Goal: Task Accomplishment & Management: Manage account settings

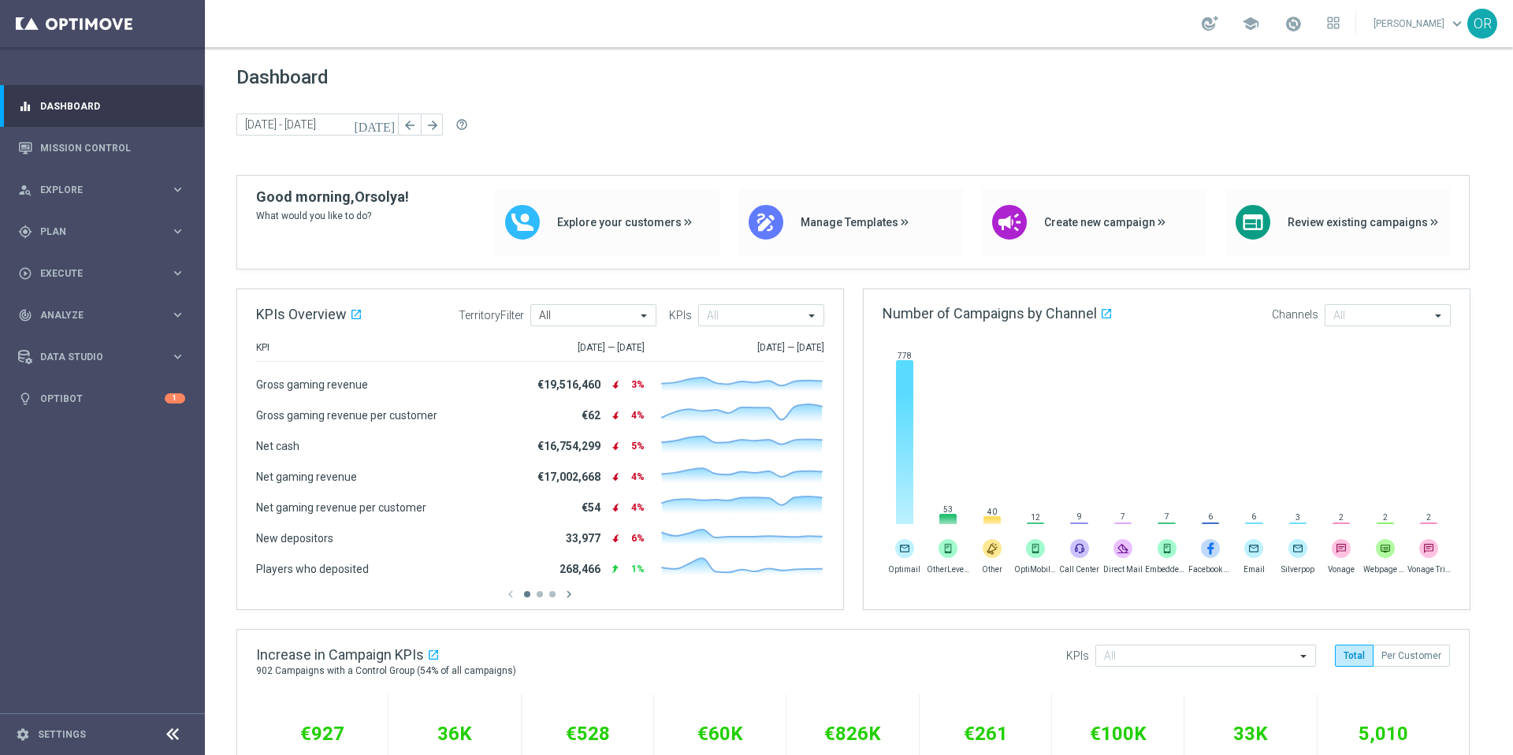
click at [171, 739] on icon at bounding box center [172, 734] width 19 height 19
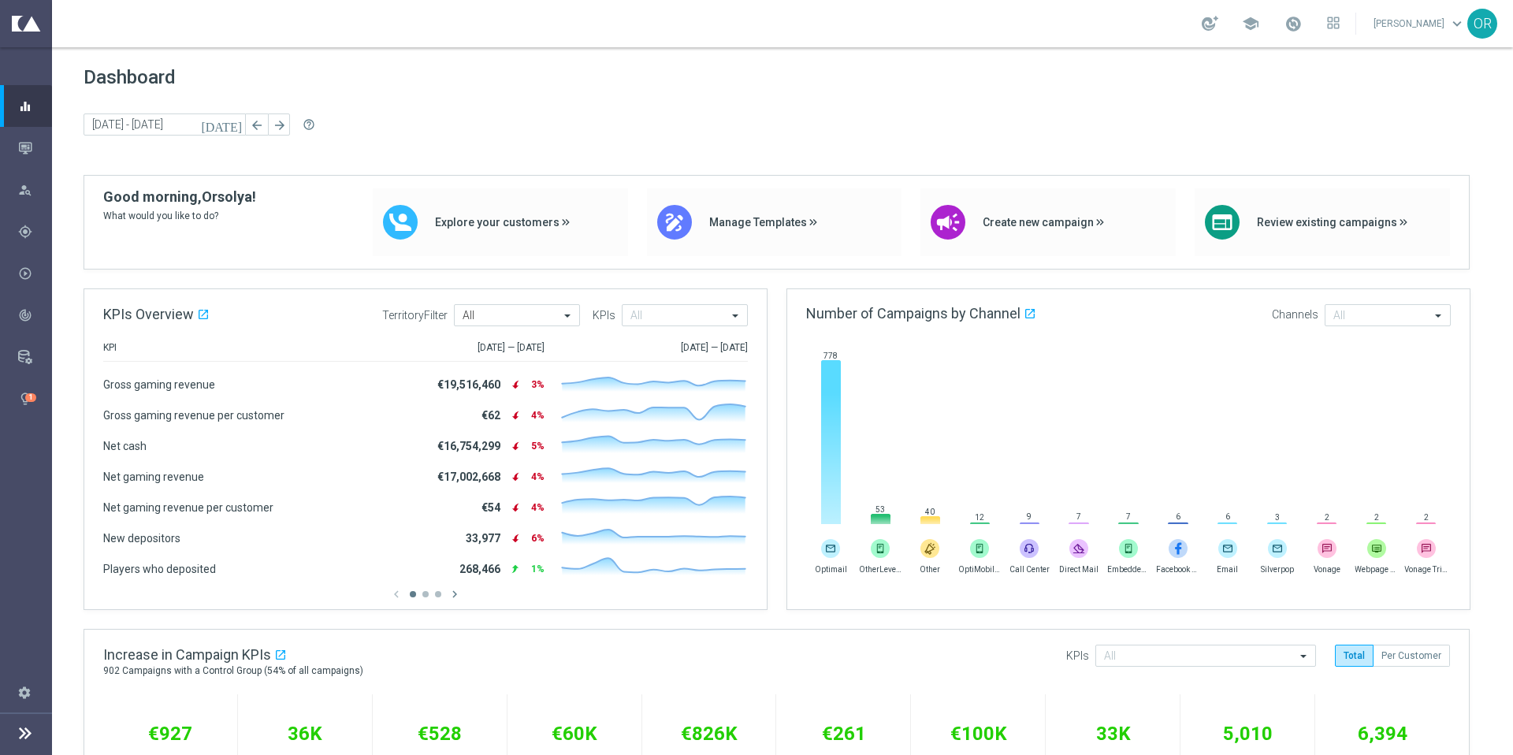
click at [25, 738] on icon at bounding box center [25, 733] width 19 height 19
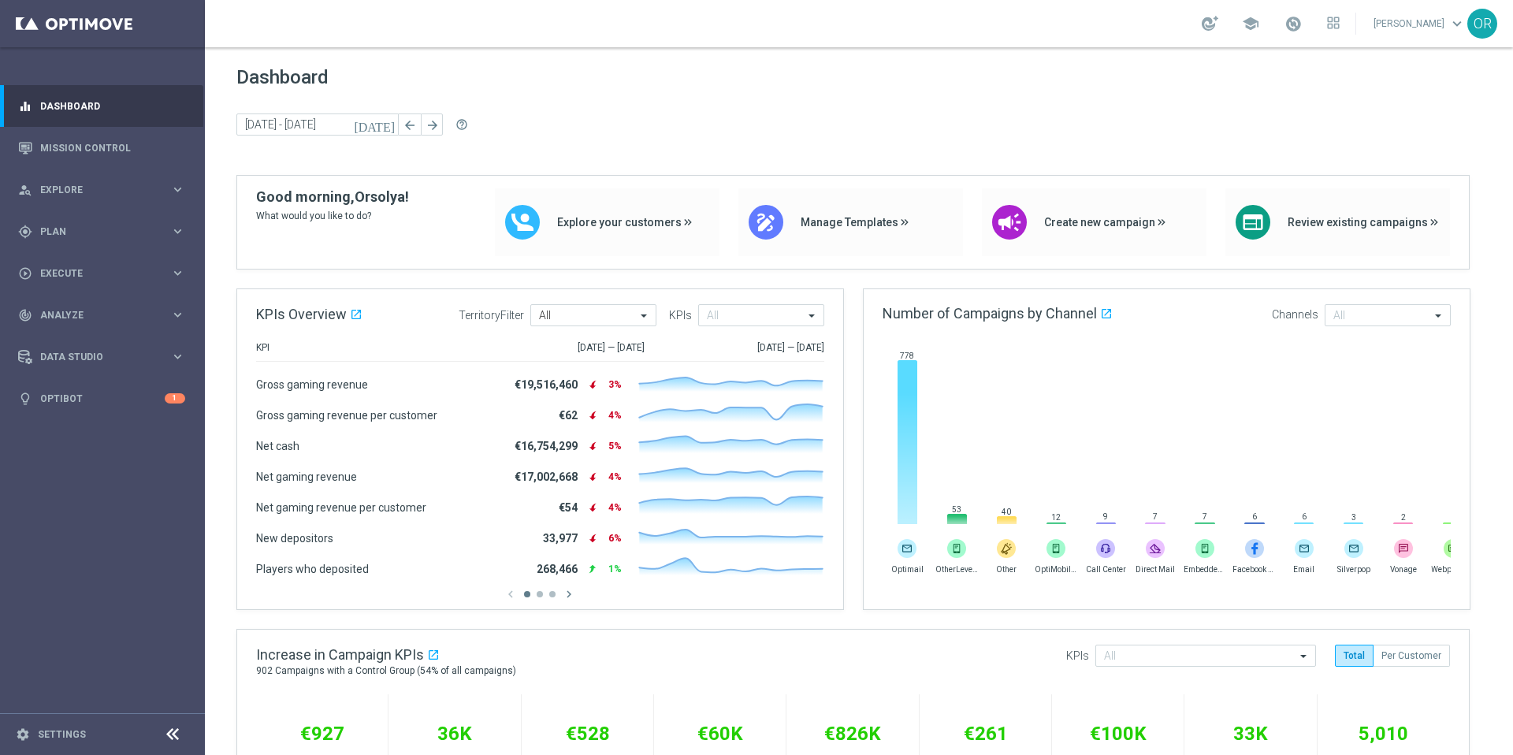
click at [88, 726] on footer "settings Settings" at bounding box center [102, 734] width 205 height 42
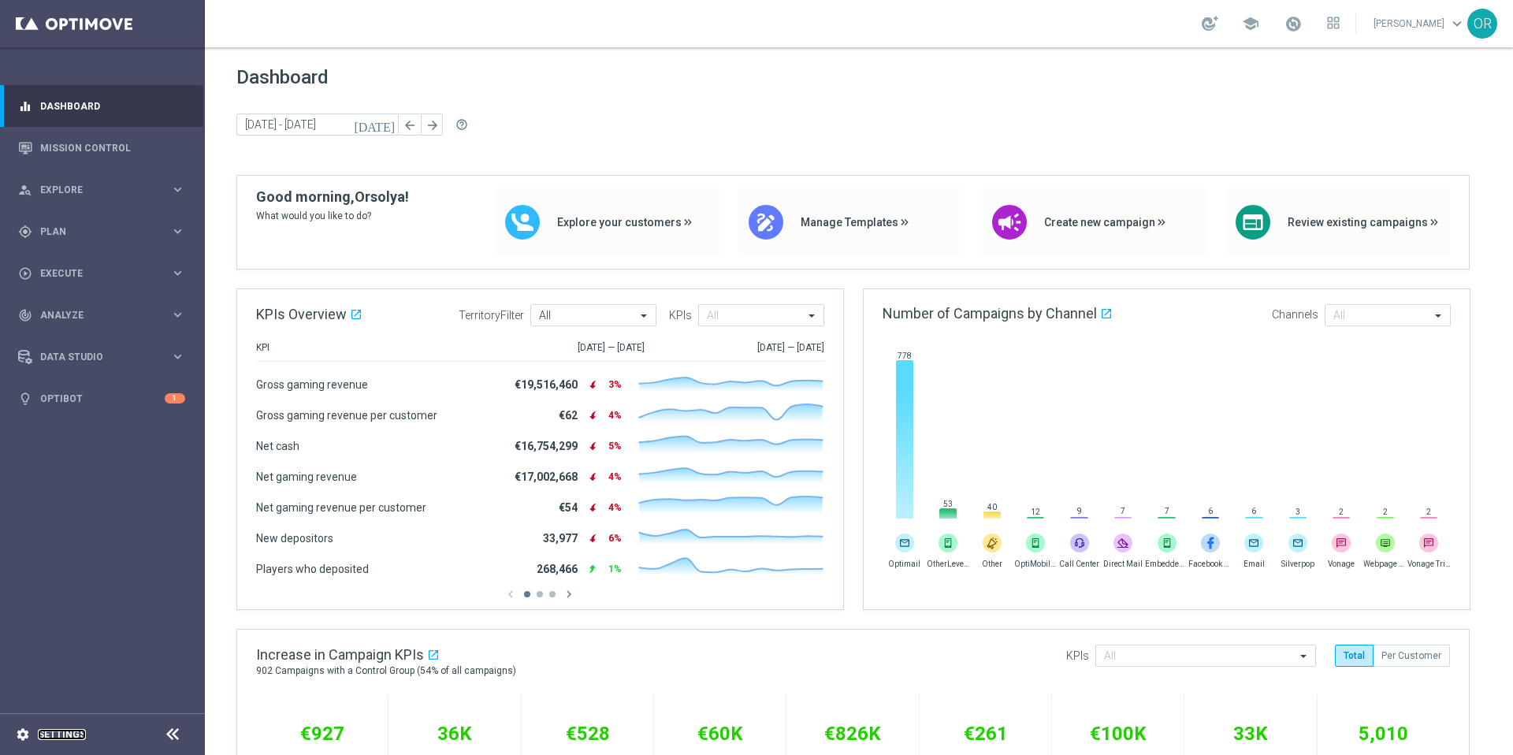
click at [76, 730] on link "Settings" at bounding box center [62, 734] width 48 height 9
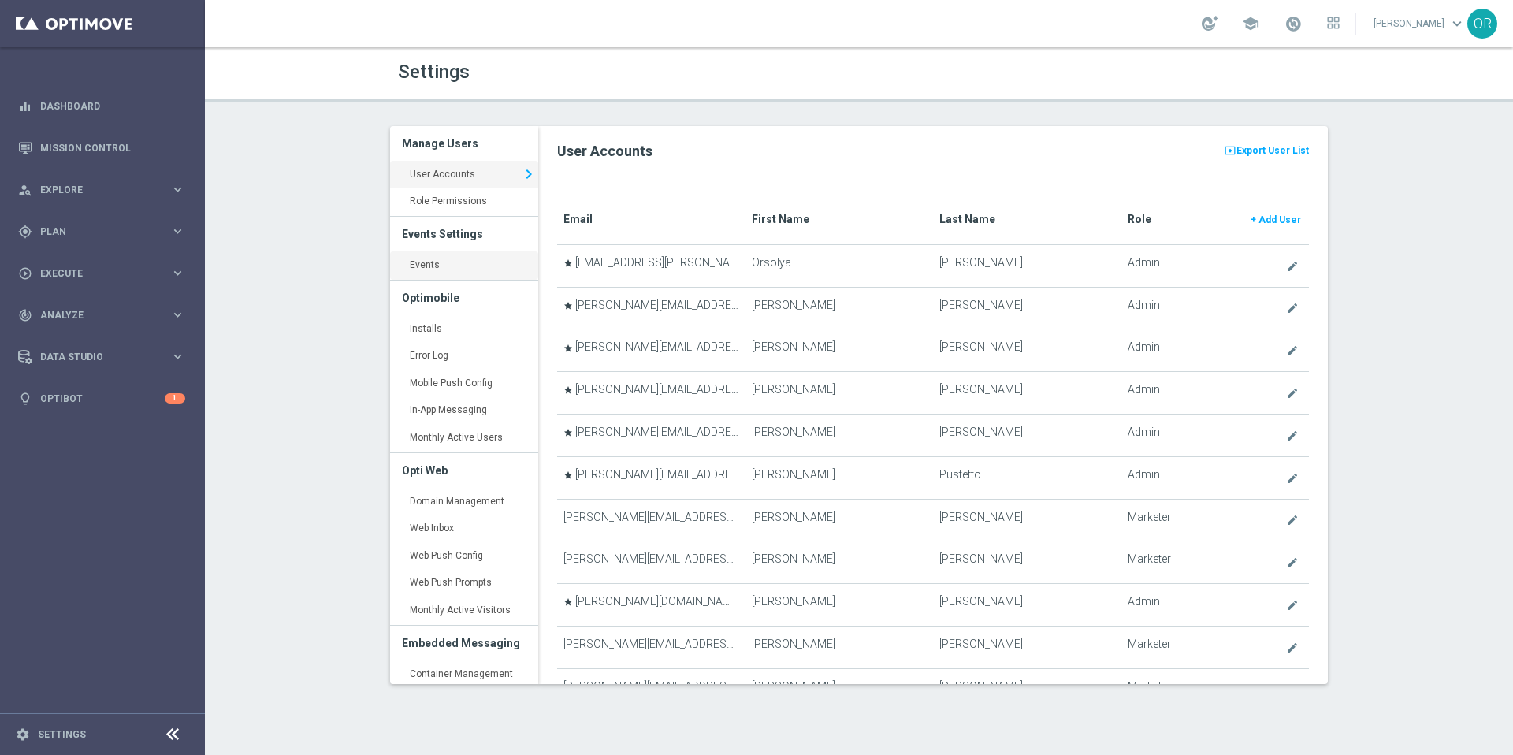
click at [468, 276] on link "Events keyboard_arrow_right" at bounding box center [464, 265] width 148 height 28
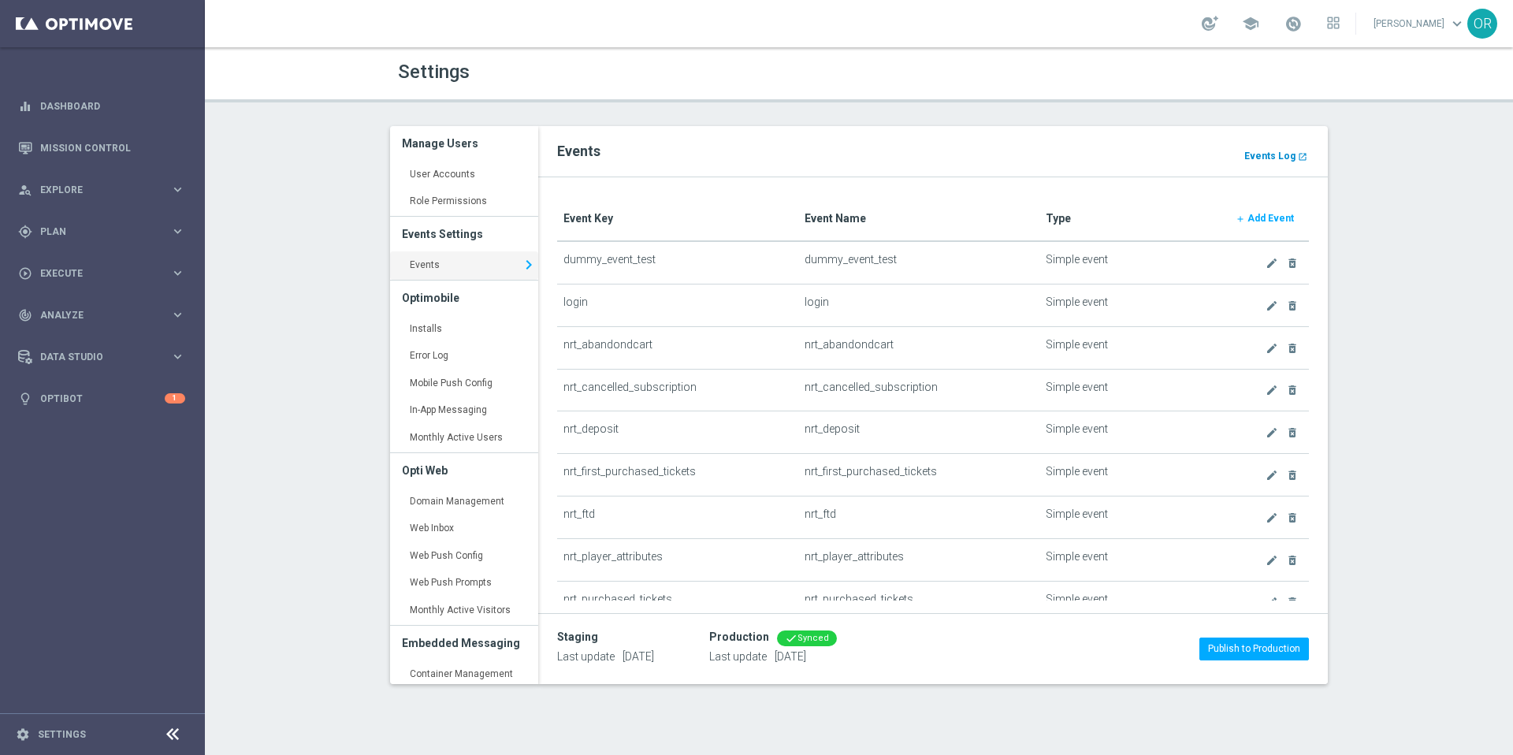
click at [1264, 154] on b "Events Log" at bounding box center [1270, 156] width 51 height 11
click at [84, 269] on span "Execute" at bounding box center [105, 273] width 130 height 9
click at [66, 229] on span "Plan" at bounding box center [105, 231] width 130 height 9
click at [82, 308] on span "Templates" at bounding box center [98, 311] width 113 height 9
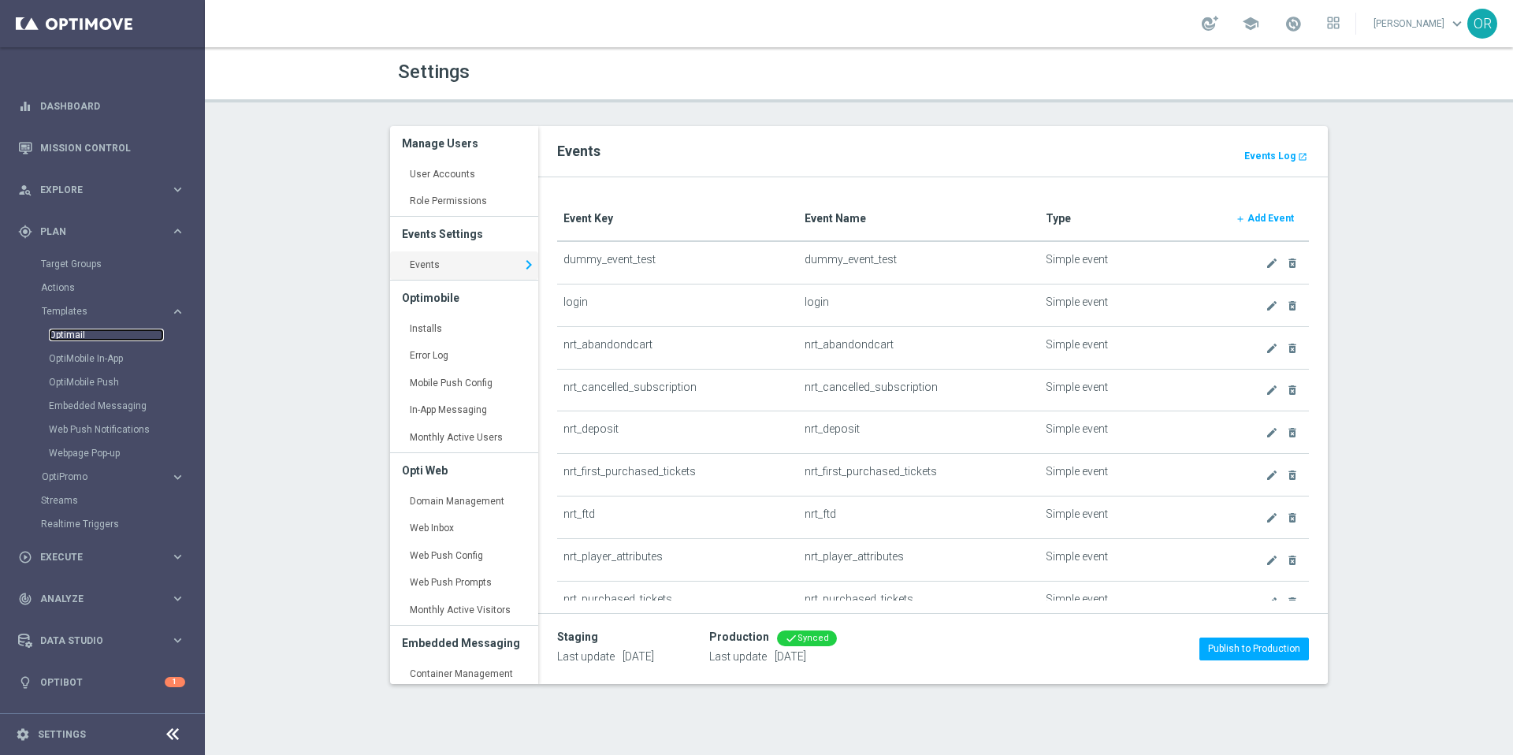
click at [83, 337] on link "Optimail" at bounding box center [106, 335] width 115 height 13
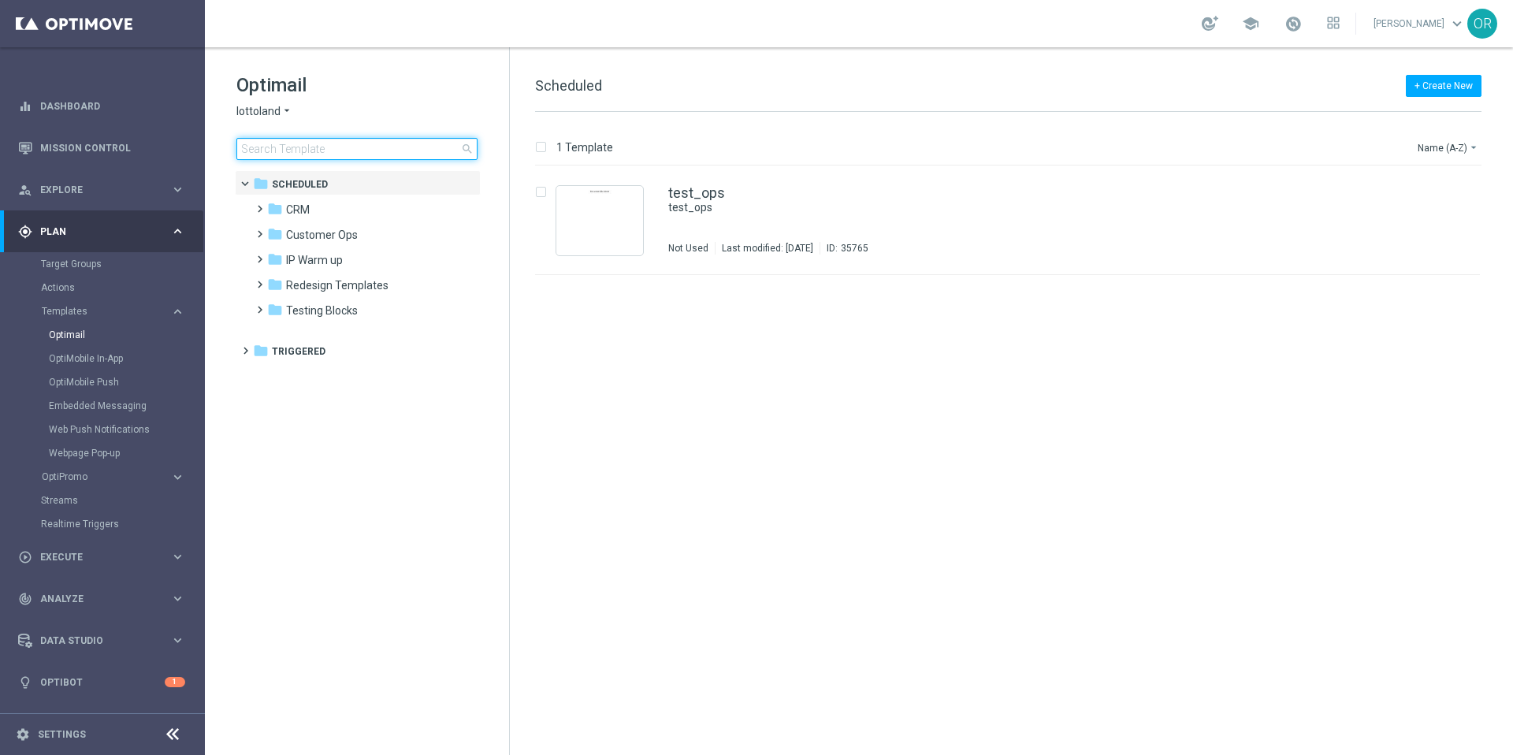
click at [316, 147] on input at bounding box center [356, 149] width 241 height 22
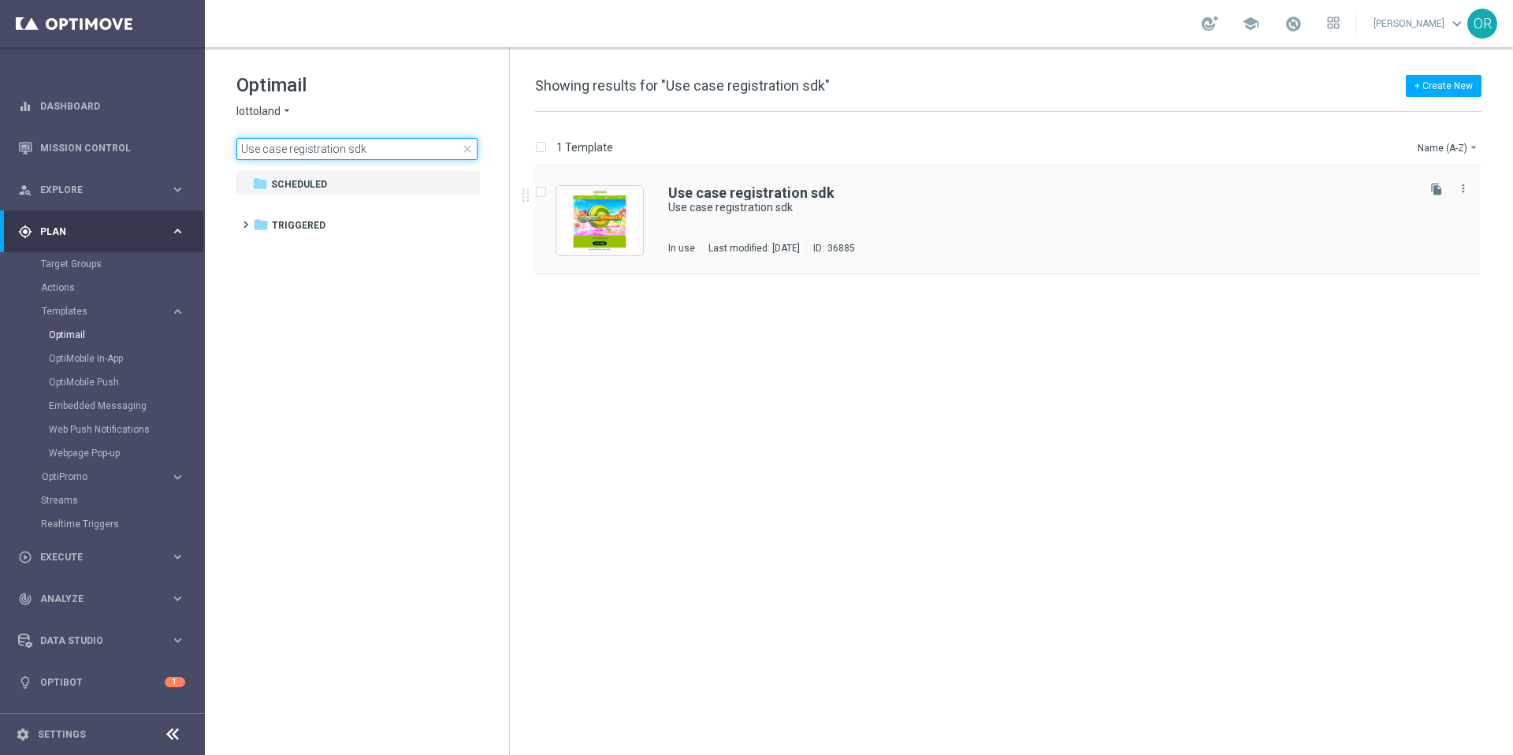
type input "Use case registration sdk"
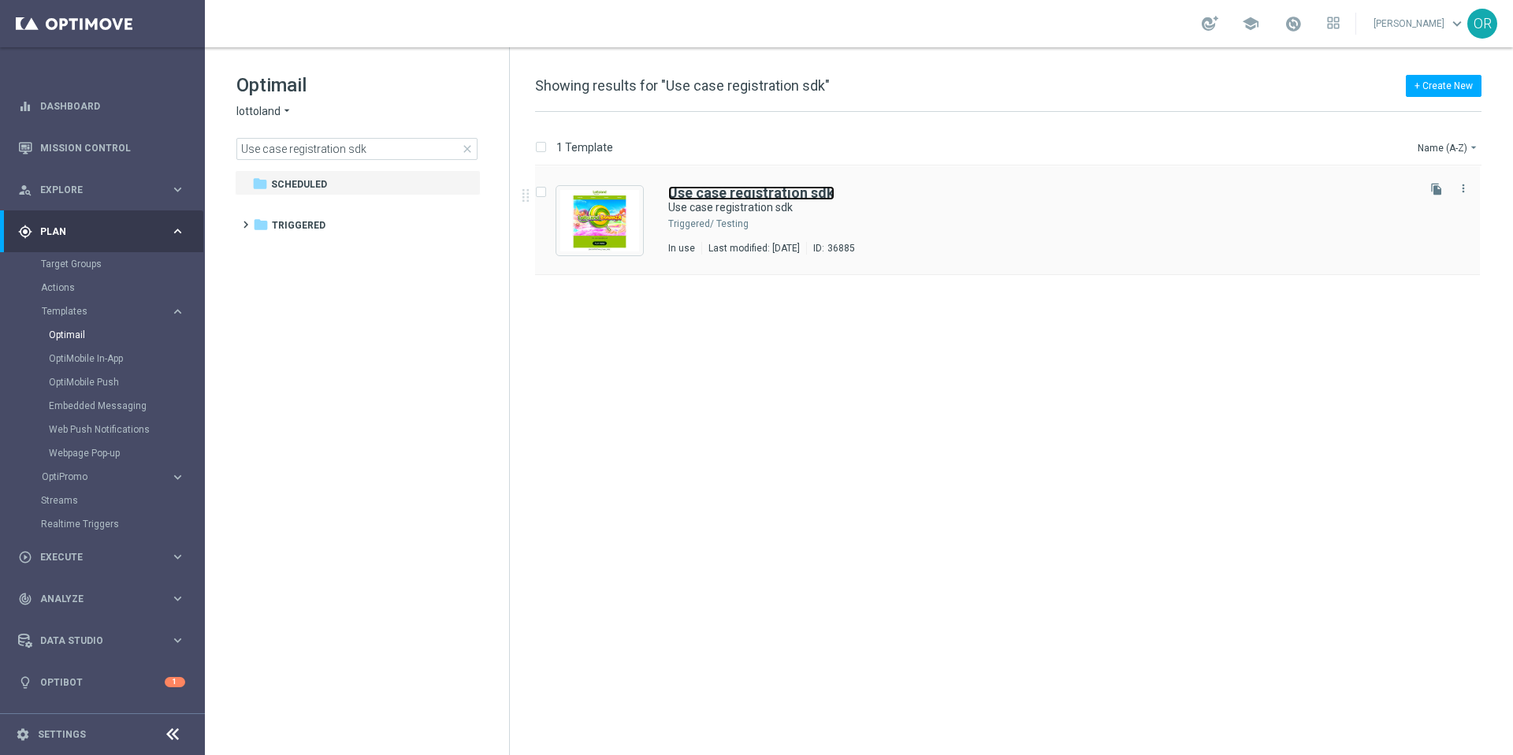
click at [740, 192] on b "Use case registration sdk" at bounding box center [751, 192] width 166 height 17
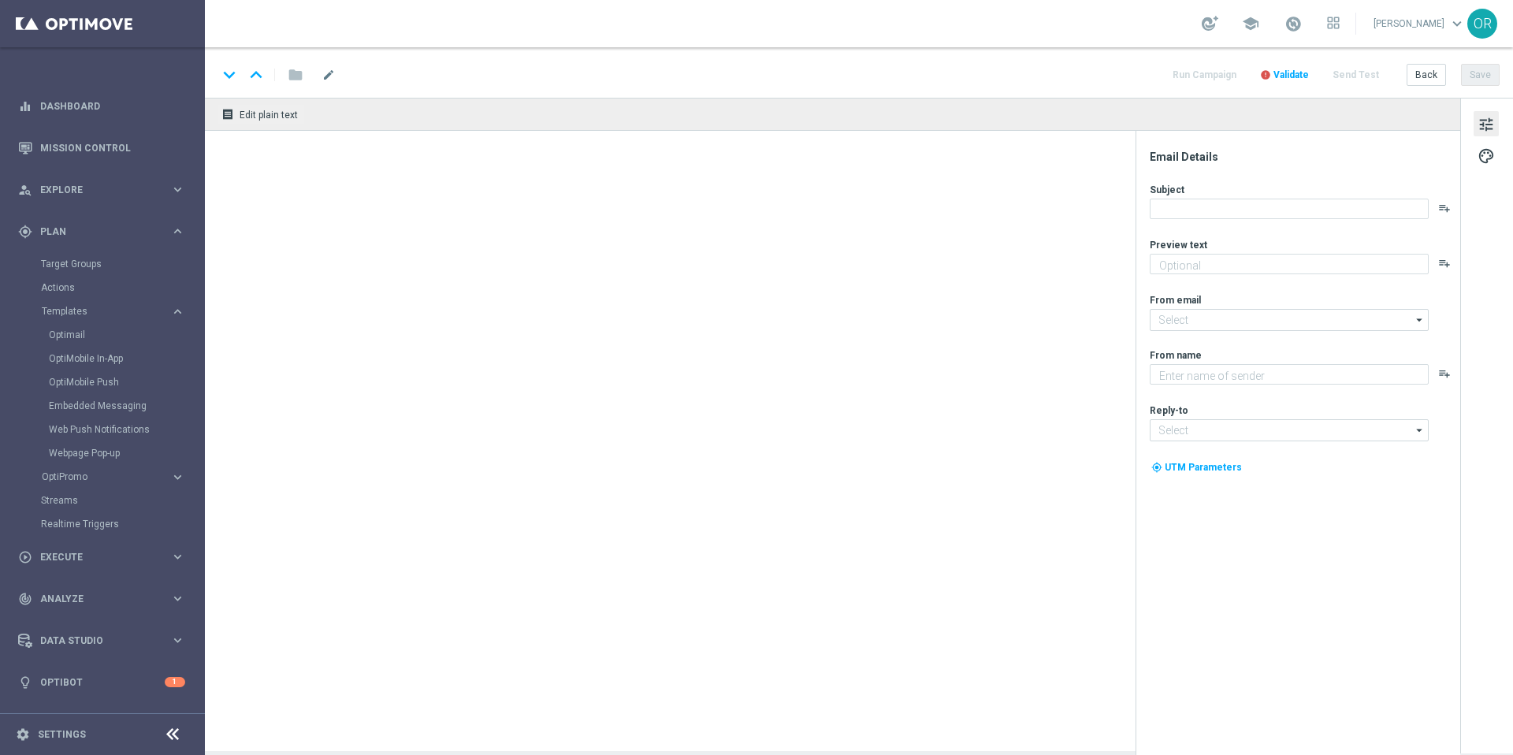
type textarea "T&T testing"
type input "mail@crm.lottoland.com"
type textarea "[%FIRST_NAME%]"
type input "service@lottoland.com"
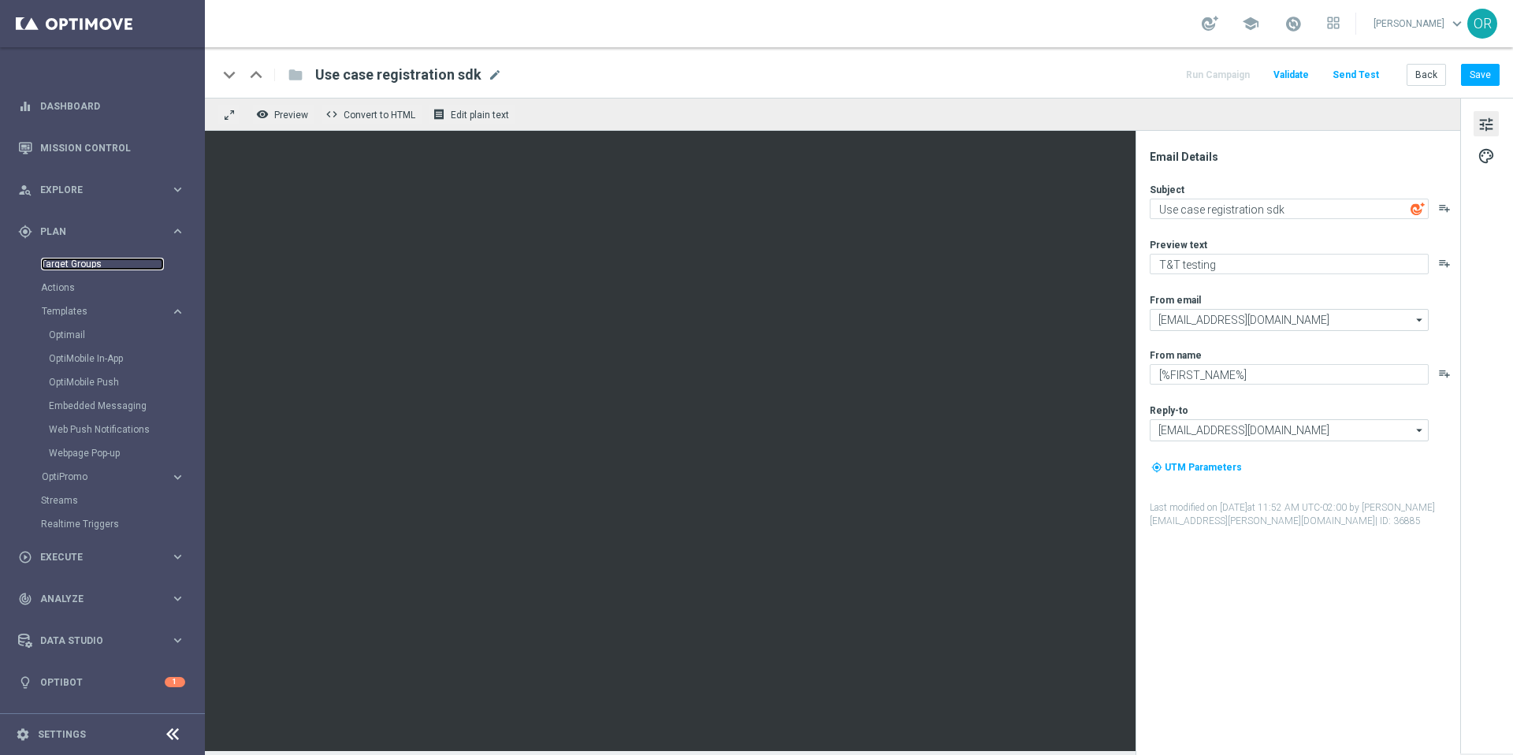
click at [87, 265] on link "Target Groups" at bounding box center [102, 264] width 123 height 13
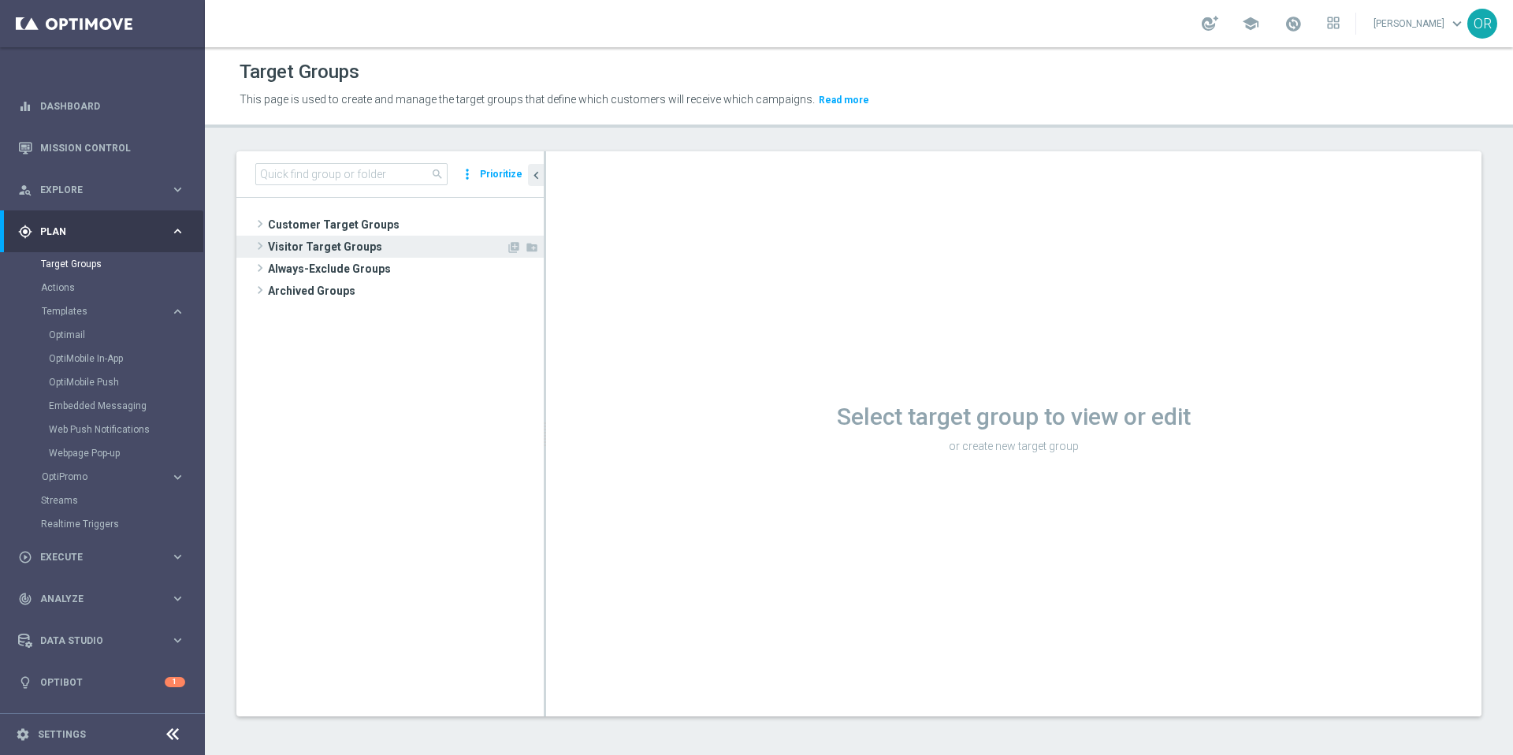
click at [338, 249] on span "Visitor Target Groups" at bounding box center [387, 247] width 238 height 22
click at [344, 272] on span "Converted Today" at bounding box center [404, 269] width 208 height 13
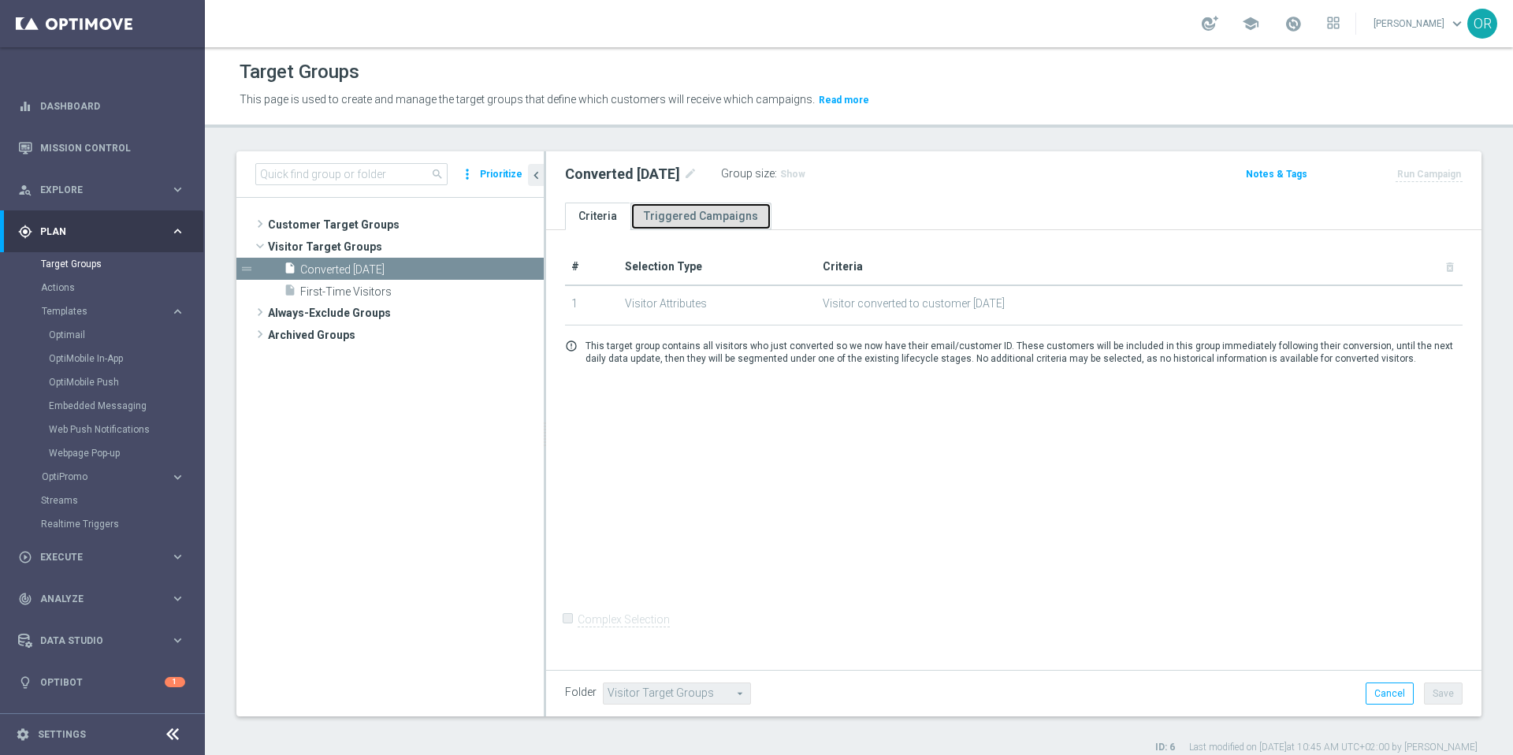
click at [704, 220] on link "Triggered Campaigns" at bounding box center [701, 217] width 141 height 28
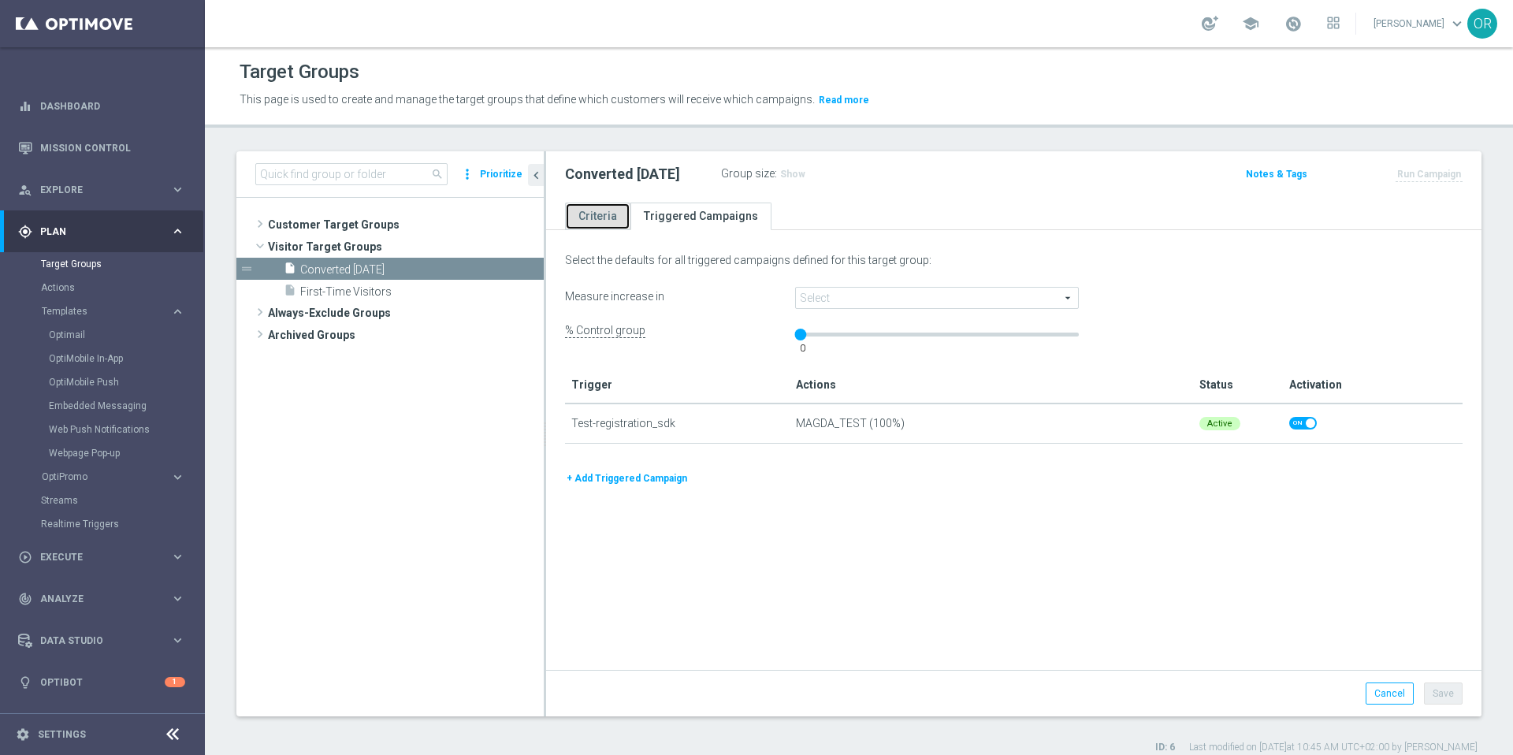
click at [605, 211] on link "Criteria" at bounding box center [597, 217] width 65 height 28
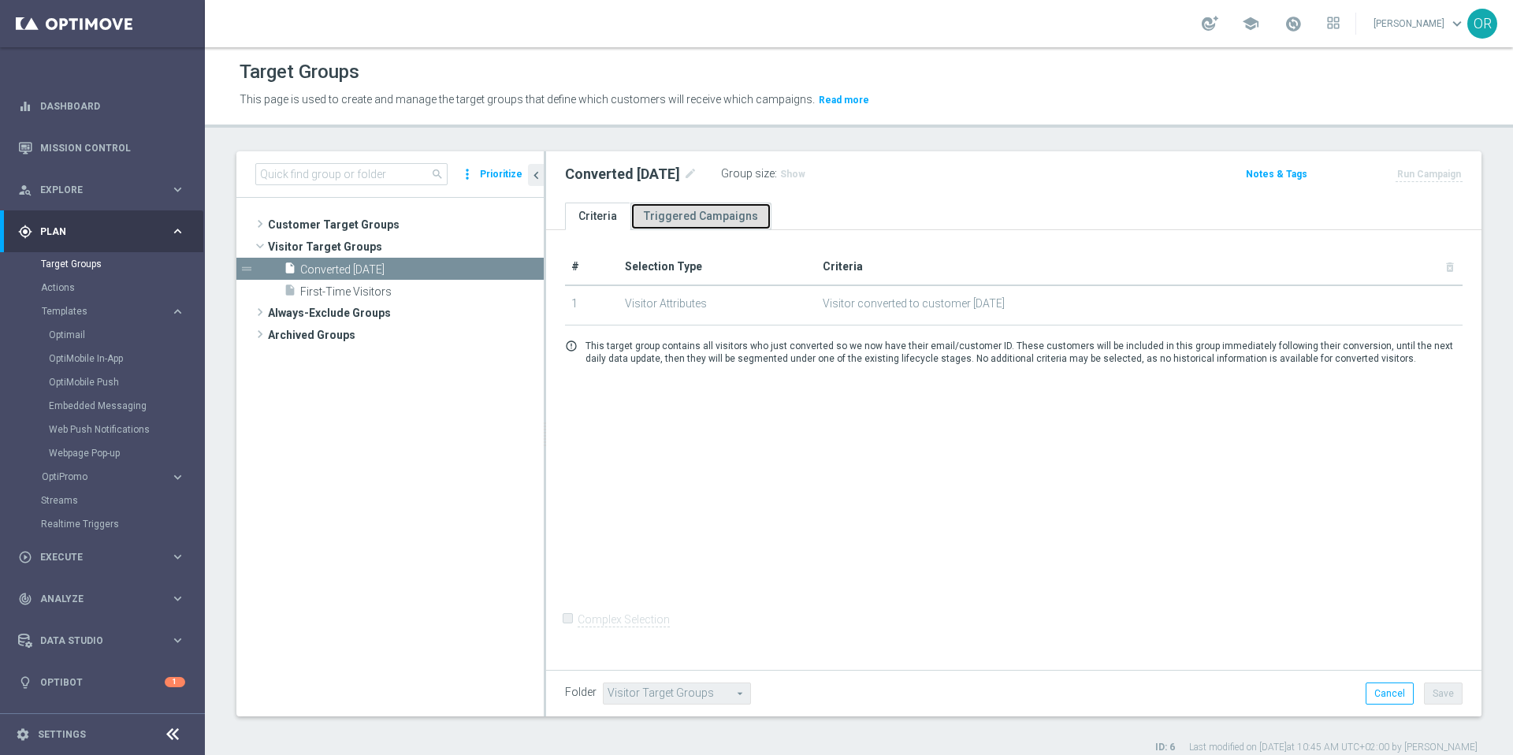
click at [707, 216] on link "Triggered Campaigns" at bounding box center [701, 217] width 141 height 28
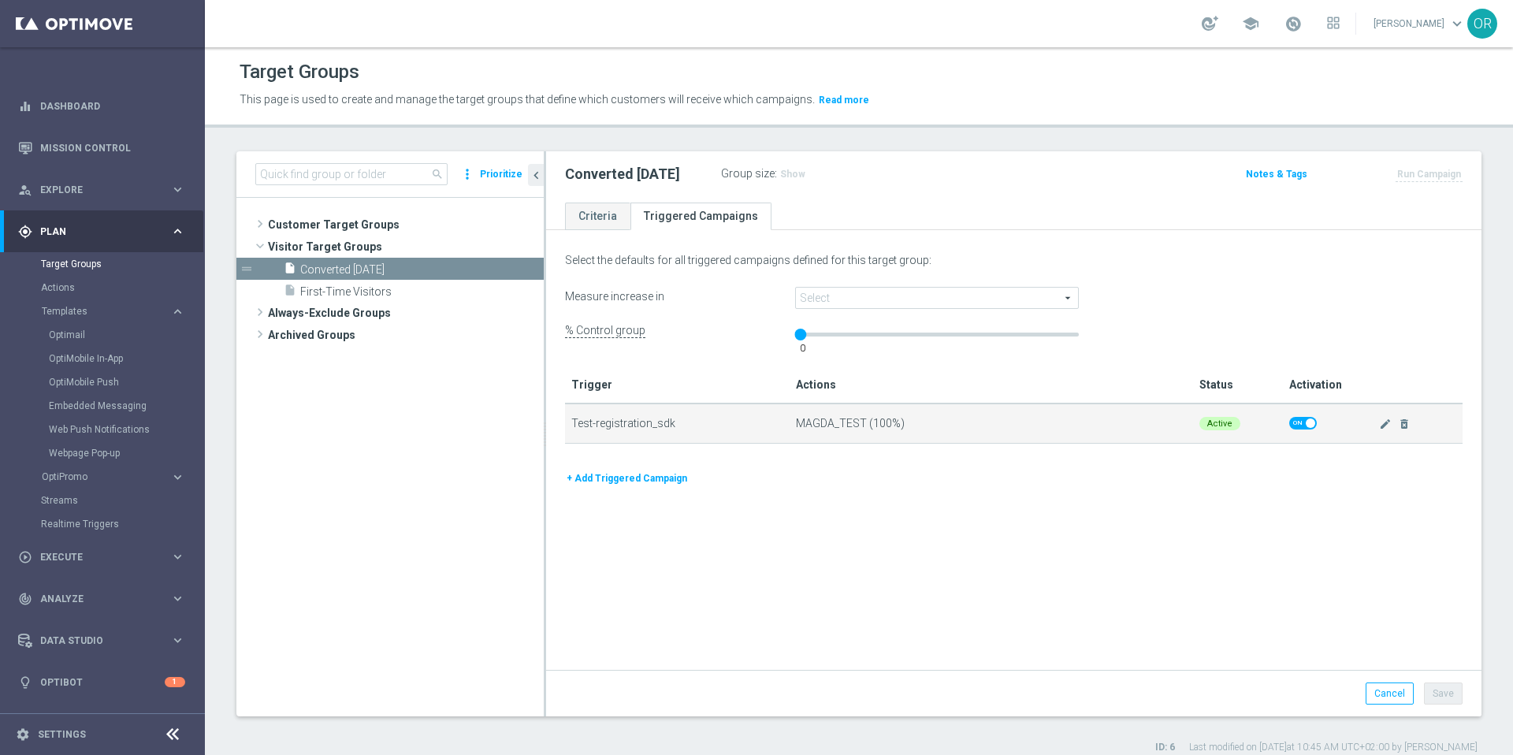
click at [668, 426] on span "Test-registration_sdk" at bounding box center [623, 423] width 104 height 13
drag, startPoint x: 672, startPoint y: 424, endPoint x: 597, endPoint y: 426, distance: 75.7
click at [597, 426] on div "Test-registration_sdk" at bounding box center [677, 423] width 212 height 39
copy span "registration_sdk"
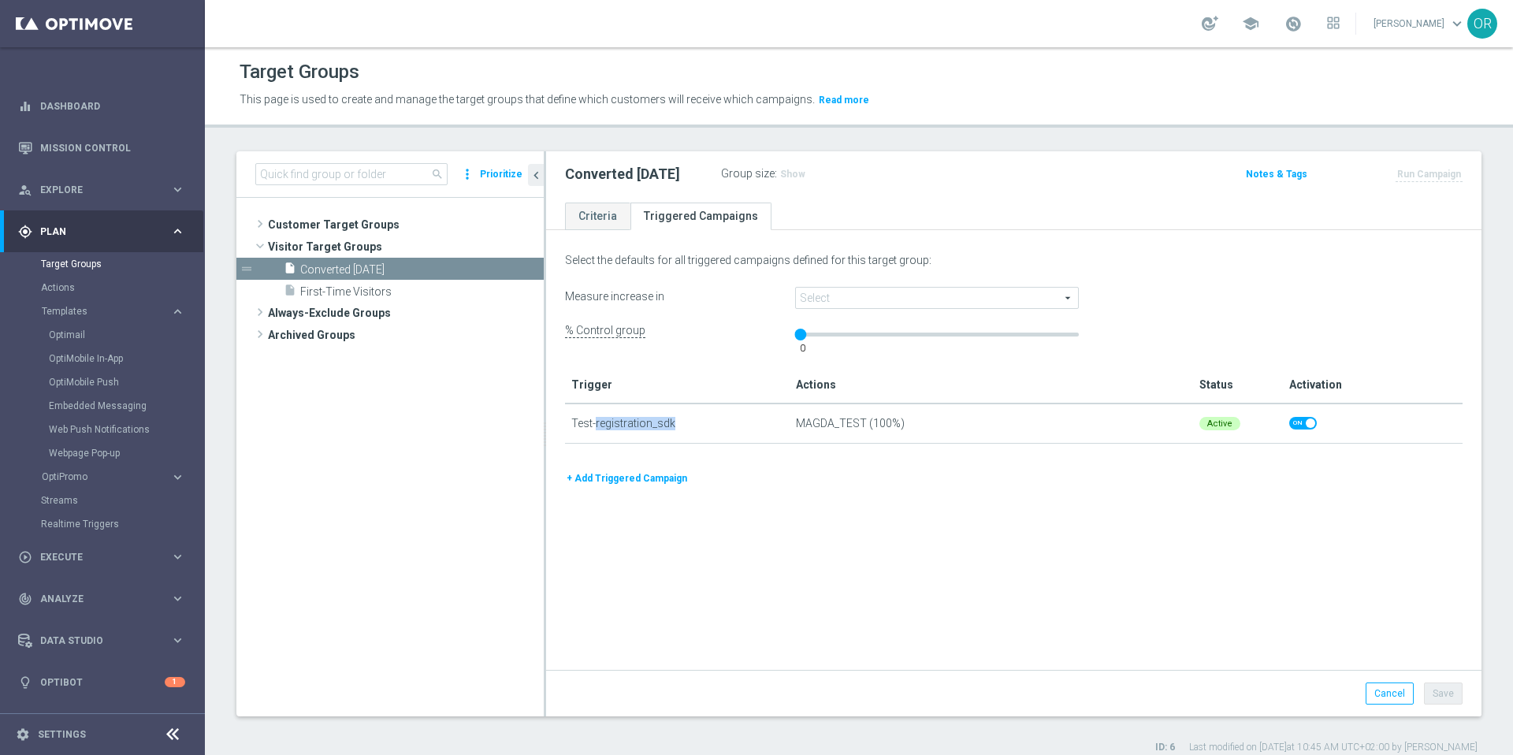
click at [840, 96] on button "Read more" at bounding box center [844, 99] width 54 height 17
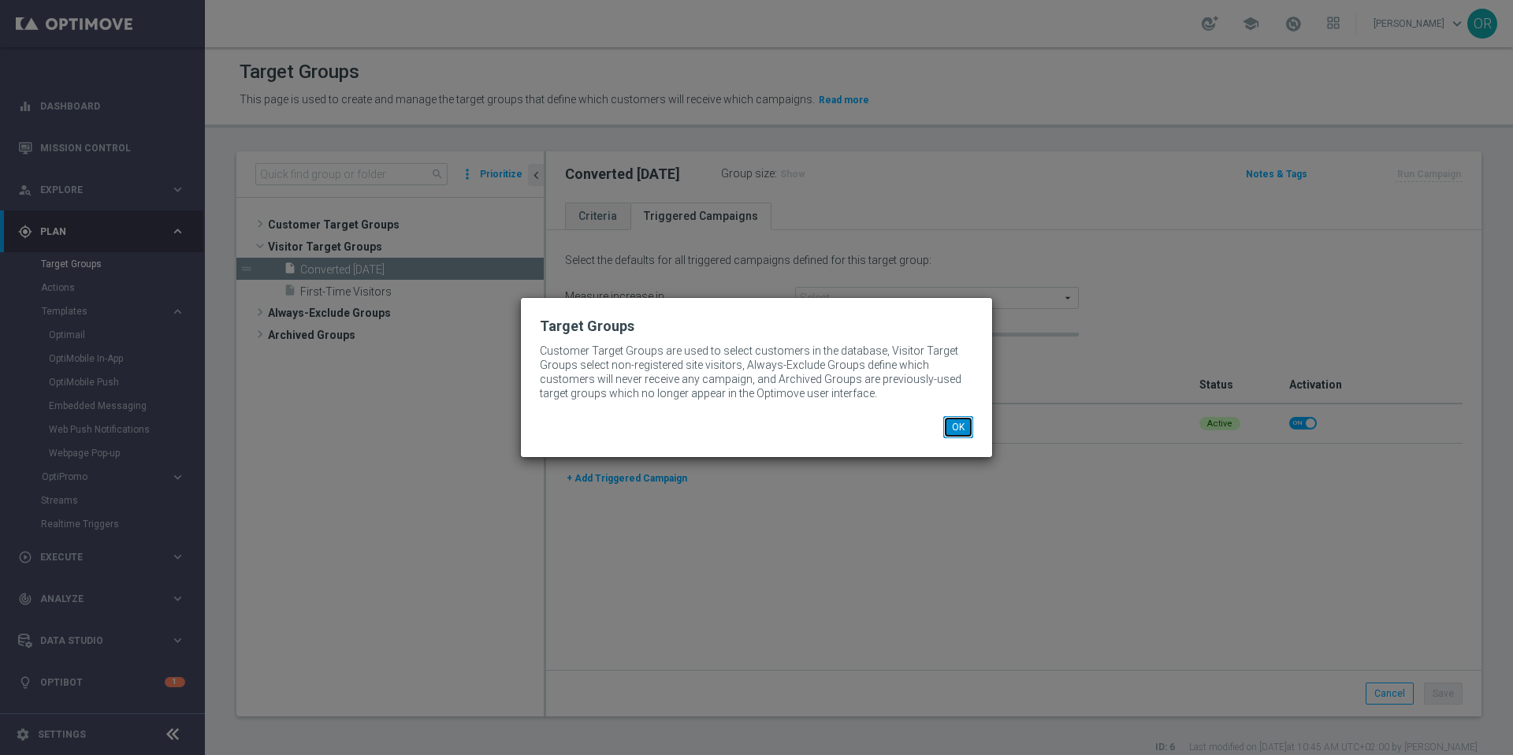
click at [970, 423] on button "OK" at bounding box center [959, 427] width 30 height 22
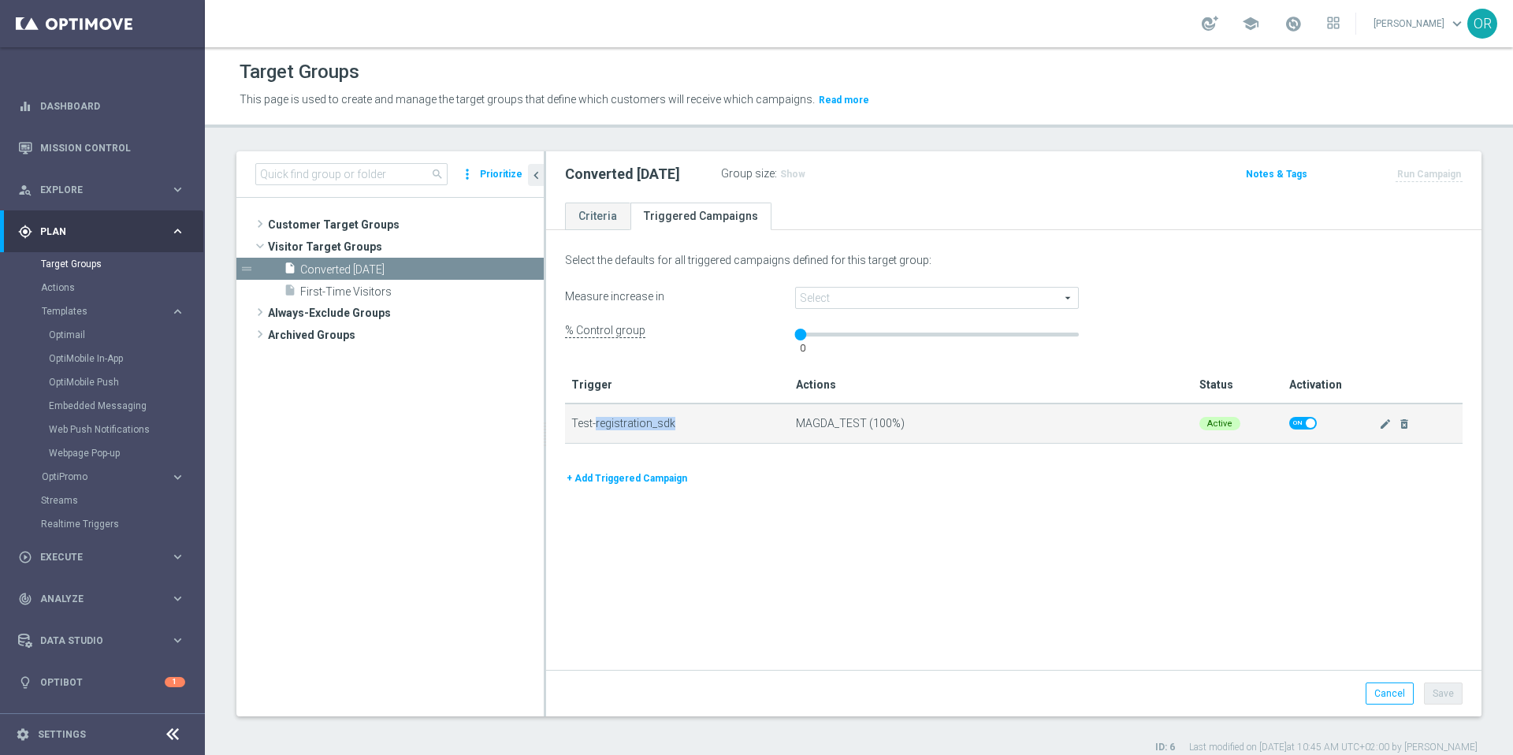
click at [675, 425] on div "Test-registration_sdk" at bounding box center [677, 423] width 212 height 39
click at [1379, 422] on icon "mode_edit" at bounding box center [1385, 424] width 13 height 13
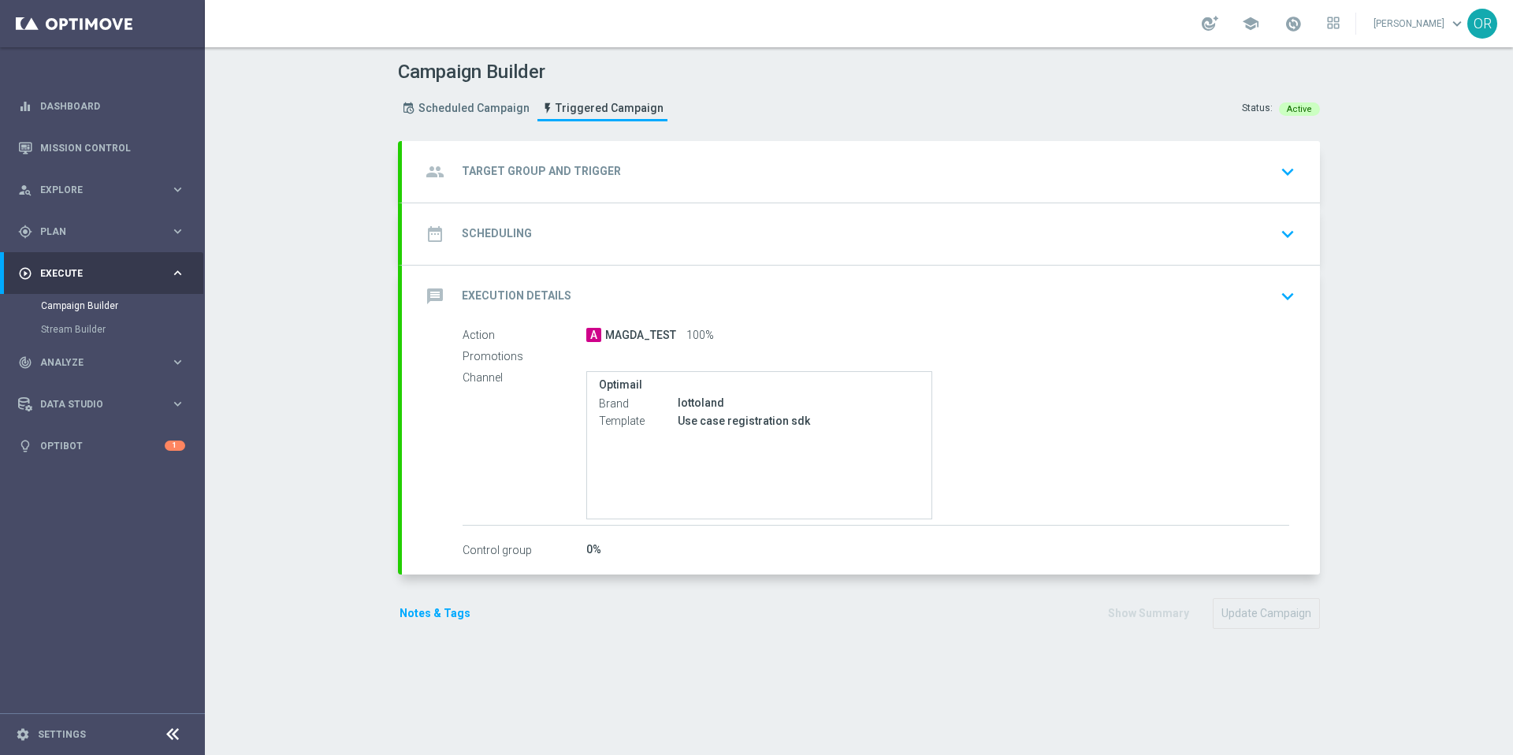
radio input "false"
radio input "true"
type input "Converted Today"
type input "Test-registration_sdk"
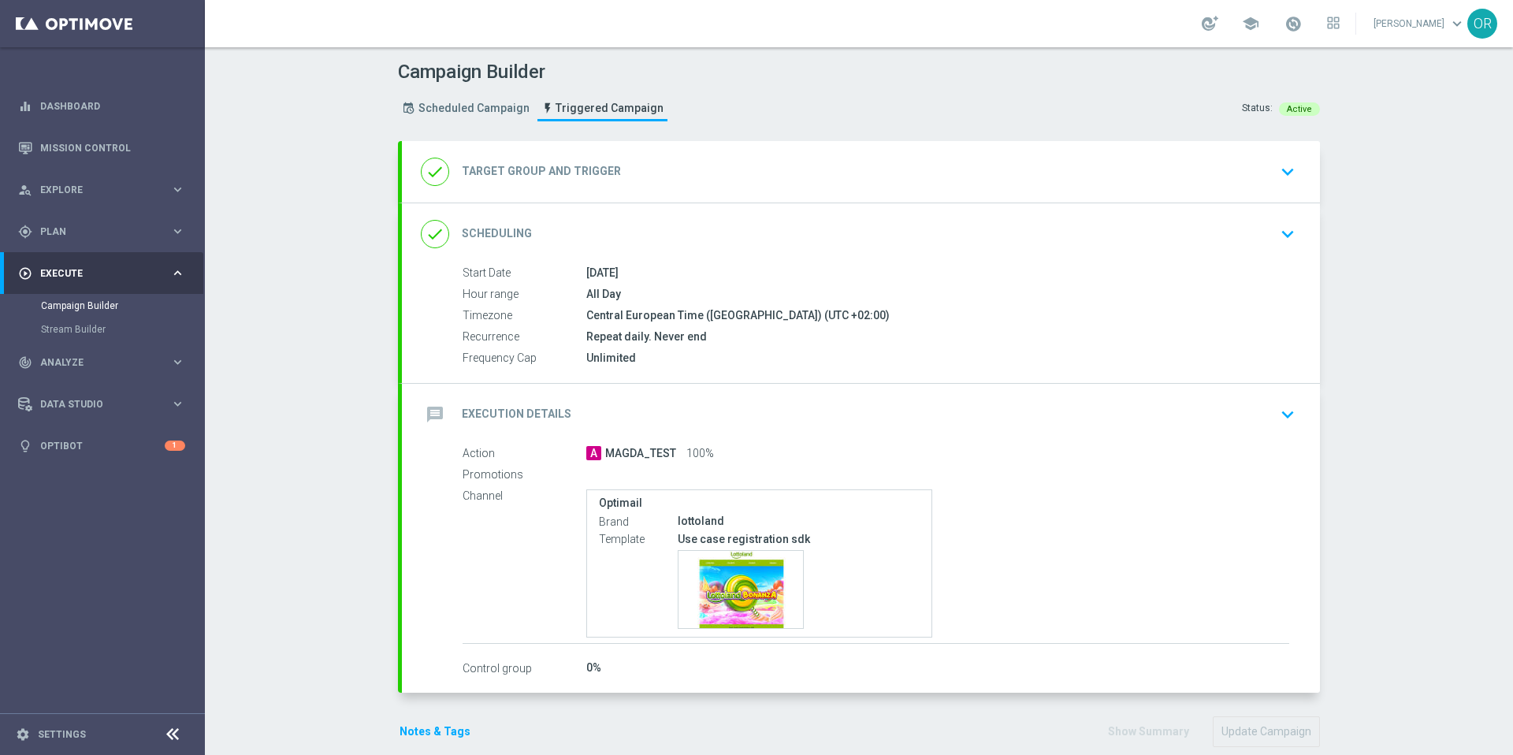
type input "Deposit Amount"
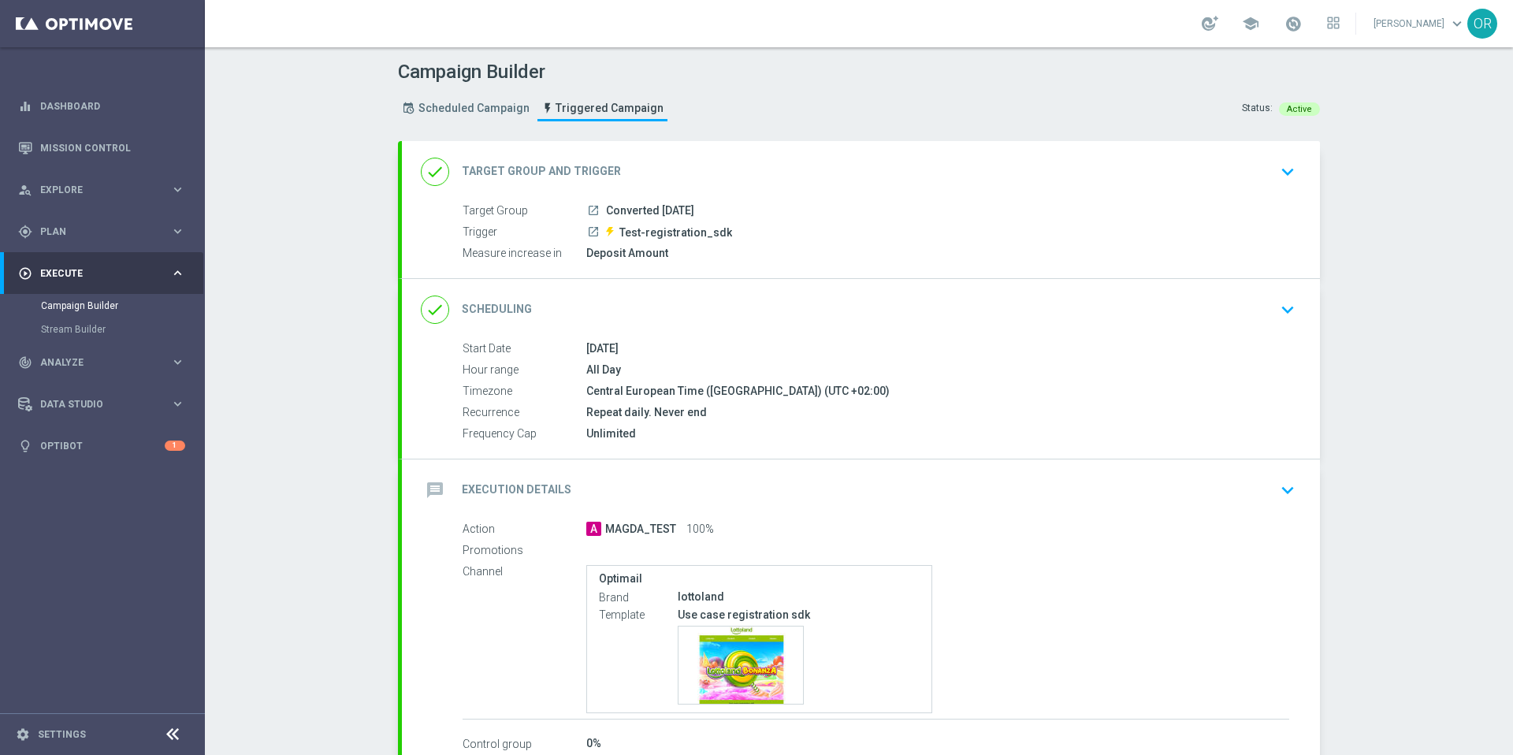
click at [1282, 173] on icon "keyboard_arrow_down" at bounding box center [1288, 172] width 24 height 24
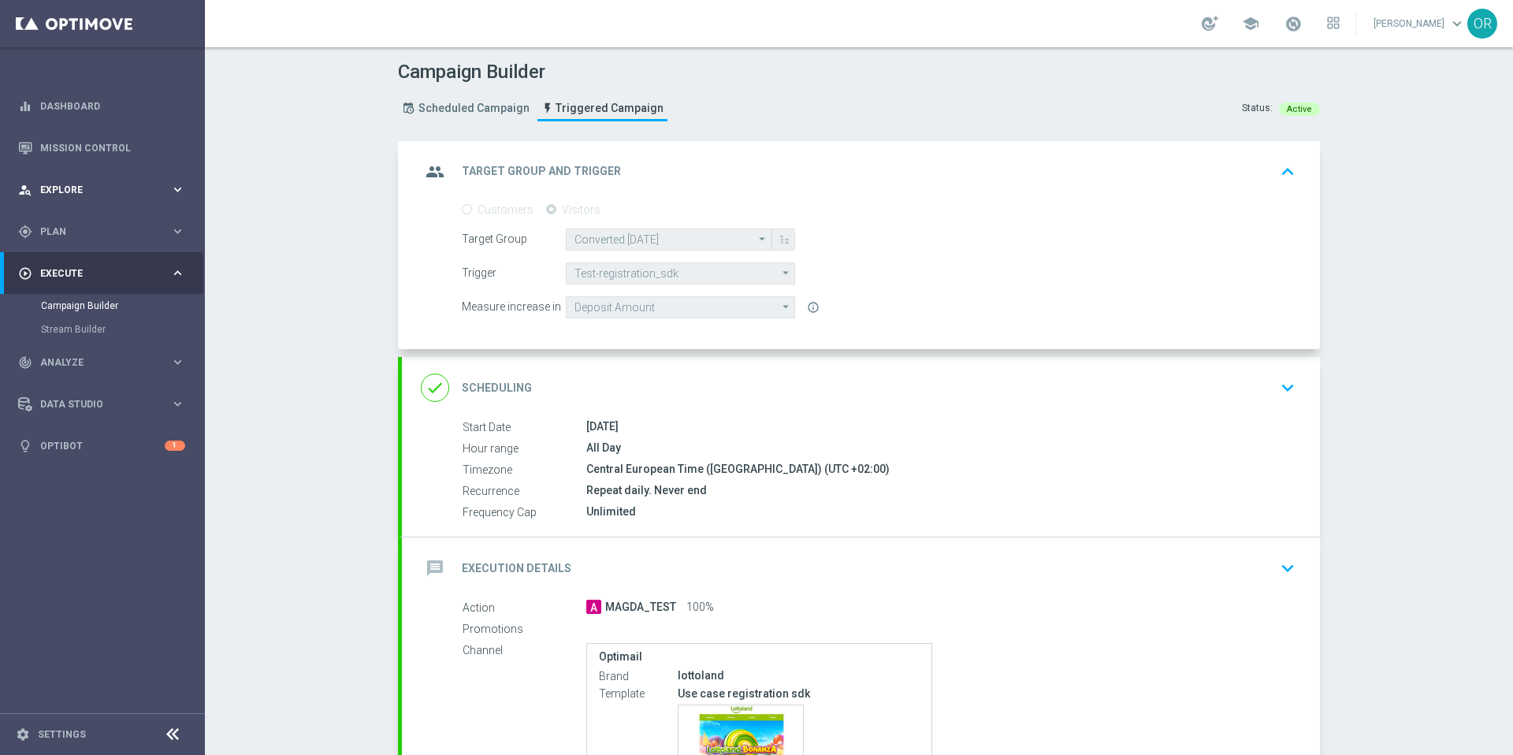
click at [75, 193] on span "Explore" at bounding box center [105, 189] width 130 height 9
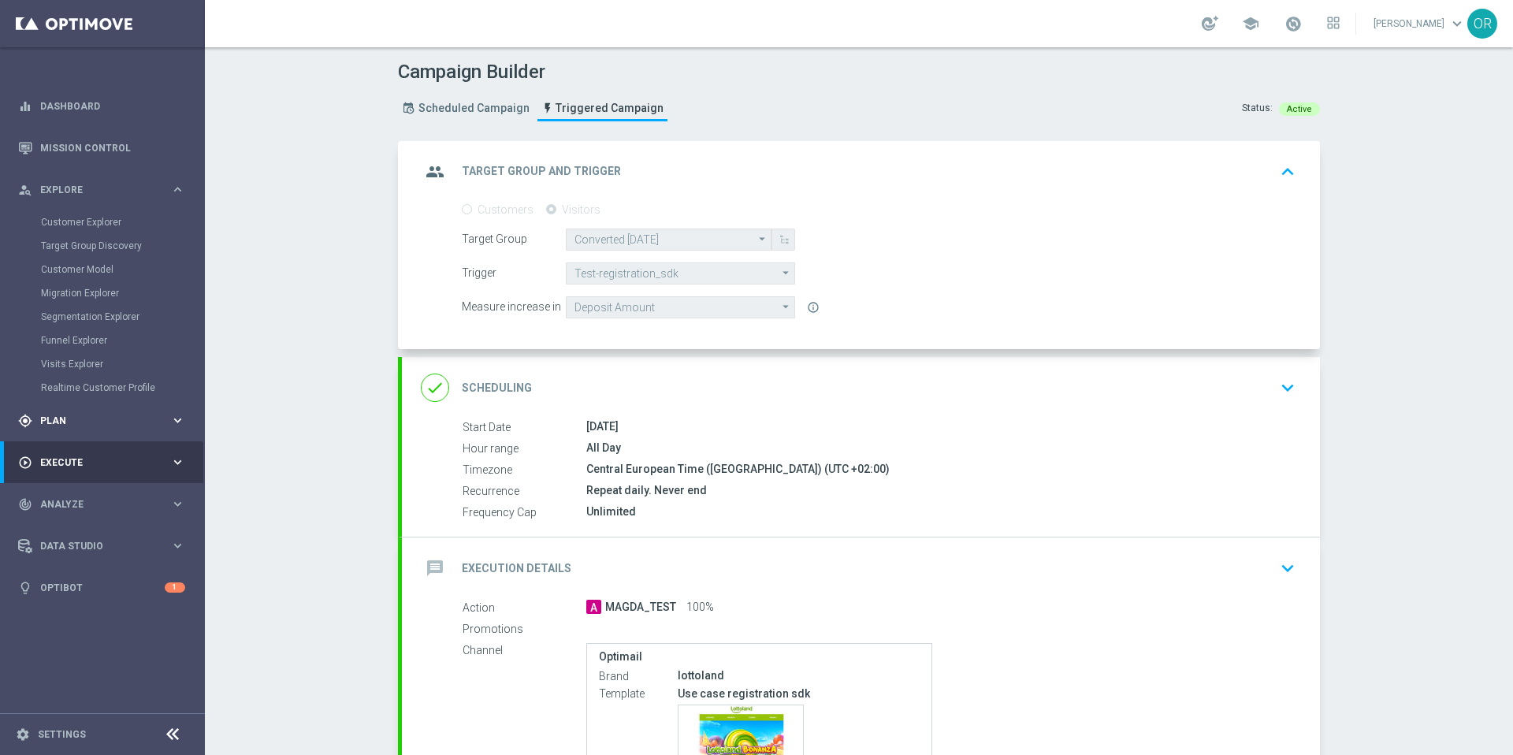
click at [97, 419] on span "Plan" at bounding box center [105, 420] width 130 height 9
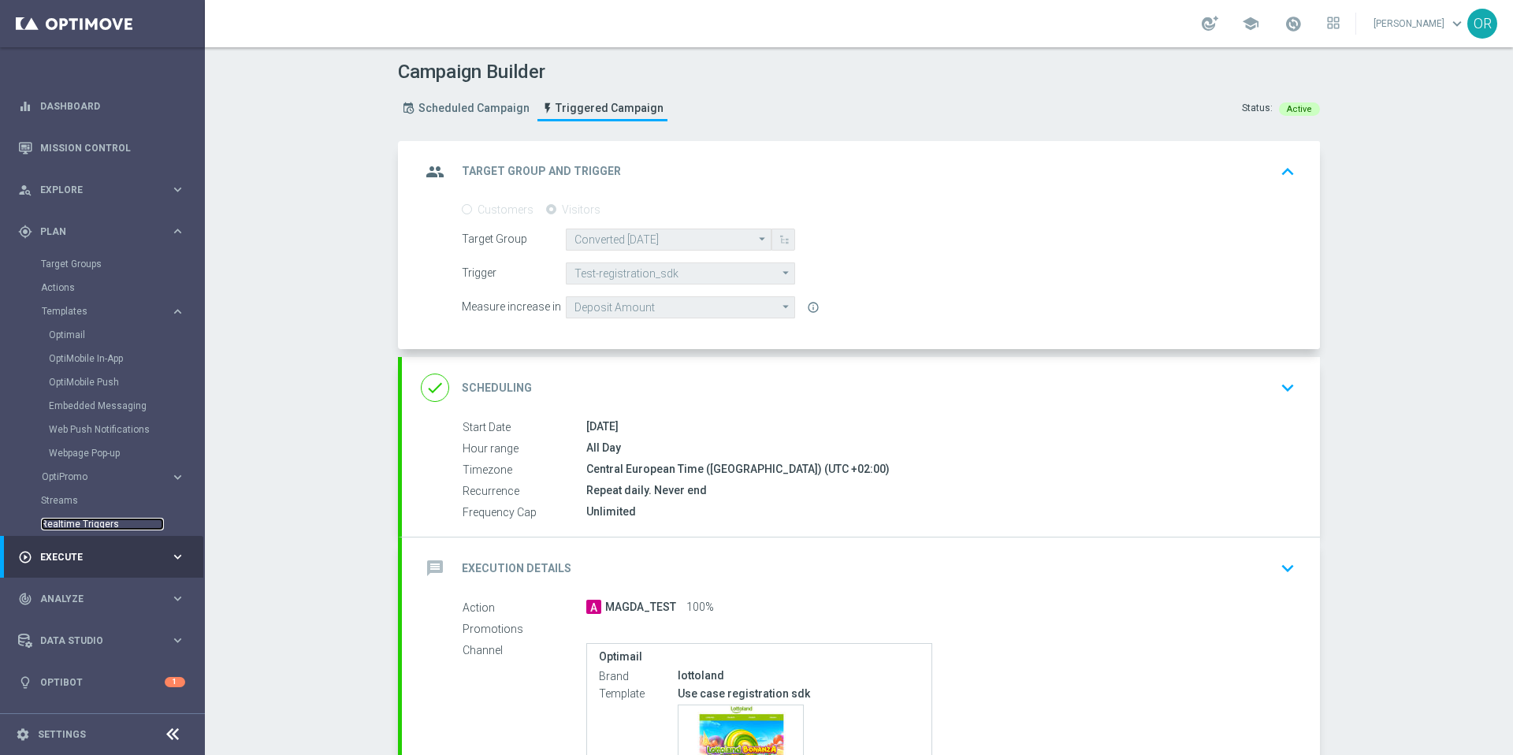
click at [111, 523] on link "Realtime Triggers" at bounding box center [102, 524] width 123 height 13
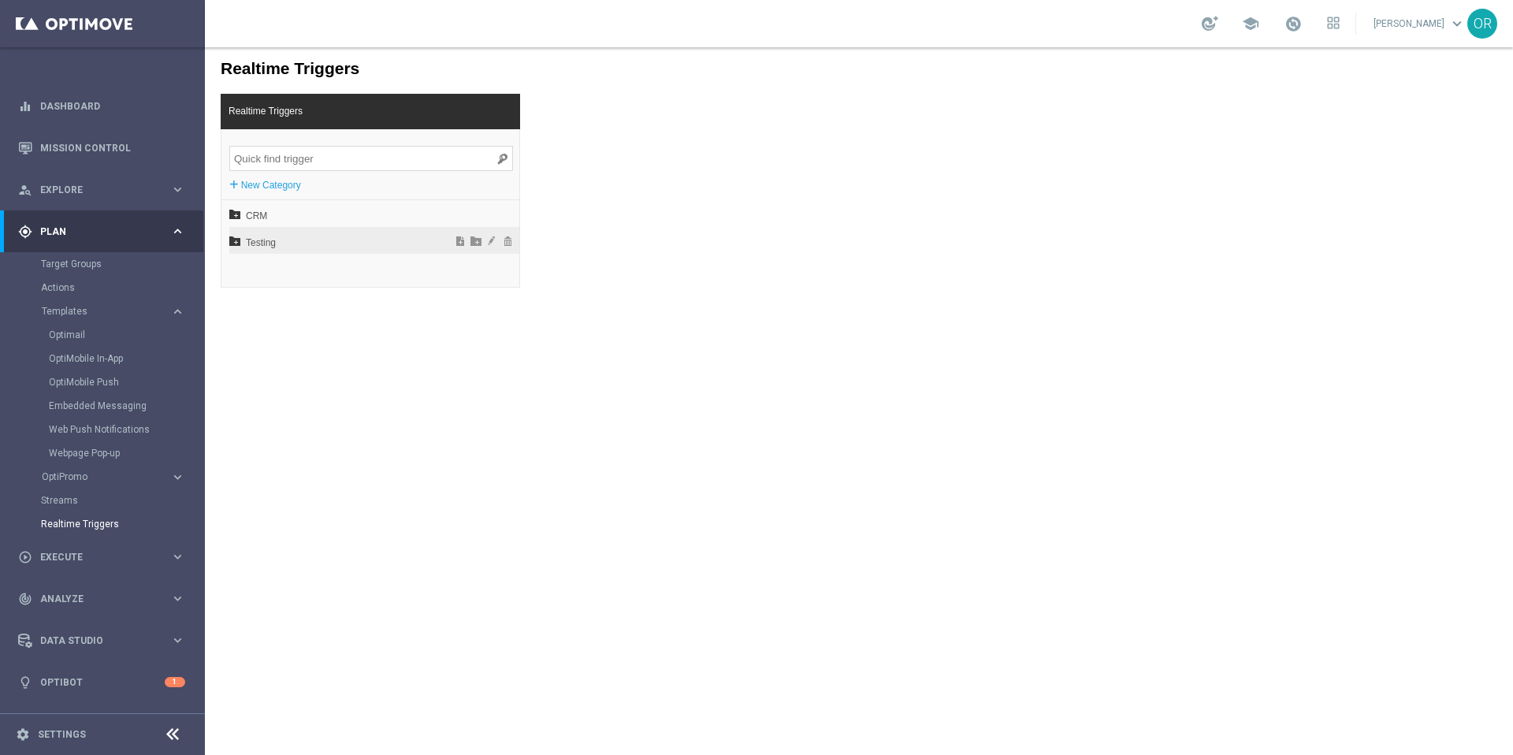
click at [270, 245] on span "Testing" at bounding box center [333, 242] width 174 height 27
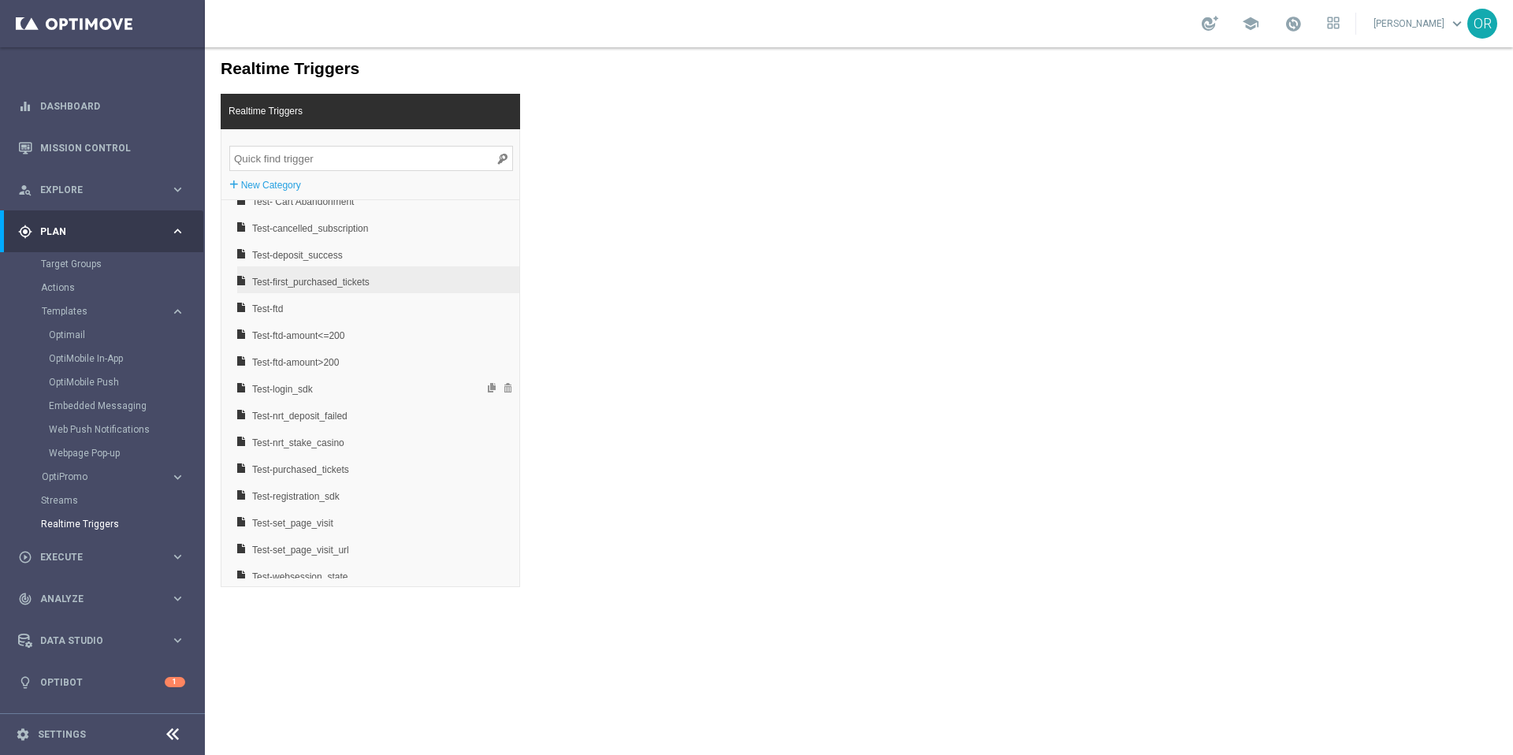
scroll to position [104, 0]
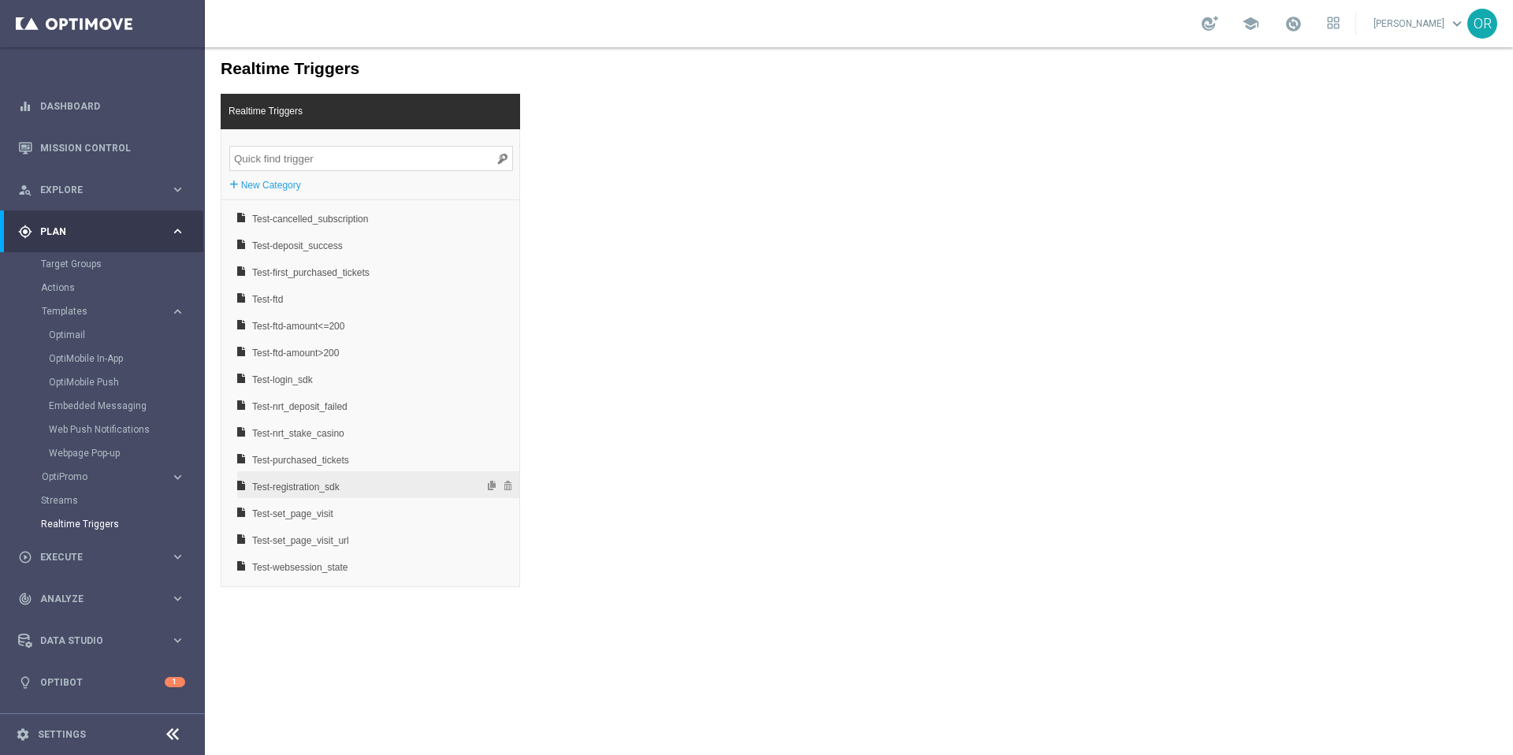
click at [329, 485] on span "Test-registration_sdk" at bounding box center [336, 487] width 169 height 27
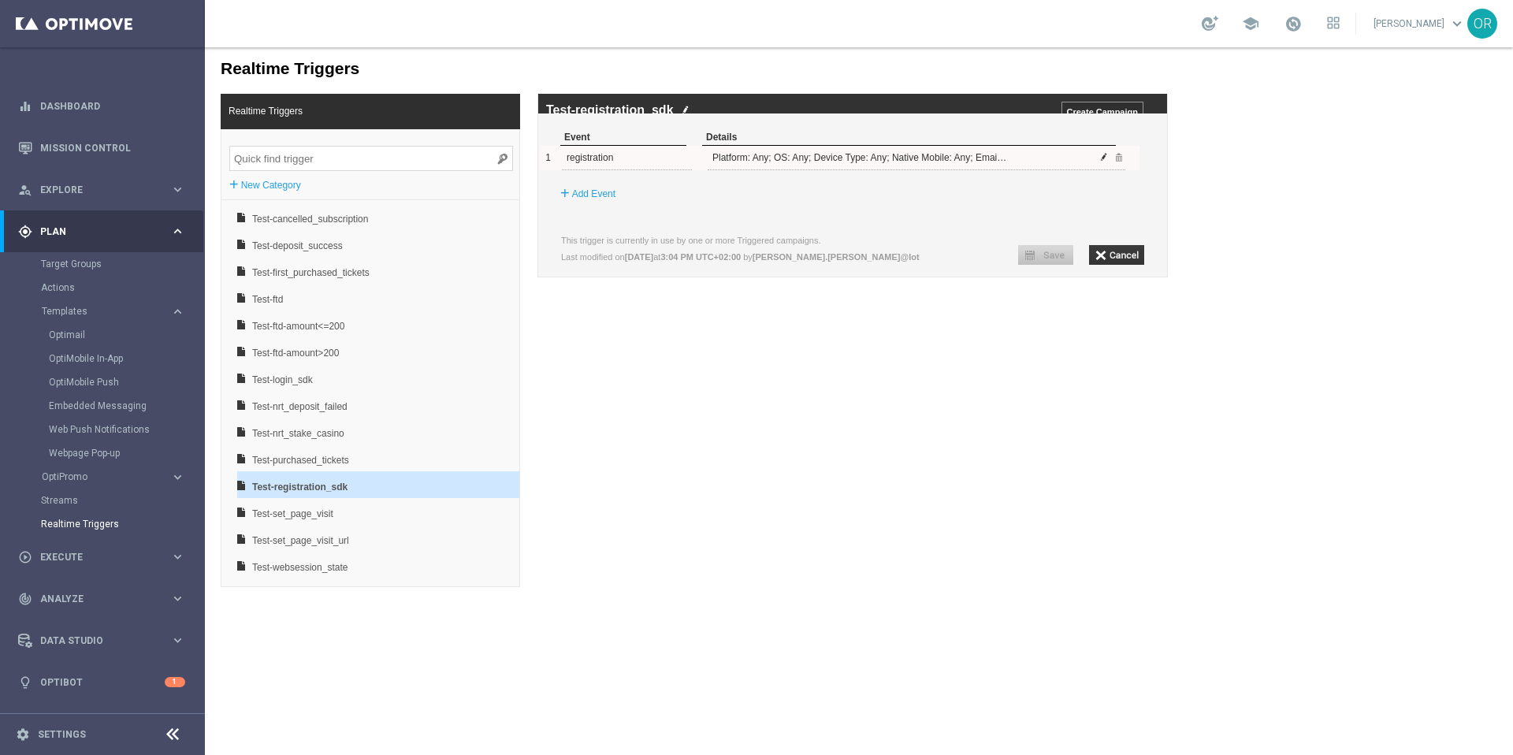
click at [1105, 162] on span at bounding box center [1104, 156] width 9 height 9
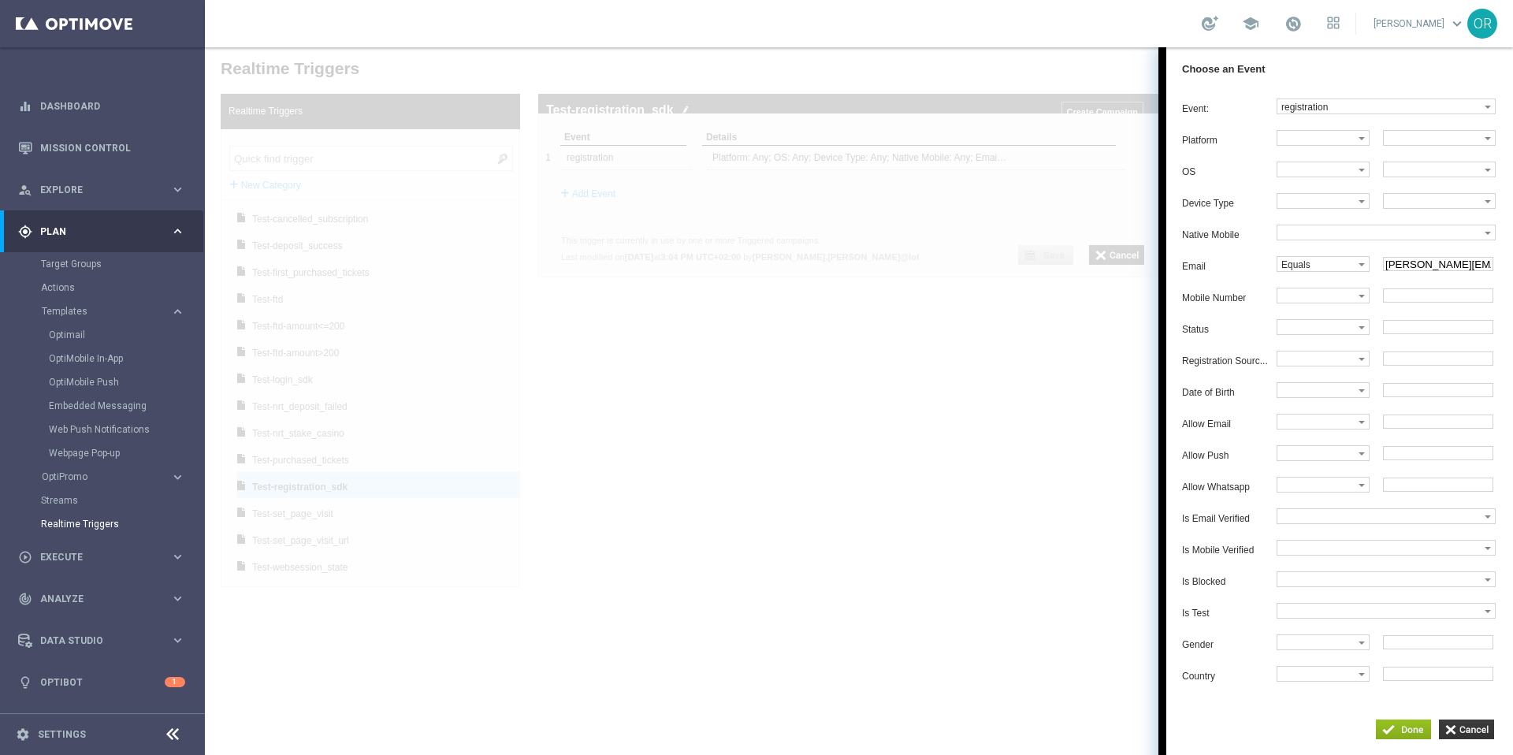
click at [1439, 271] on input "mlot.tot.est+1@gmail.com" at bounding box center [1438, 264] width 110 height 14
click at [1365, 266] on span at bounding box center [1362, 264] width 6 height 3
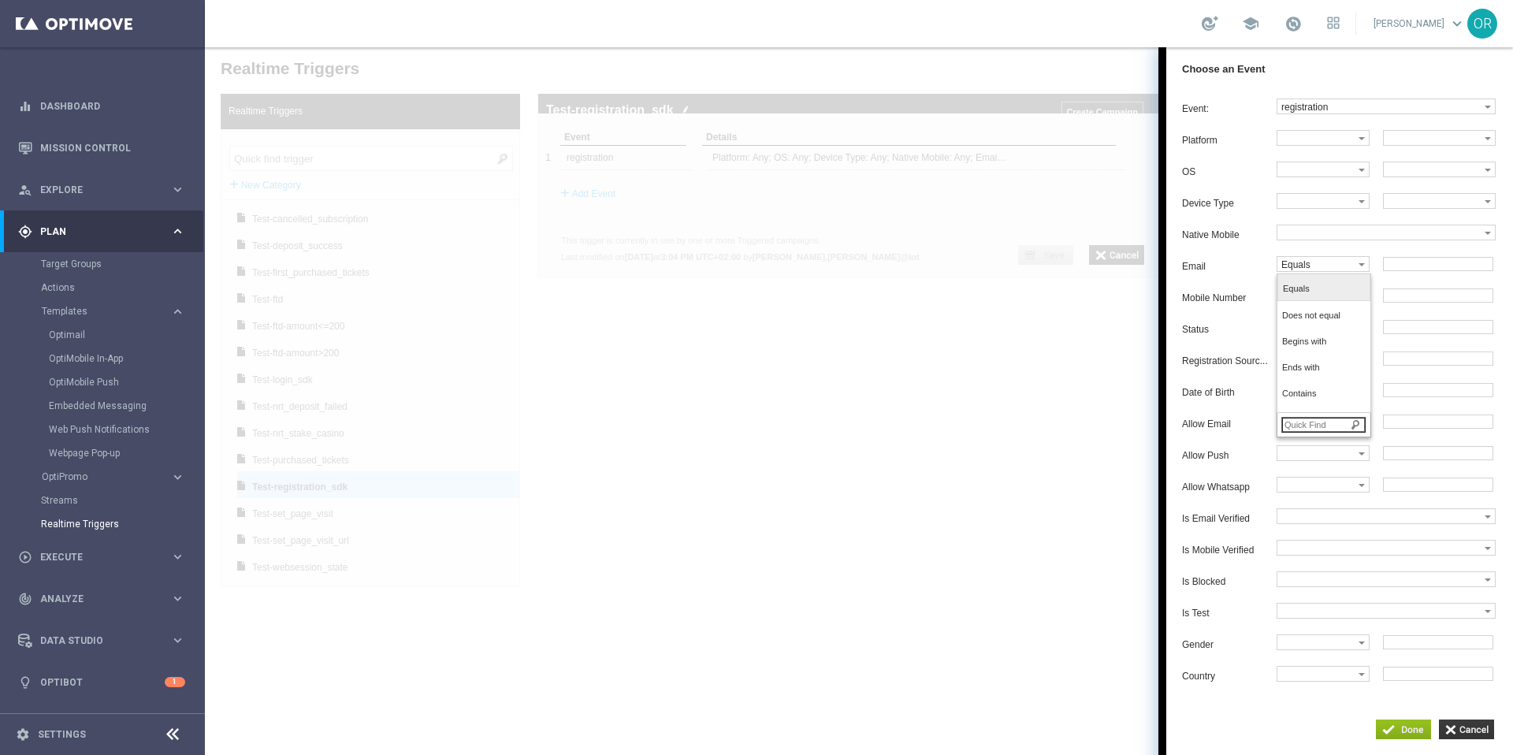
click at [1331, 293] on span "Equals" at bounding box center [1320, 289] width 74 height 10
click at [1327, 268] on label "Equals" at bounding box center [1318, 264] width 81 height 14
click at [1316, 265] on label "Equals" at bounding box center [1318, 264] width 81 height 14
click at [1370, 619] on div at bounding box center [1386, 611] width 219 height 16
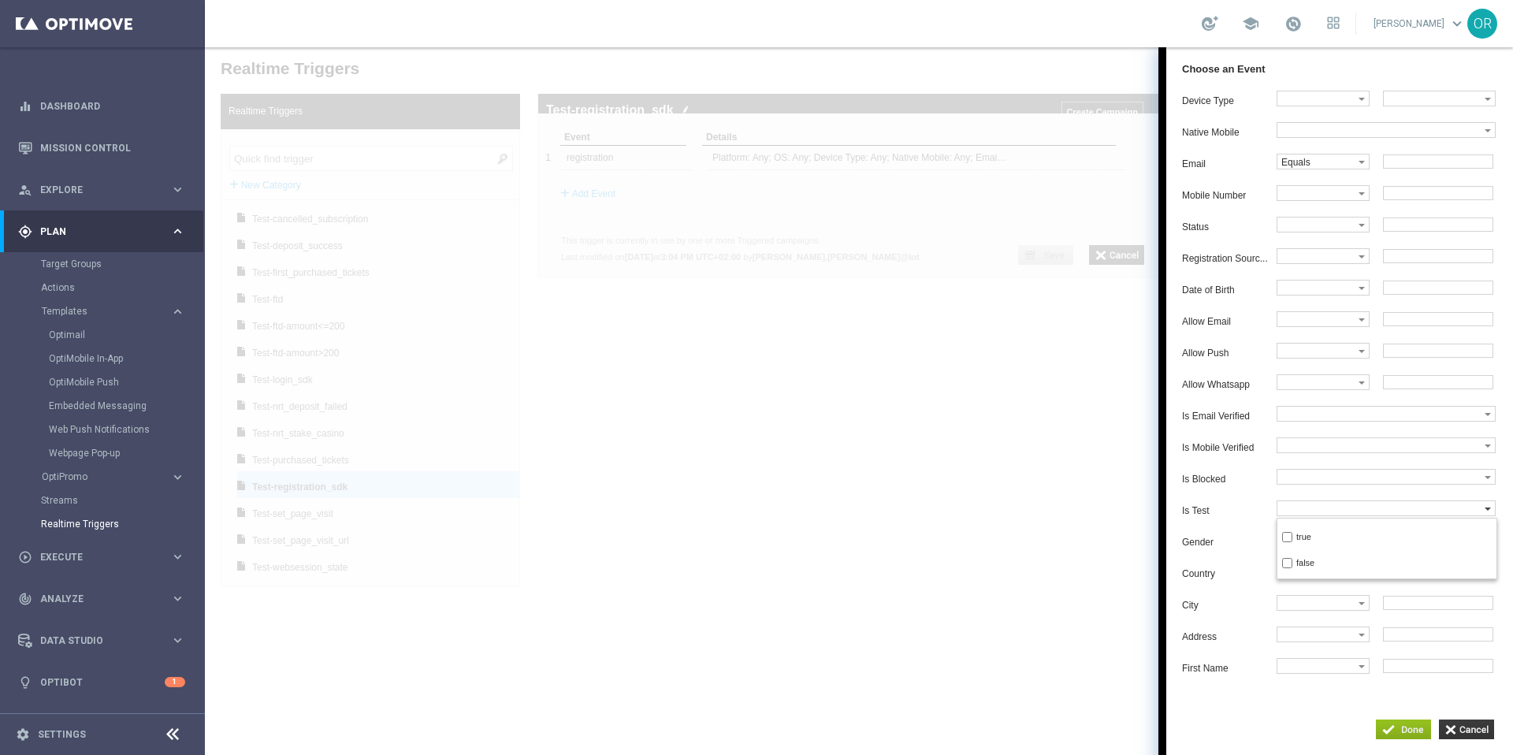
scroll to position [105, 0]
click at [1244, 549] on div "Platform Equals Does not equal Begins with Ends with Contains Does not contain …" at bounding box center [1347, 506] width 331 height 962
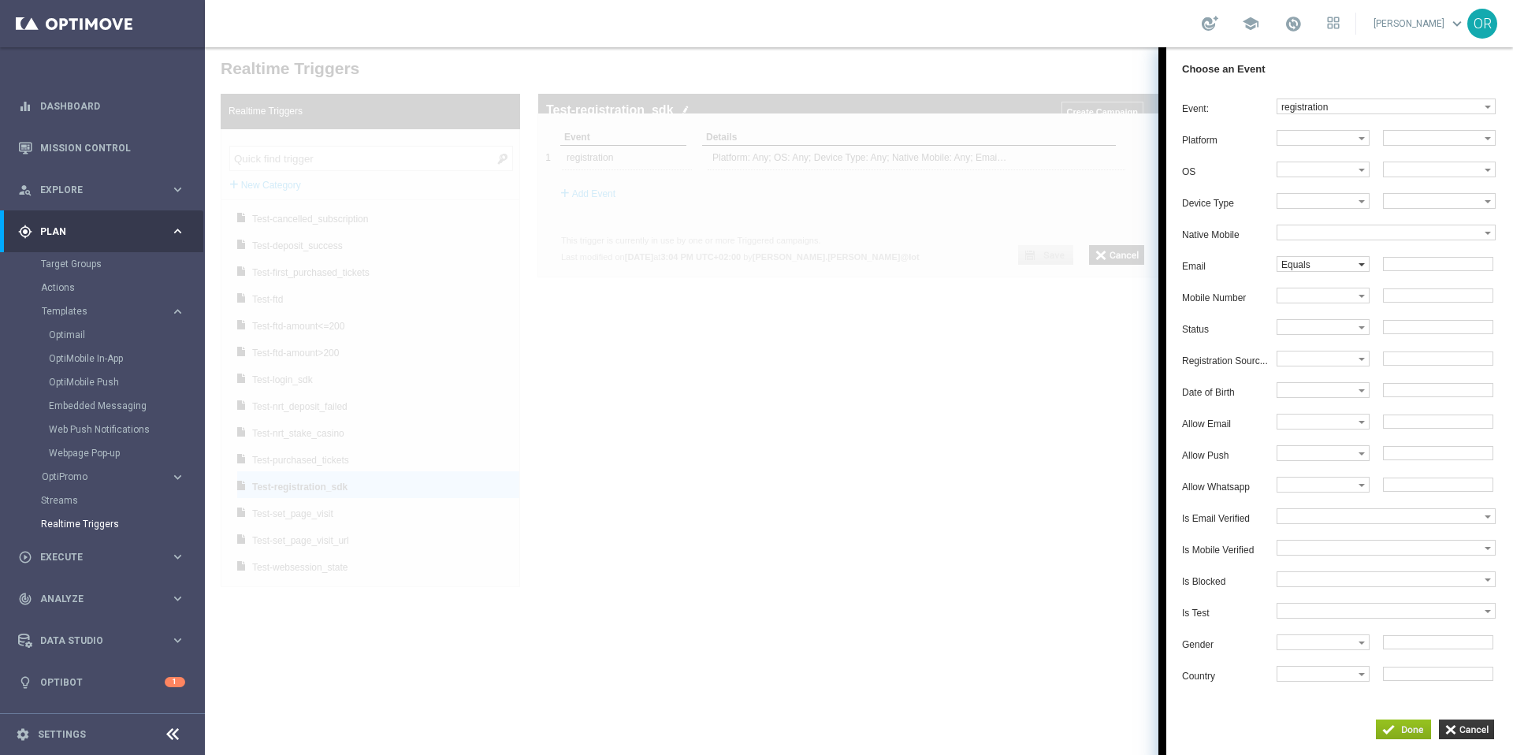
click at [1323, 271] on label "Equals" at bounding box center [1318, 264] width 81 height 14
click at [1321, 299] on span "Equals" at bounding box center [1320, 293] width 74 height 10
click at [1309, 270] on label "Equals" at bounding box center [1318, 264] width 81 height 14
click at [1395, 728] on input "button" at bounding box center [1403, 730] width 55 height 20
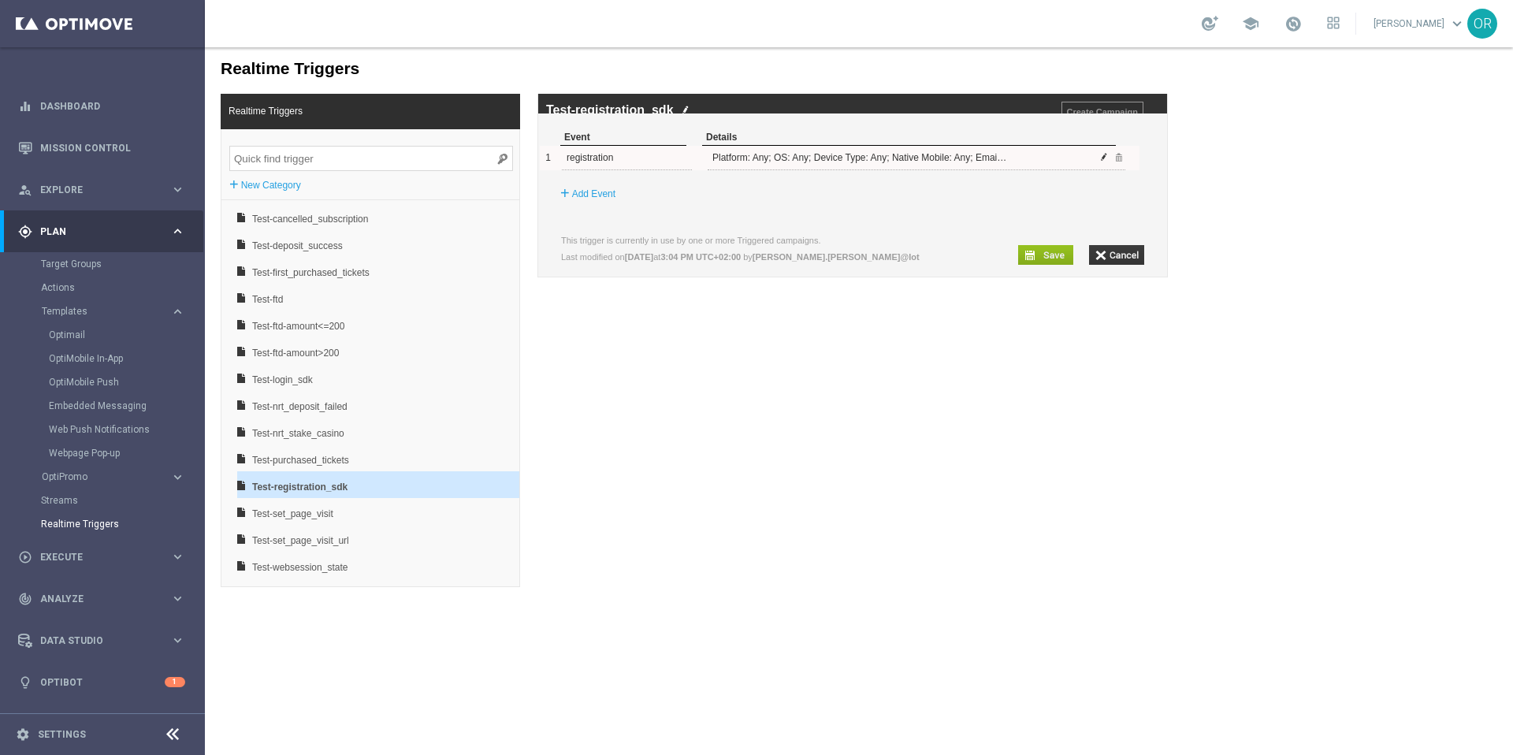
click at [1100, 162] on span at bounding box center [1104, 156] width 9 height 9
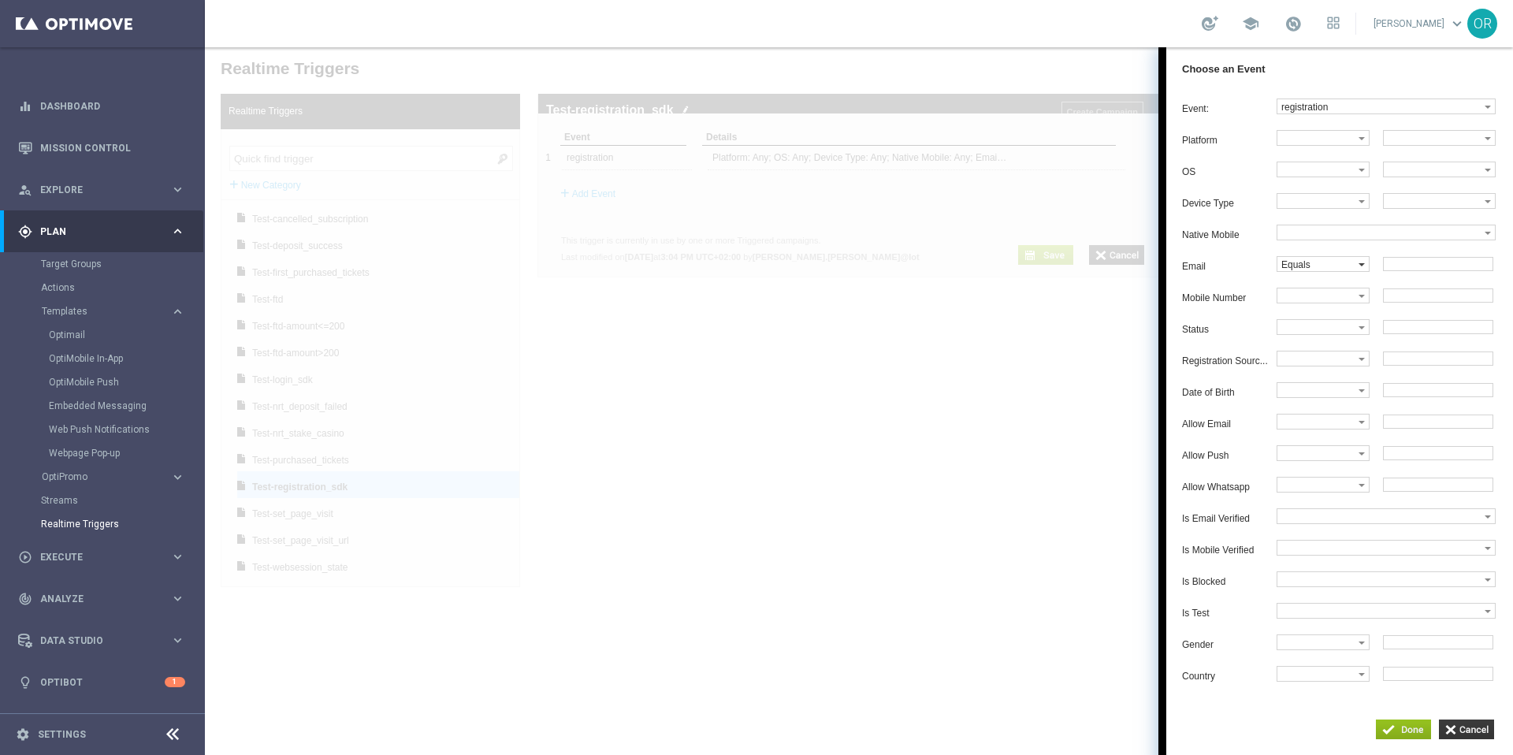
click at [1305, 271] on label "Equals" at bounding box center [1318, 264] width 81 height 14
click at [1332, 433] on input "search" at bounding box center [1324, 425] width 84 height 16
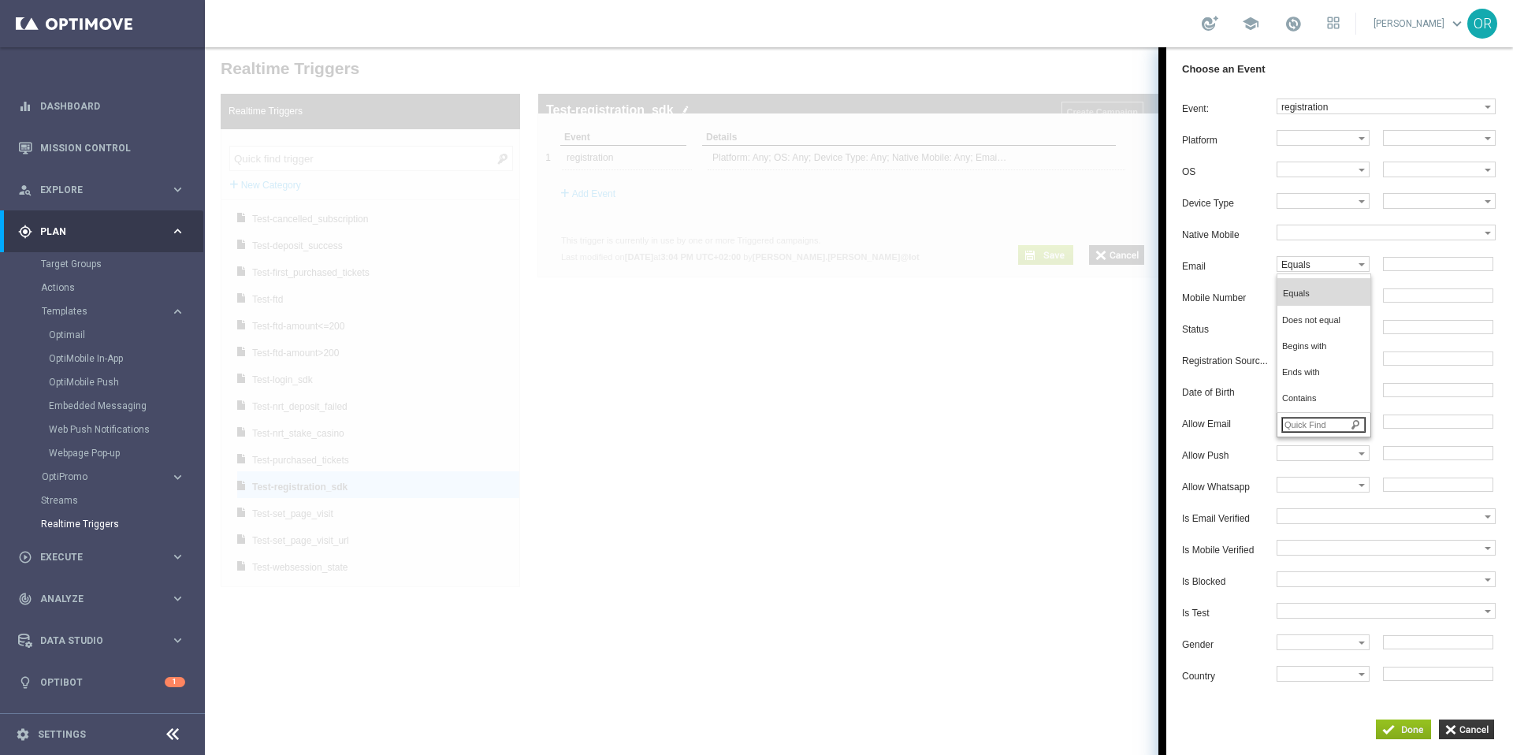
click at [1332, 433] on input "search" at bounding box center [1324, 425] width 84 height 16
type input "kjks"
click at [1345, 333] on input "kjks" at bounding box center [1324, 325] width 84 height 16
click at [1342, 333] on input "kjks" at bounding box center [1324, 325] width 84 height 16
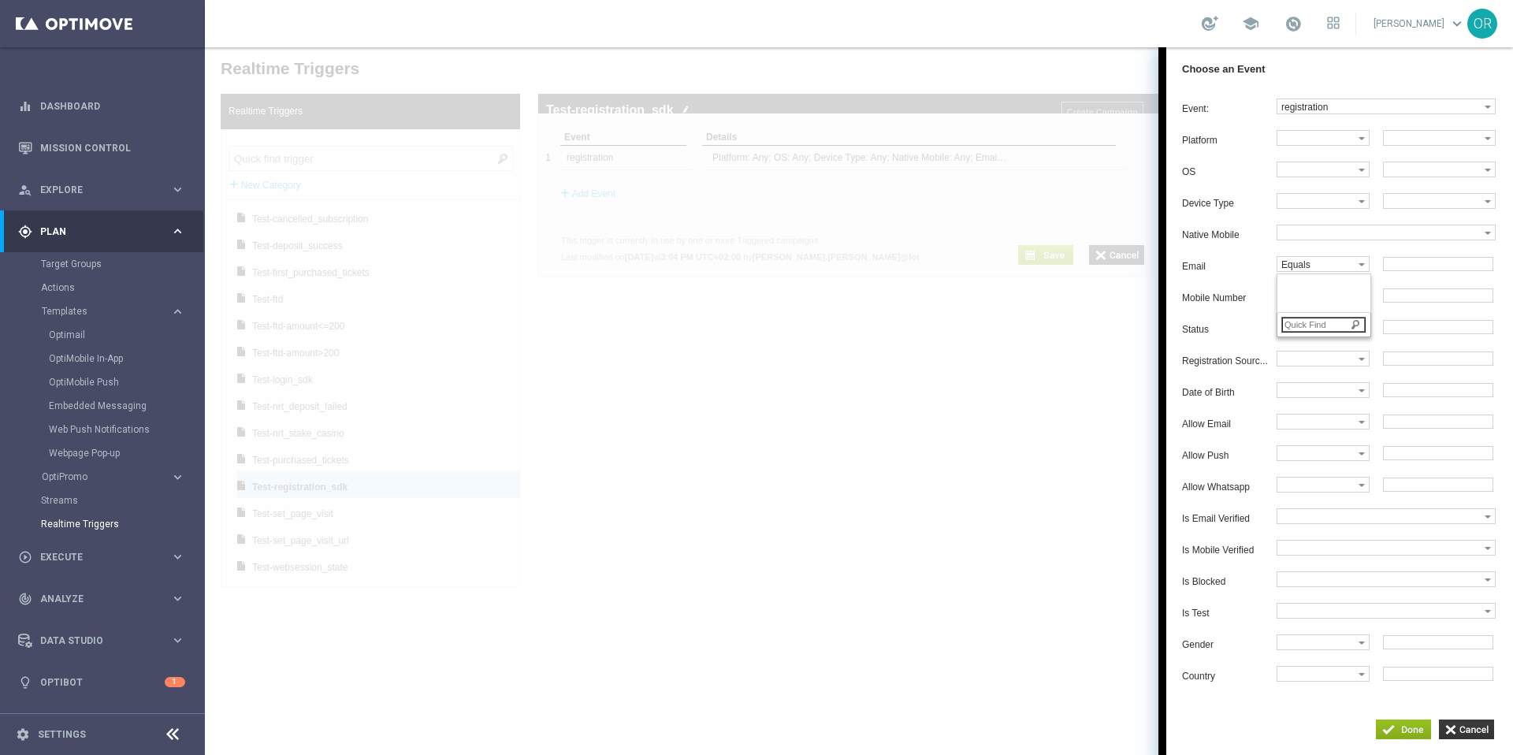
scroll to position [5, 0]
click at [1342, 270] on label "Equals" at bounding box center [1318, 264] width 81 height 14
click at [1357, 270] on label "Equals" at bounding box center [1318, 264] width 81 height 14
click at [1458, 106] on label "registration" at bounding box center [1381, 106] width 207 height 14
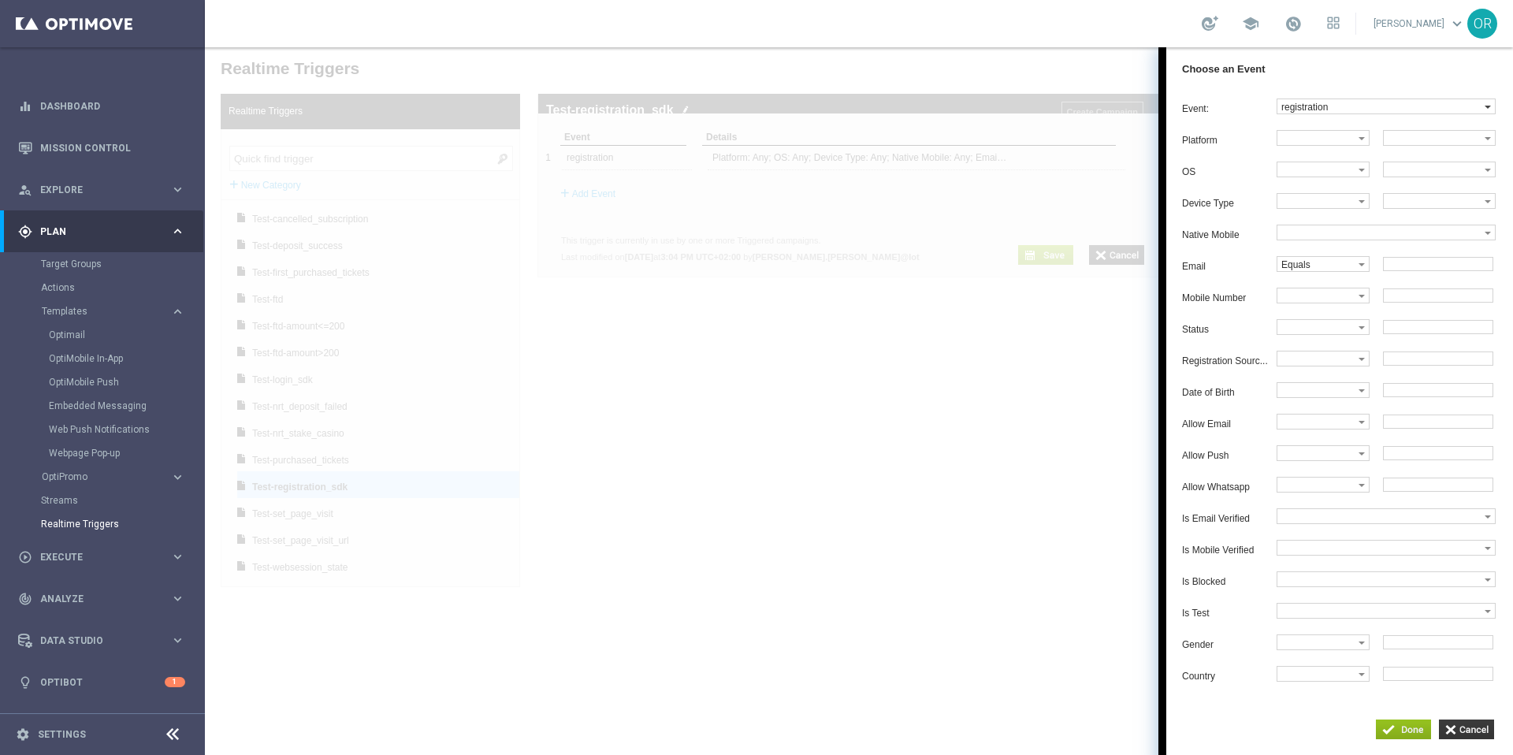
scroll to position [666, 0]
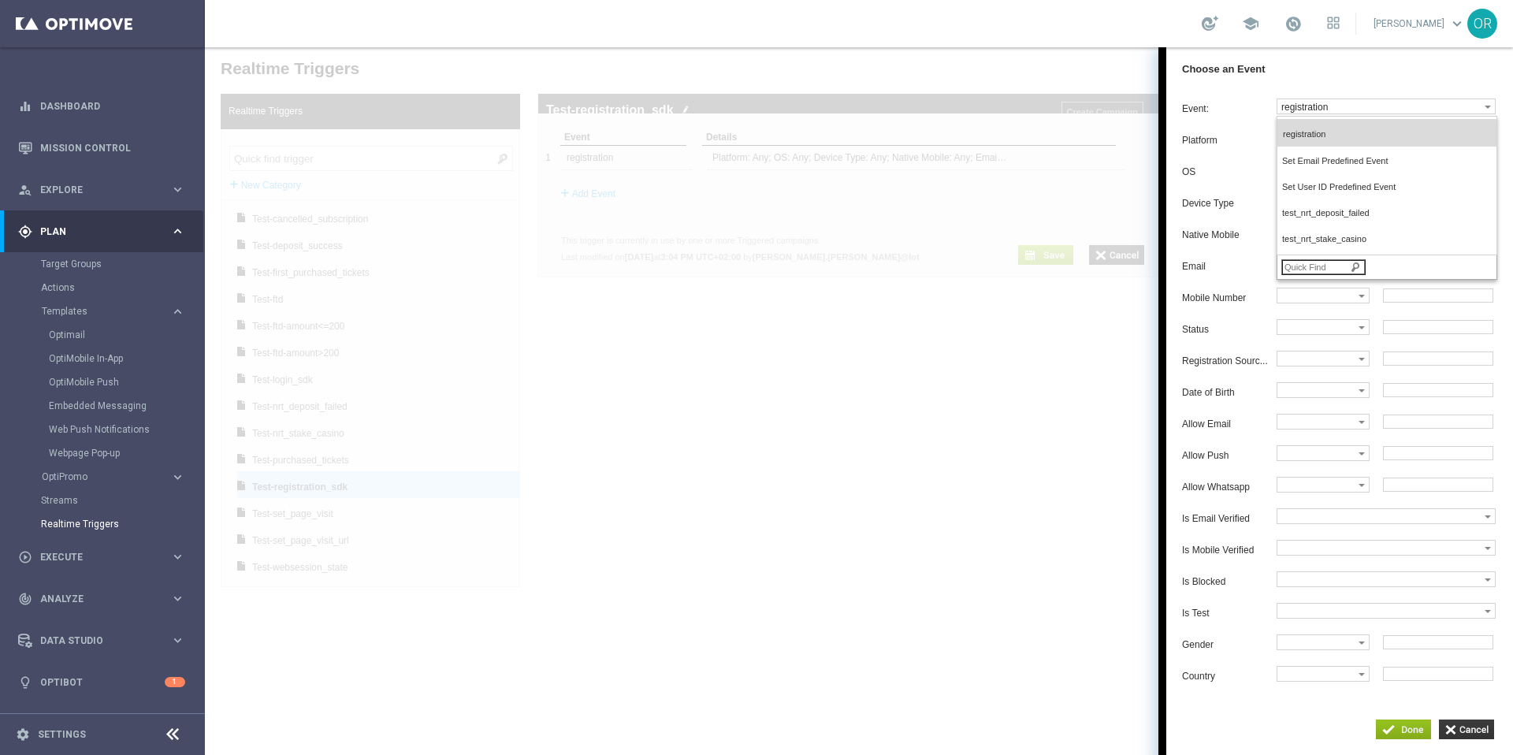
click at [1320, 275] on input "search" at bounding box center [1324, 267] width 84 height 16
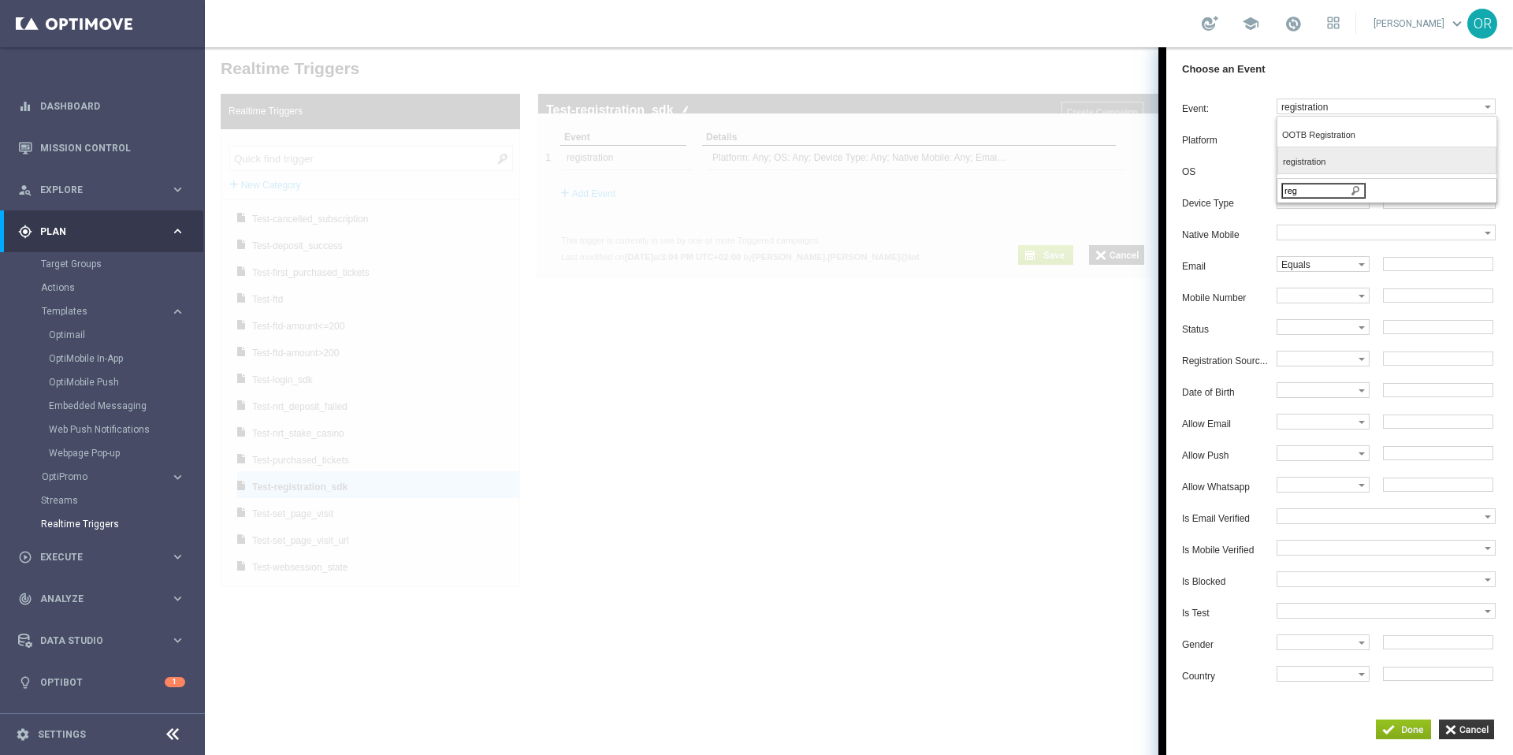
type input "reg"
click at [1318, 168] on label "registration" at bounding box center [1386, 162] width 214 height 21
click at [1409, 733] on input "button" at bounding box center [1403, 730] width 55 height 20
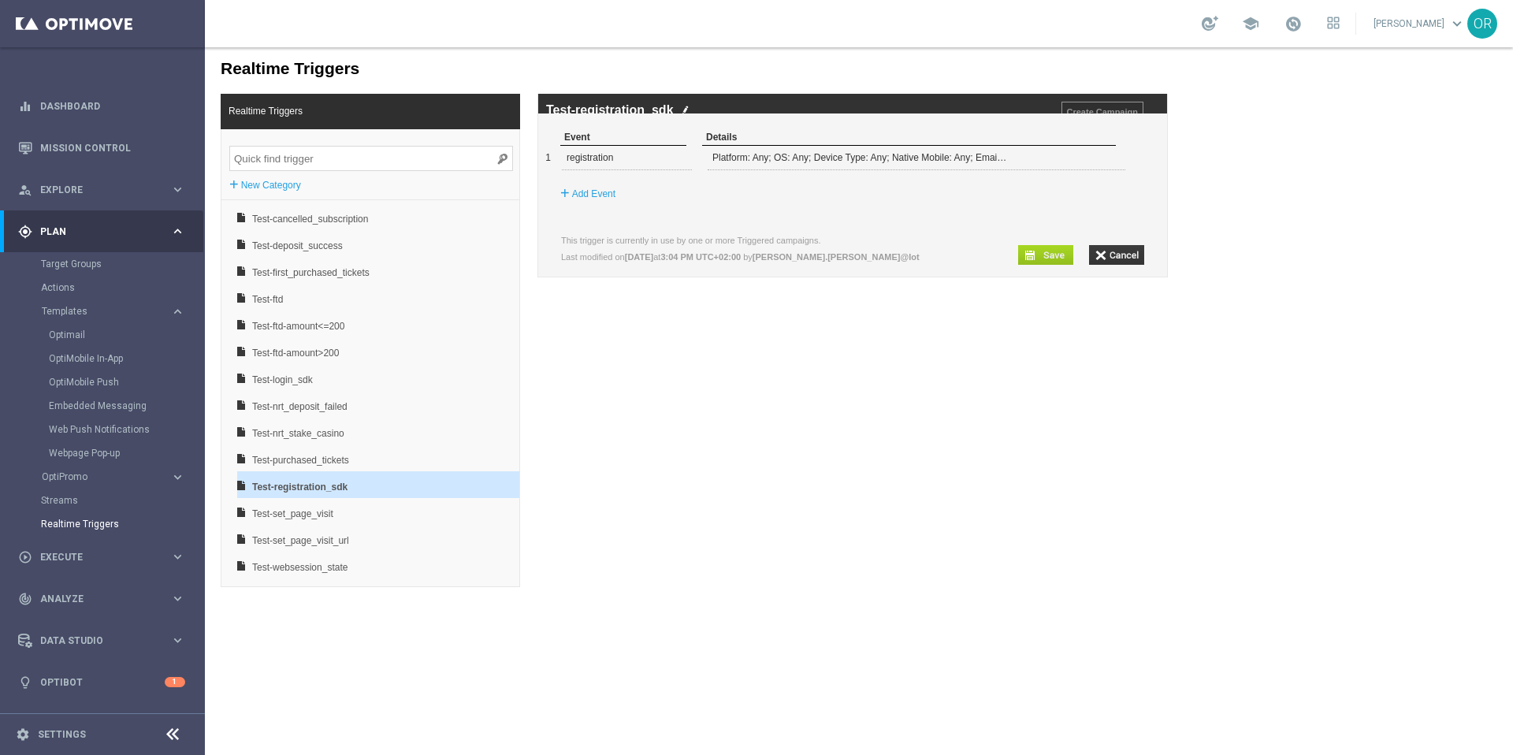
click at [1050, 265] on input "button" at bounding box center [1045, 255] width 55 height 20
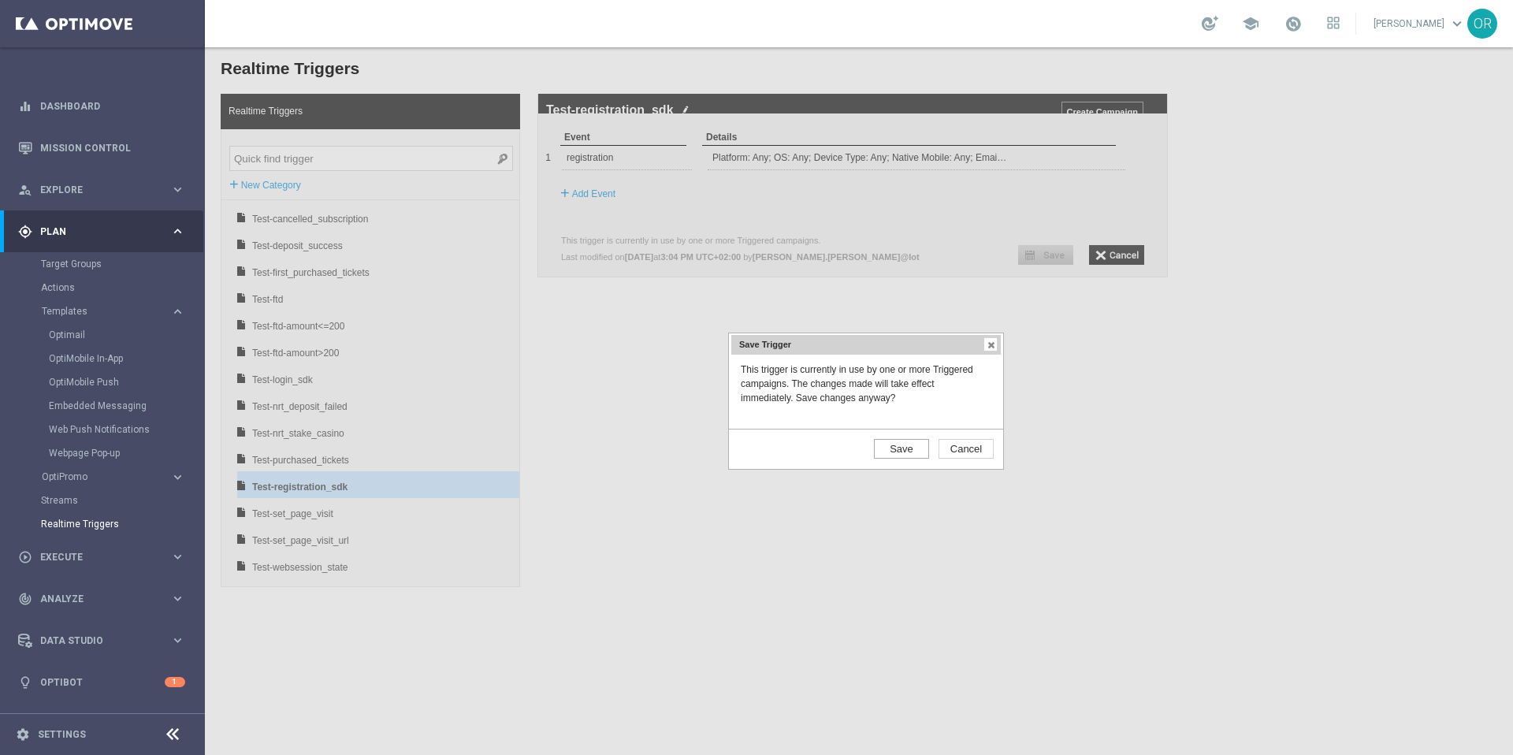
click at [910, 450] on input "Save" at bounding box center [901, 449] width 55 height 20
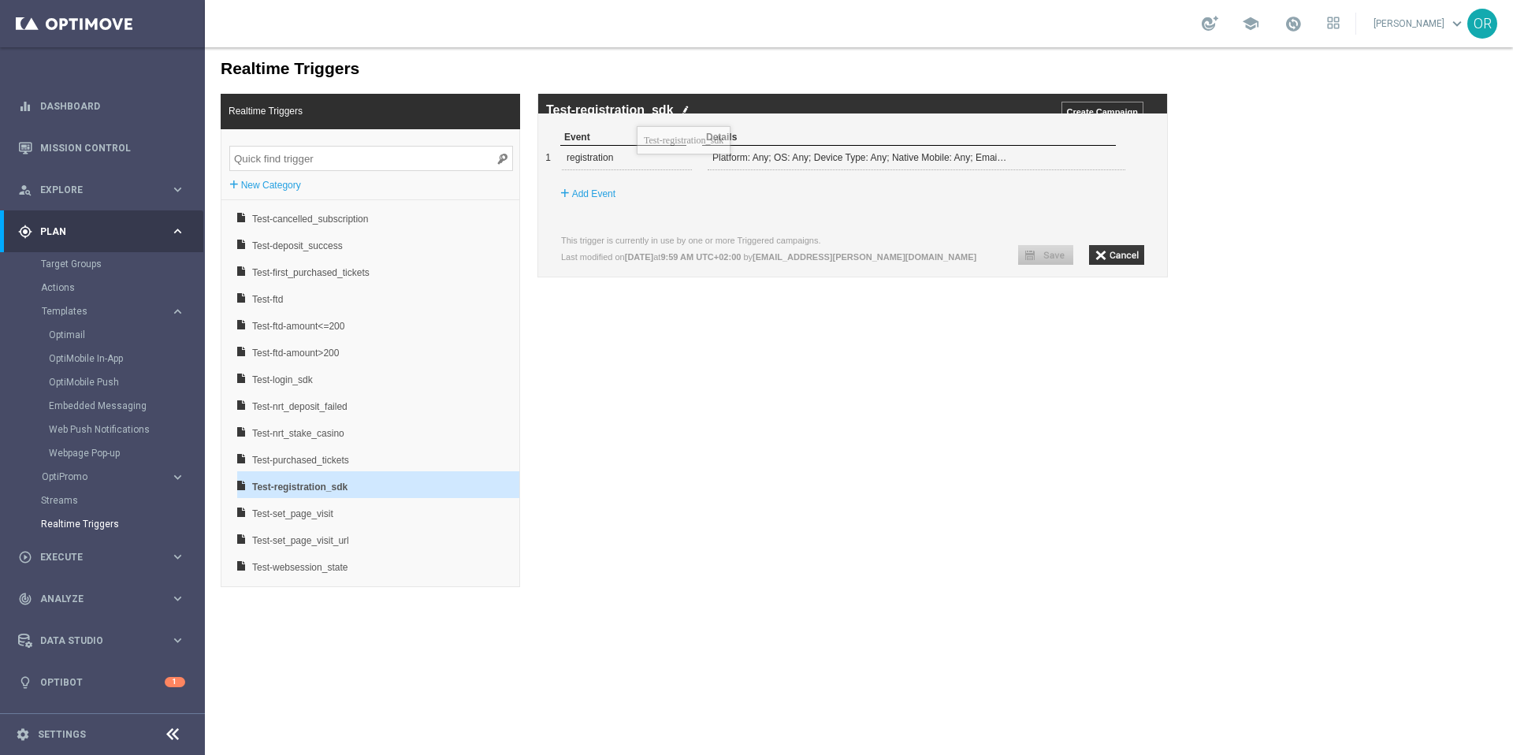
click at [637, 114] on label "Test-registration_sdk" at bounding box center [610, 110] width 128 height 14
copy div "Test-registration_sdk"
click at [71, 732] on link "Settings" at bounding box center [62, 734] width 48 height 9
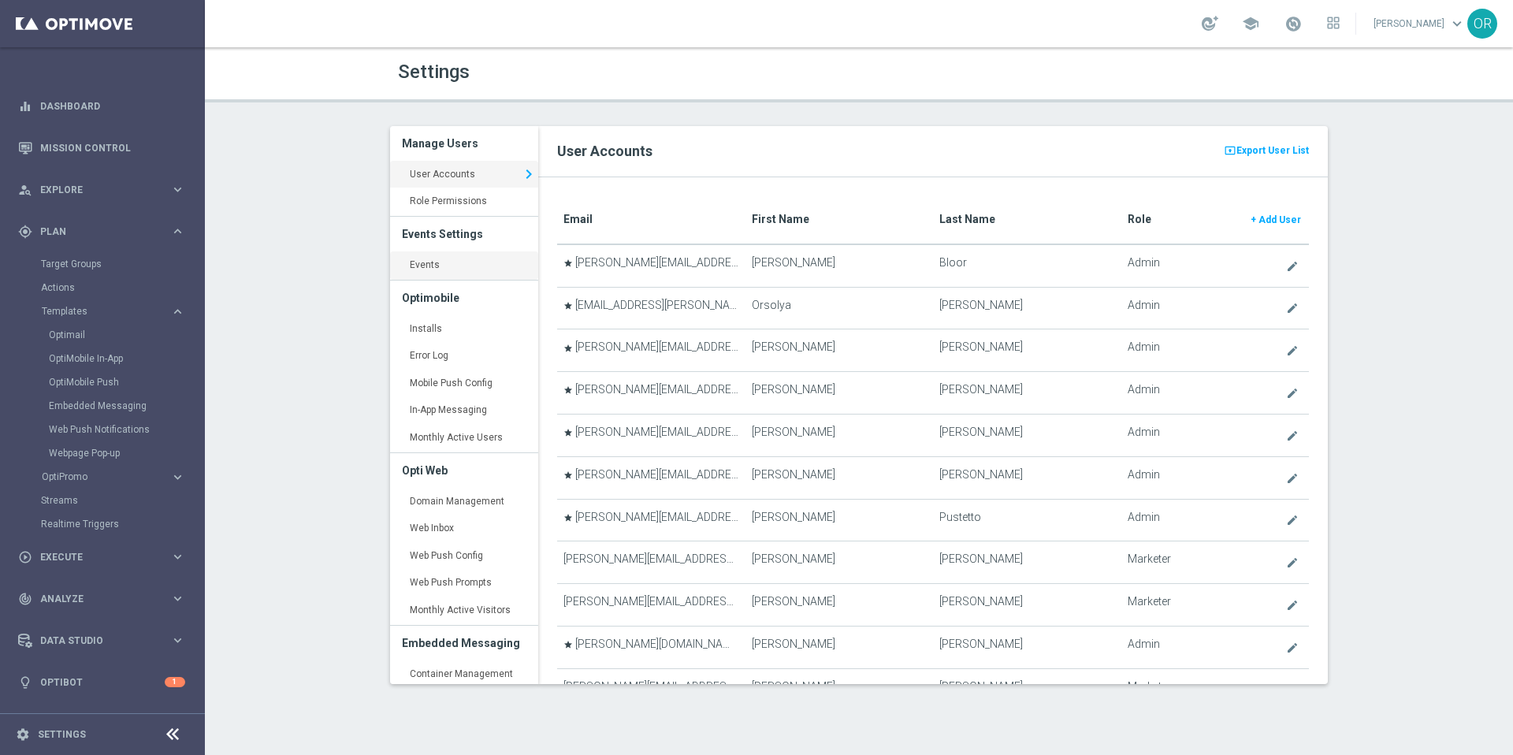
click at [459, 264] on link "Events keyboard_arrow_right" at bounding box center [464, 265] width 148 height 28
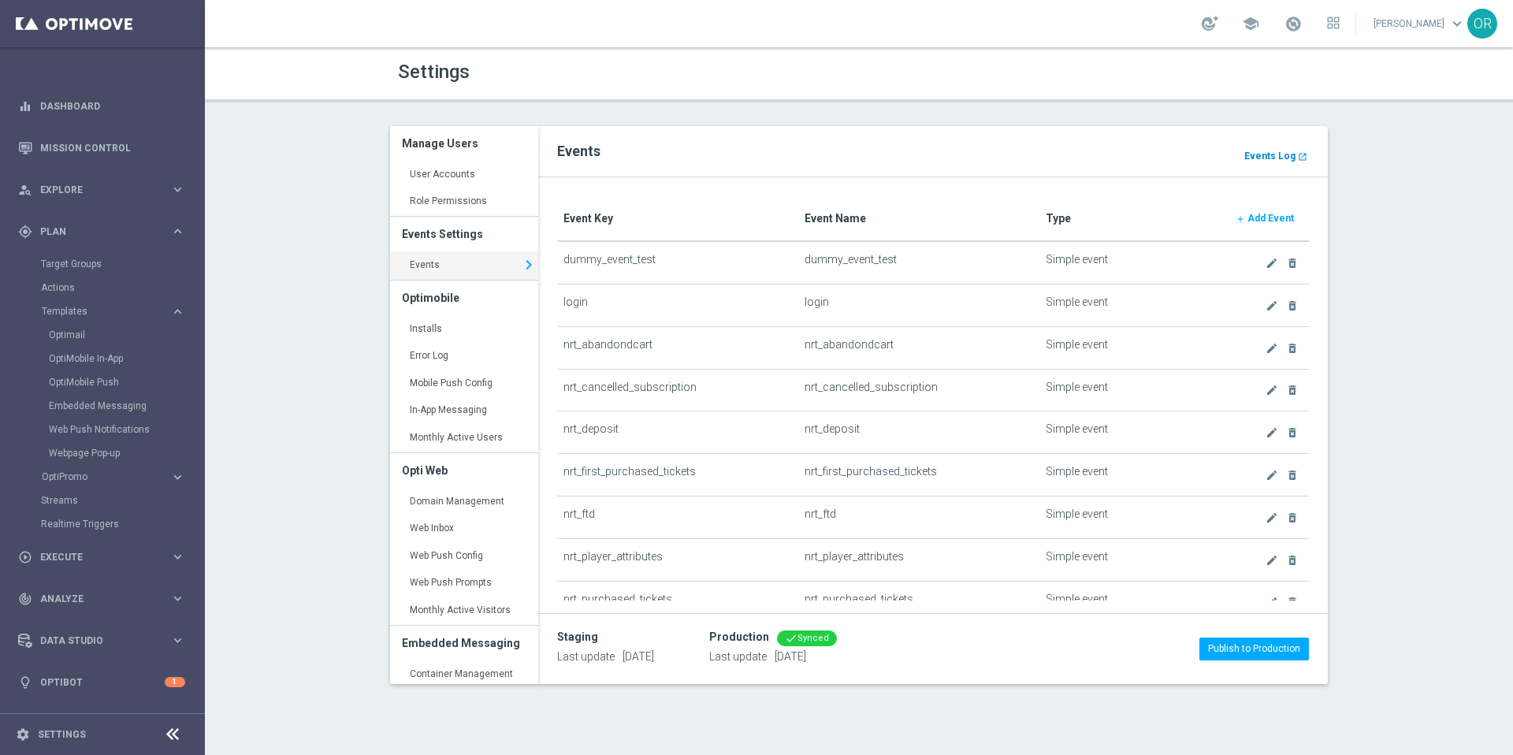
click at [1285, 151] on b "Events Log" at bounding box center [1270, 156] width 51 height 11
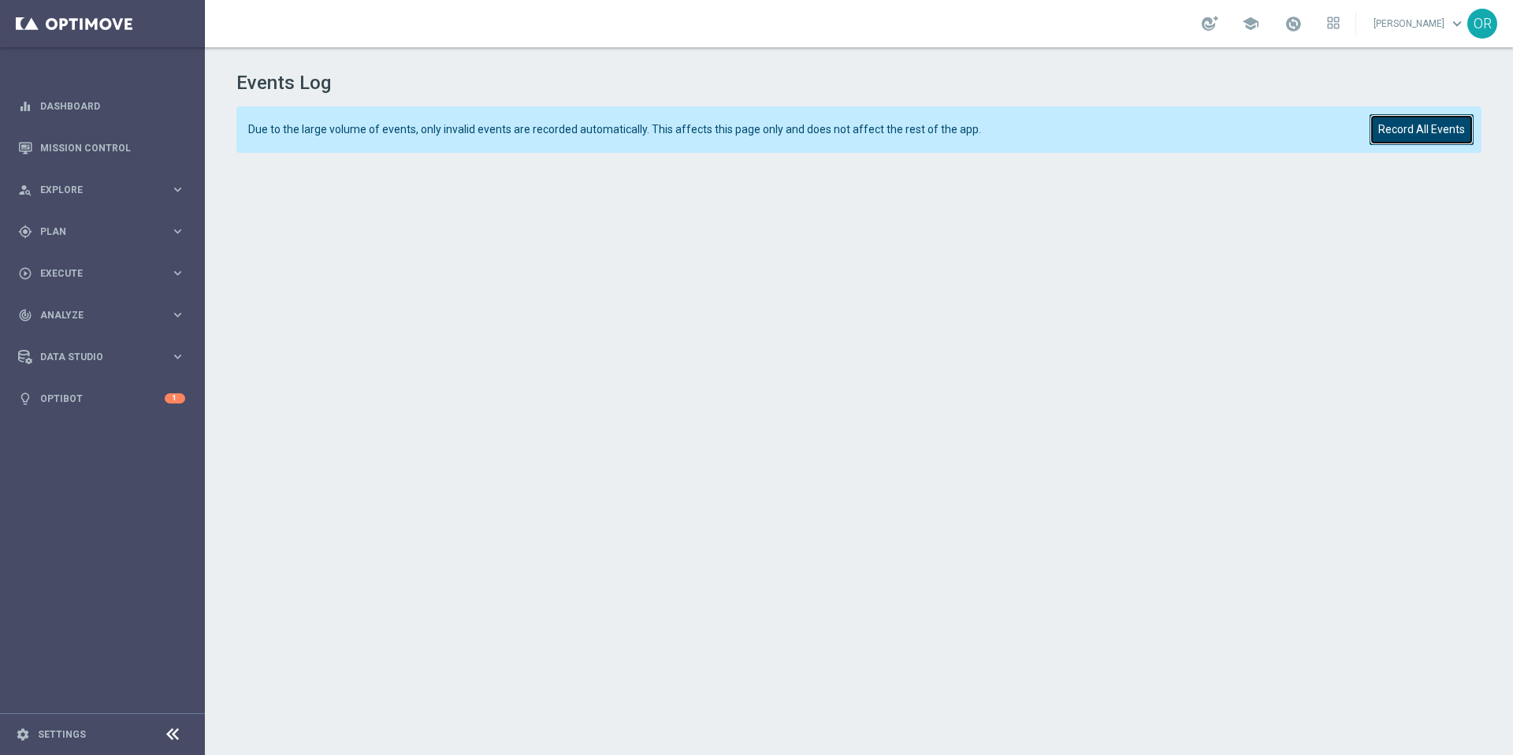
click at [1417, 136] on button "Record All Events" at bounding box center [1422, 129] width 104 height 31
click at [1402, 128] on button "Record All Events" at bounding box center [1422, 129] width 104 height 31
click at [1418, 132] on button "Record All Events" at bounding box center [1422, 129] width 104 height 31
click at [1426, 136] on button "Record All Events" at bounding box center [1422, 129] width 104 height 31
click at [1452, 126] on button "Record All Events" at bounding box center [1422, 129] width 104 height 31
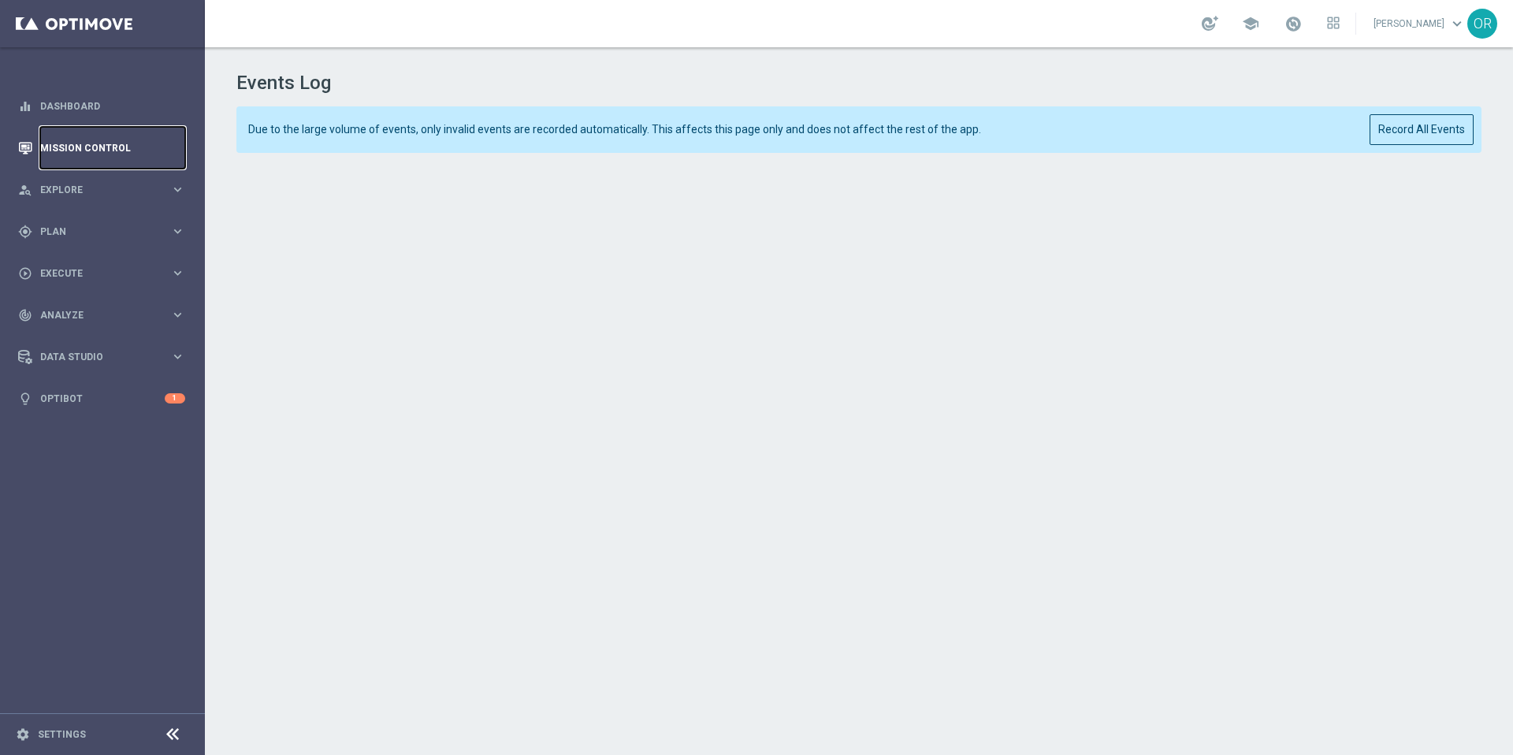
click at [95, 144] on link "Mission Control" at bounding box center [112, 148] width 145 height 42
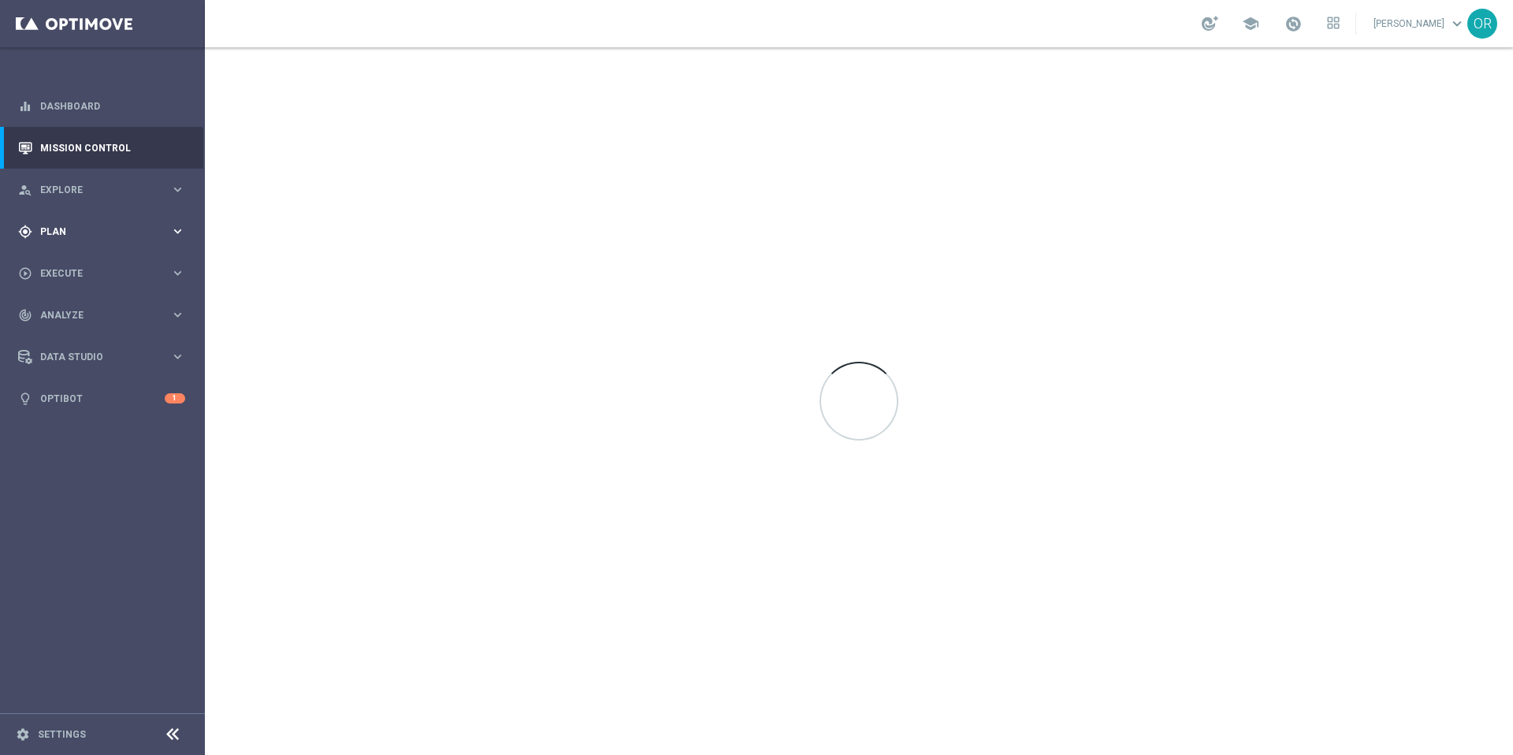
click at [88, 229] on span "Plan" at bounding box center [105, 231] width 130 height 9
click at [84, 315] on span "Templates" at bounding box center [98, 311] width 113 height 9
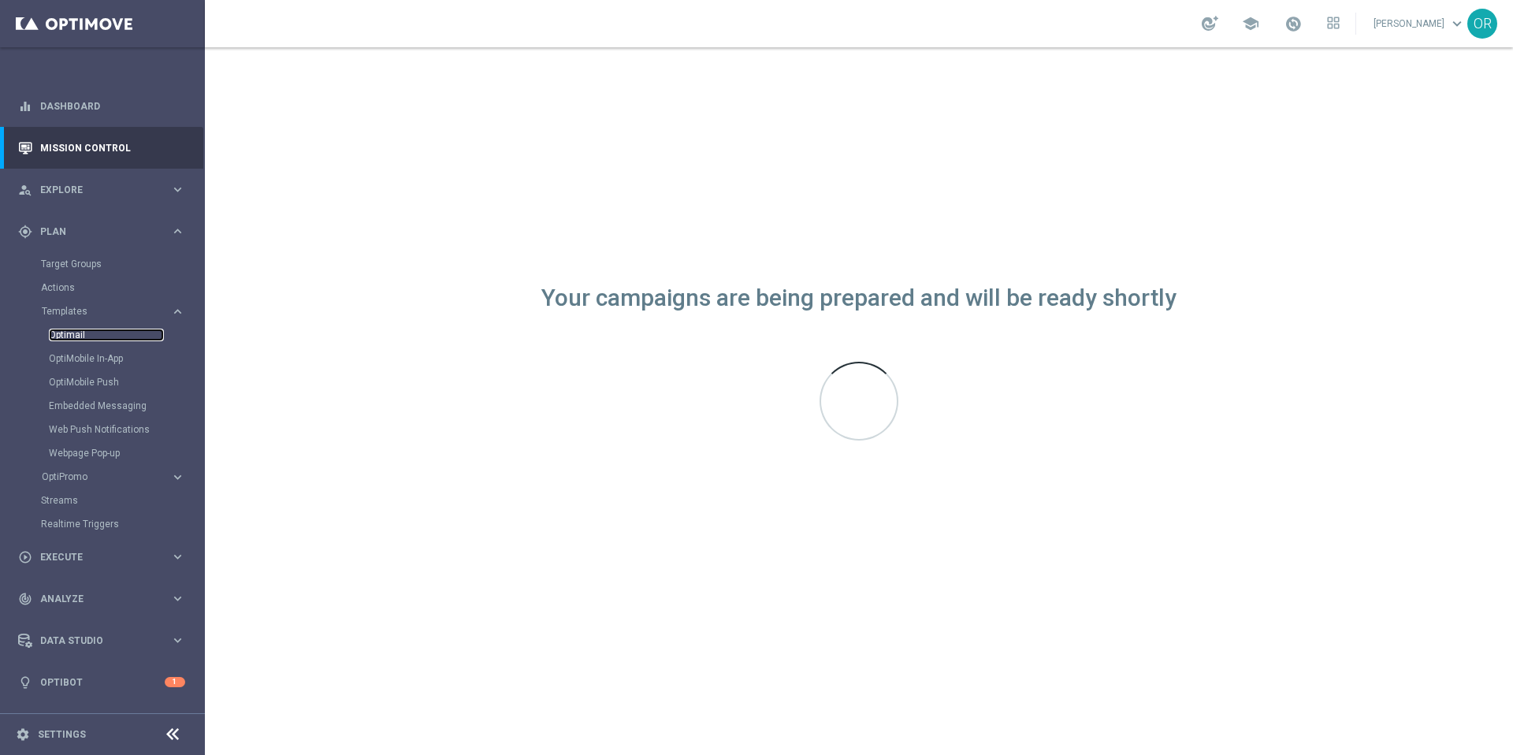
click at [79, 334] on link "Optimail" at bounding box center [106, 335] width 115 height 13
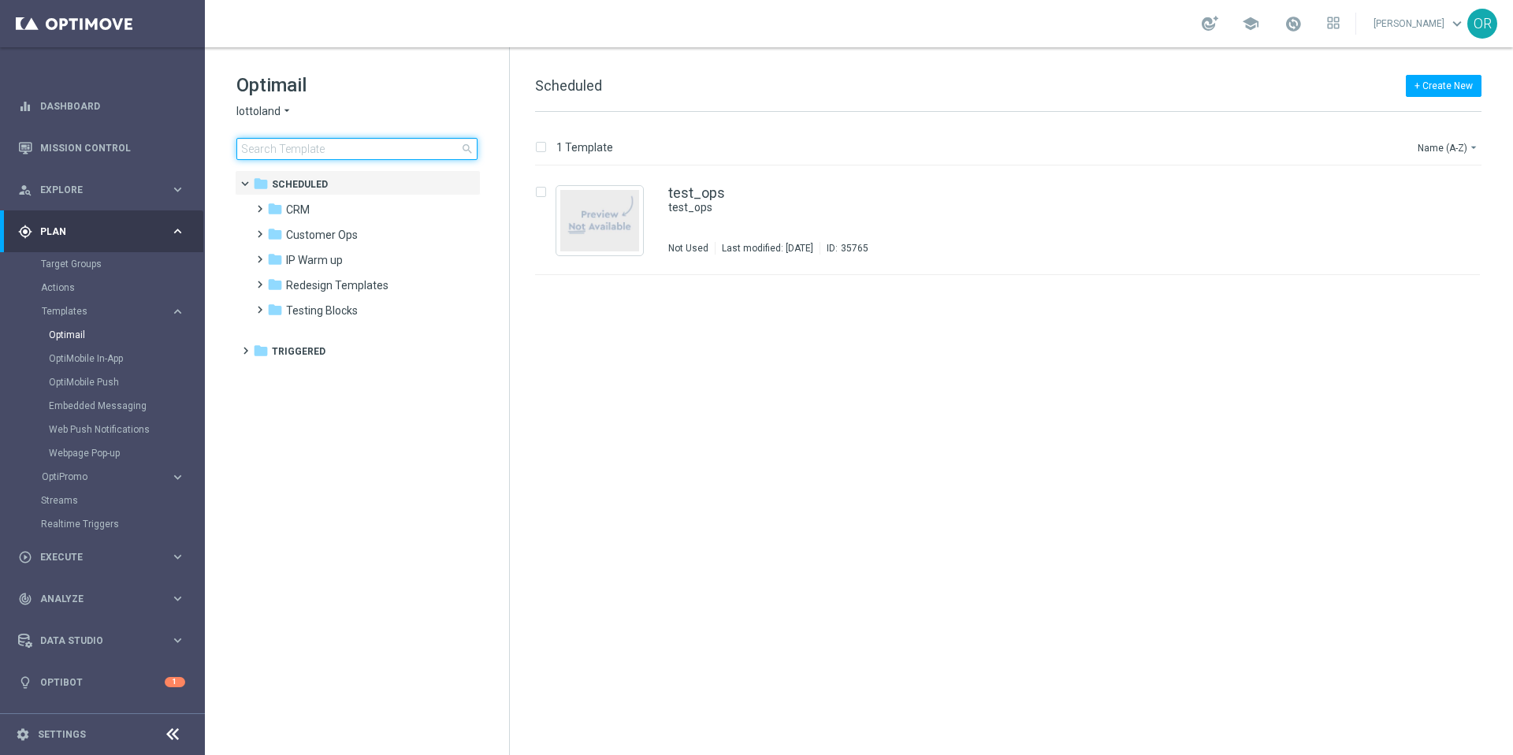
click at [425, 151] on input at bounding box center [356, 149] width 241 height 22
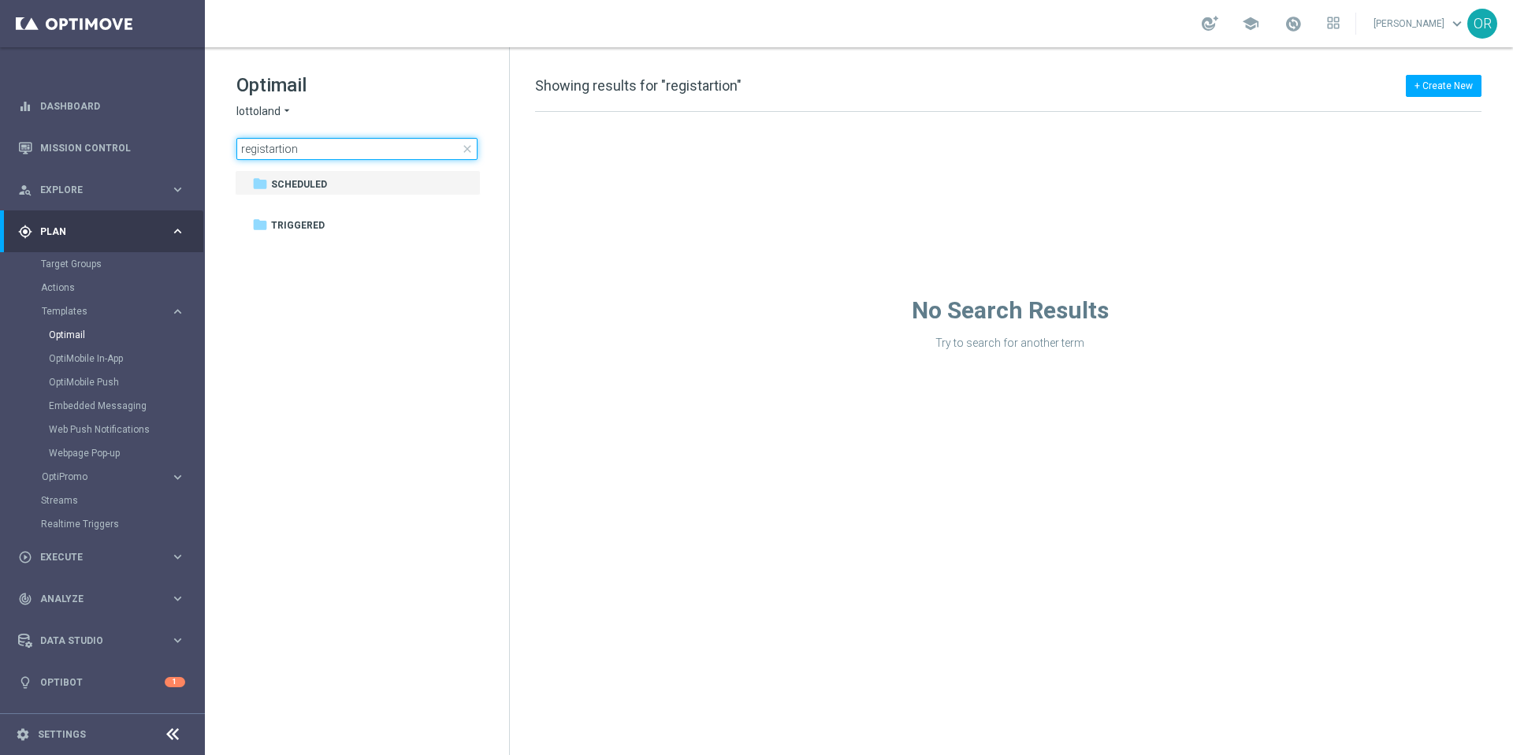
click at [309, 150] on input "registartion" at bounding box center [356, 149] width 241 height 22
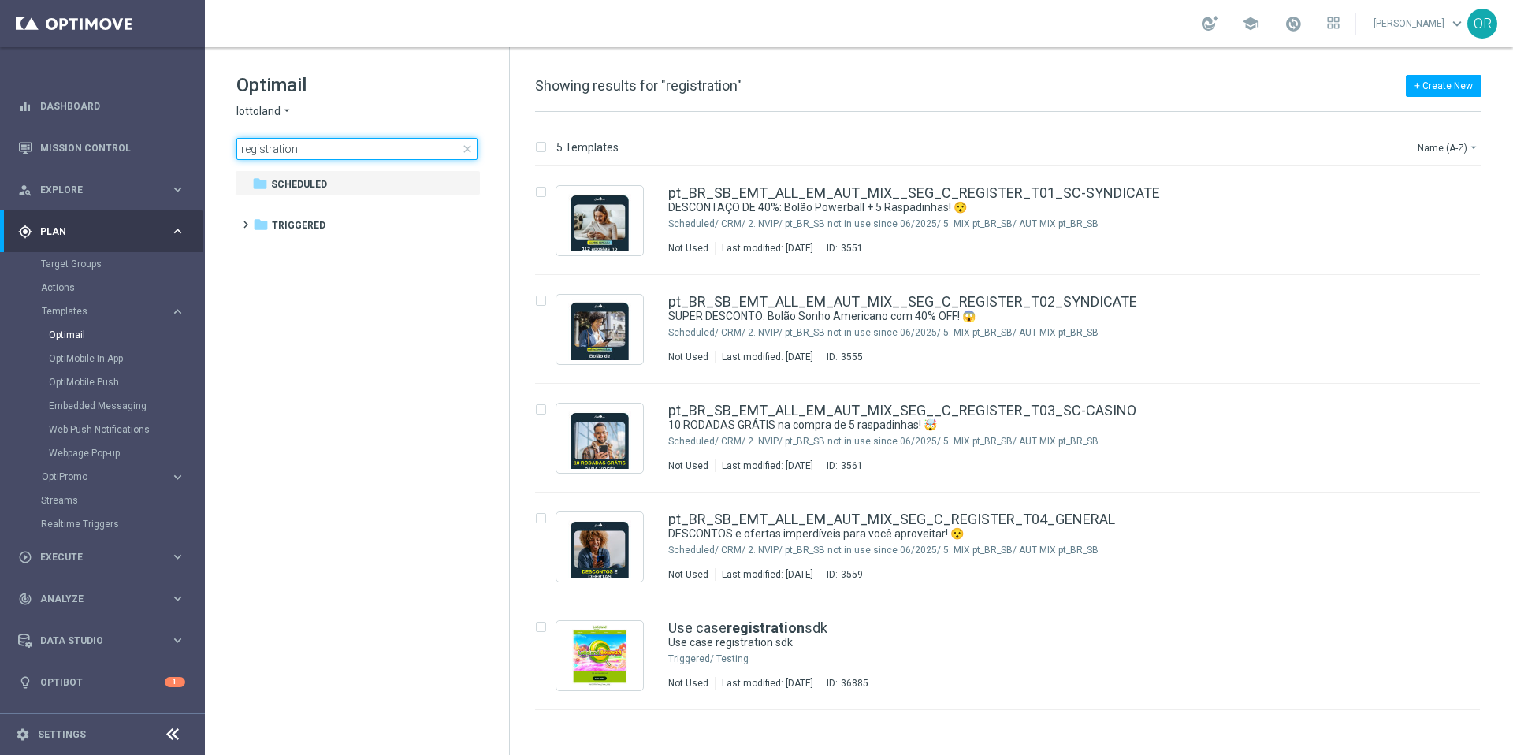
type input "registration"
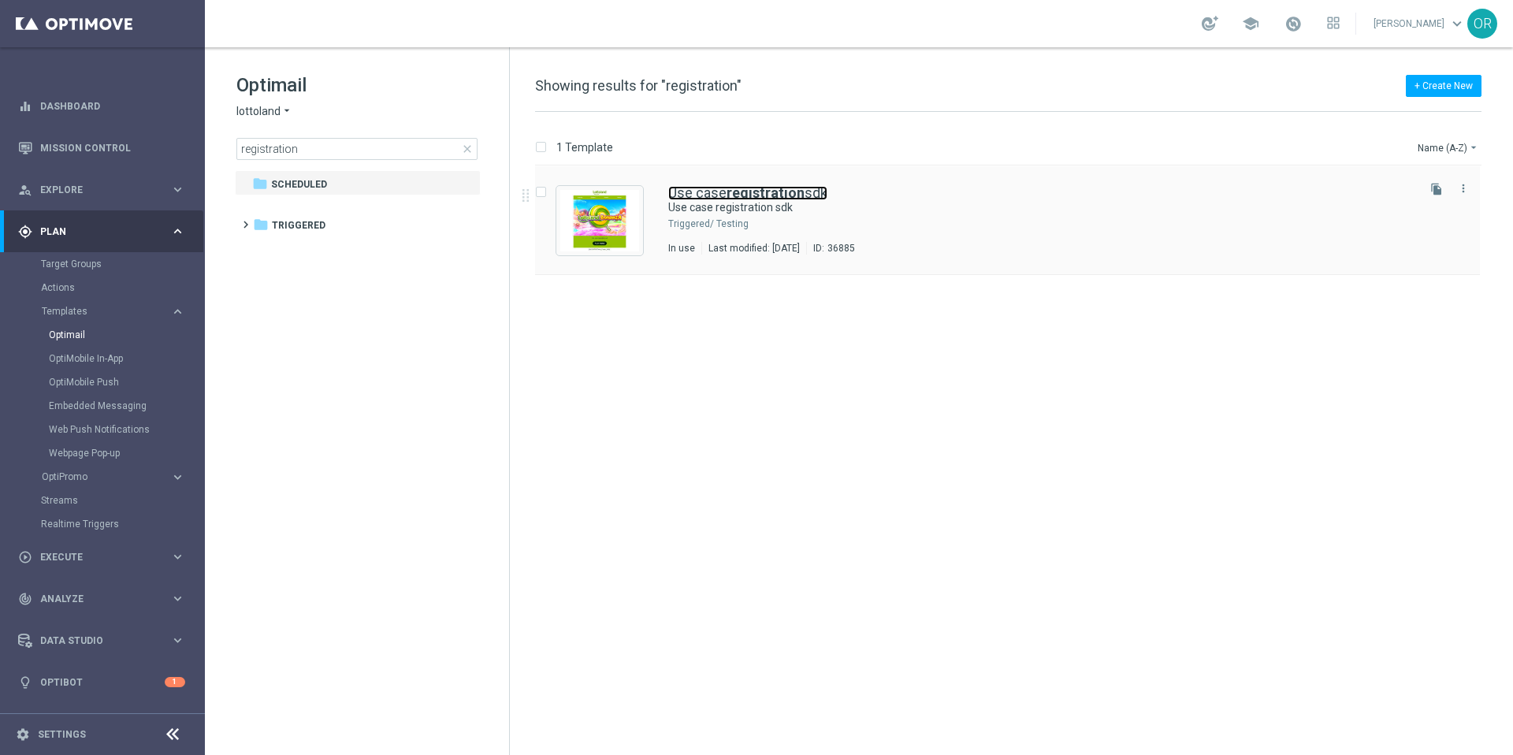
click at [800, 186] on b "registration" at bounding box center [766, 192] width 78 height 17
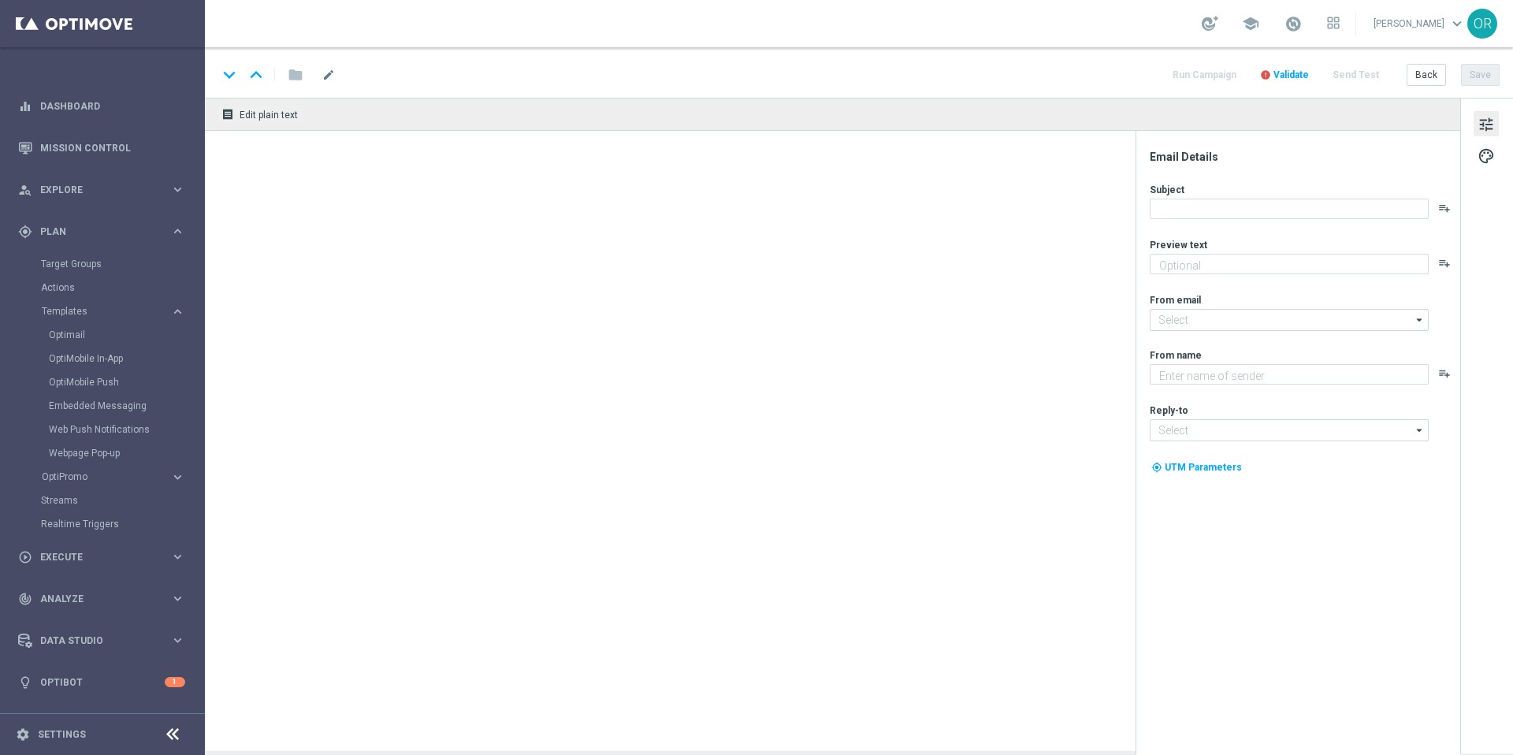
type textarea "T&T testing"
type input "mail@crm.lottoland.com"
type textarea "[%FIRST_NAME%]"
type input "service@lottoland.com"
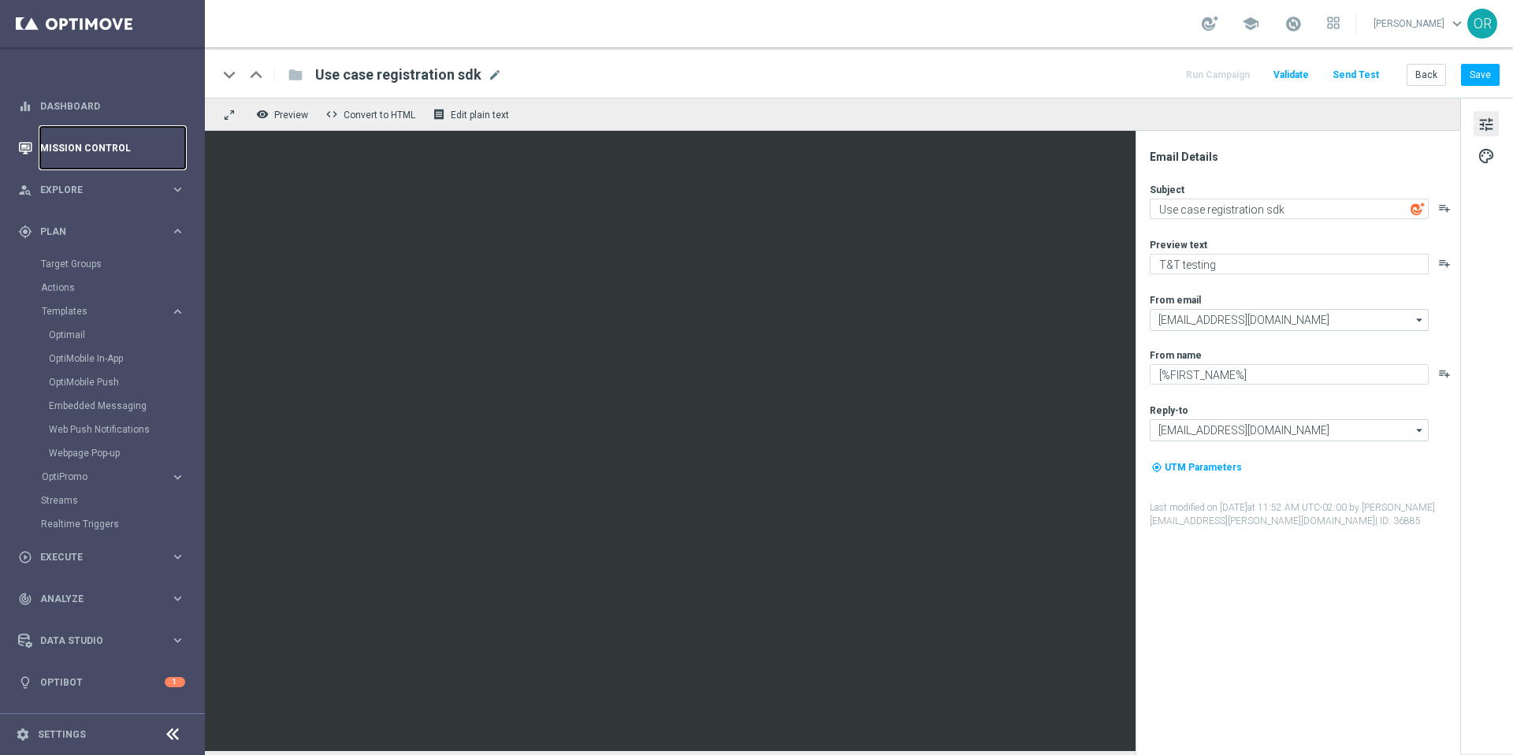
click at [84, 153] on link "Mission Control" at bounding box center [112, 148] width 145 height 42
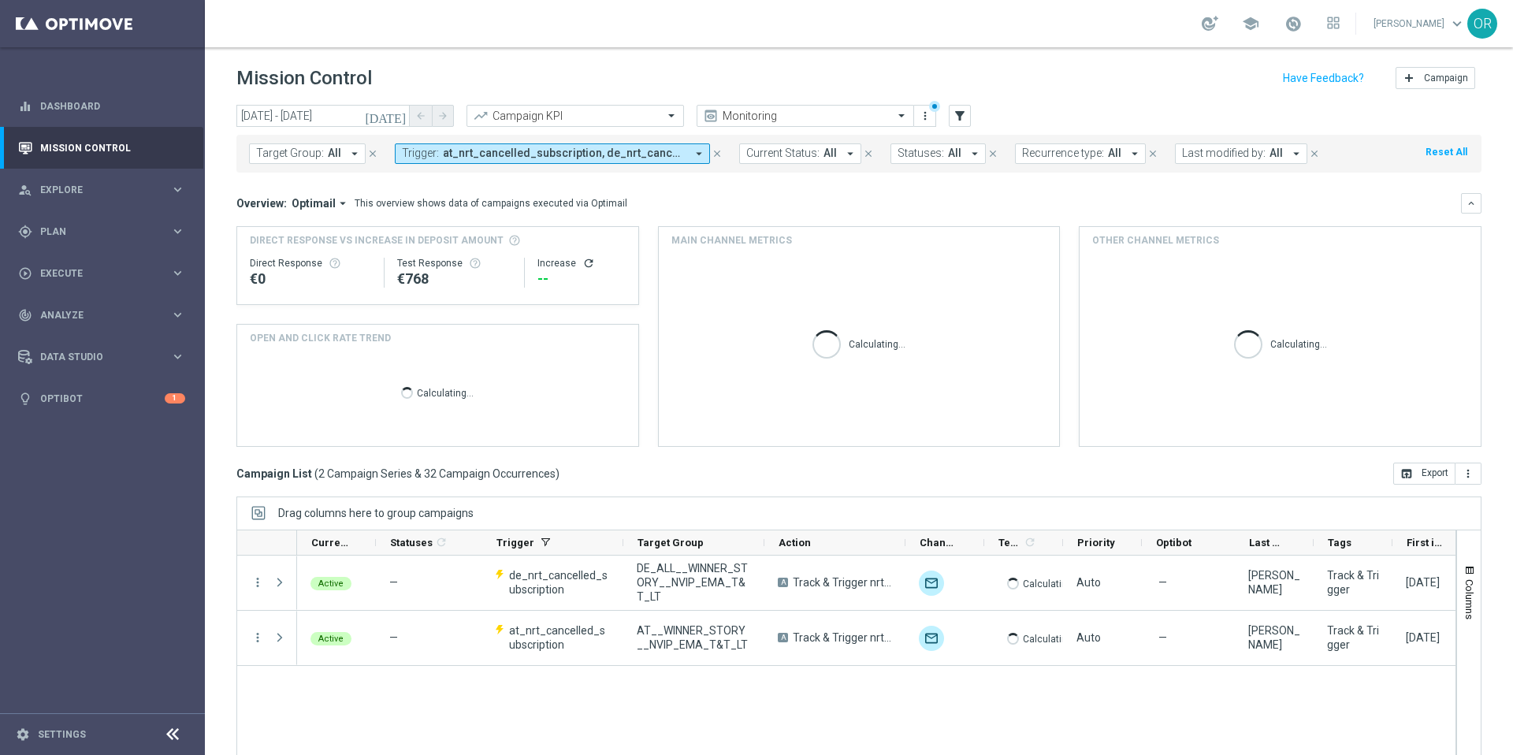
click at [717, 152] on icon "close" at bounding box center [717, 153] width 11 height 11
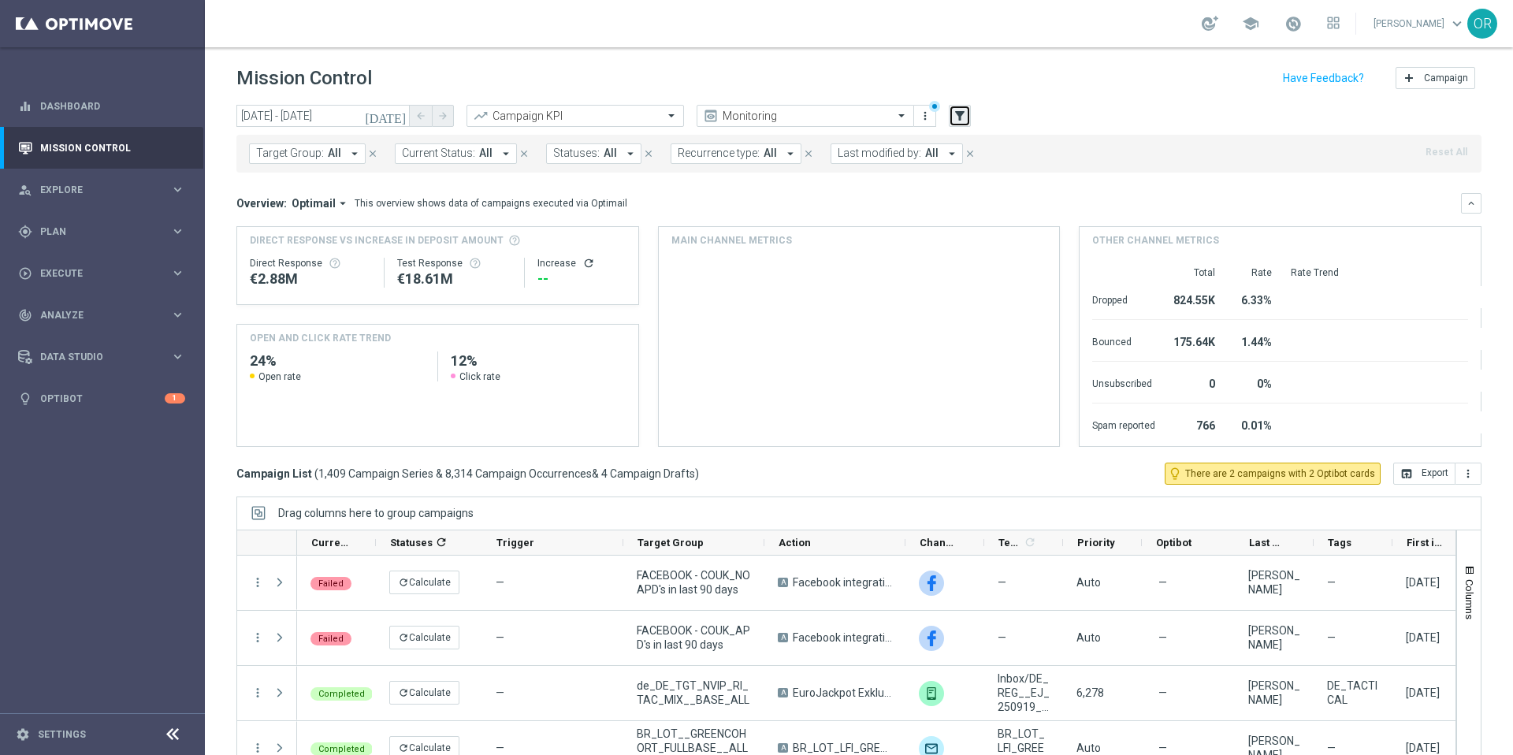
click at [962, 109] on icon "filter_alt" at bounding box center [960, 116] width 14 height 14
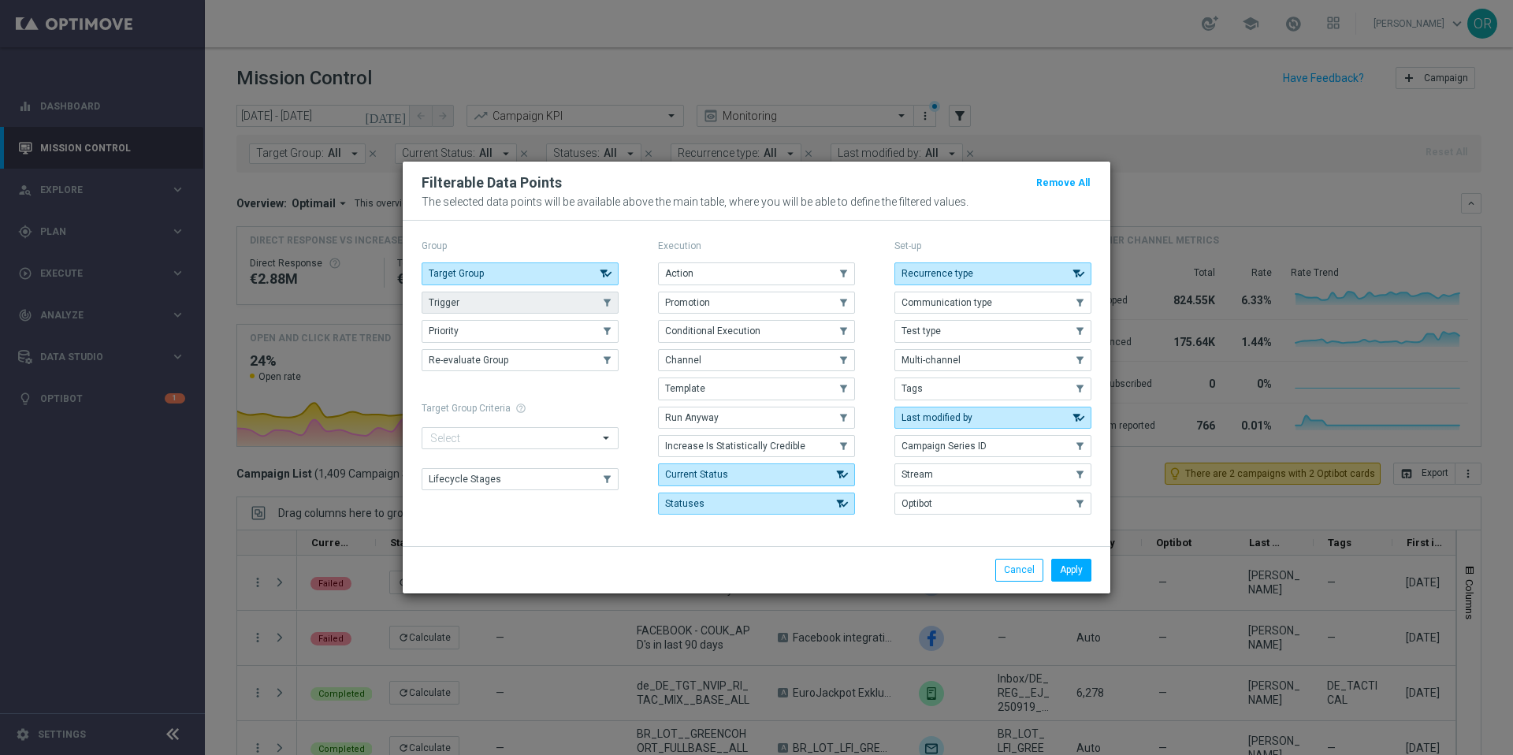
click at [507, 303] on button "Trigger" at bounding box center [520, 303] width 197 height 22
click at [1069, 569] on button "Apply" at bounding box center [1072, 570] width 40 height 22
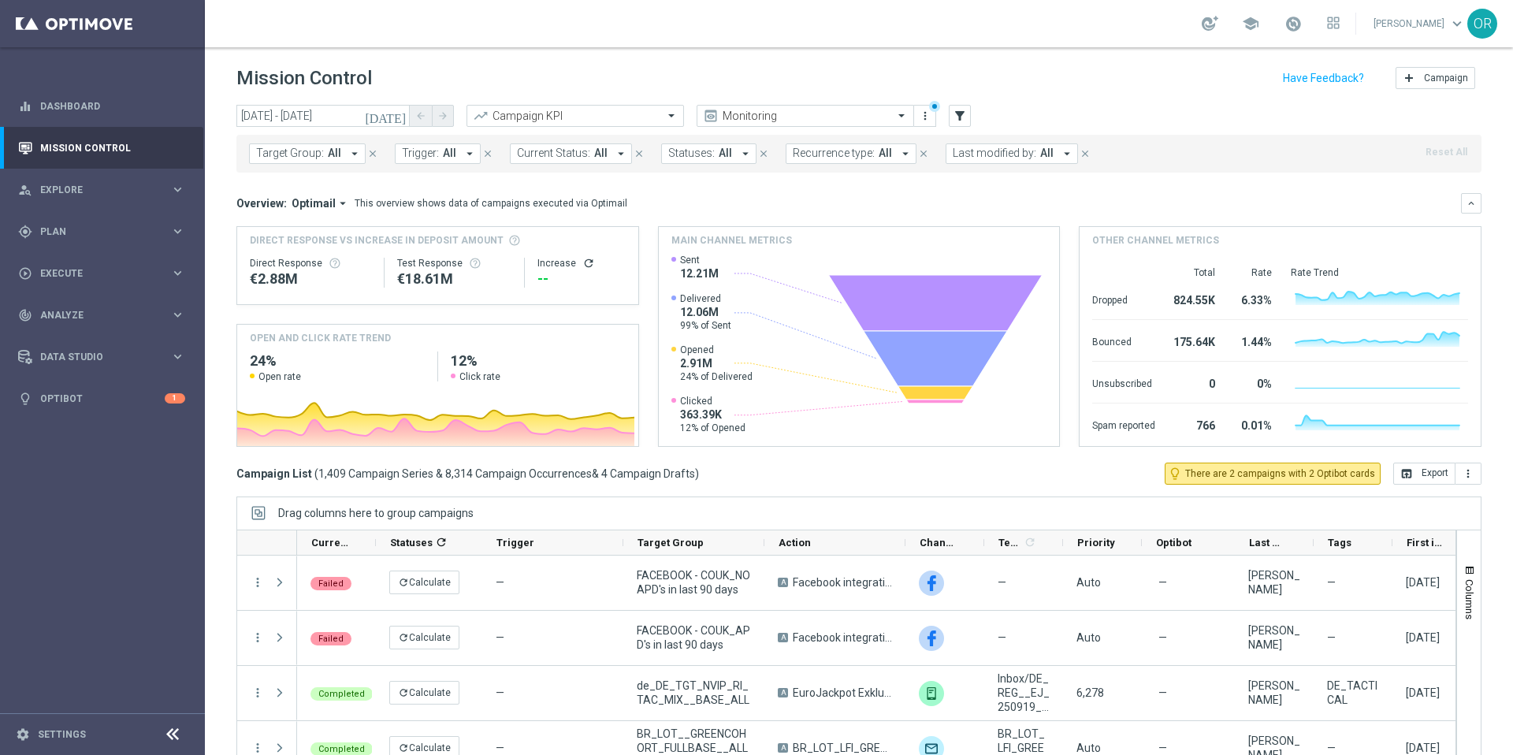
click at [450, 152] on span "All" at bounding box center [449, 153] width 13 height 13
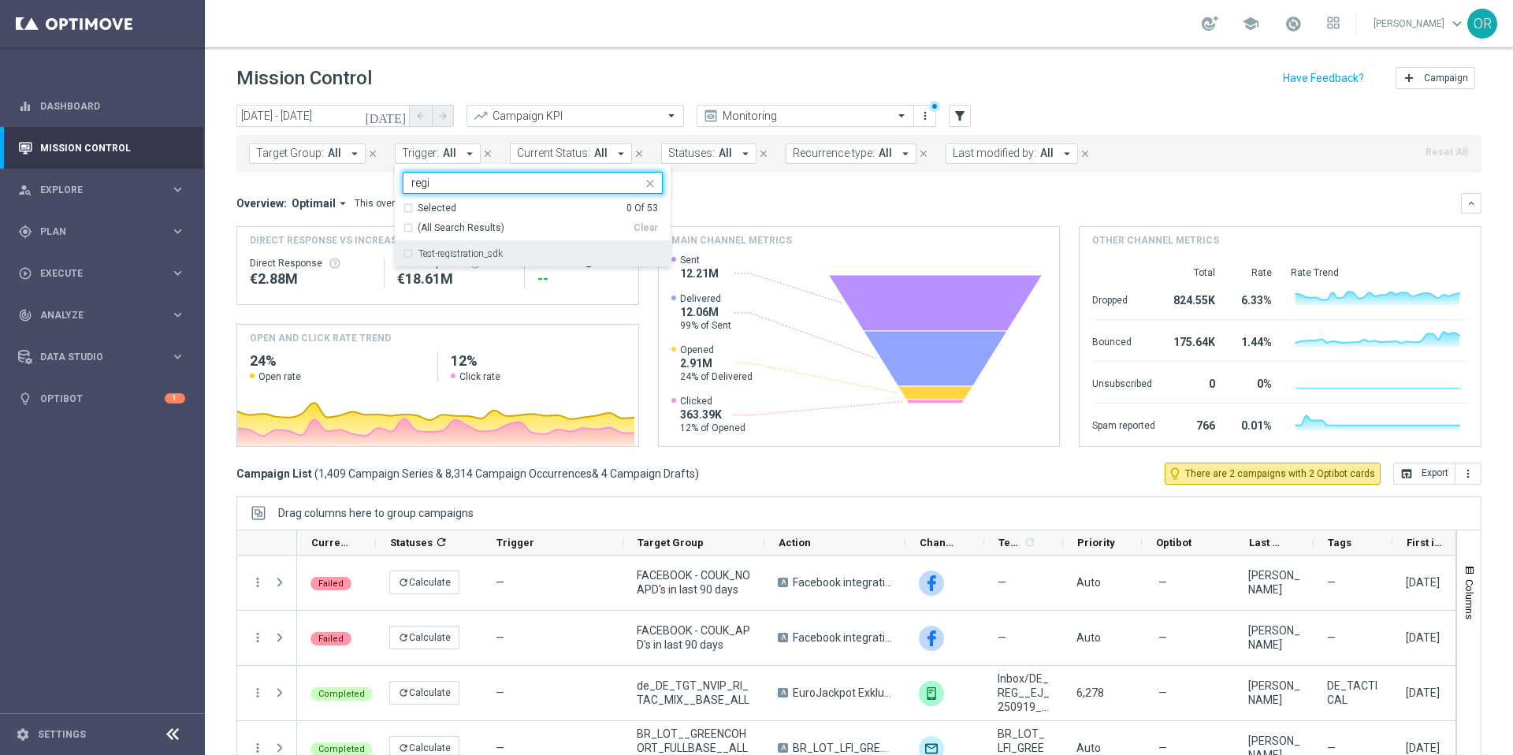
click at [462, 259] on label "Test-registration_sdk" at bounding box center [461, 253] width 84 height 9
type input "regi"
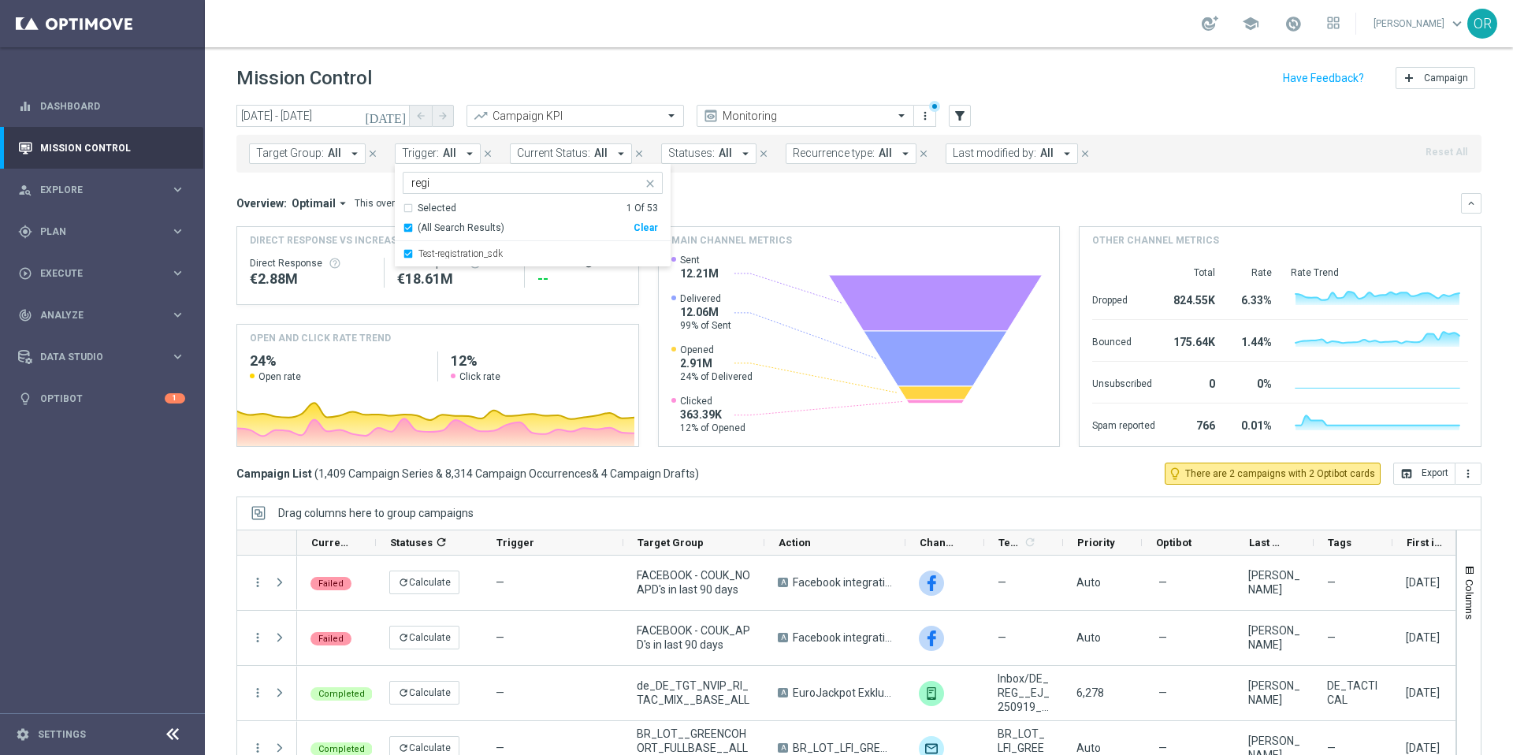
click at [781, 194] on div "Overview: Optimail arrow_drop_down This overview shows data of campaigns execut…" at bounding box center [858, 203] width 1245 height 20
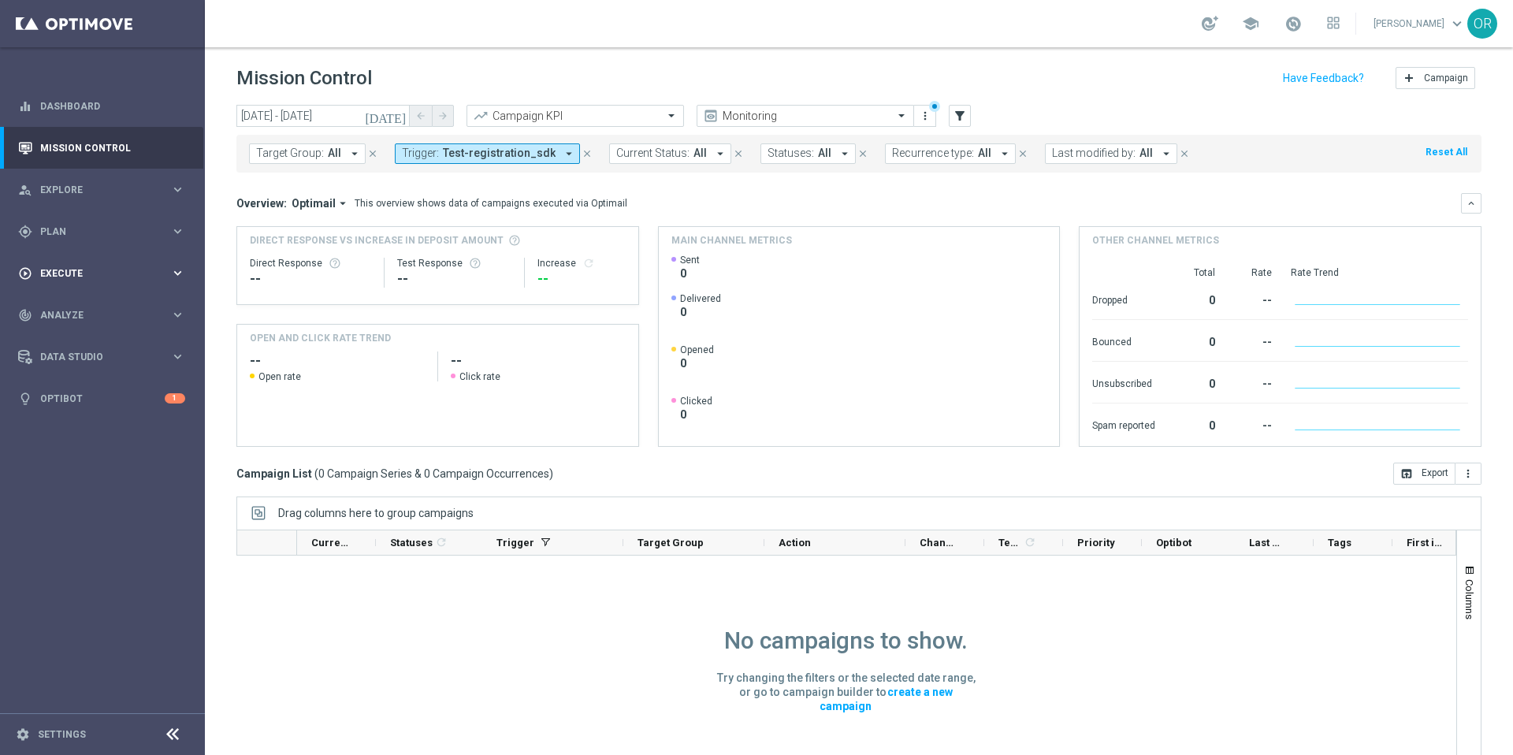
click at [69, 271] on span "Execute" at bounding box center [105, 273] width 130 height 9
click at [71, 228] on span "Plan" at bounding box center [105, 231] width 130 height 9
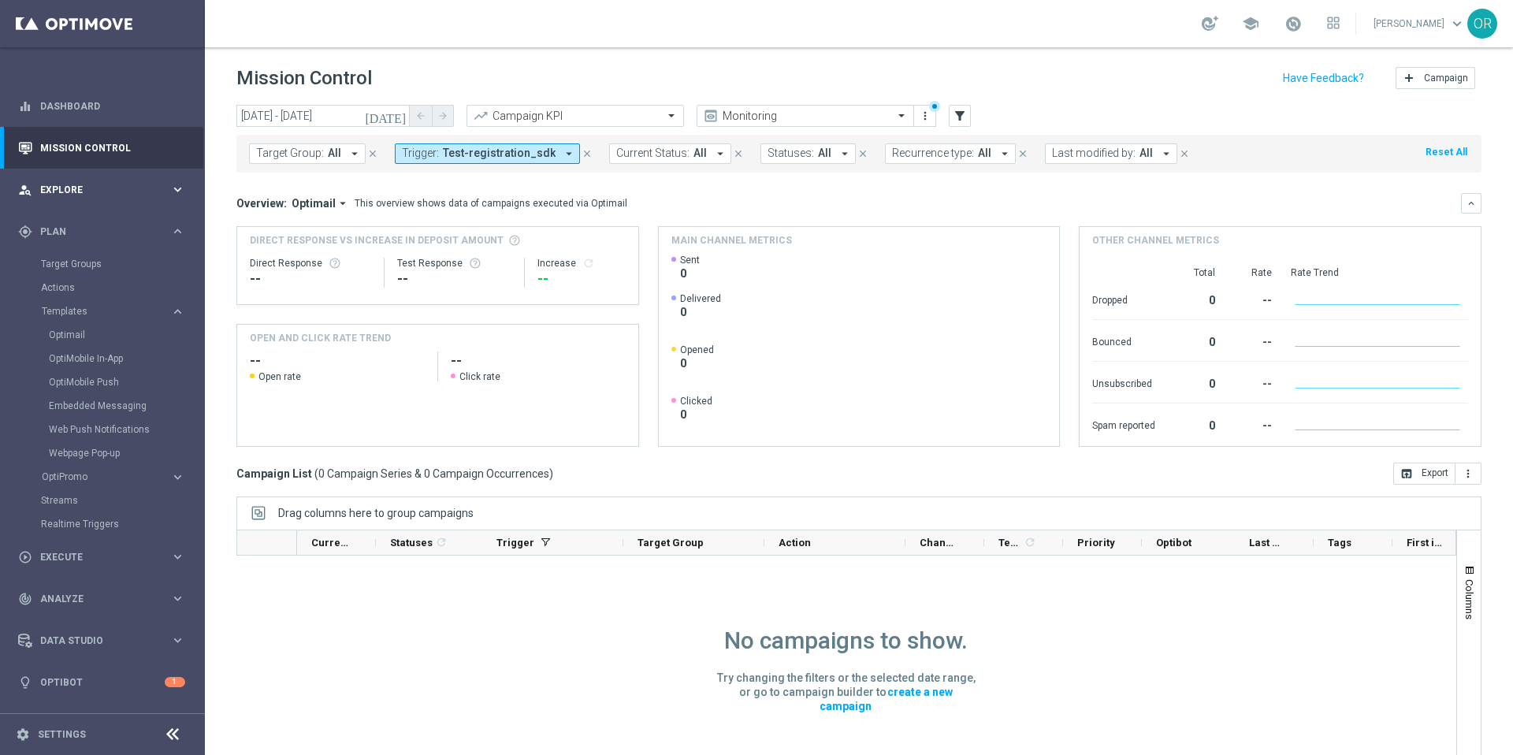
click at [65, 191] on span "Explore" at bounding box center [105, 189] width 130 height 9
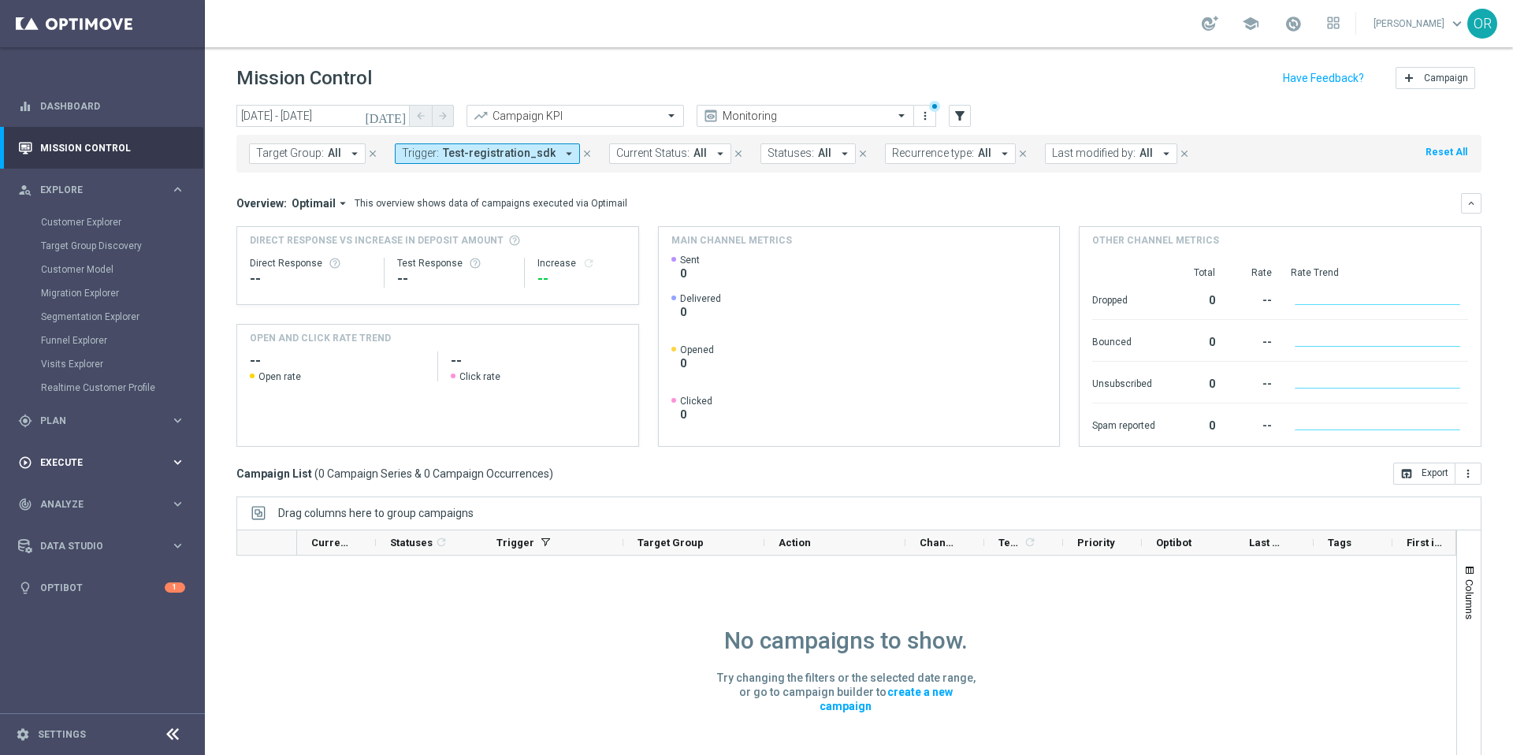
click at [76, 466] on span "Execute" at bounding box center [105, 462] width 130 height 9
click at [400, 114] on icon "[DATE]" at bounding box center [386, 116] width 43 height 14
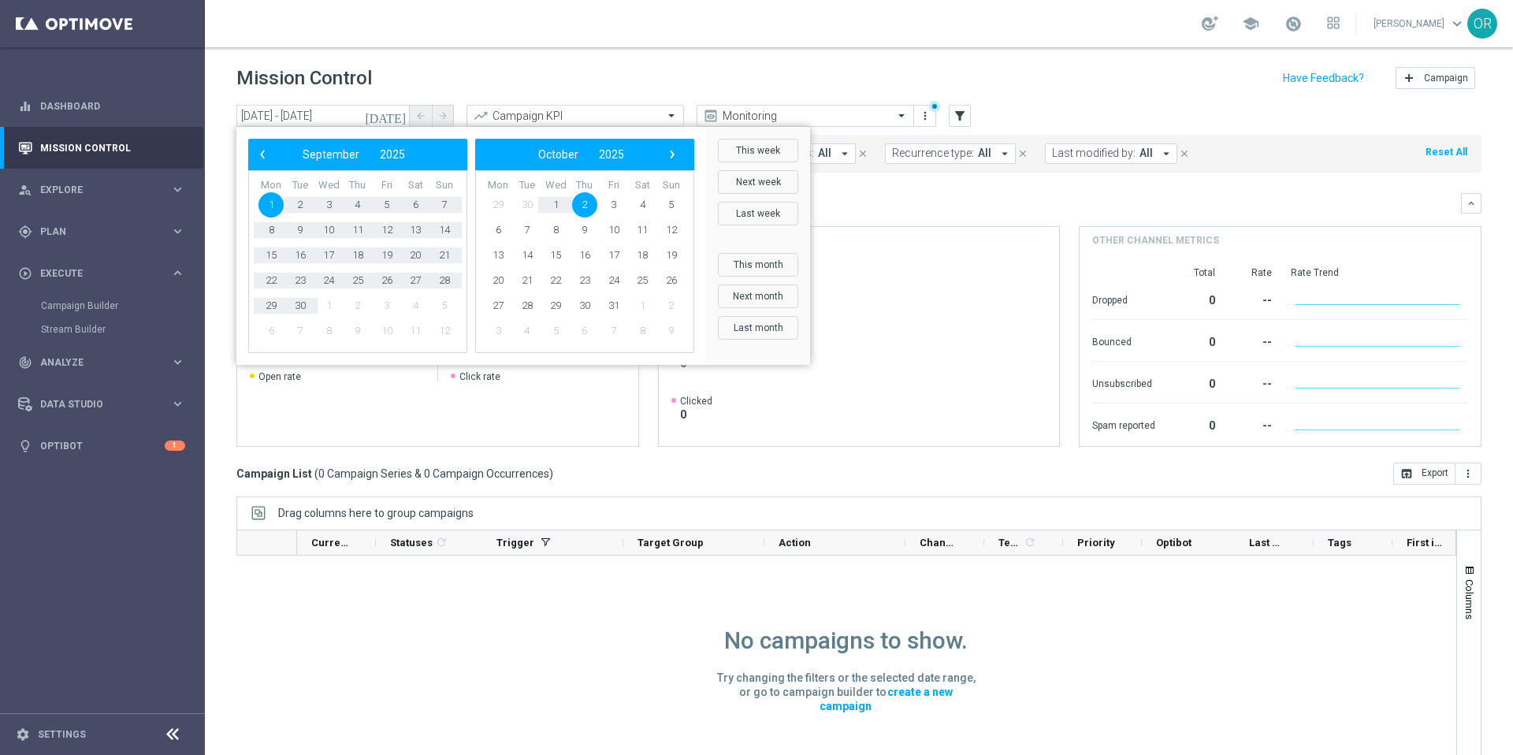
click at [586, 206] on span "2" at bounding box center [584, 204] width 25 height 25
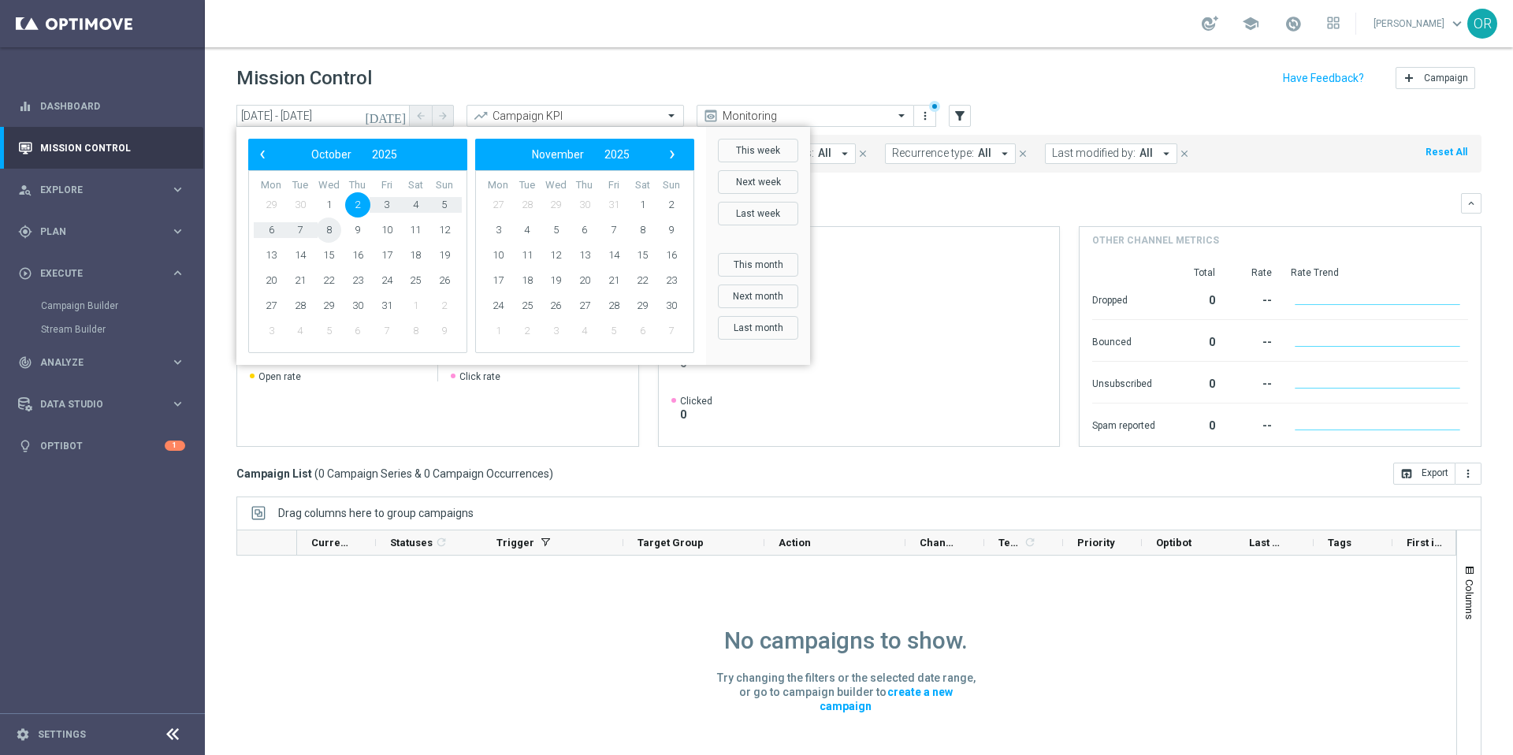
click at [332, 228] on span "8" at bounding box center [328, 230] width 25 height 25
type input "02 Oct 2025 - 08 Oct 2025"
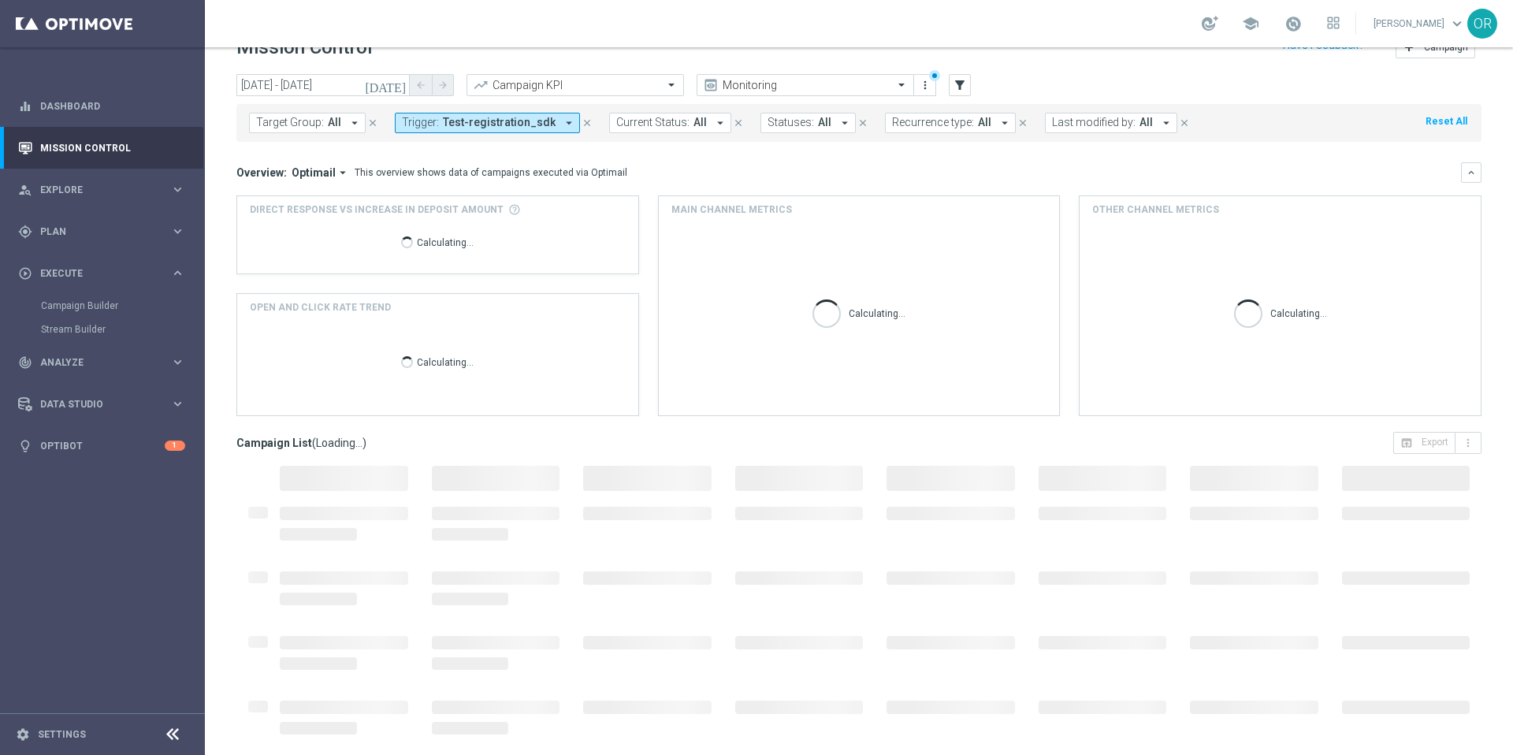
scroll to position [33, 0]
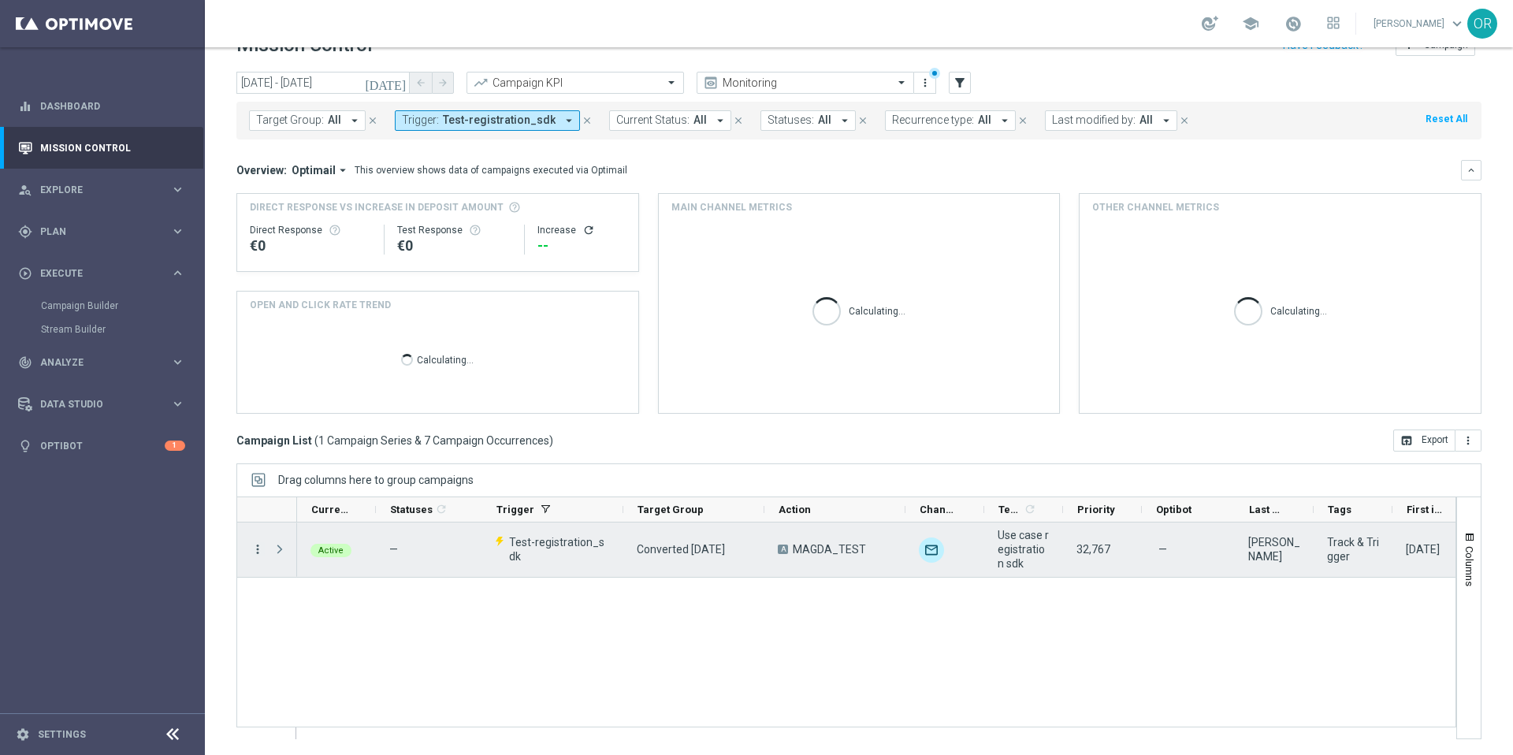
click at [259, 548] on icon "more_vert" at bounding box center [258, 549] width 14 height 14
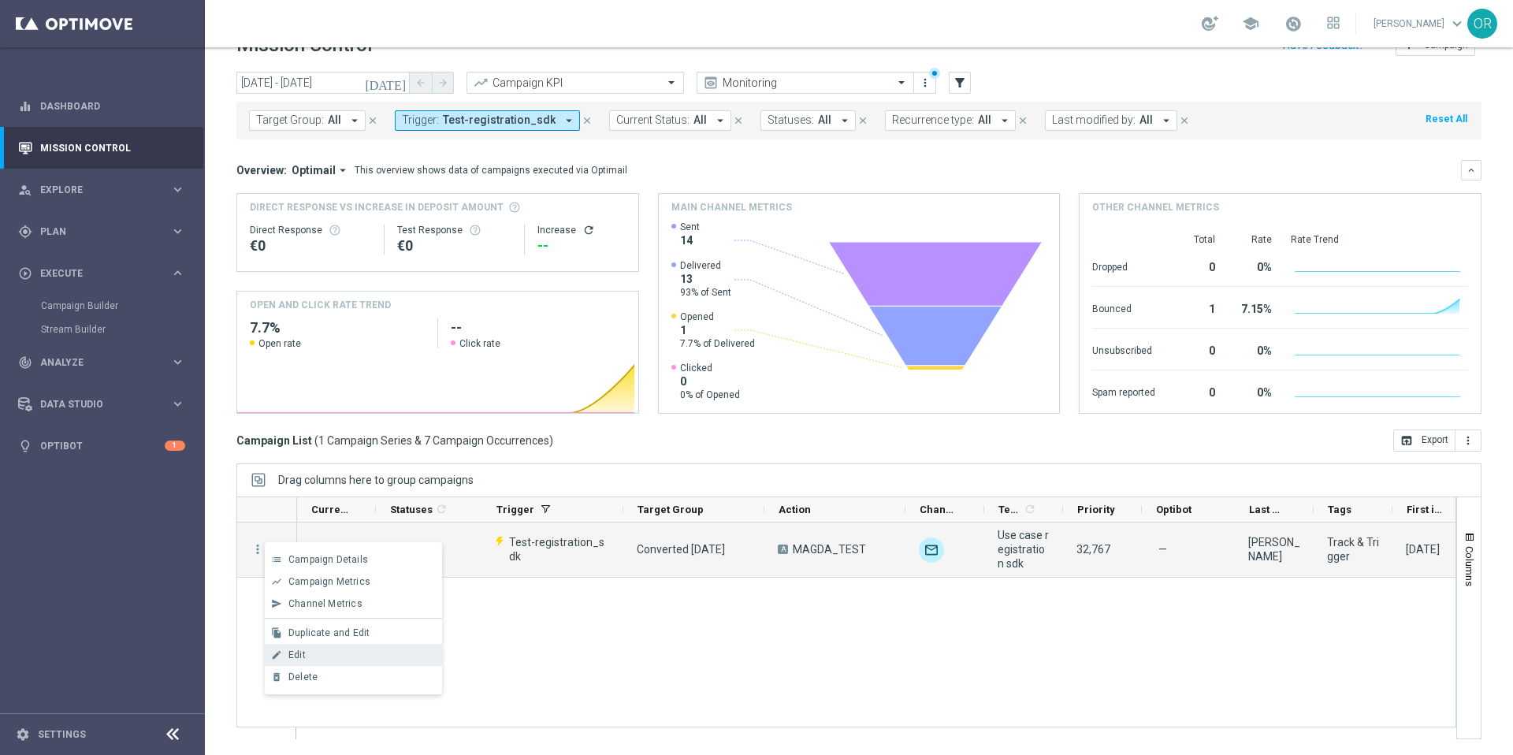
click at [335, 653] on div "Edit" at bounding box center [361, 655] width 147 height 11
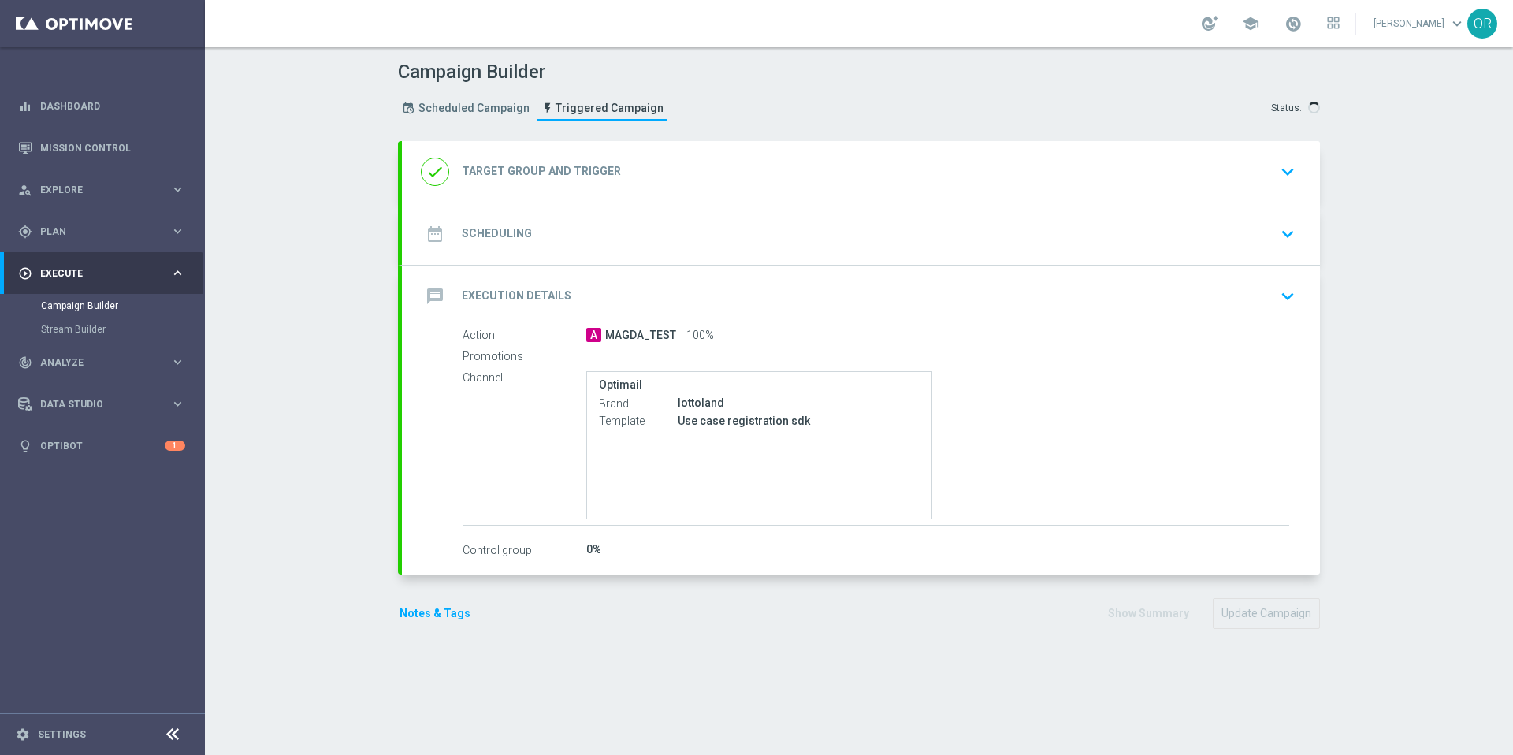
radio input "false"
radio input "true"
type input "Converted Today"
type input "Test-registration_sdk"
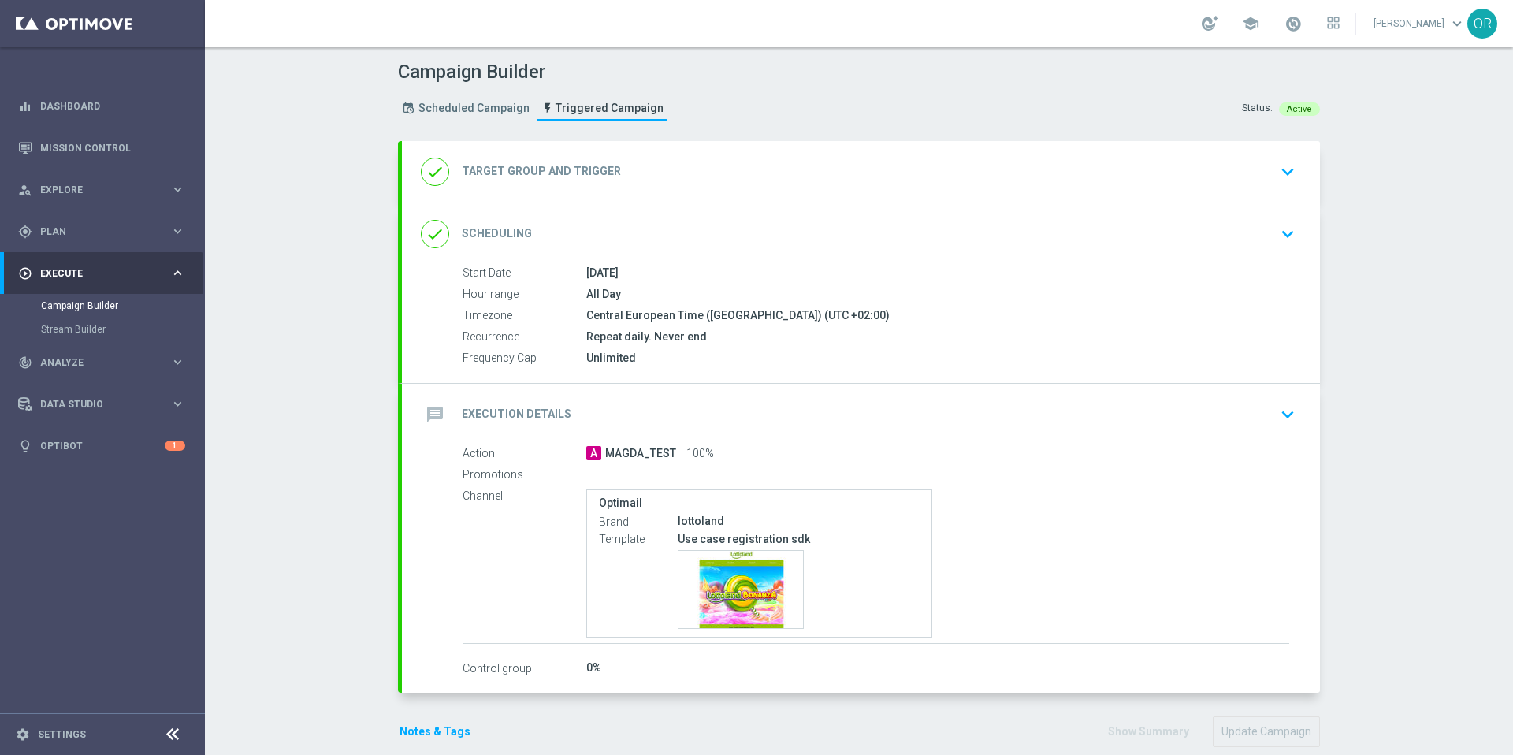
type input "Deposit Amount"
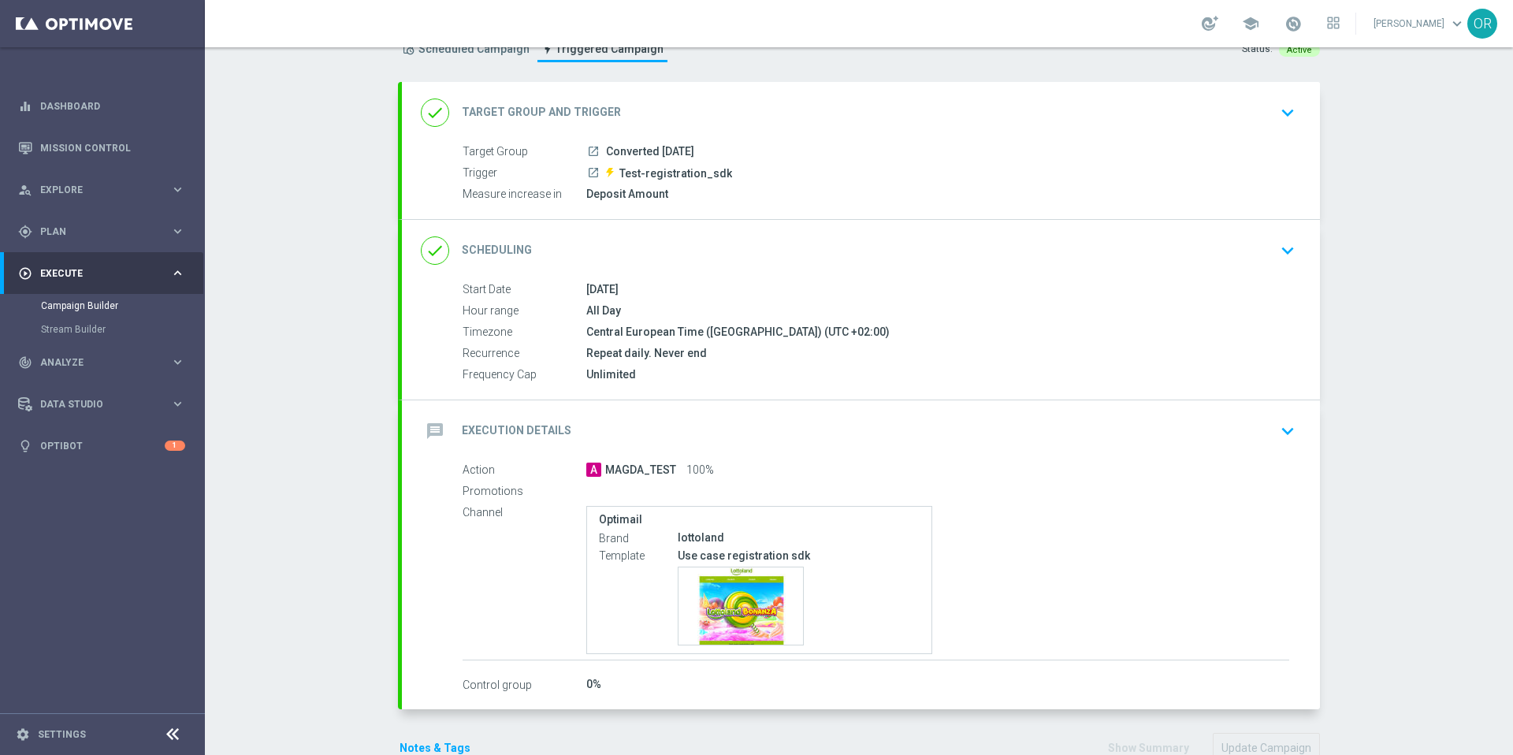
scroll to position [65, 0]
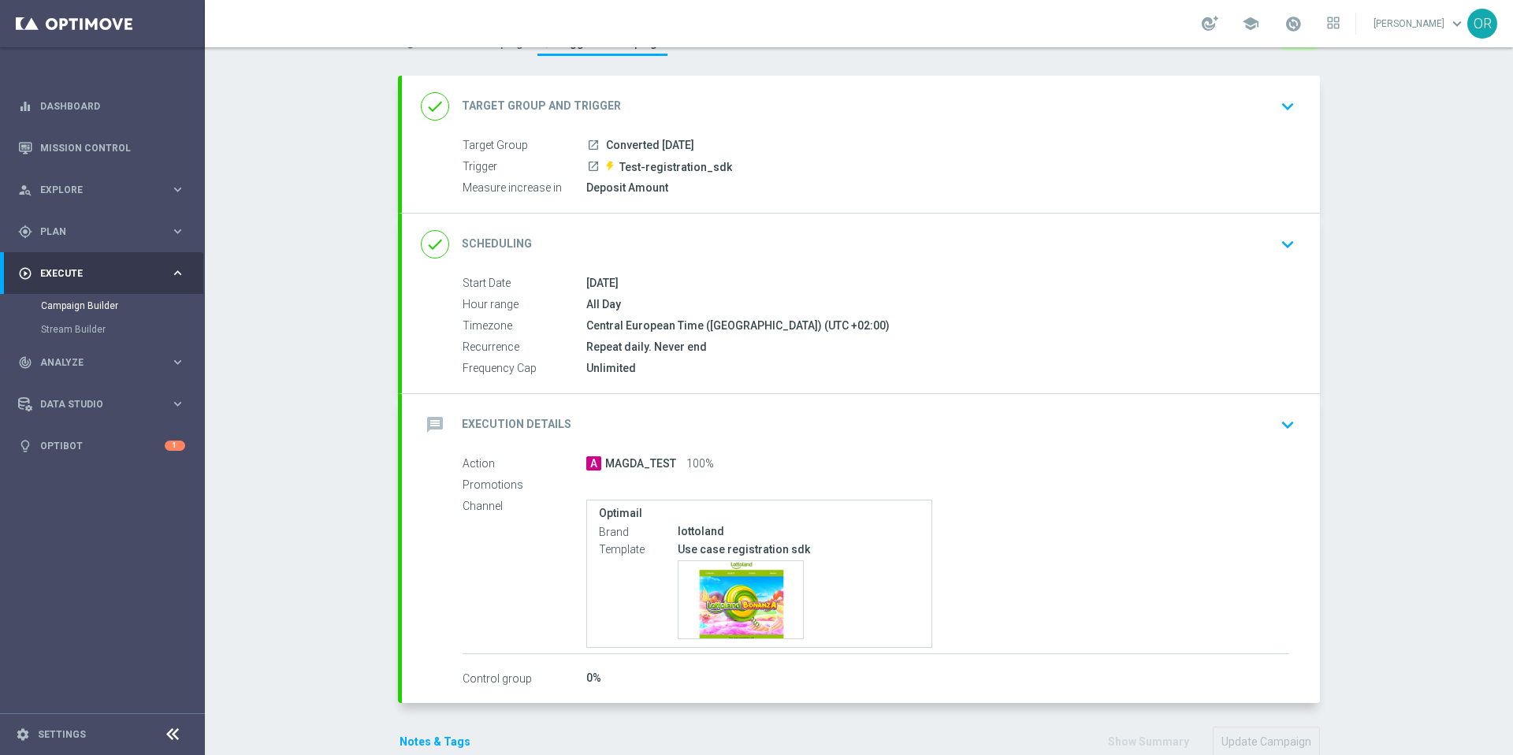
click at [1285, 241] on icon "keyboard_arrow_down" at bounding box center [1288, 245] width 24 height 24
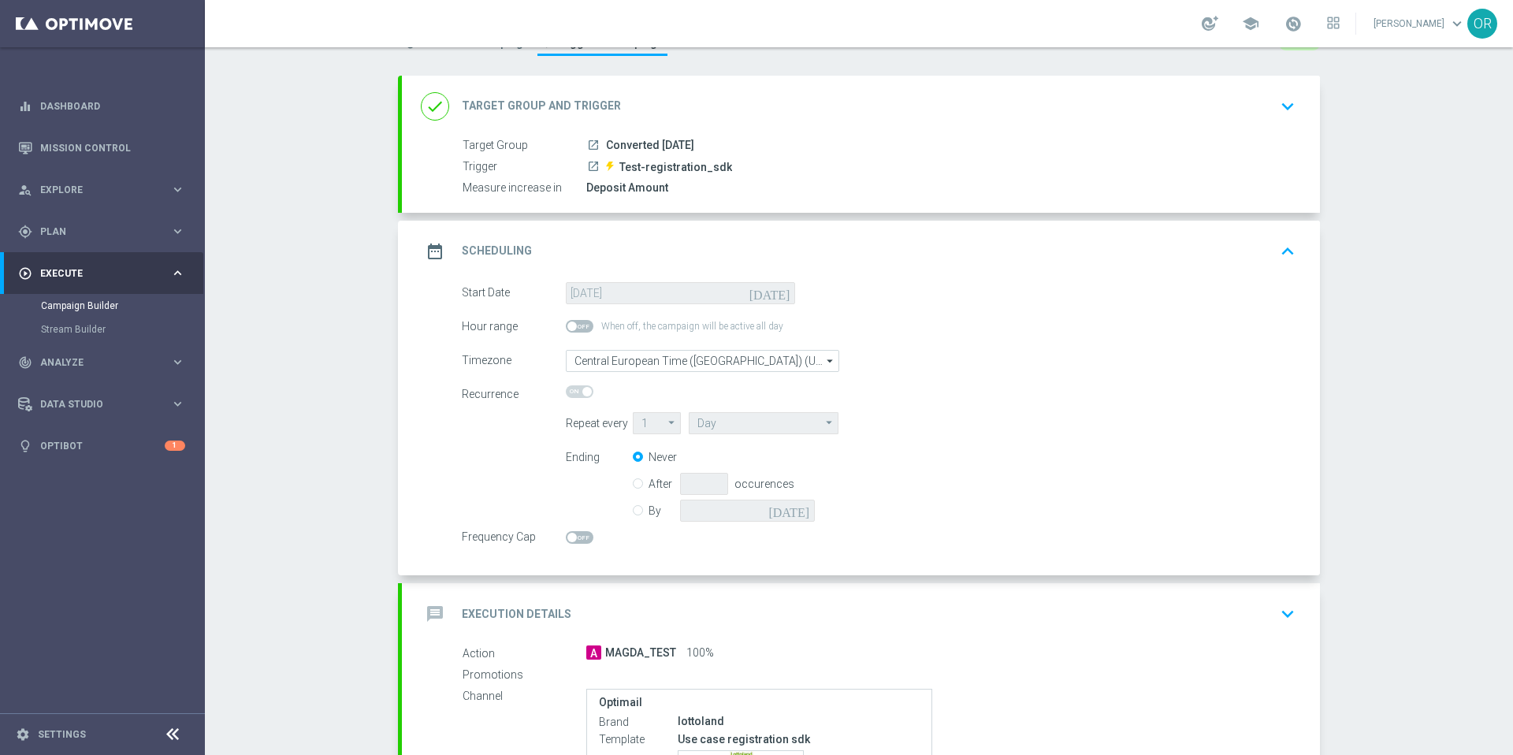
click at [634, 508] on input "By" at bounding box center [638, 508] width 10 height 10
radio input "true"
radio input "false"
click at [799, 514] on icon "[DATE]" at bounding box center [792, 508] width 47 height 17
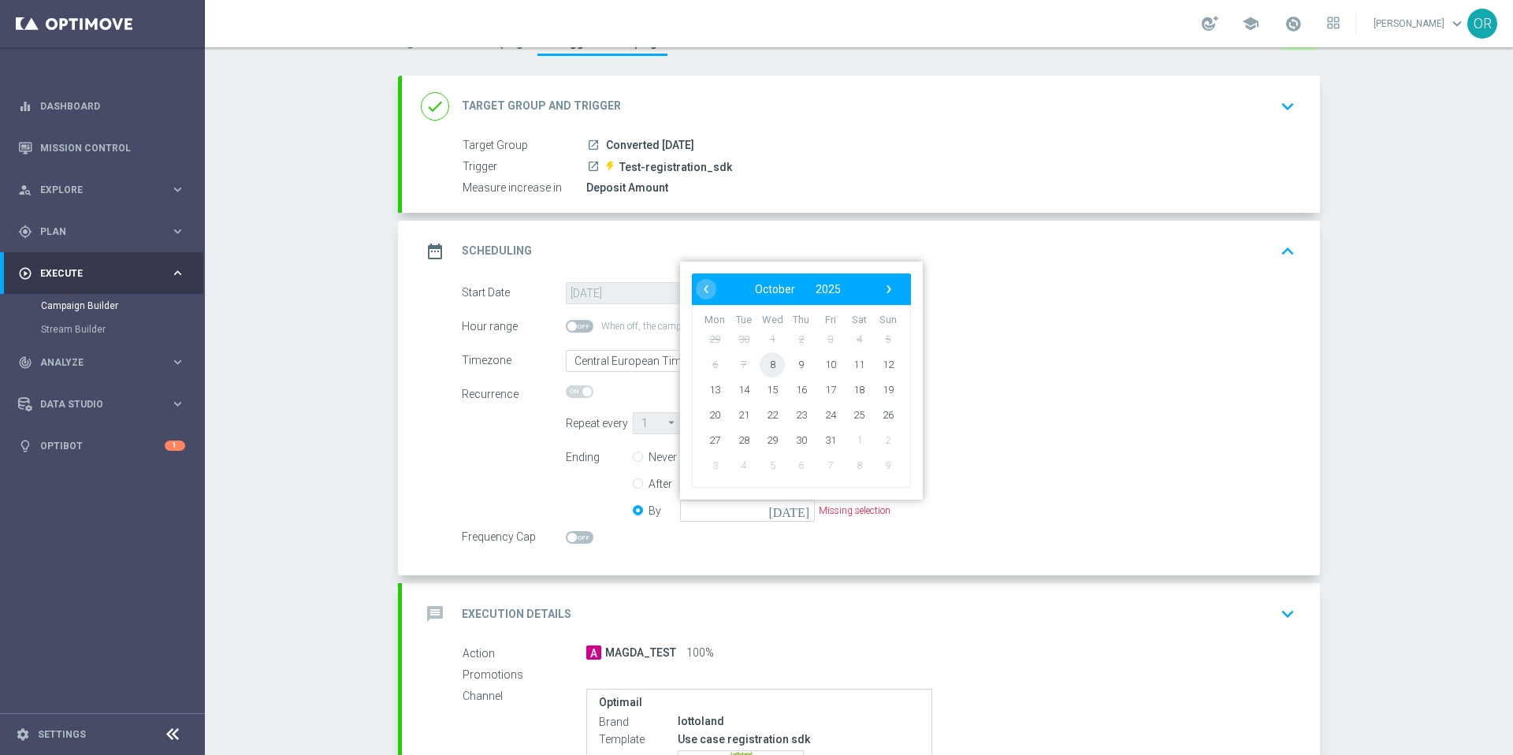
click at [768, 367] on span "8" at bounding box center [772, 364] width 25 height 25
type input "08 Oct 2025"
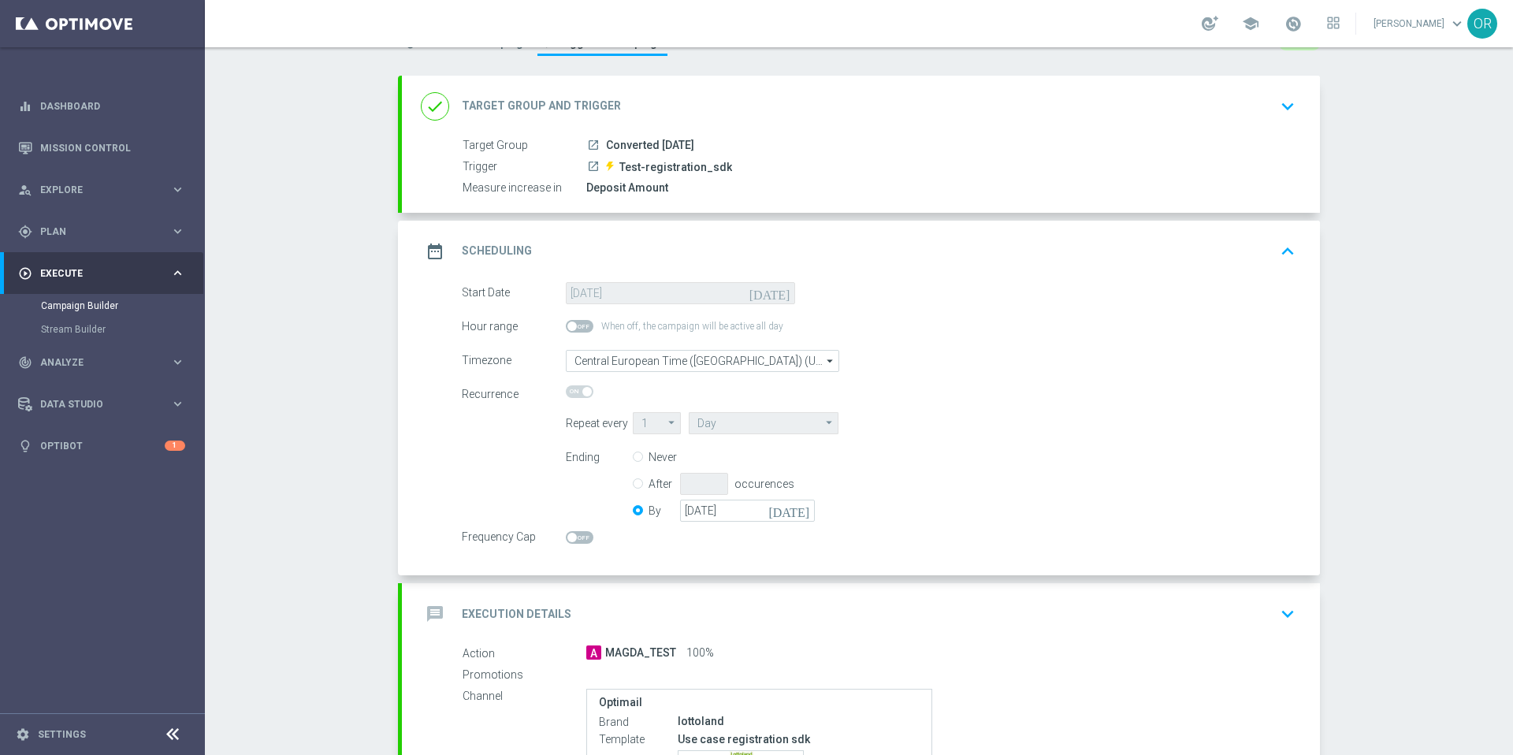
click at [869, 472] on div "Ending Never After occurences By 08 Oct 2025 today" at bounding box center [931, 486] width 754 height 80
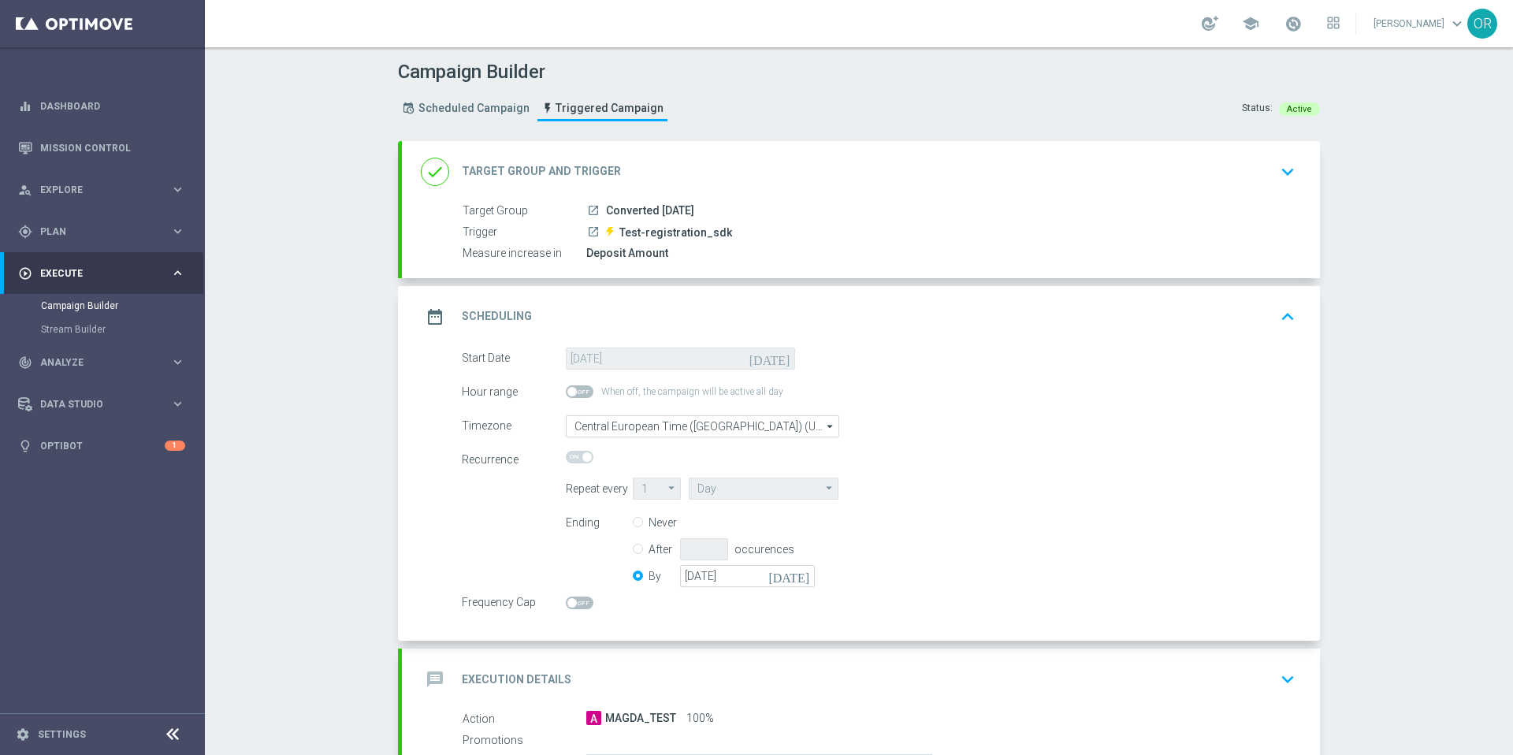
click at [1280, 315] on icon "keyboard_arrow_up" at bounding box center [1288, 317] width 24 height 24
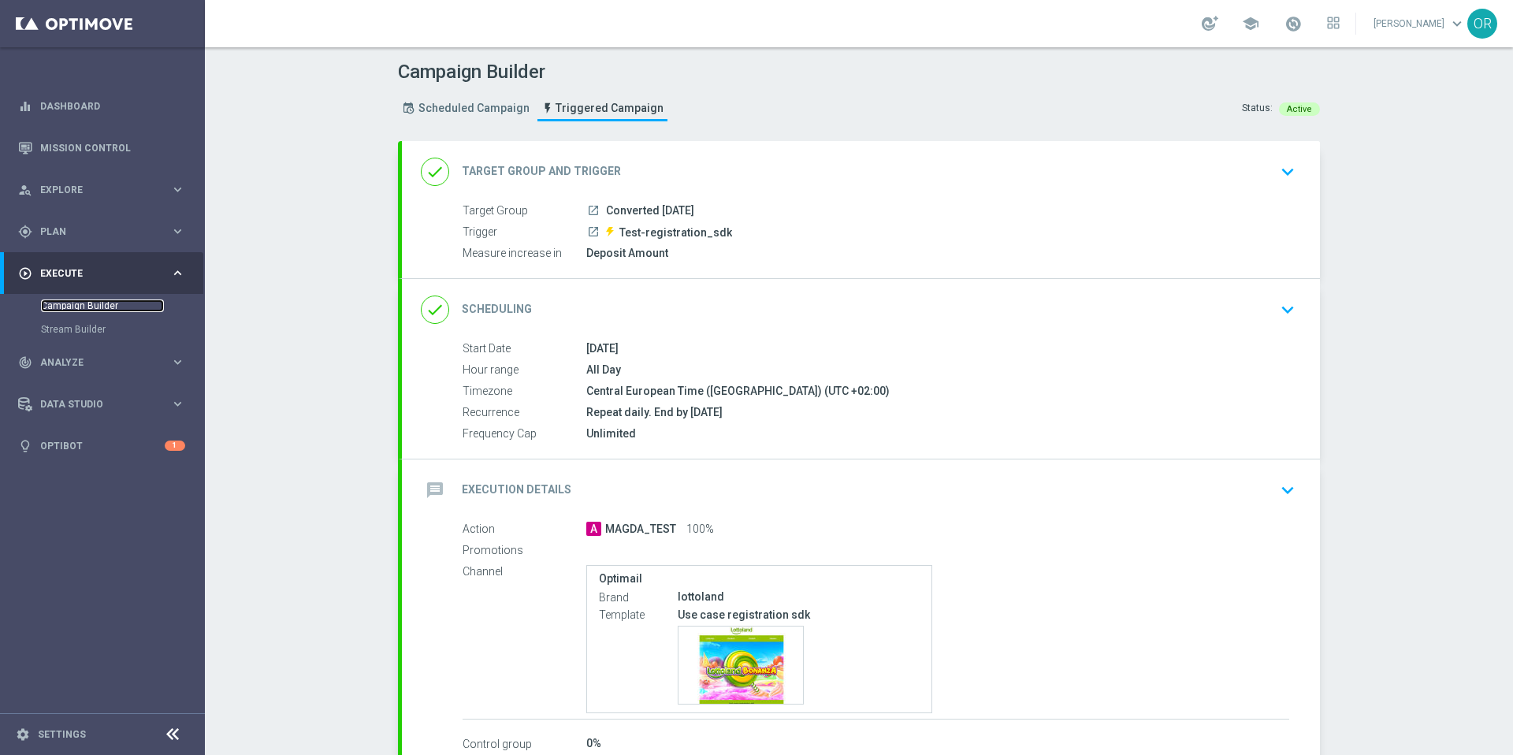
click at [106, 305] on link "Campaign Builder" at bounding box center [102, 306] width 123 height 13
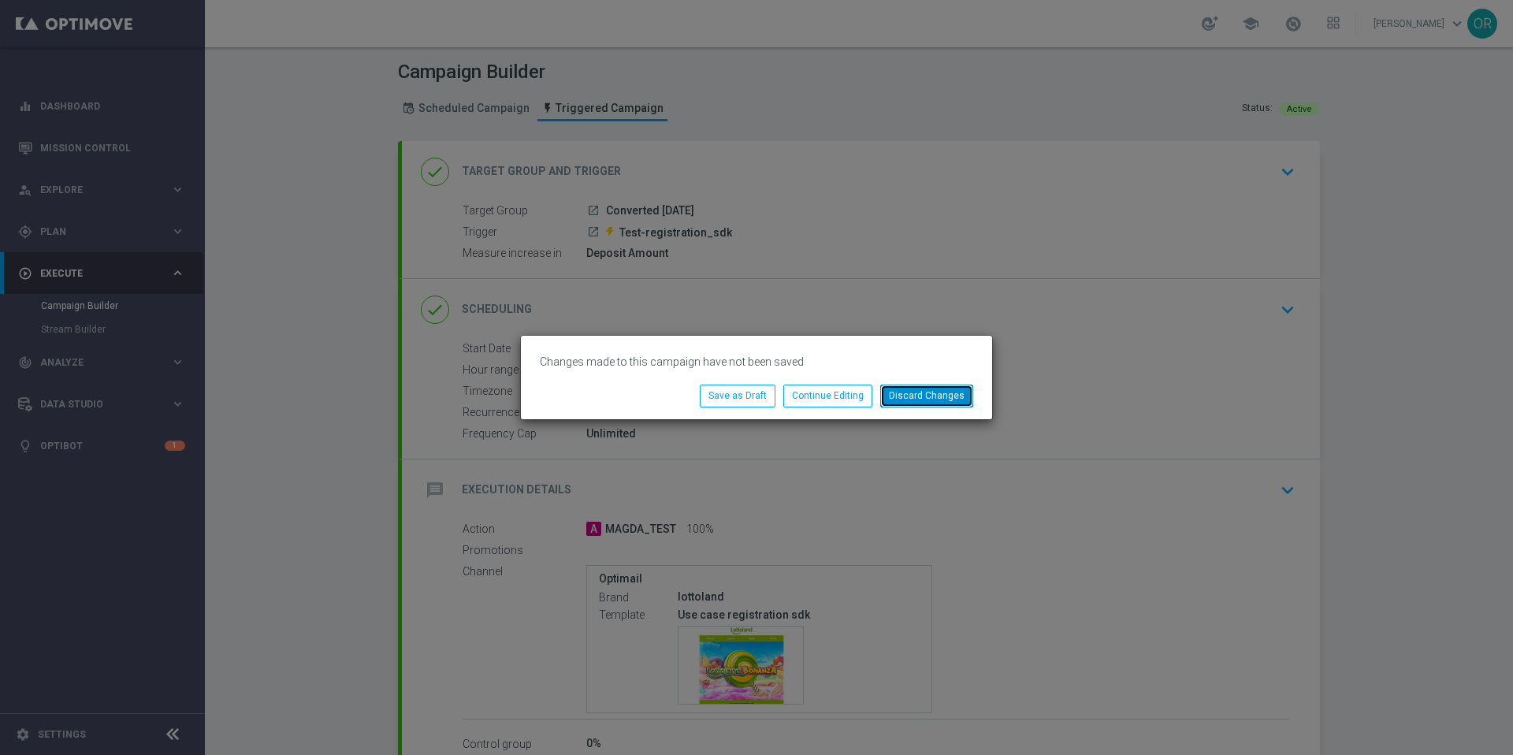
click at [921, 401] on button "Discard Changes" at bounding box center [926, 396] width 93 height 22
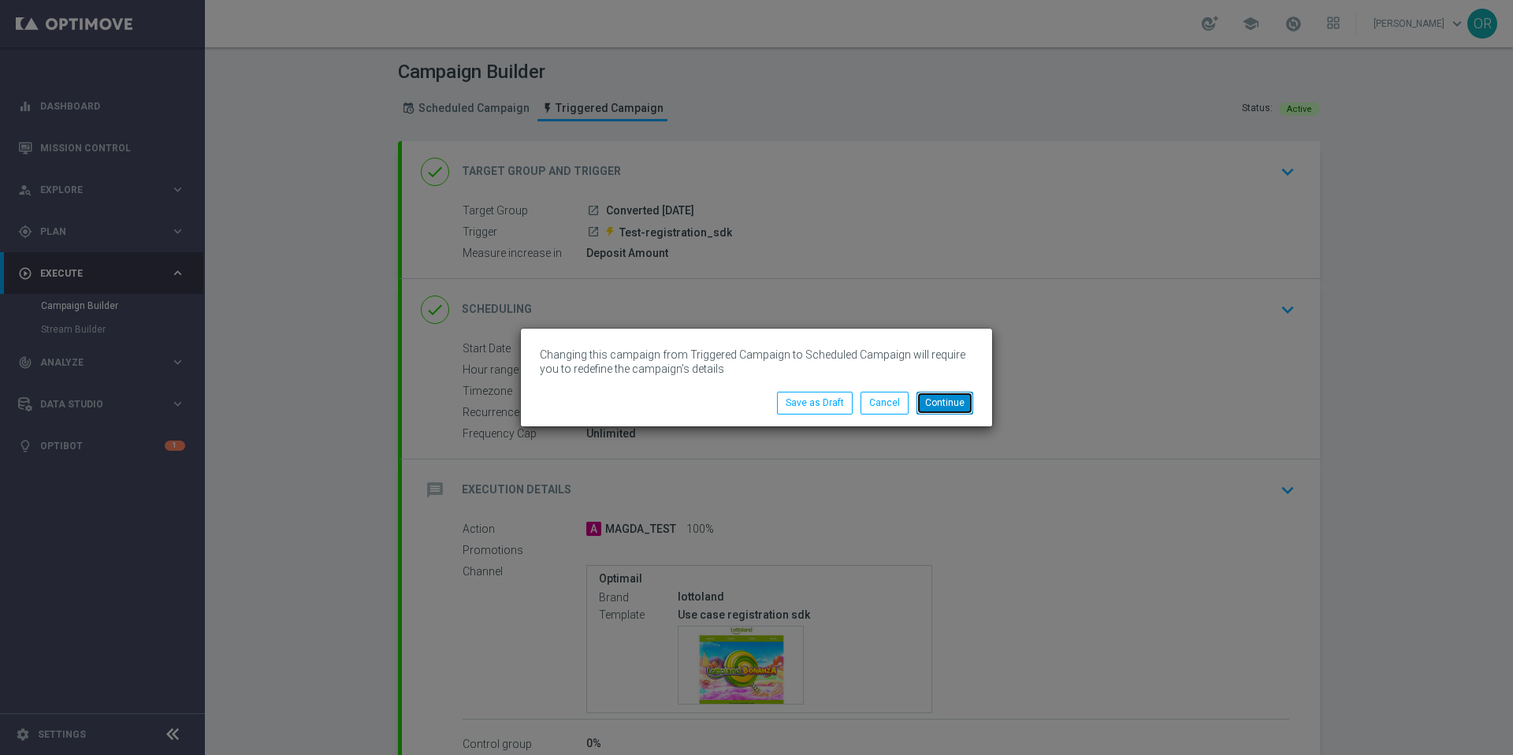
click at [934, 402] on button "Continue" at bounding box center [945, 403] width 57 height 22
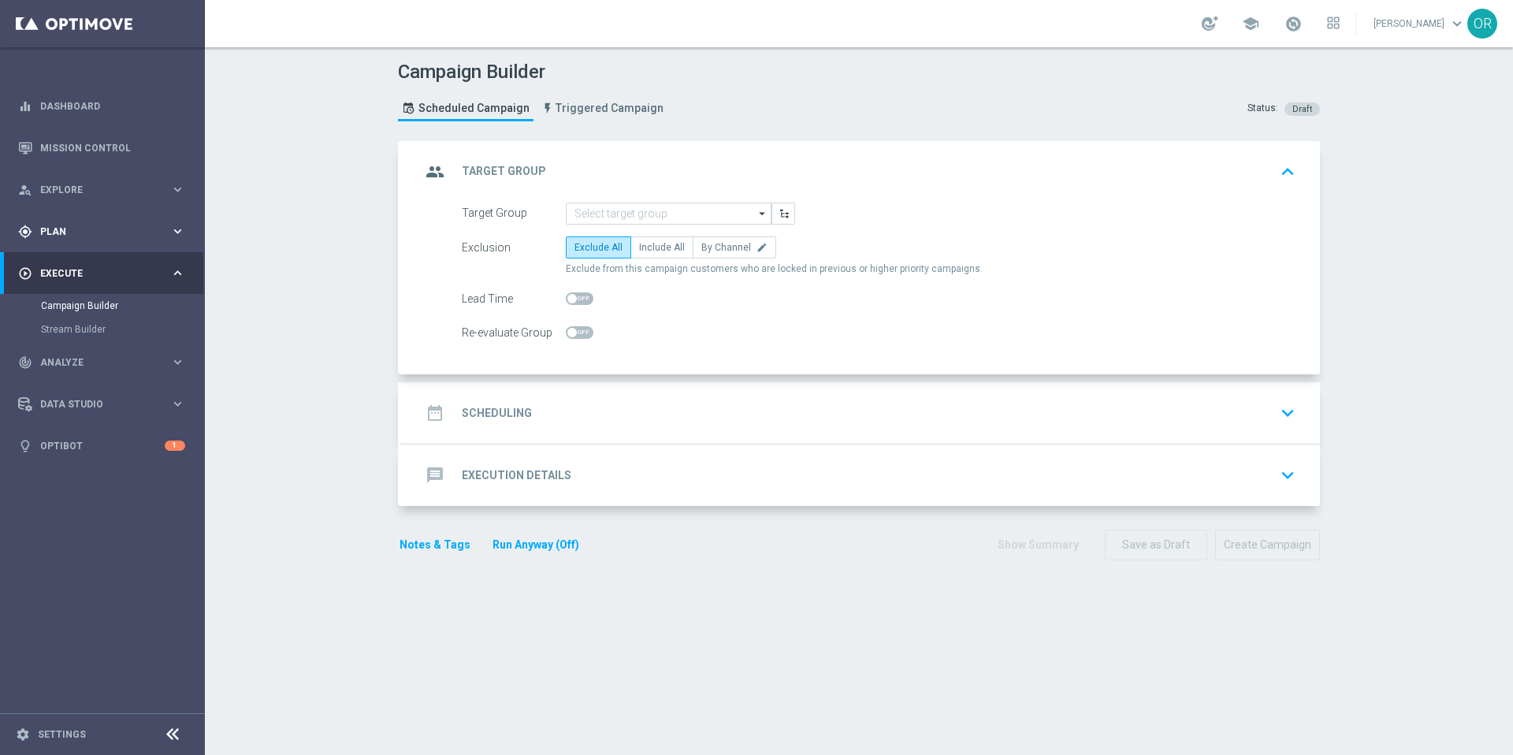
click at [73, 229] on span "Plan" at bounding box center [105, 231] width 130 height 9
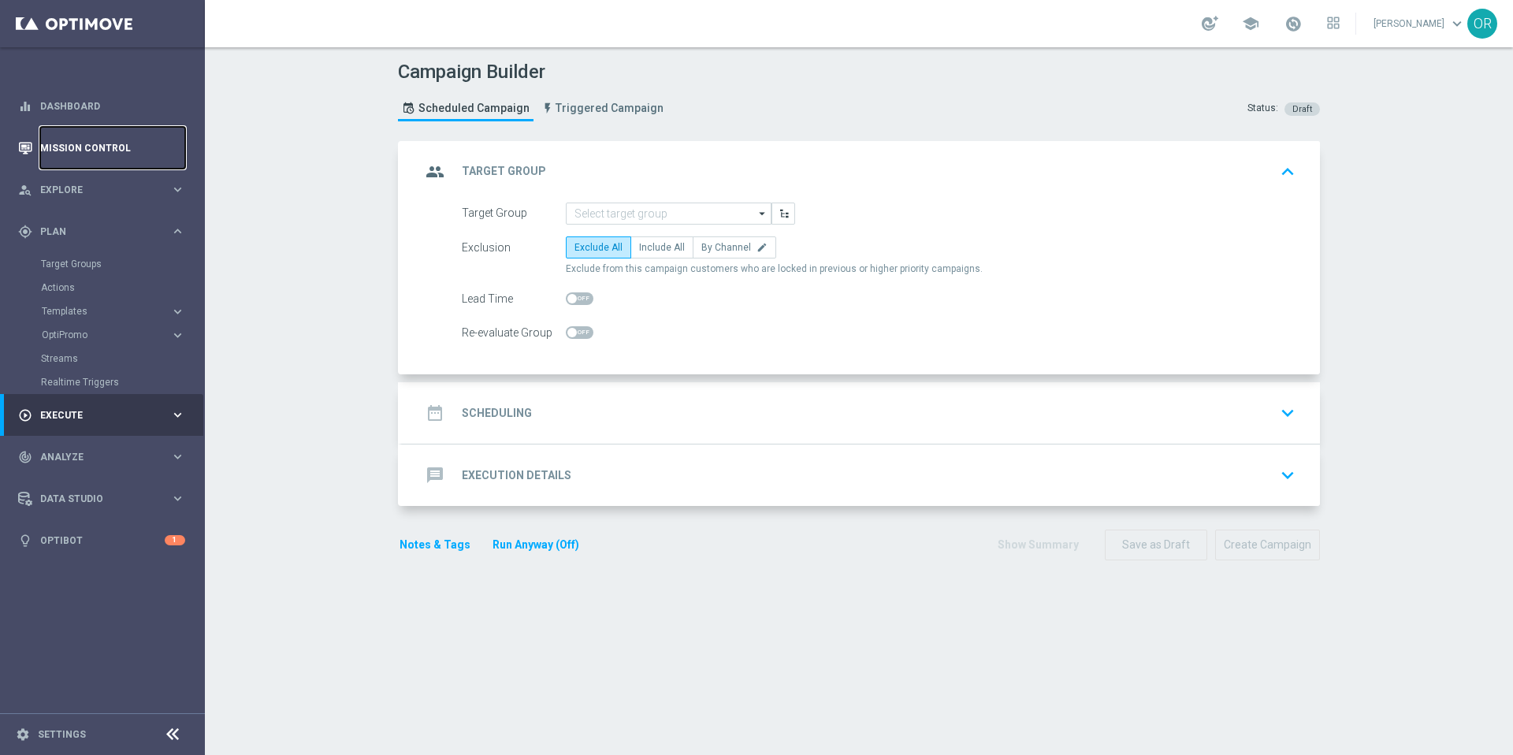
click at [90, 155] on link "Mission Control" at bounding box center [112, 148] width 145 height 42
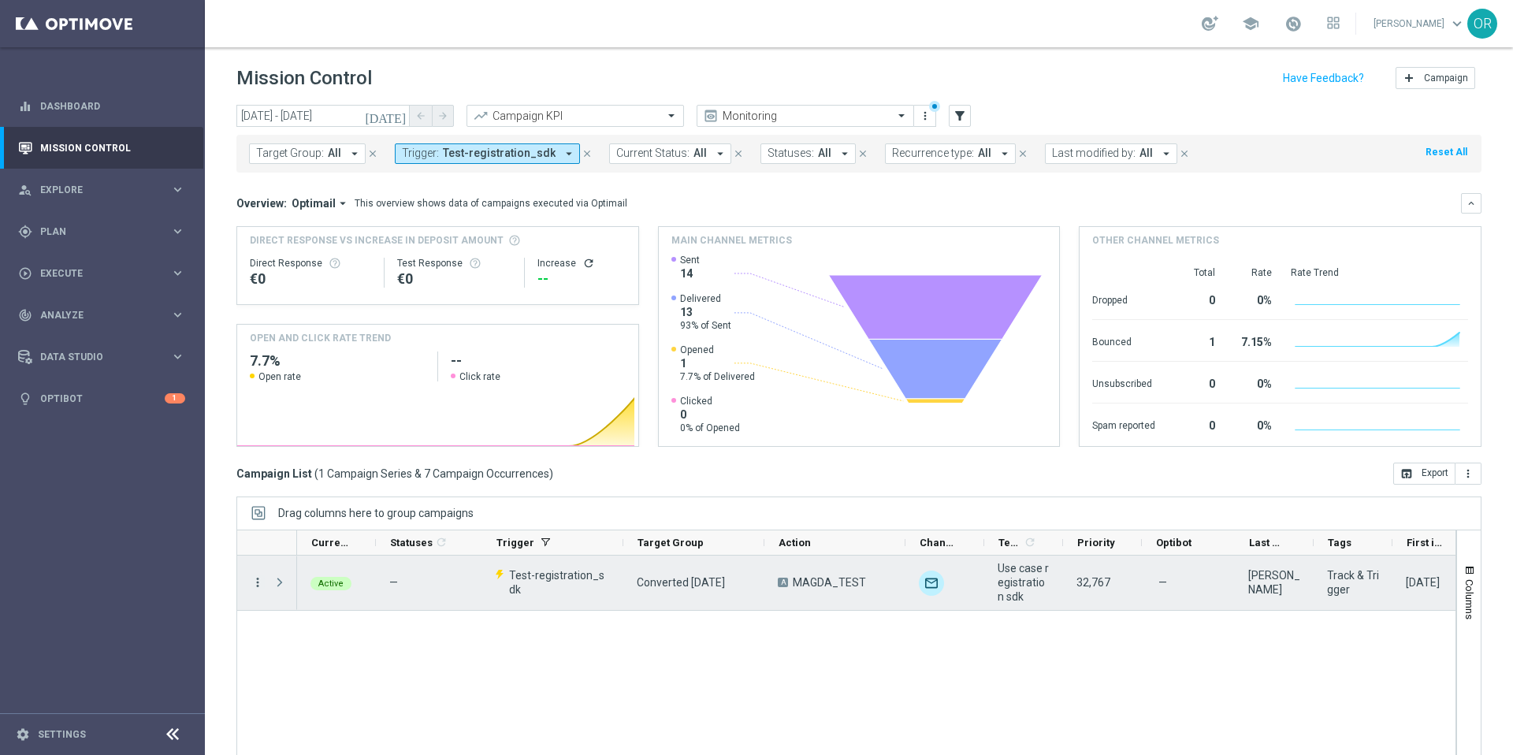
click at [257, 585] on icon "more_vert" at bounding box center [258, 582] width 14 height 14
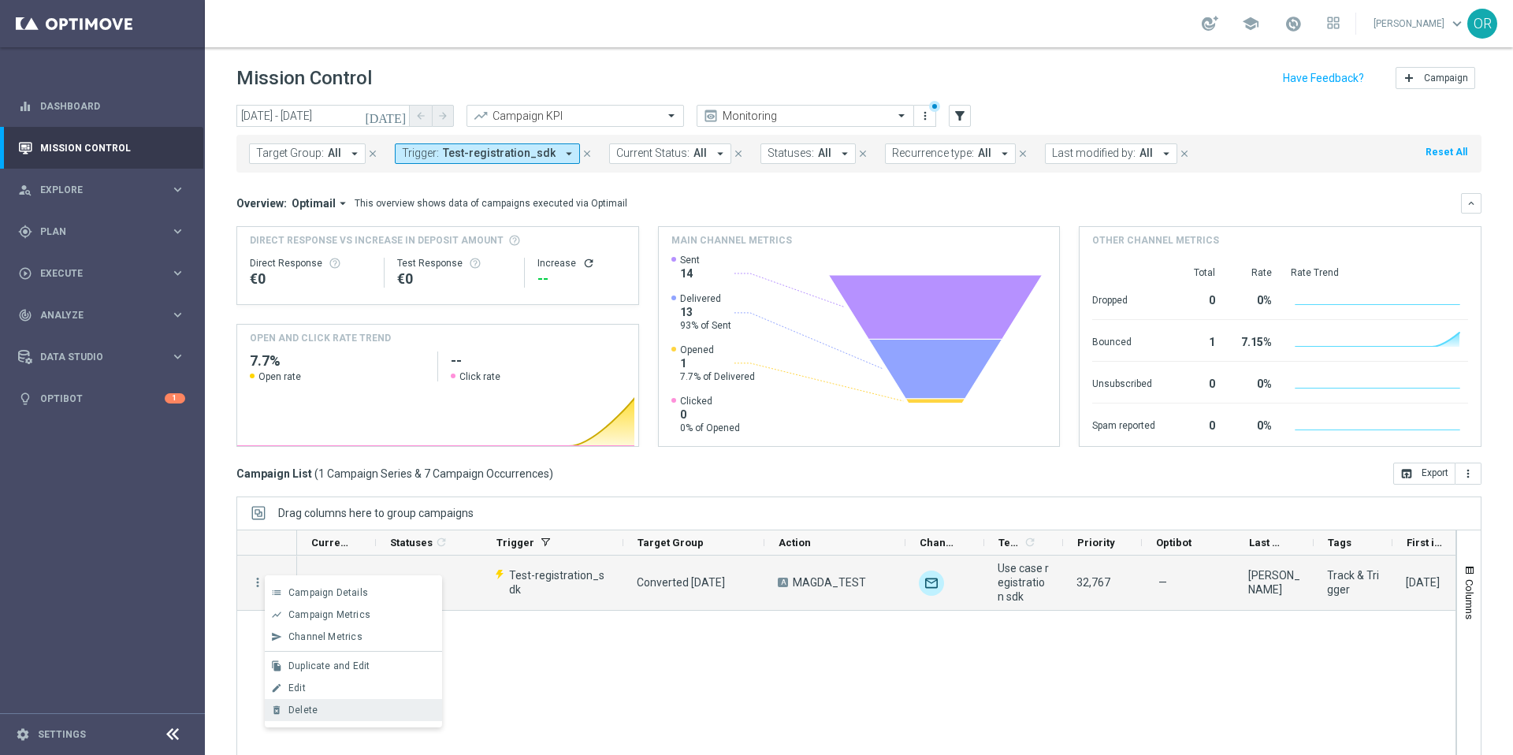
click at [335, 709] on div "Delete" at bounding box center [361, 710] width 147 height 11
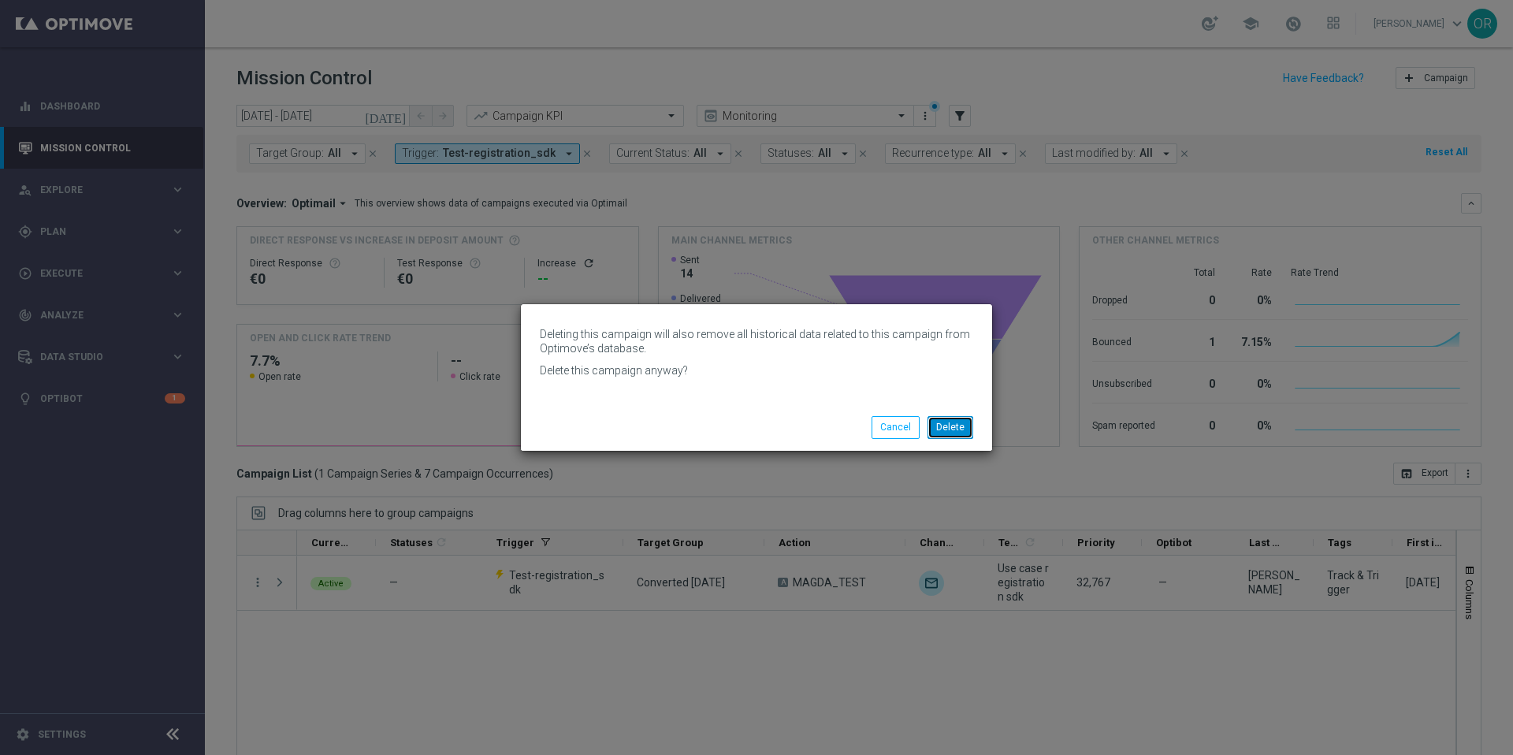
click at [962, 430] on button "Delete" at bounding box center [951, 427] width 46 height 22
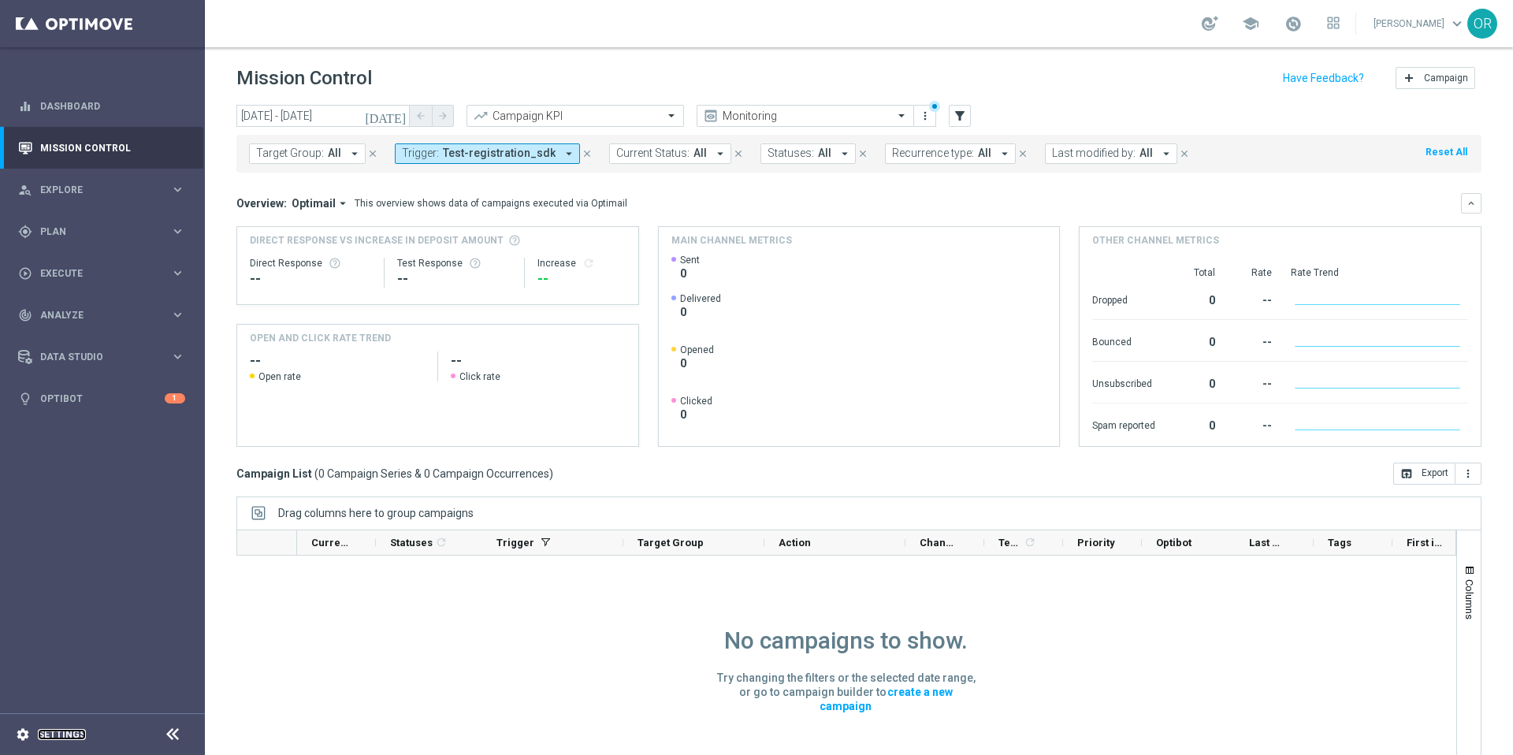
click at [73, 733] on link "Settings" at bounding box center [62, 734] width 48 height 9
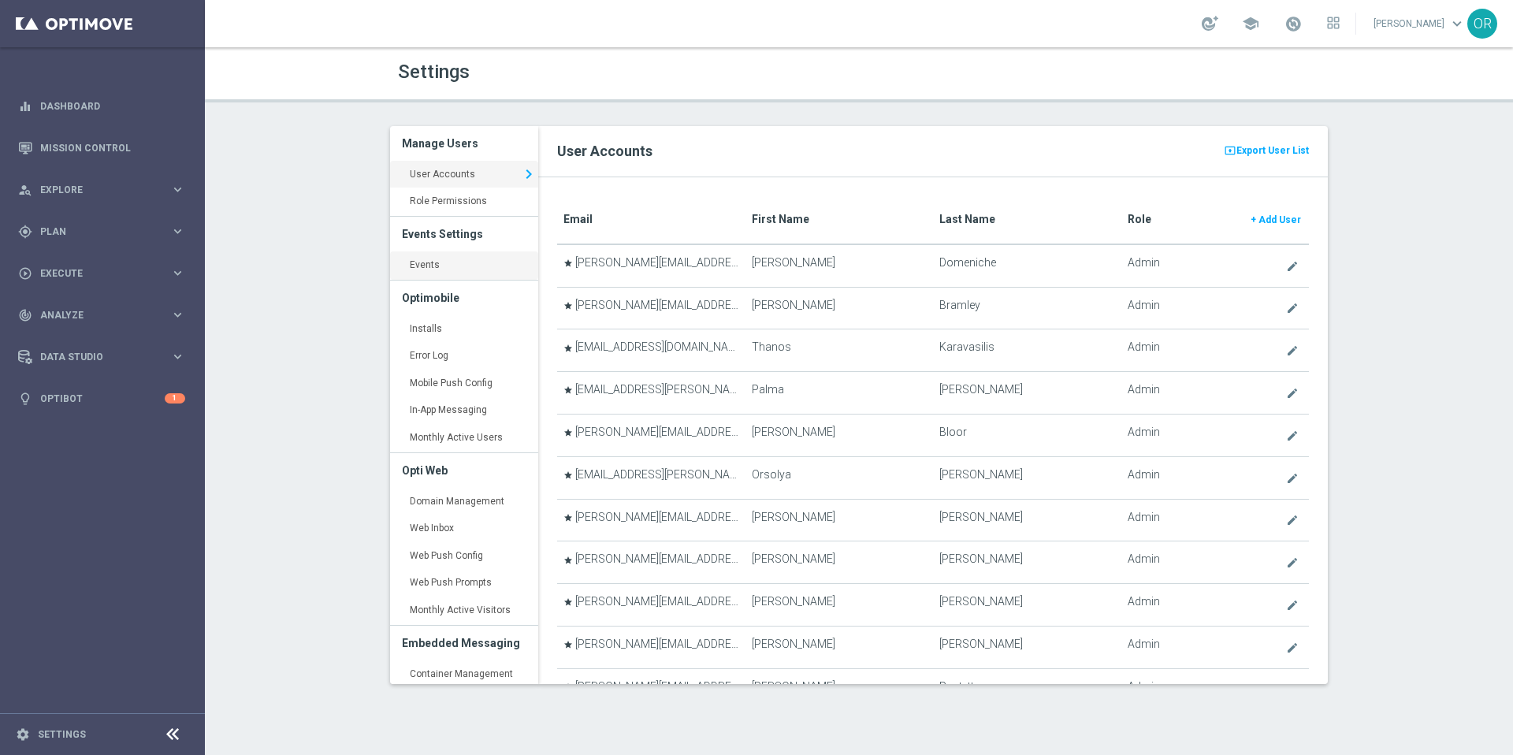
click at [452, 272] on link "Events keyboard_arrow_right" at bounding box center [464, 265] width 148 height 28
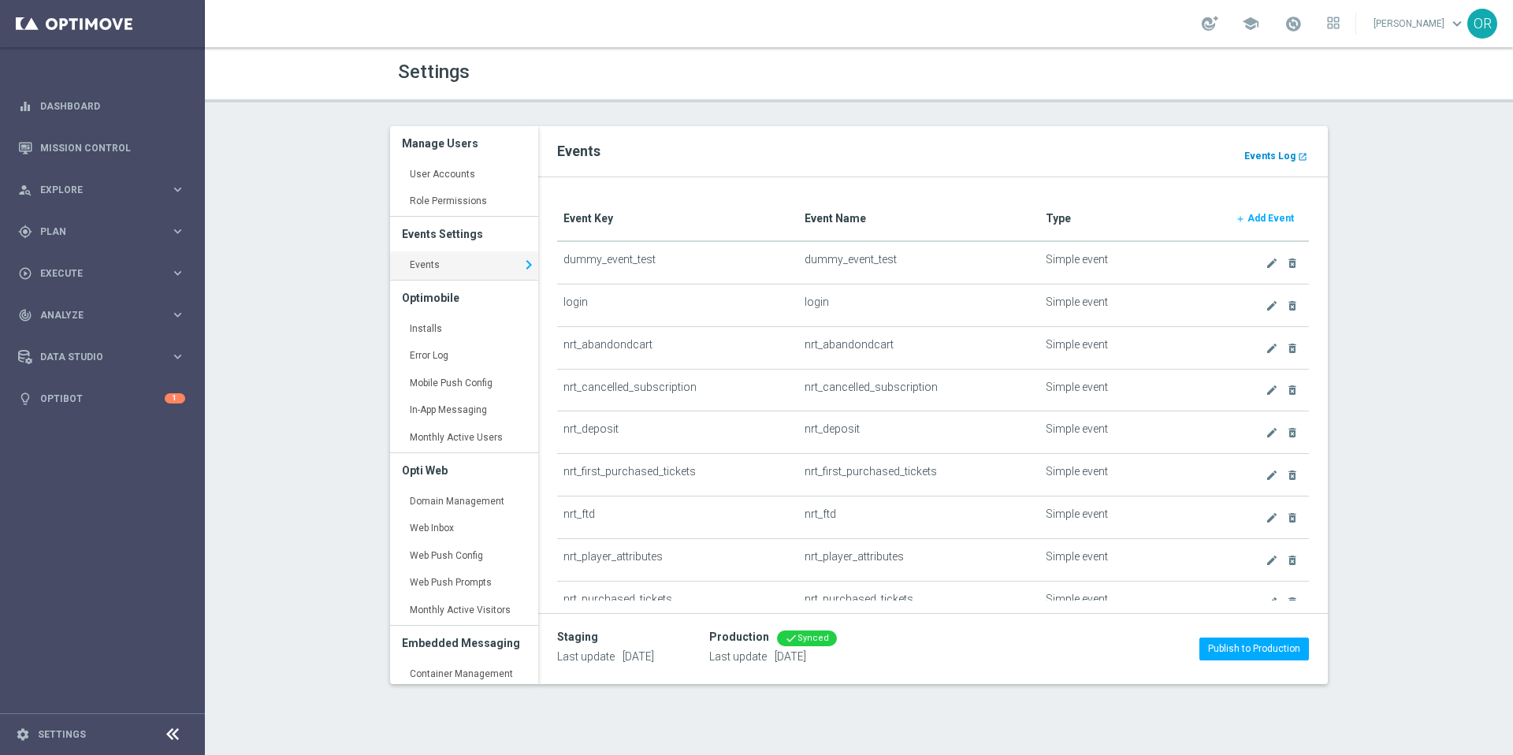
click at [1254, 158] on b "Events Log" at bounding box center [1270, 156] width 51 height 11
click at [106, 146] on link "Mission Control" at bounding box center [112, 148] width 145 height 42
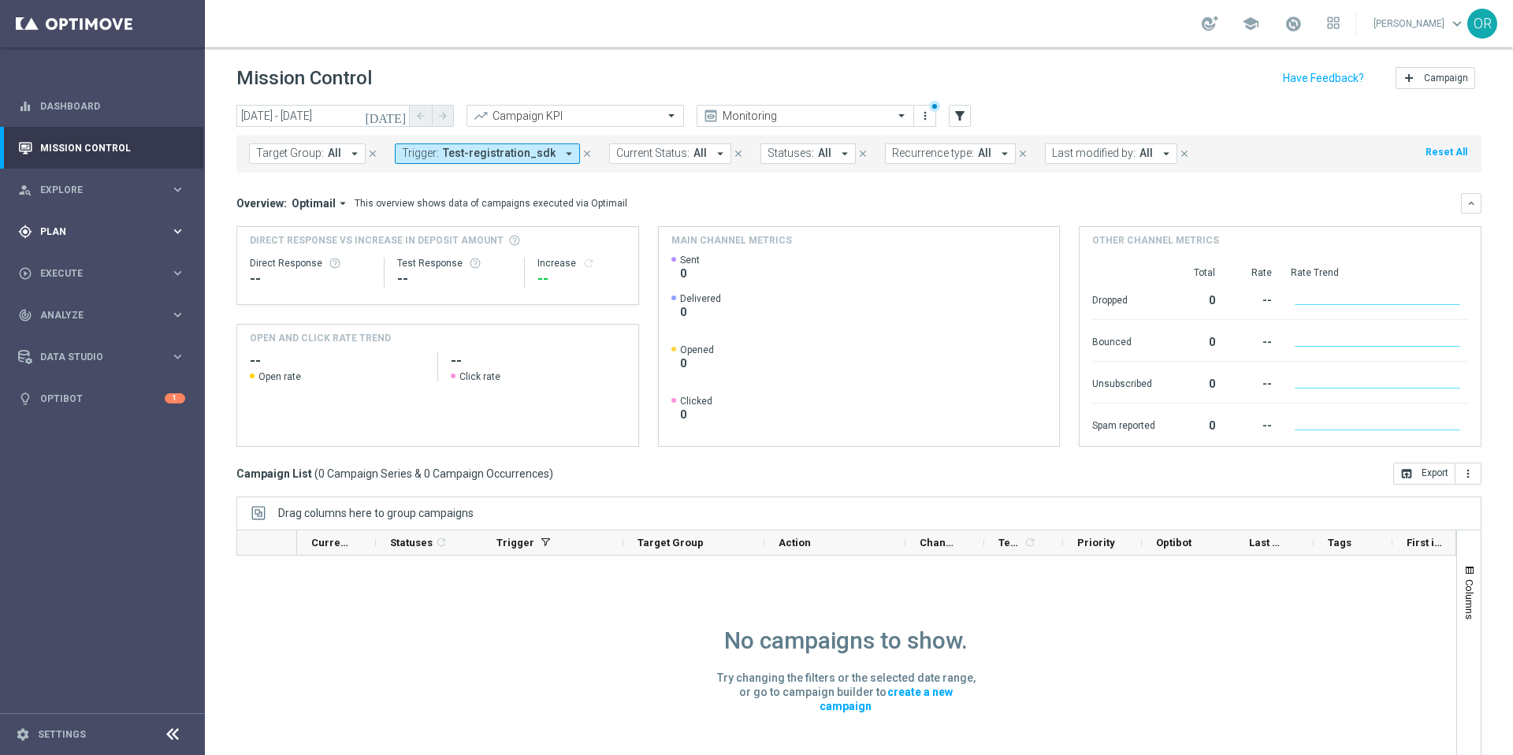
click at [79, 234] on span "Plan" at bounding box center [105, 231] width 130 height 9
click at [88, 263] on link "Target Groups" at bounding box center [102, 264] width 123 height 13
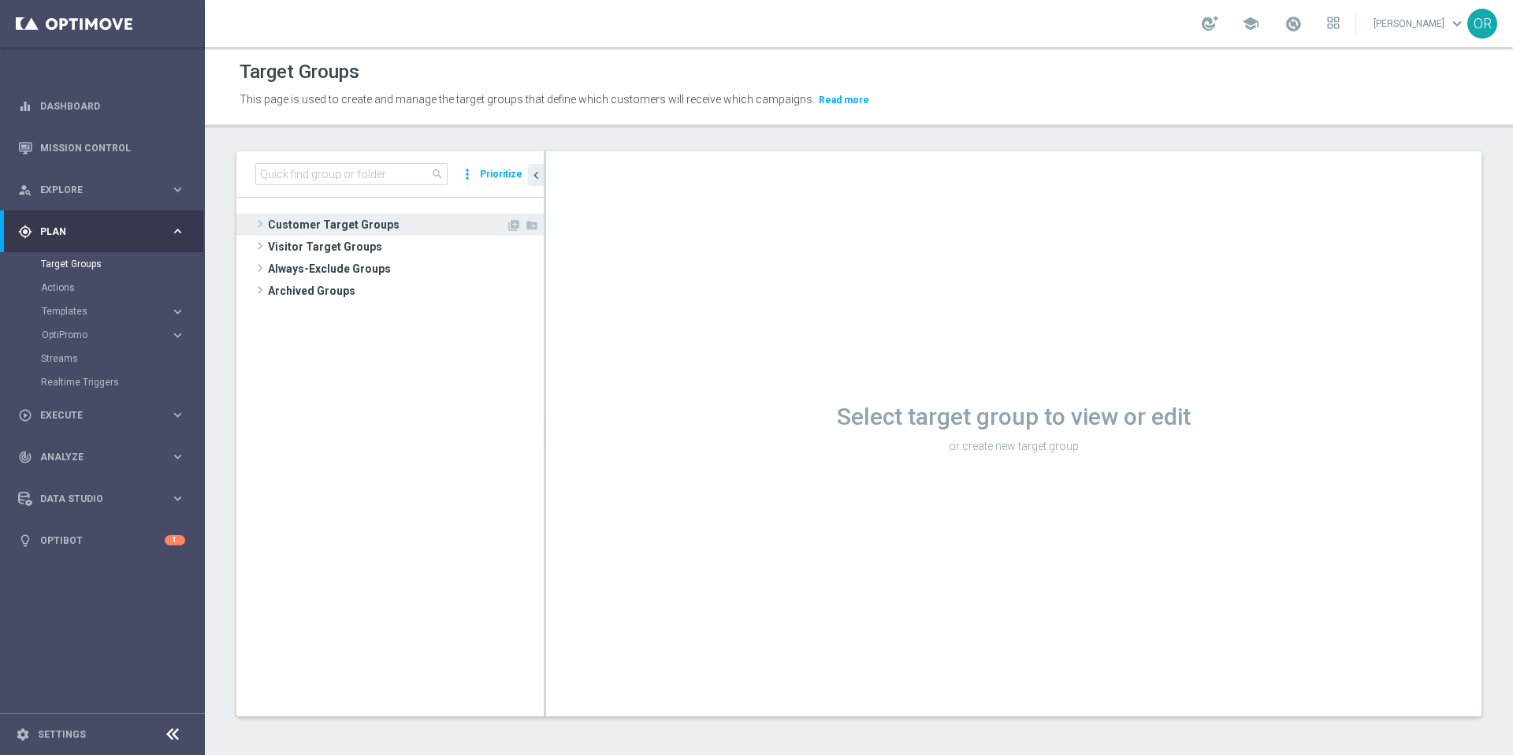
click at [341, 225] on span "Customer Target Groups" at bounding box center [387, 225] width 238 height 22
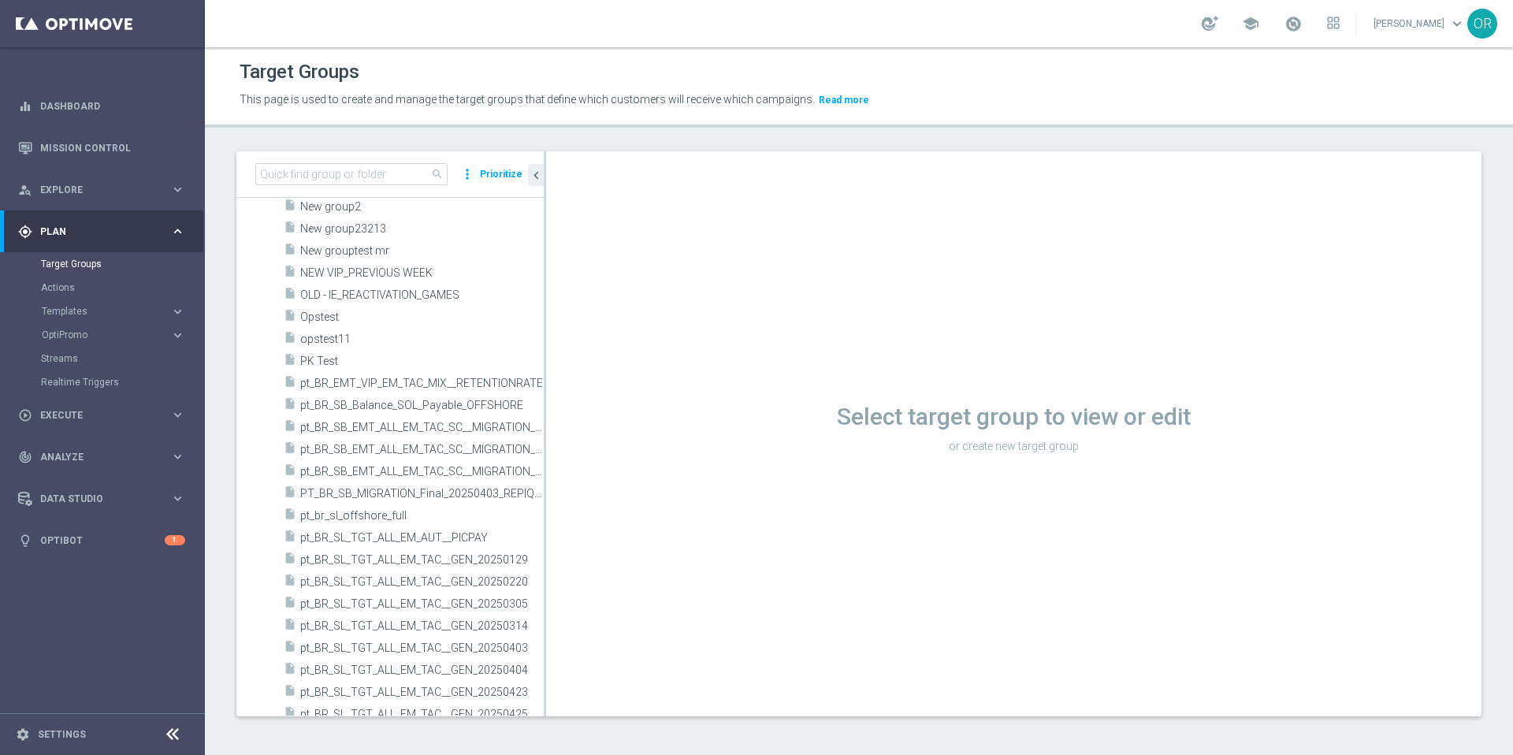
scroll to position [3213, 0]
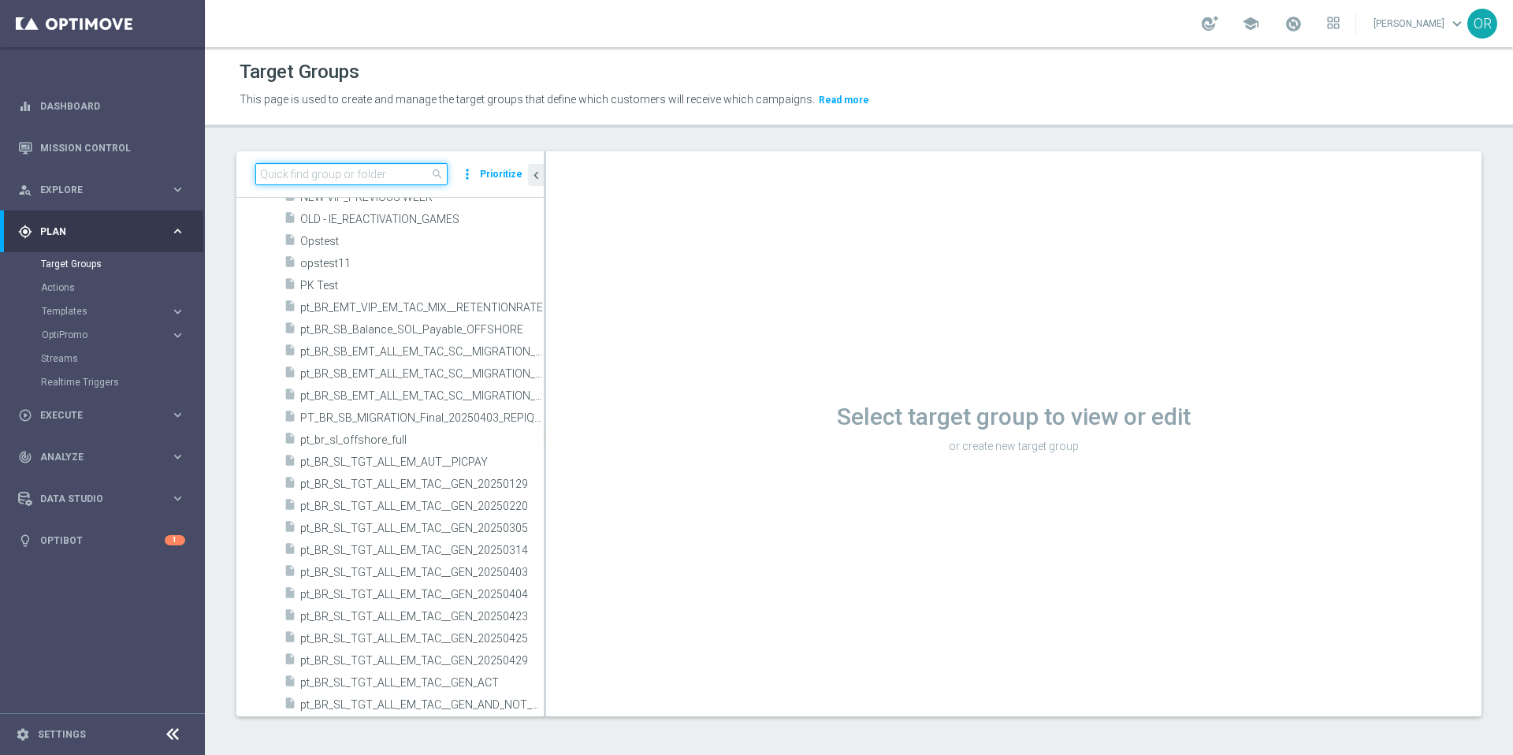
click at [299, 173] on input at bounding box center [351, 174] width 192 height 22
type input "test"
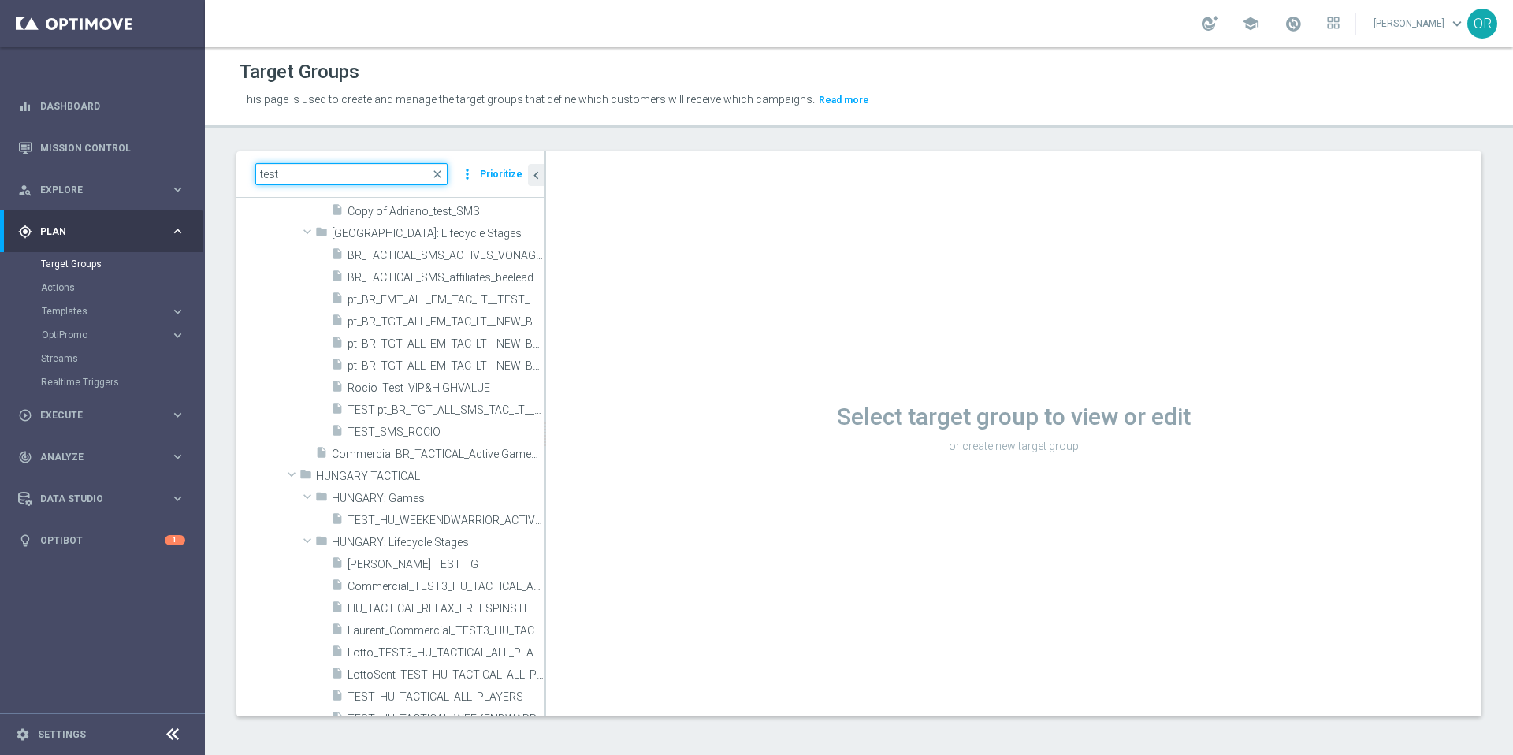
scroll to position [4961, 0]
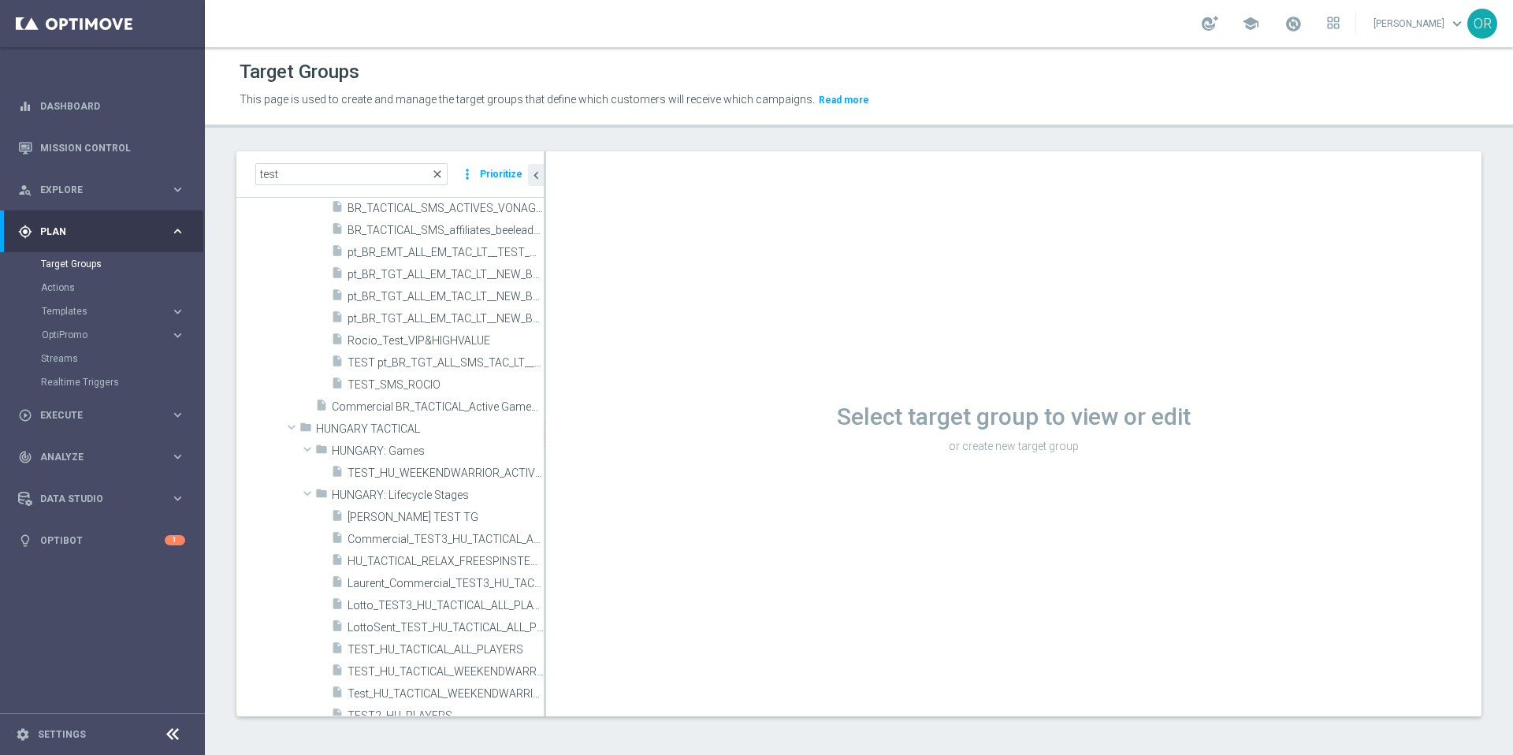
click at [440, 174] on span "close" at bounding box center [437, 174] width 13 height 13
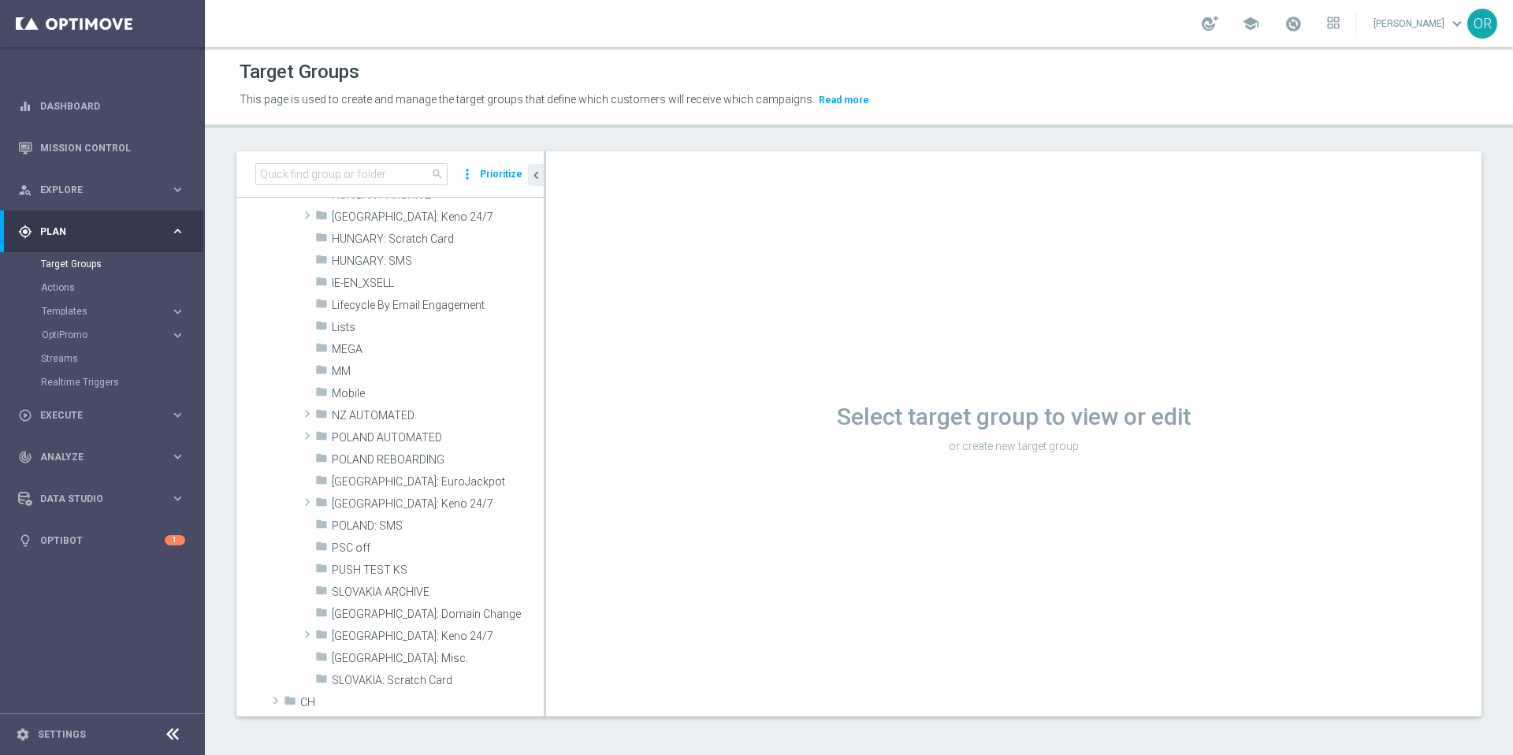
scroll to position [0, 0]
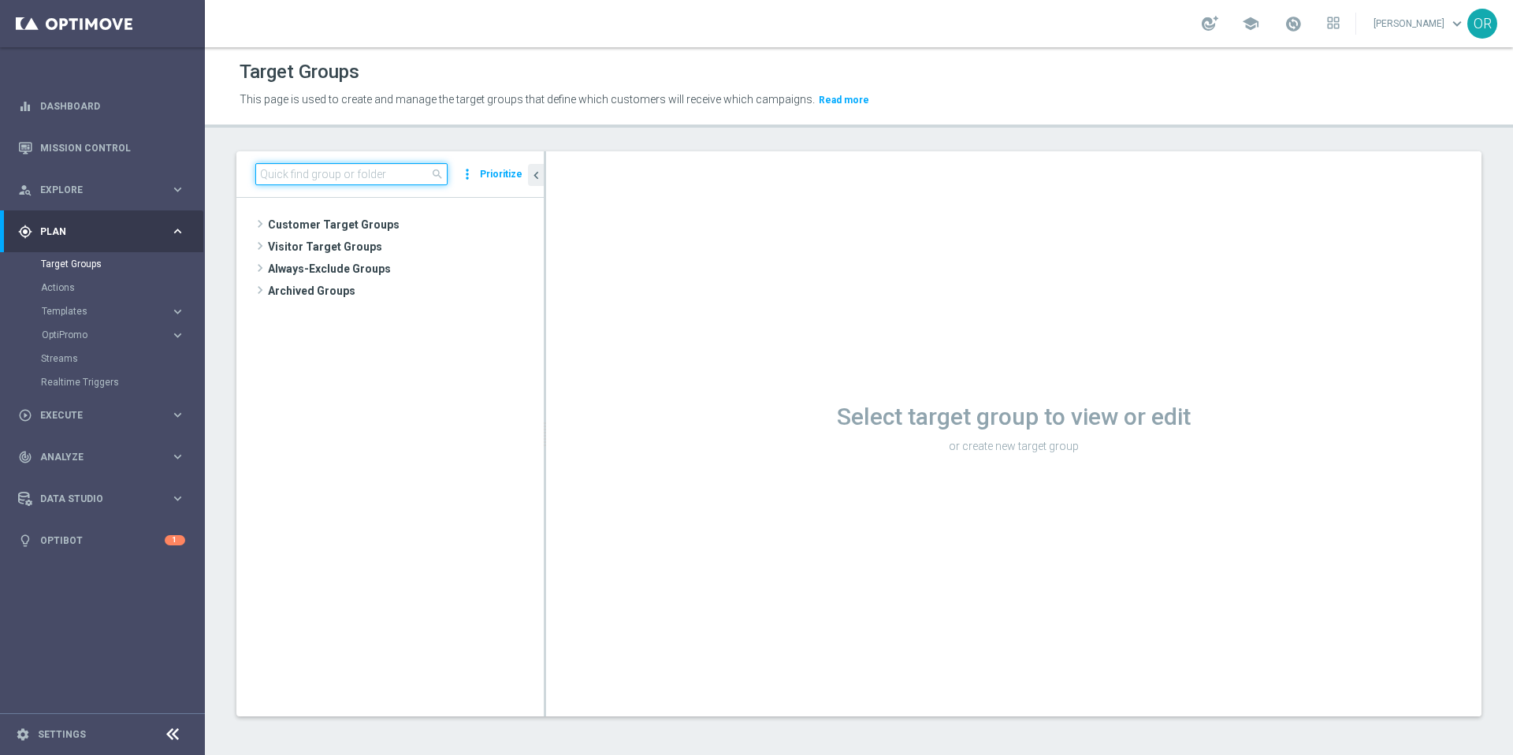
click at [393, 169] on input at bounding box center [351, 174] width 192 height 22
paste input "MAGDA_TEST_T&T_nrt_deposit_failed"
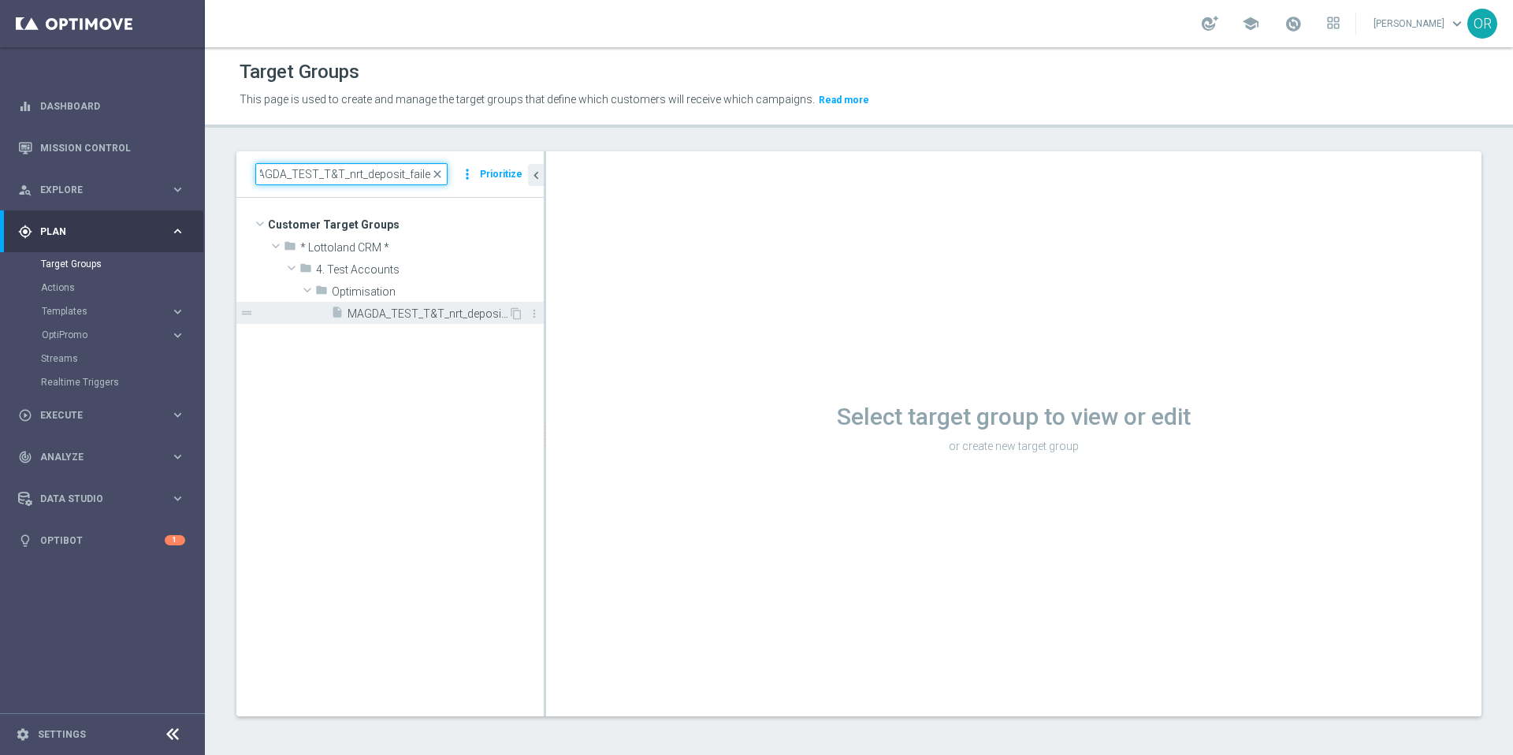
type input "MAGDA_TEST_T&T_nrt_deposit_failed"
click at [477, 318] on span "MAGDA_TEST_T&T_nrt_deposit_failed" at bounding box center [428, 313] width 161 height 13
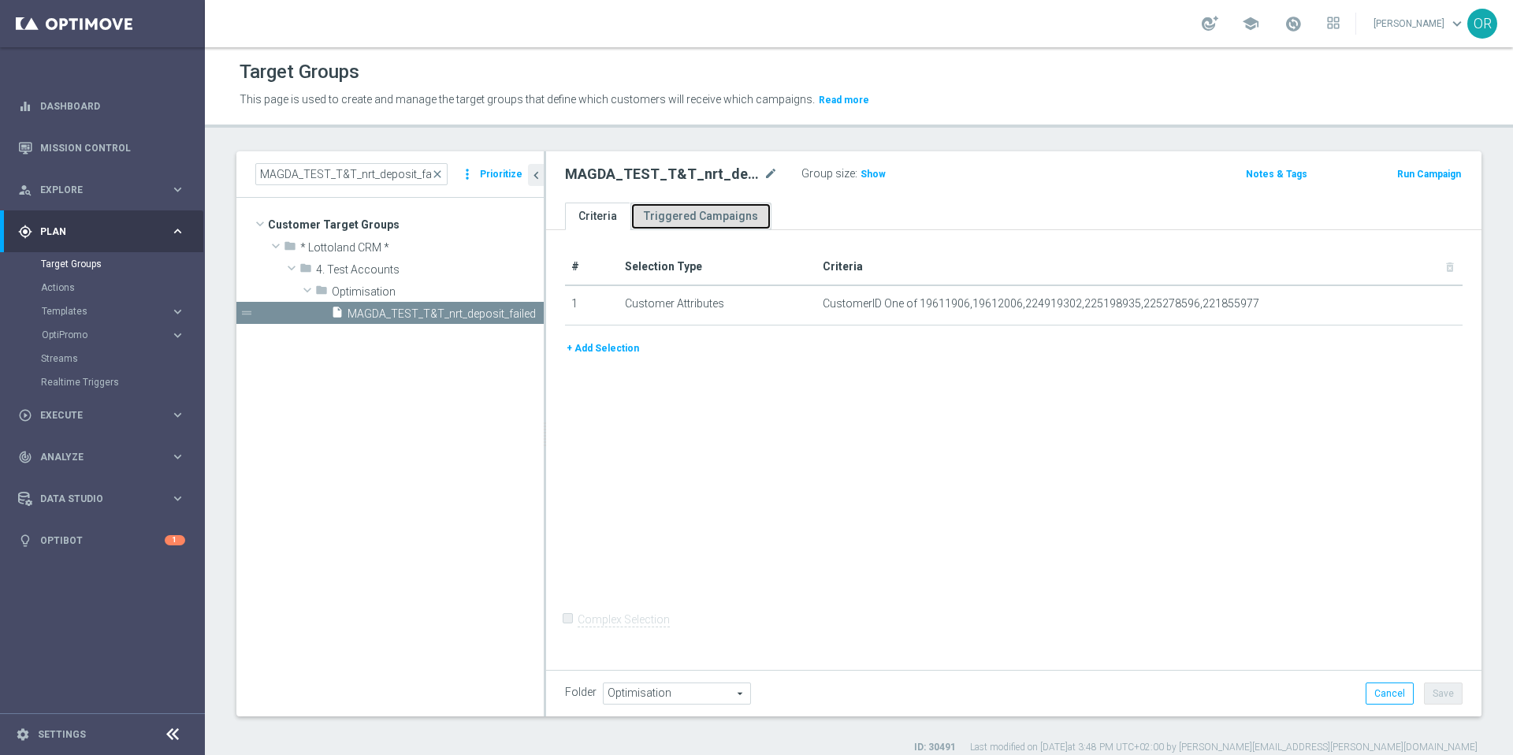
click at [728, 217] on link "Triggered Campaigns" at bounding box center [701, 217] width 141 height 28
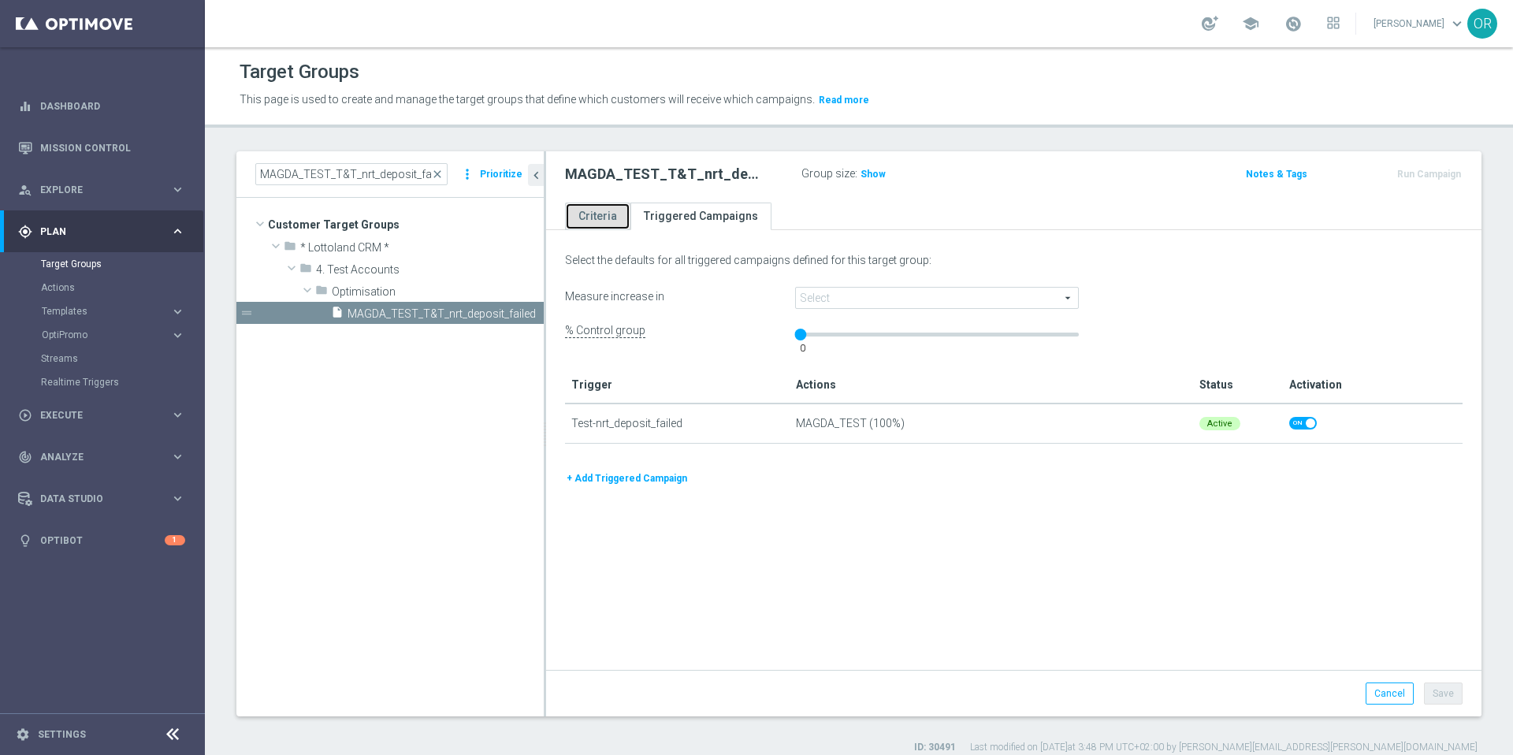
click at [606, 218] on link "Criteria" at bounding box center [597, 217] width 65 height 28
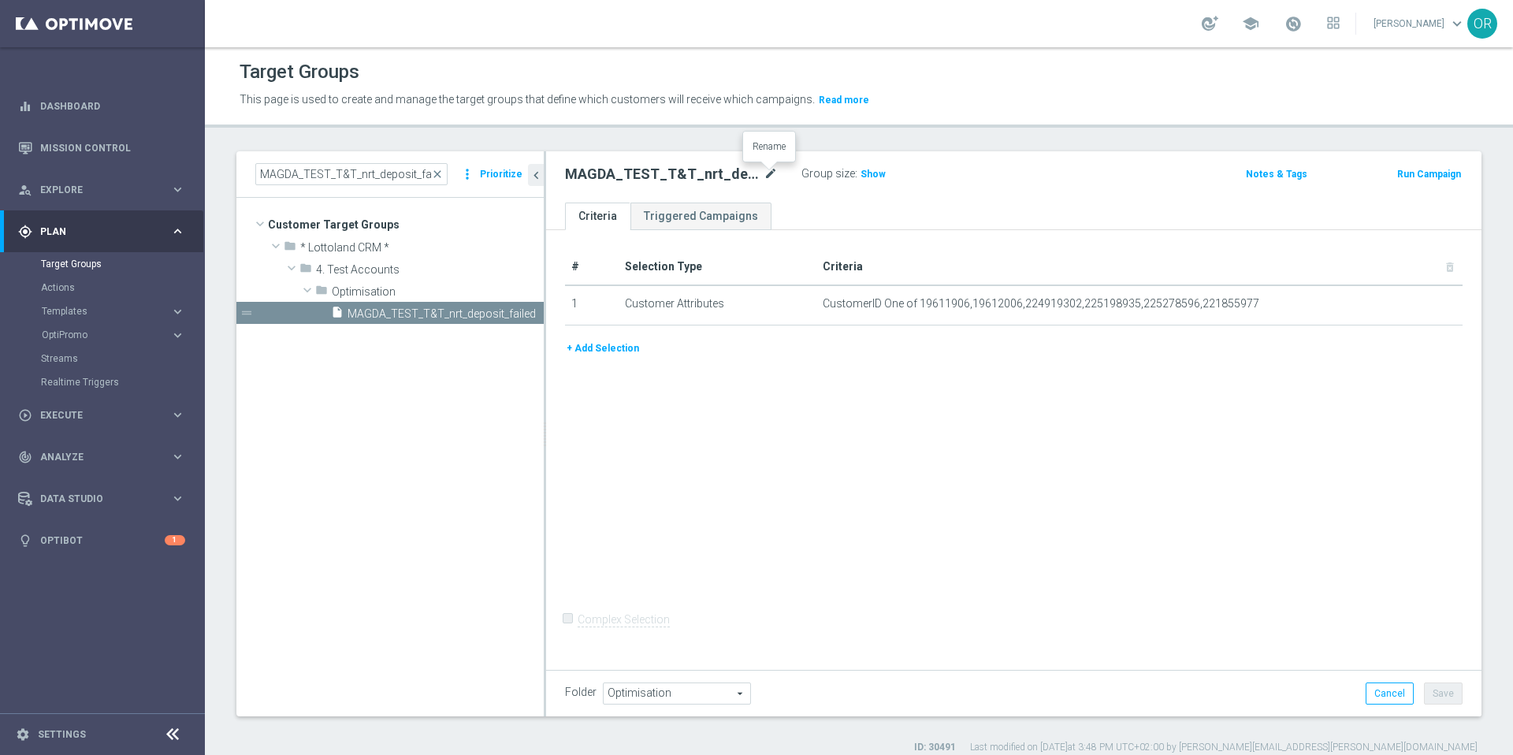
click at [771, 173] on icon "mode_edit" at bounding box center [771, 174] width 14 height 19
click at [609, 173] on input "MAGDA_TEST_T&T_nrt_deposit_failed" at bounding box center [671, 176] width 213 height 22
click at [687, 178] on input "MAGDA_TEST_T&T_nrt_deposit_failed" at bounding box center [671, 176] width 213 height 22
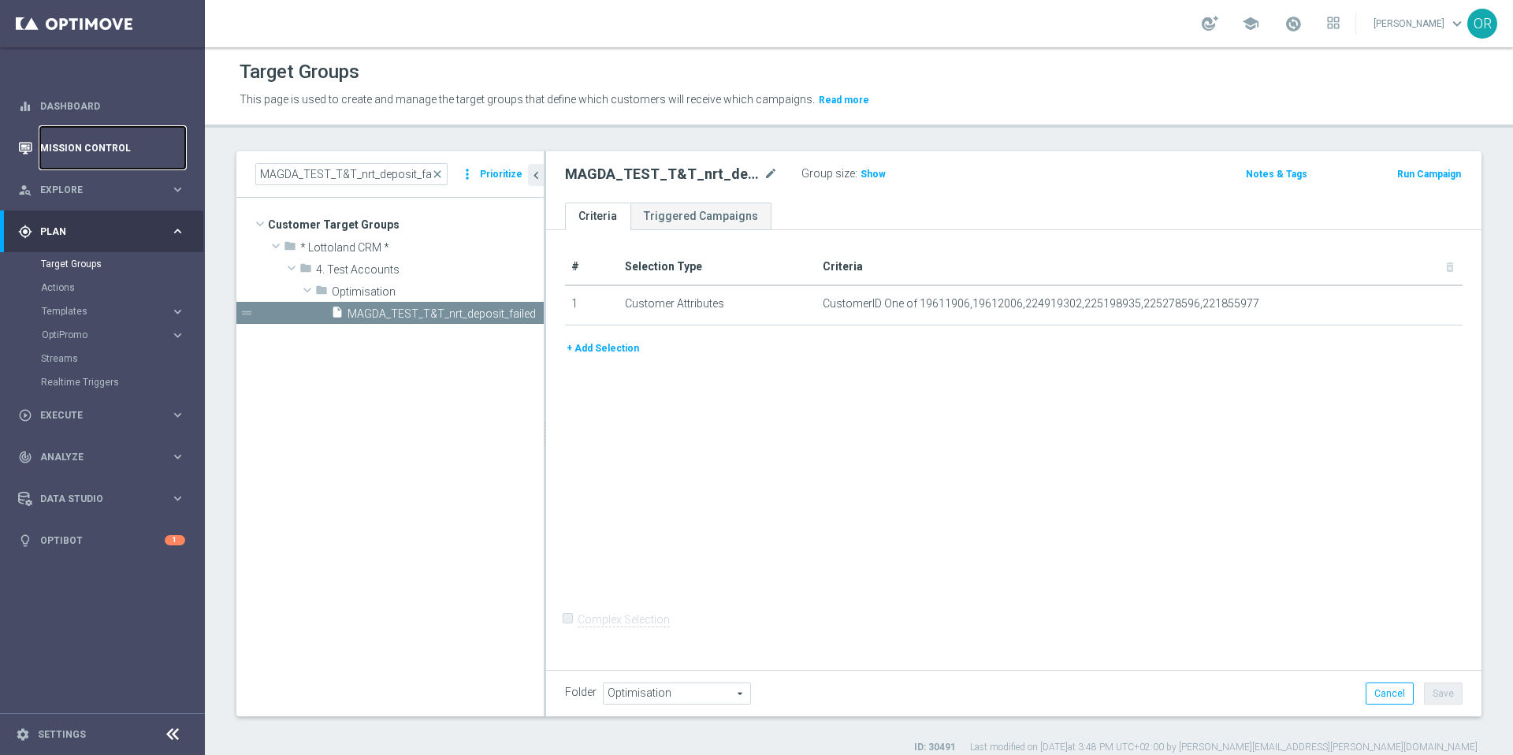
click at [66, 154] on link "Mission Control" at bounding box center [112, 148] width 145 height 42
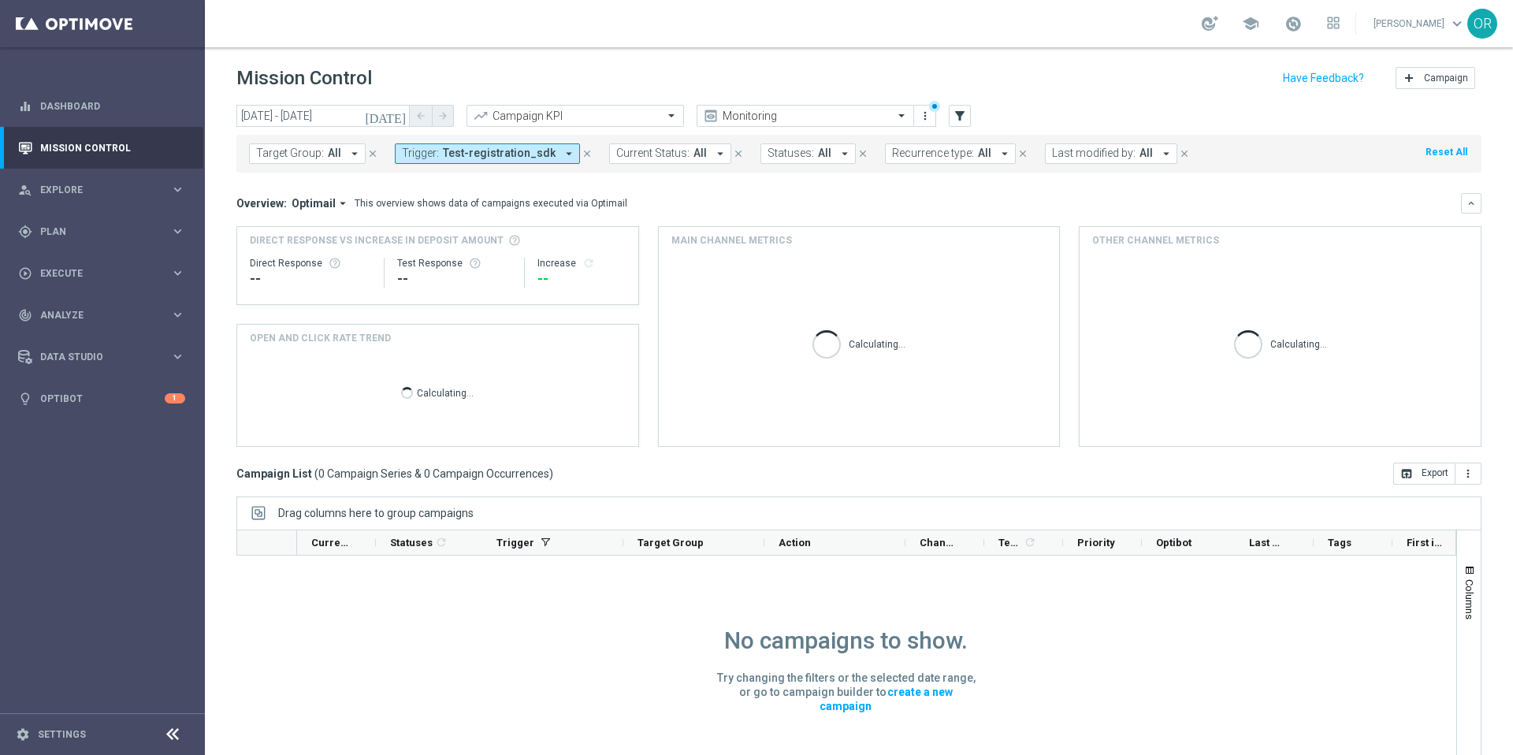
click at [562, 153] on icon "arrow_drop_down" at bounding box center [569, 154] width 14 height 14
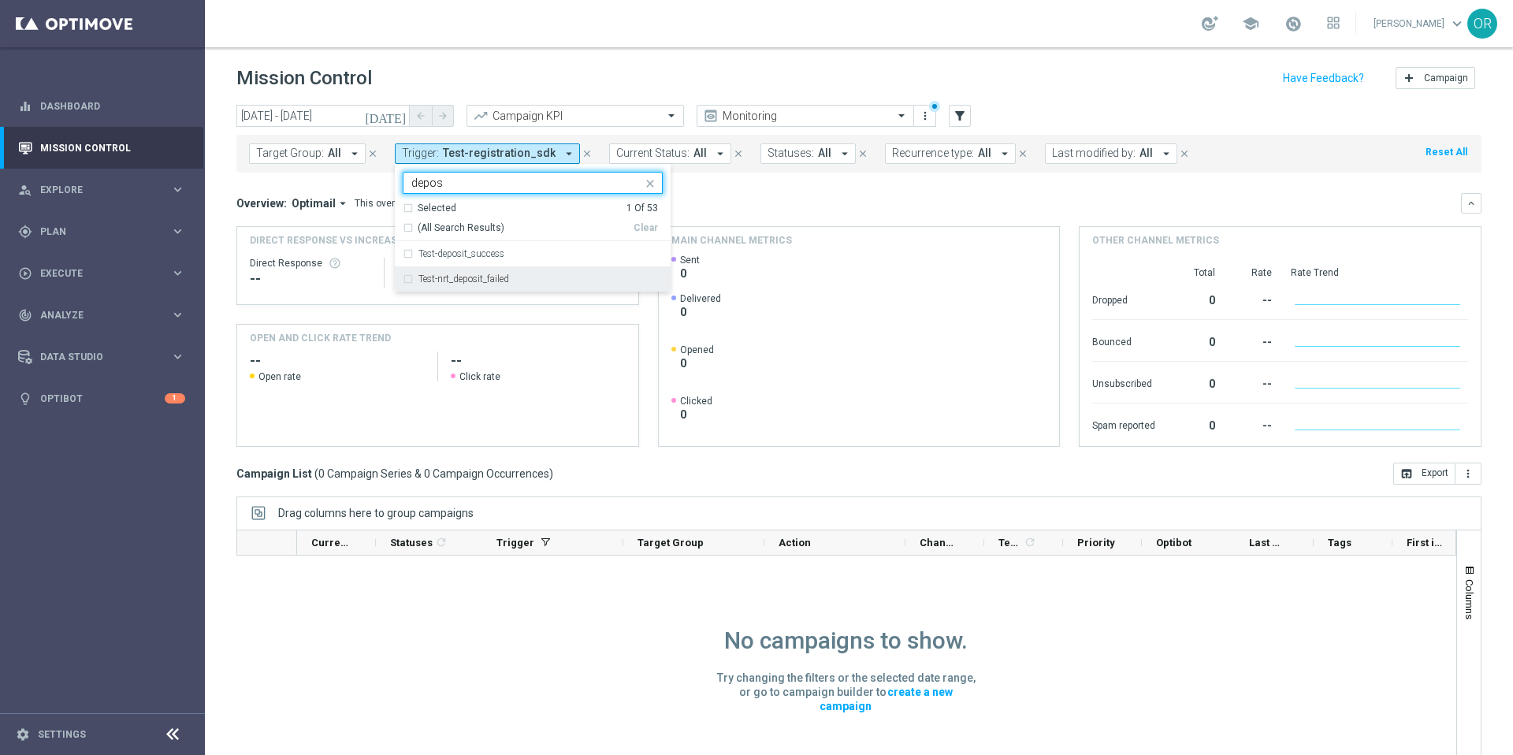
click at [408, 280] on div "Test-nrt_deposit_failed" at bounding box center [533, 278] width 260 height 25
type input "depos"
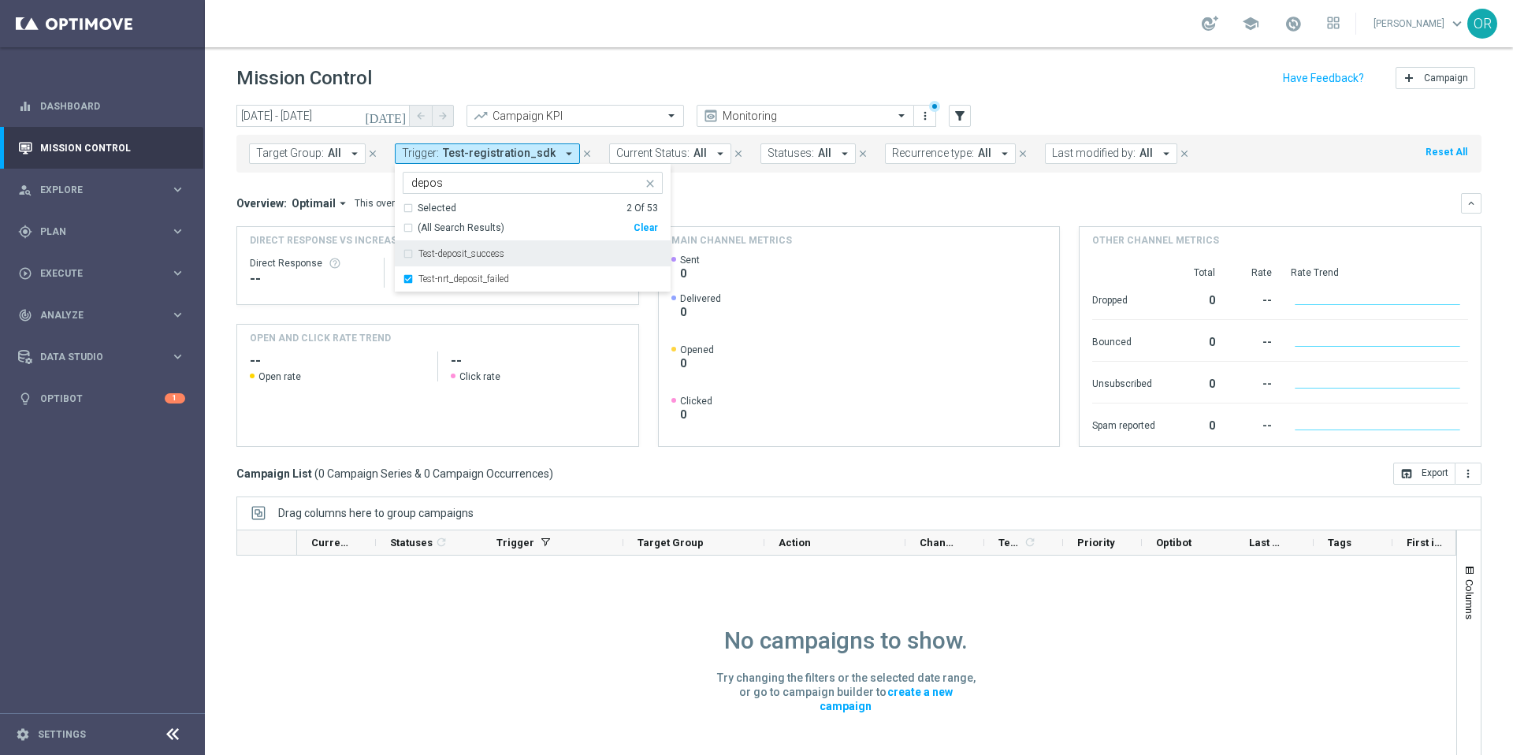
click at [701, 206] on div "Overview: Optimail arrow_drop_down This overview shows data of campaigns execut…" at bounding box center [848, 203] width 1225 height 14
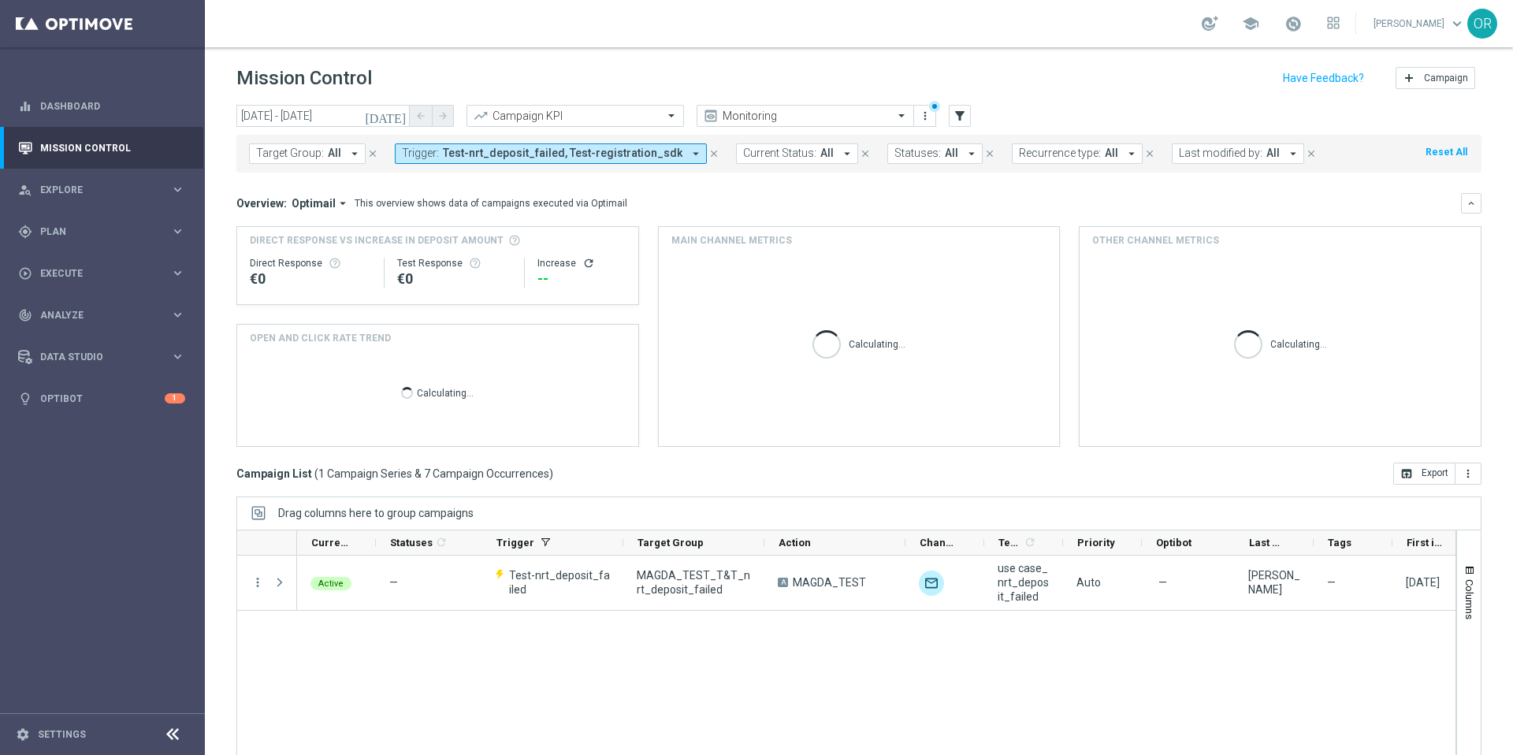
click at [653, 154] on span "Test-nrt_deposit_failed, Test-registration_sdk" at bounding box center [563, 153] width 240 height 13
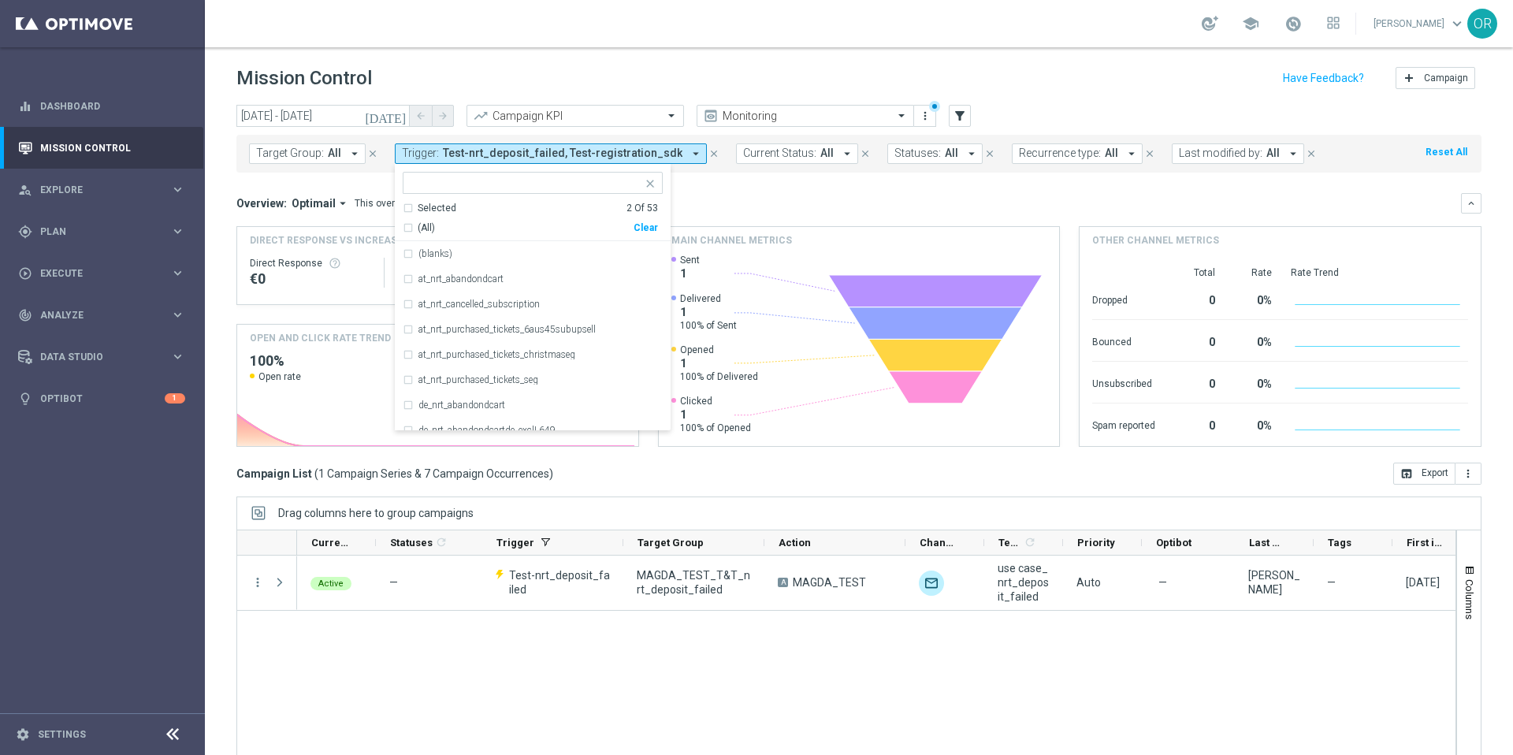
click at [704, 189] on mini-dashboard "Overview: Optimail arrow_drop_down This overview shows data of campaigns execut…" at bounding box center [858, 318] width 1245 height 290
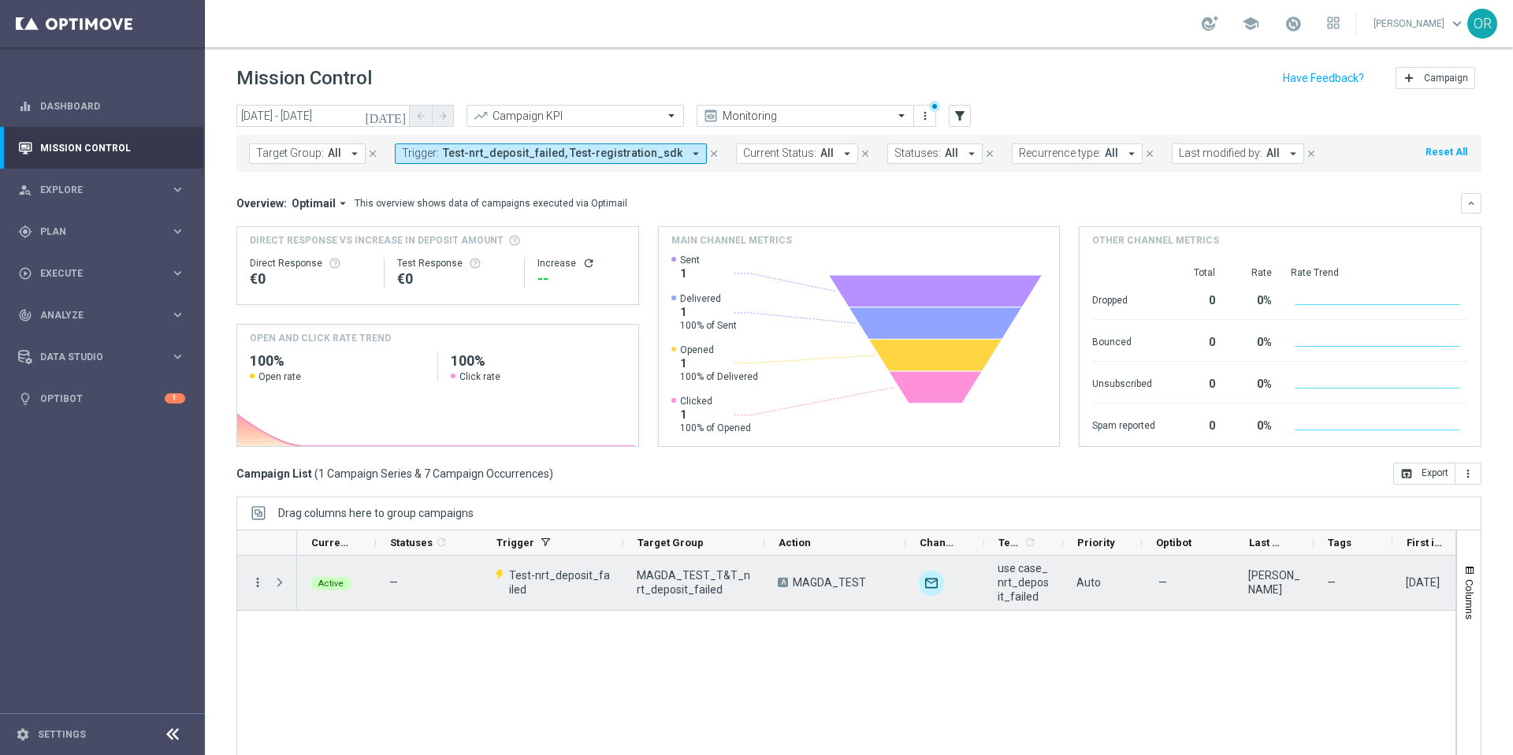
click at [252, 584] on icon "more_vert" at bounding box center [258, 582] width 14 height 14
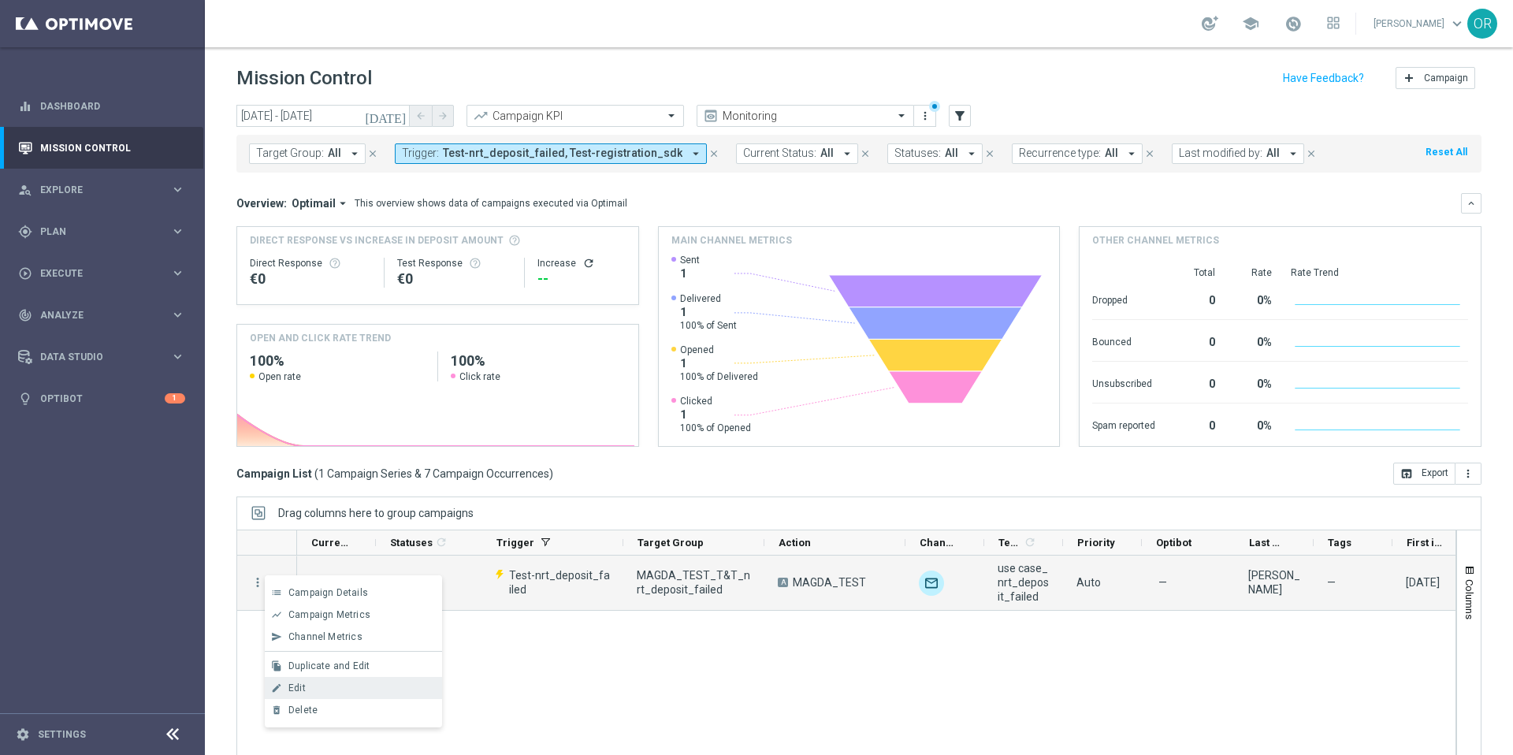
click at [367, 683] on div "Edit" at bounding box center [361, 688] width 147 height 11
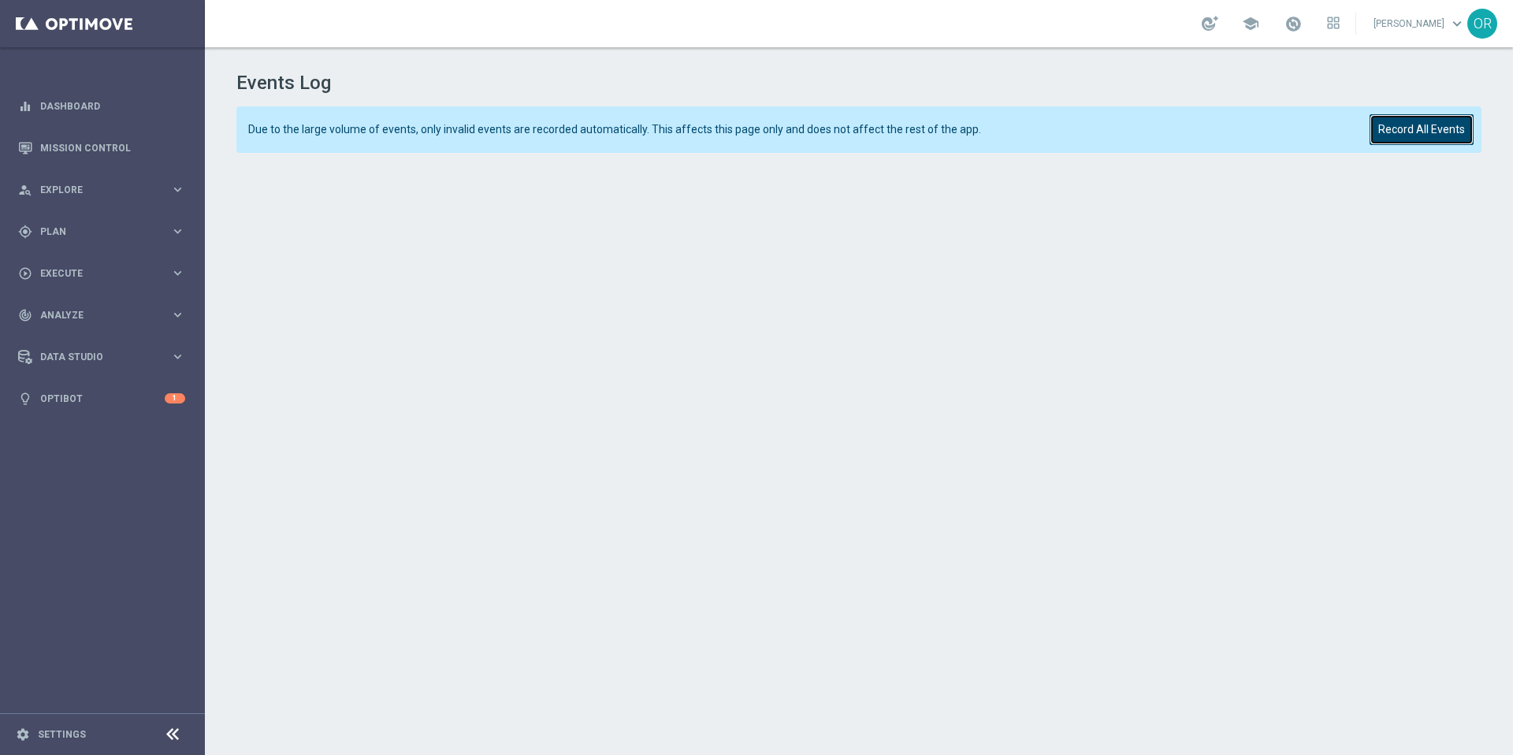
click at [1429, 125] on button "Record All Events" at bounding box center [1422, 129] width 104 height 31
click at [1437, 129] on button "Record All Events" at bounding box center [1422, 129] width 104 height 31
click at [1430, 129] on button "Record All Events" at bounding box center [1422, 129] width 104 height 31
click at [1428, 134] on button "Record All Events" at bounding box center [1422, 129] width 104 height 31
click at [99, 106] on link "Dashboard" at bounding box center [112, 106] width 145 height 42
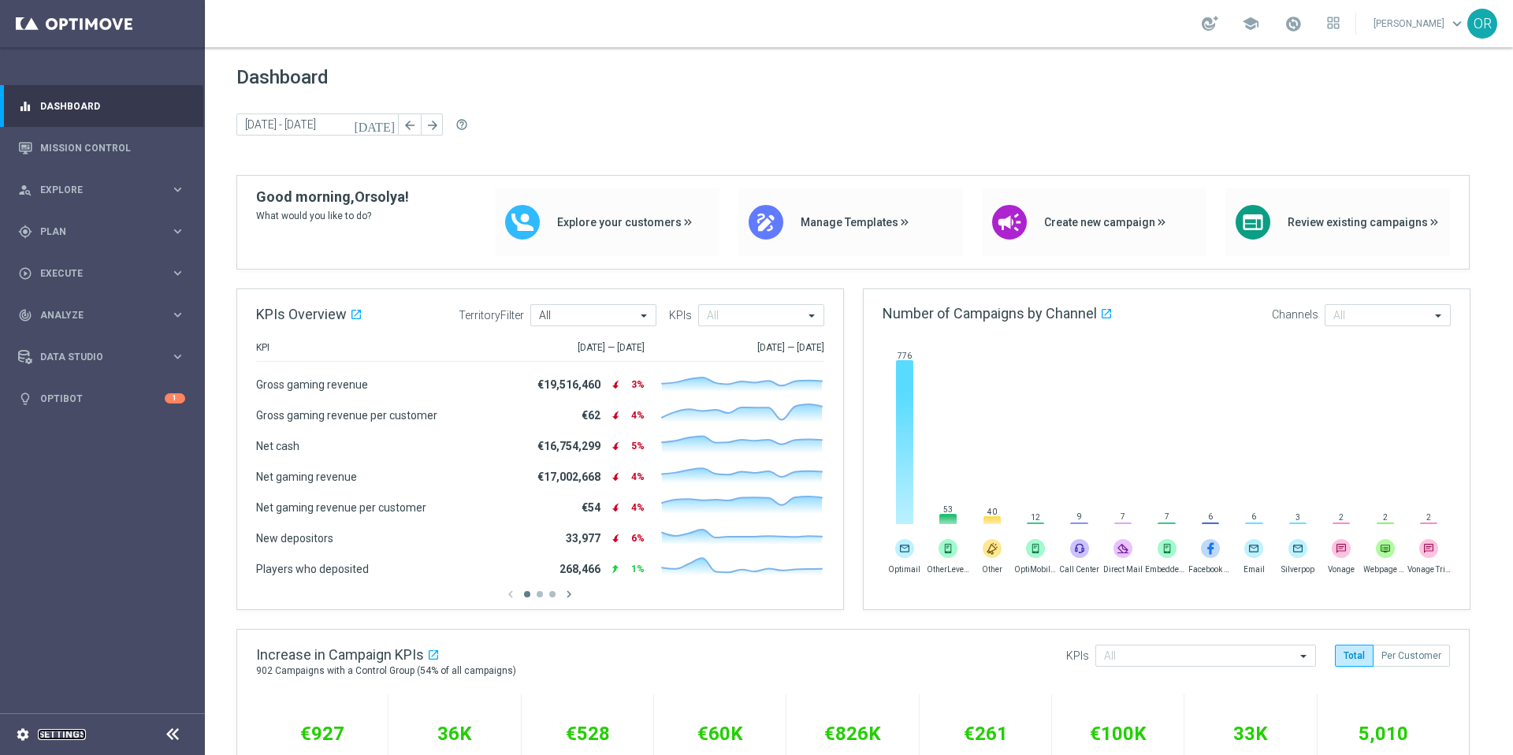
click at [59, 739] on link "Settings" at bounding box center [62, 734] width 48 height 9
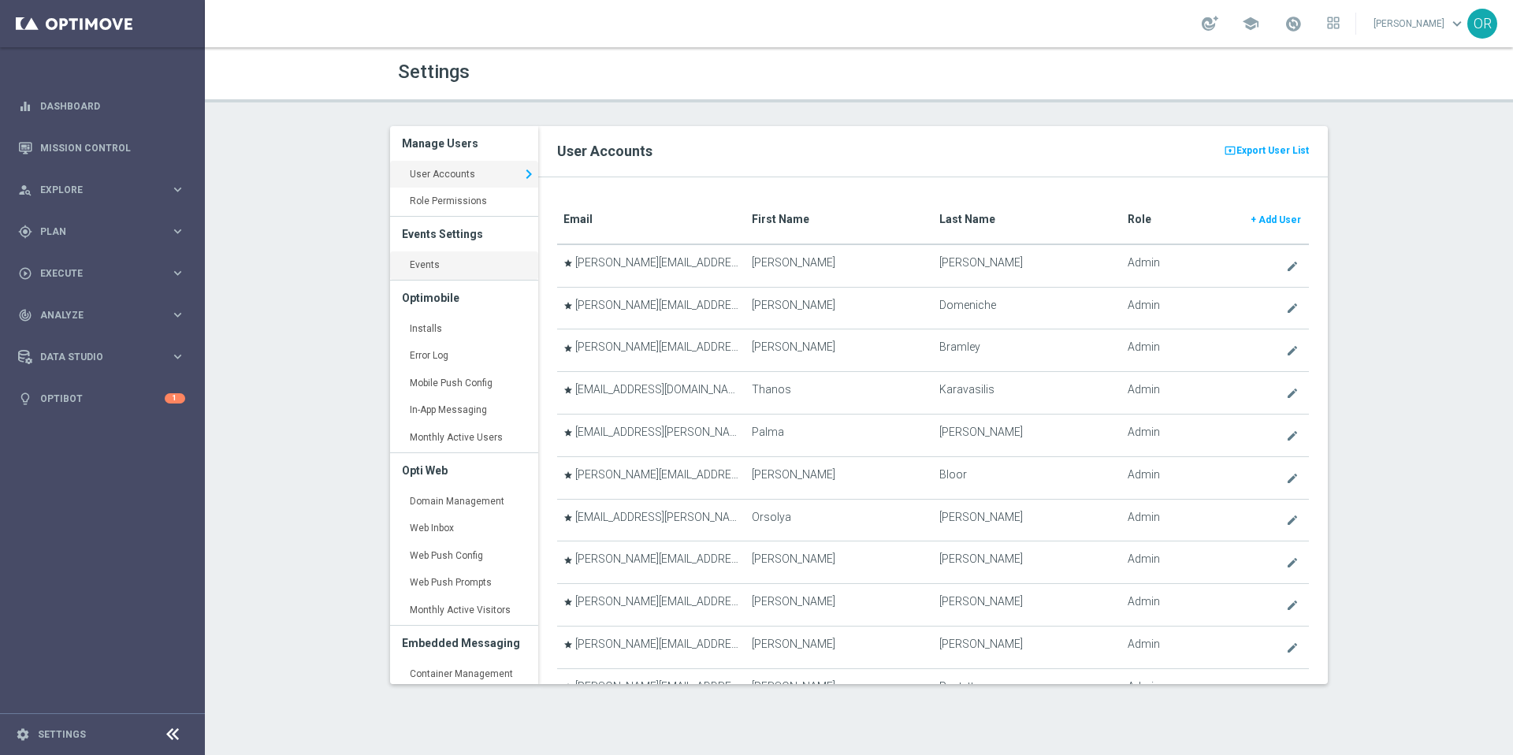
click at [449, 259] on link "Events keyboard_arrow_right" at bounding box center [464, 265] width 148 height 28
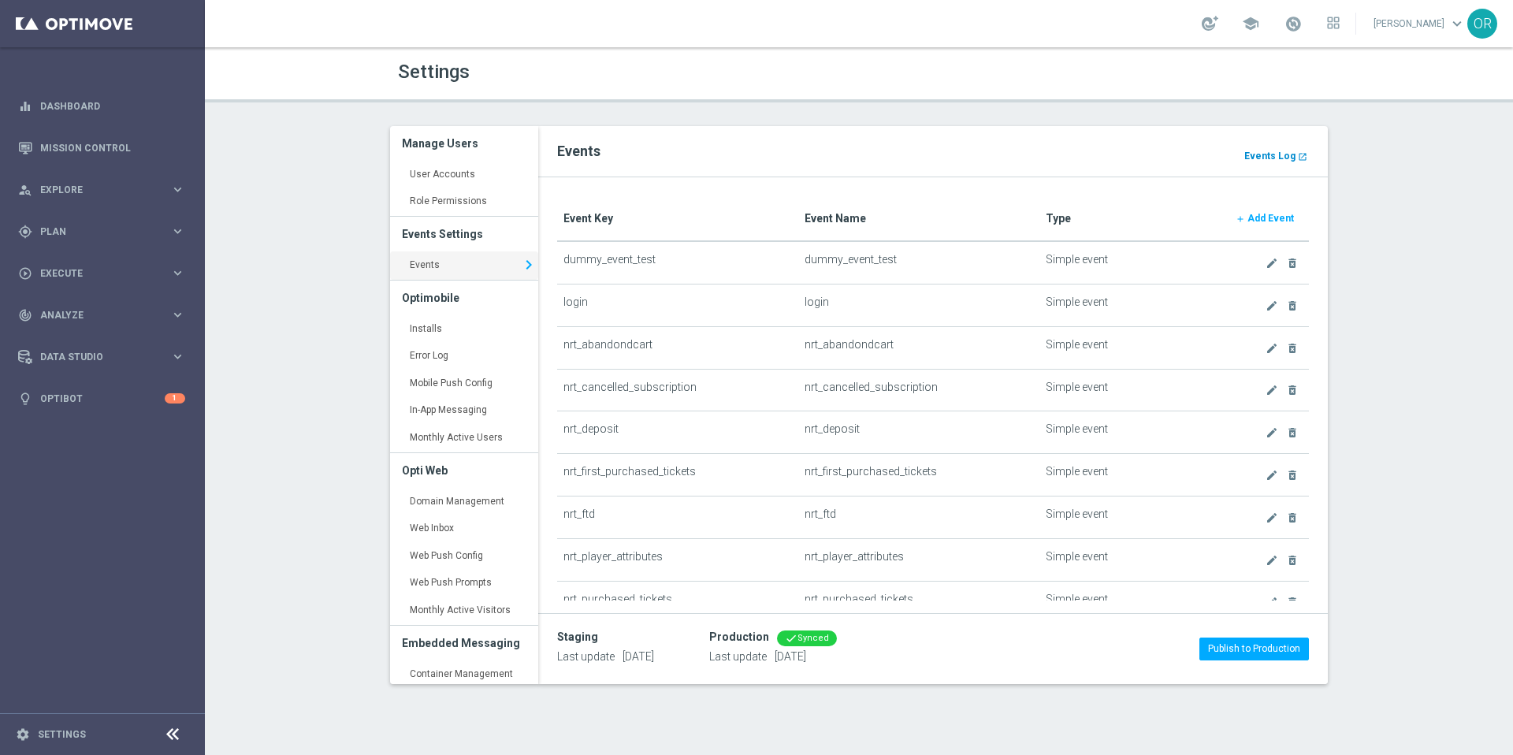
click at [1277, 153] on b "Events Log" at bounding box center [1270, 156] width 51 height 11
click at [0, 0] on main "equalizer Dashboard Mission Control" at bounding box center [756, 377] width 1513 height 755
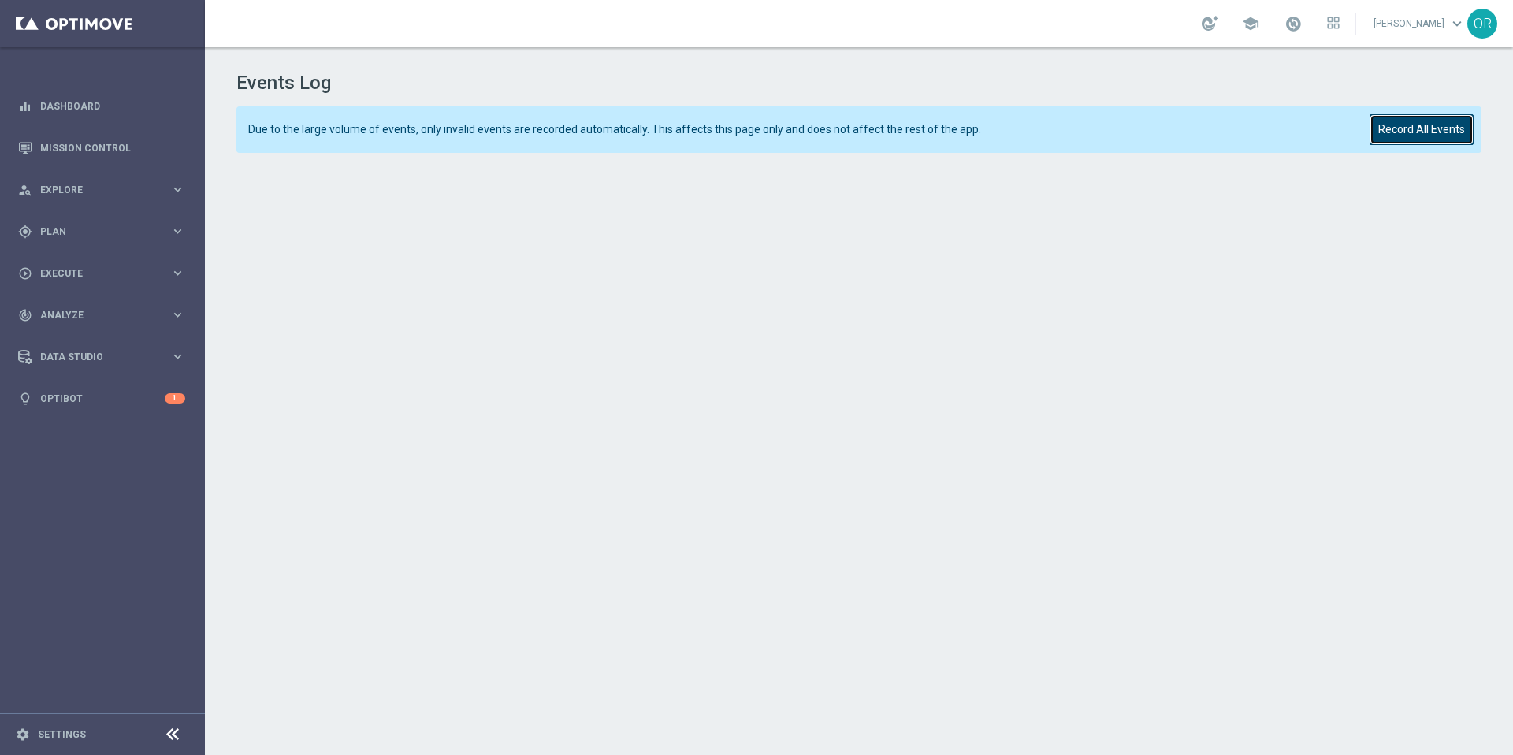
click at [1436, 132] on button "Record All Events" at bounding box center [1422, 129] width 104 height 31
click at [1398, 127] on button "Record All Events" at bounding box center [1422, 129] width 104 height 31
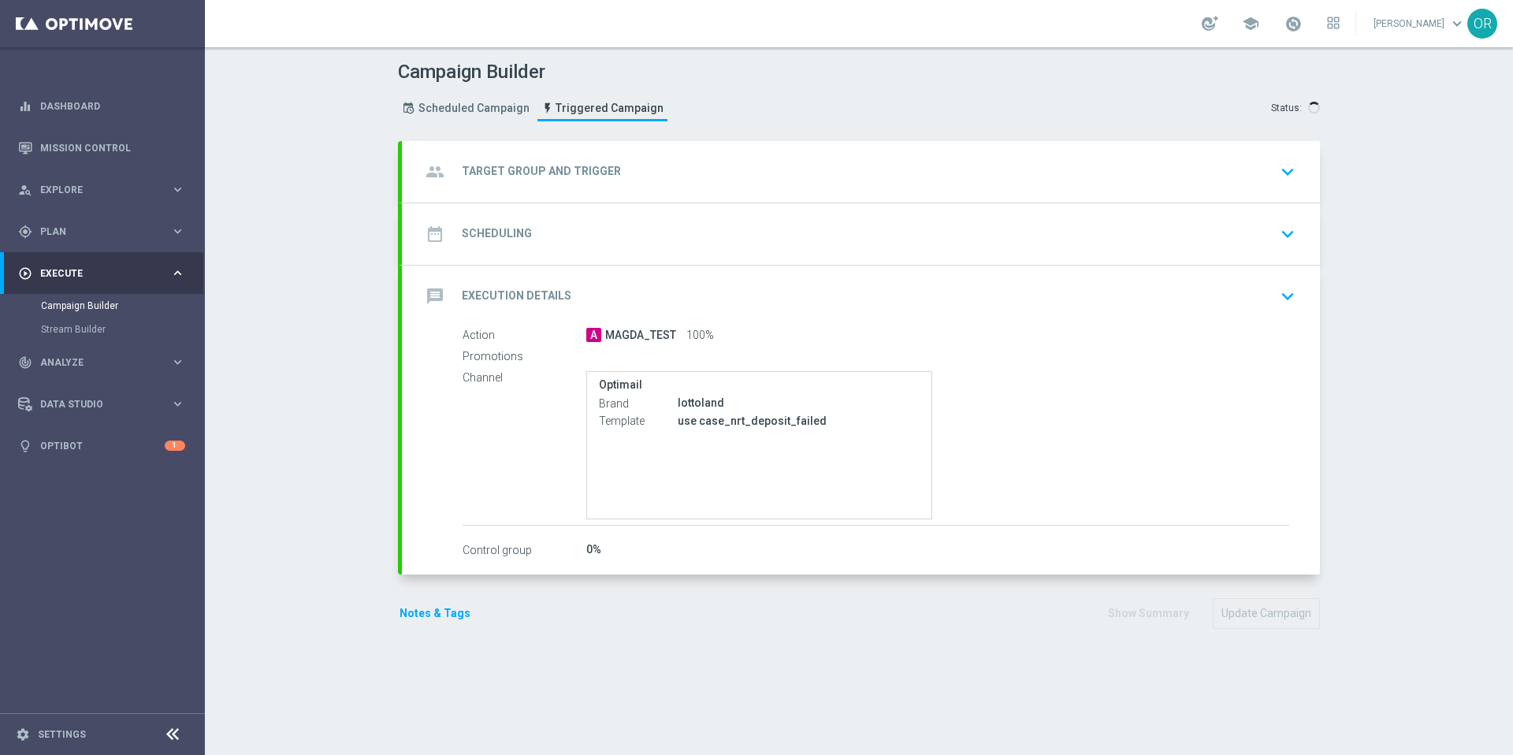
type input "MAGDA_TEST_T&T_nrt_deposit_failed"
radio input "false"
radio input "true"
type input "Test-nrt_deposit_failed"
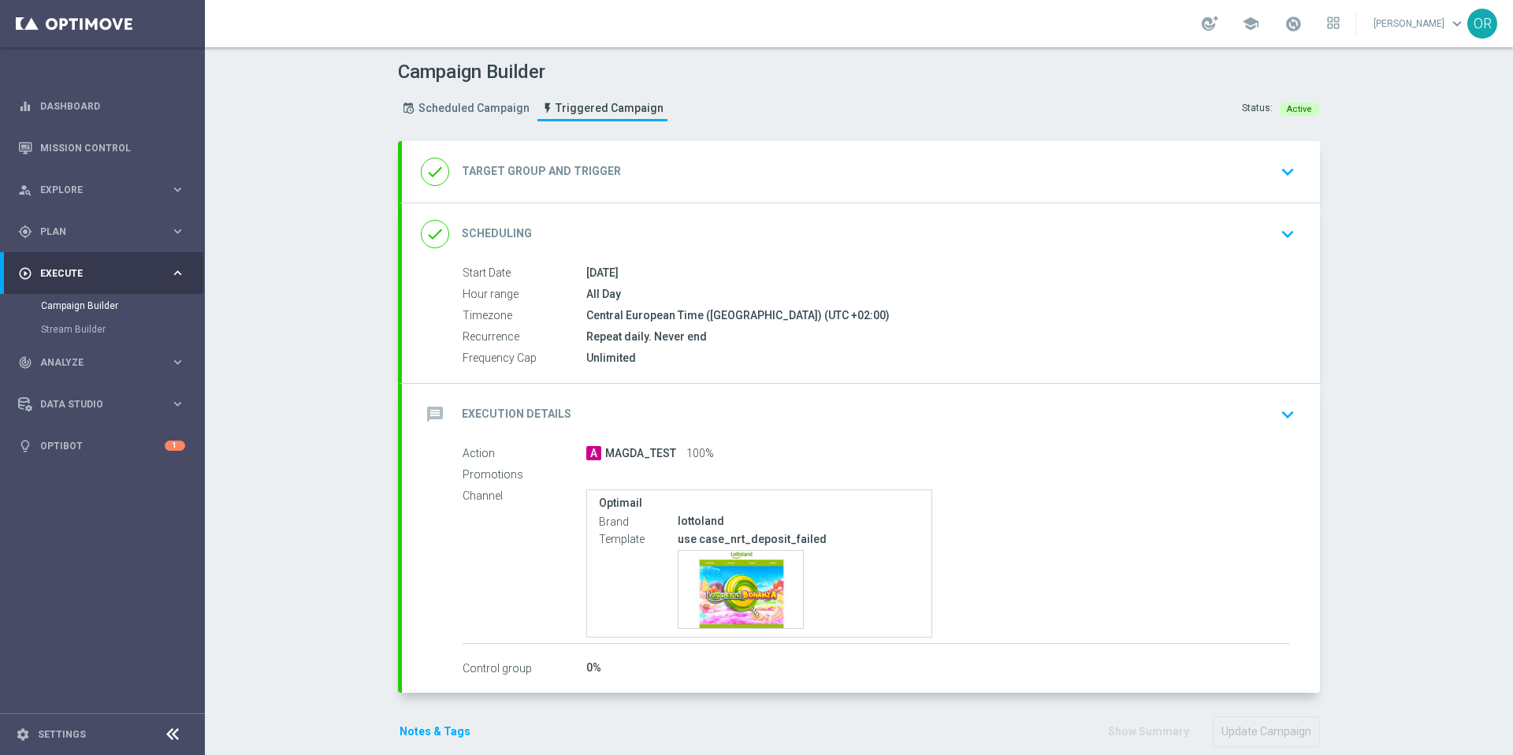
type input "Deposit Amount"
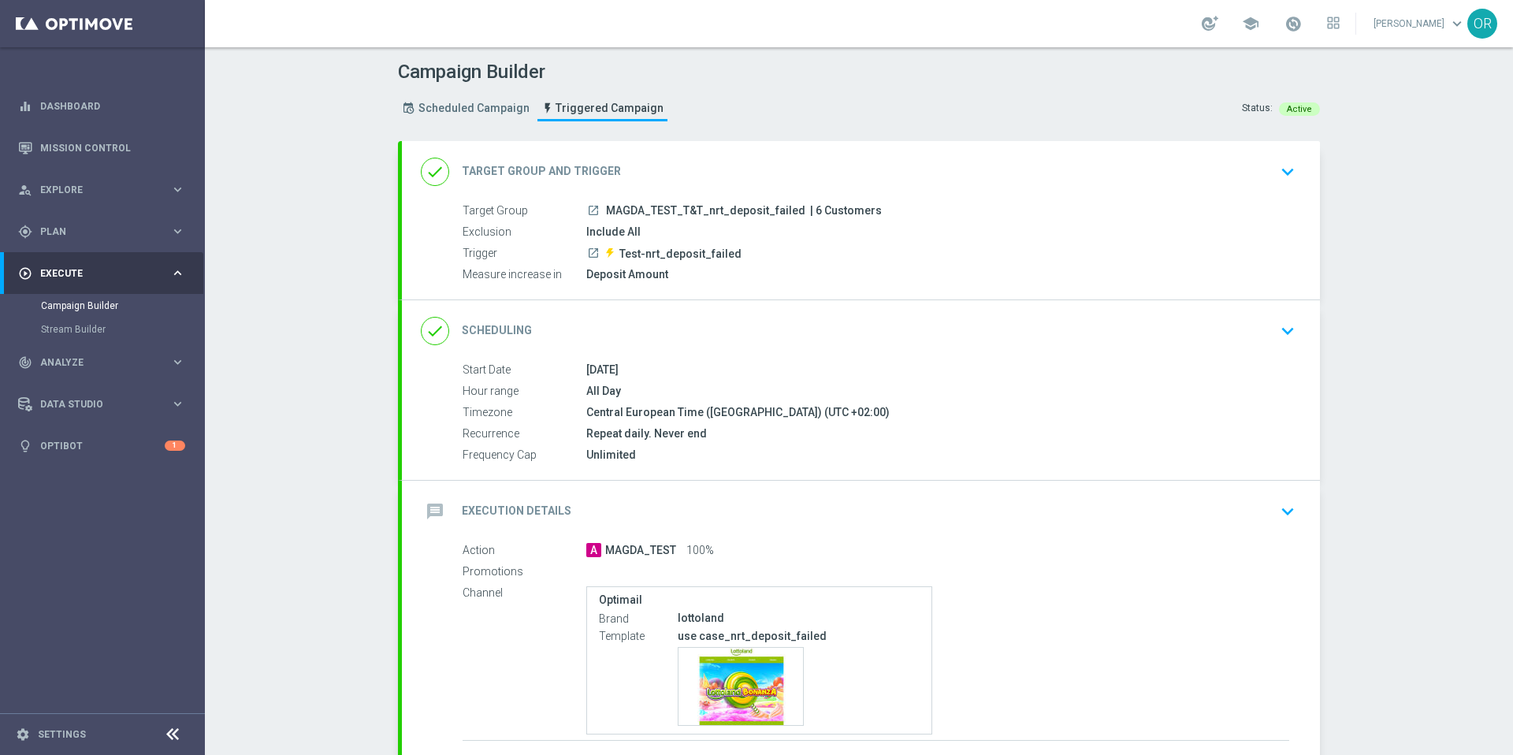
click at [662, 254] on span "Test-nrt_deposit_failed" at bounding box center [681, 254] width 122 height 14
copy div "Test-nrt_deposit_failed"
click at [73, 188] on span "Explore" at bounding box center [105, 189] width 130 height 9
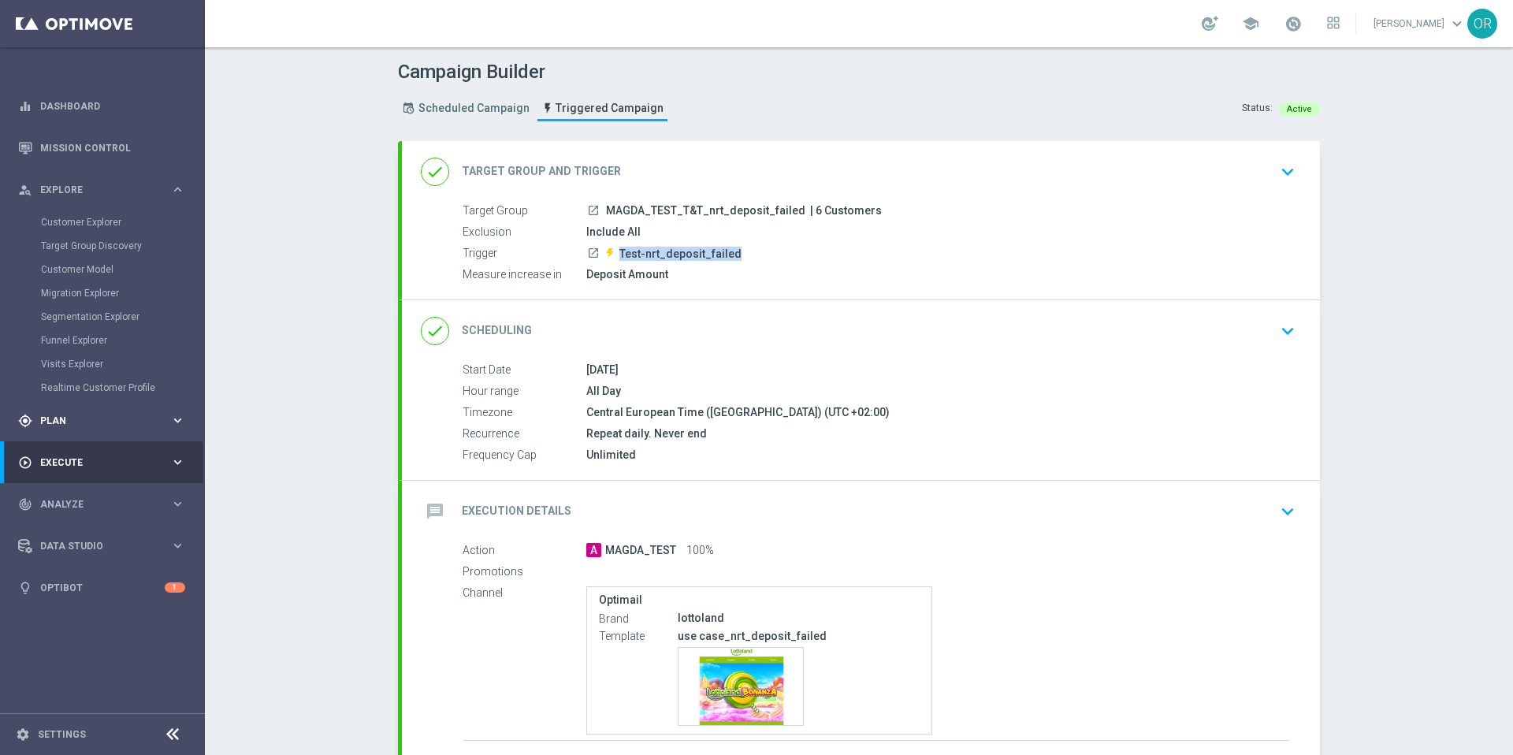
click at [79, 421] on span "Plan" at bounding box center [105, 420] width 130 height 9
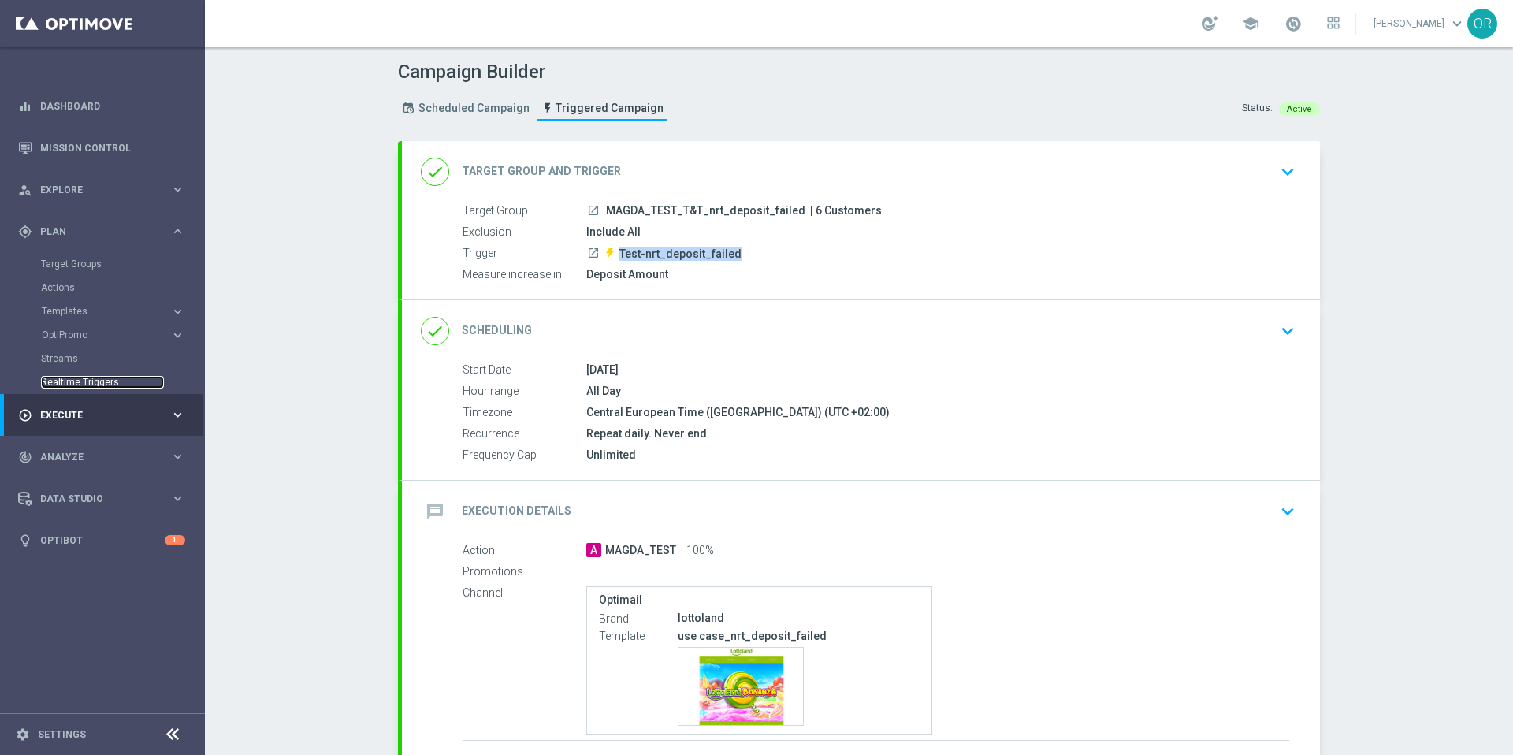
click at [80, 382] on link "Realtime Triggers" at bounding box center [102, 382] width 123 height 13
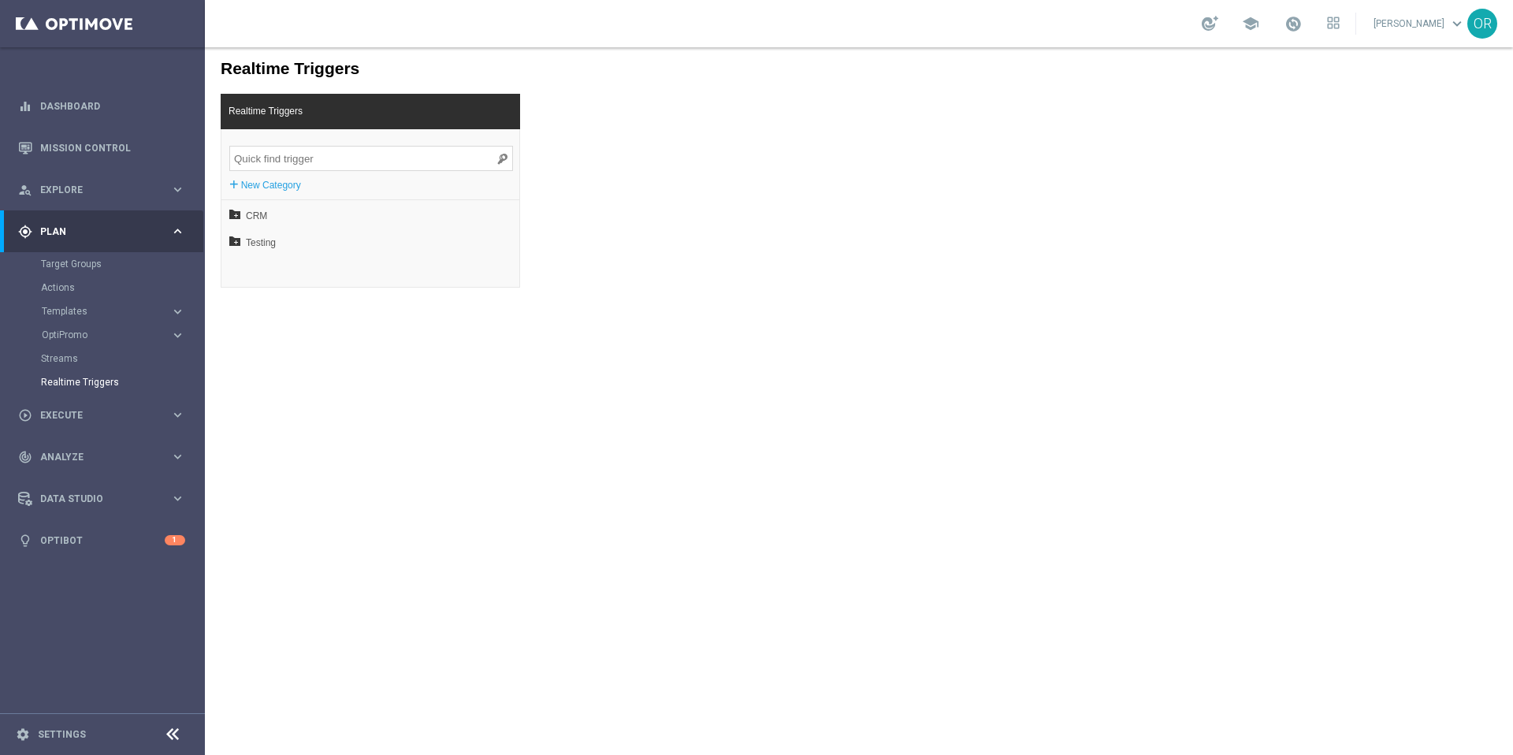
click at [318, 155] on input "search" at bounding box center [371, 158] width 284 height 25
type input "Test-nrt_deposit_failed"
click at [349, 242] on span "Test-nrt_deposit_failed" at bounding box center [336, 242] width 169 height 27
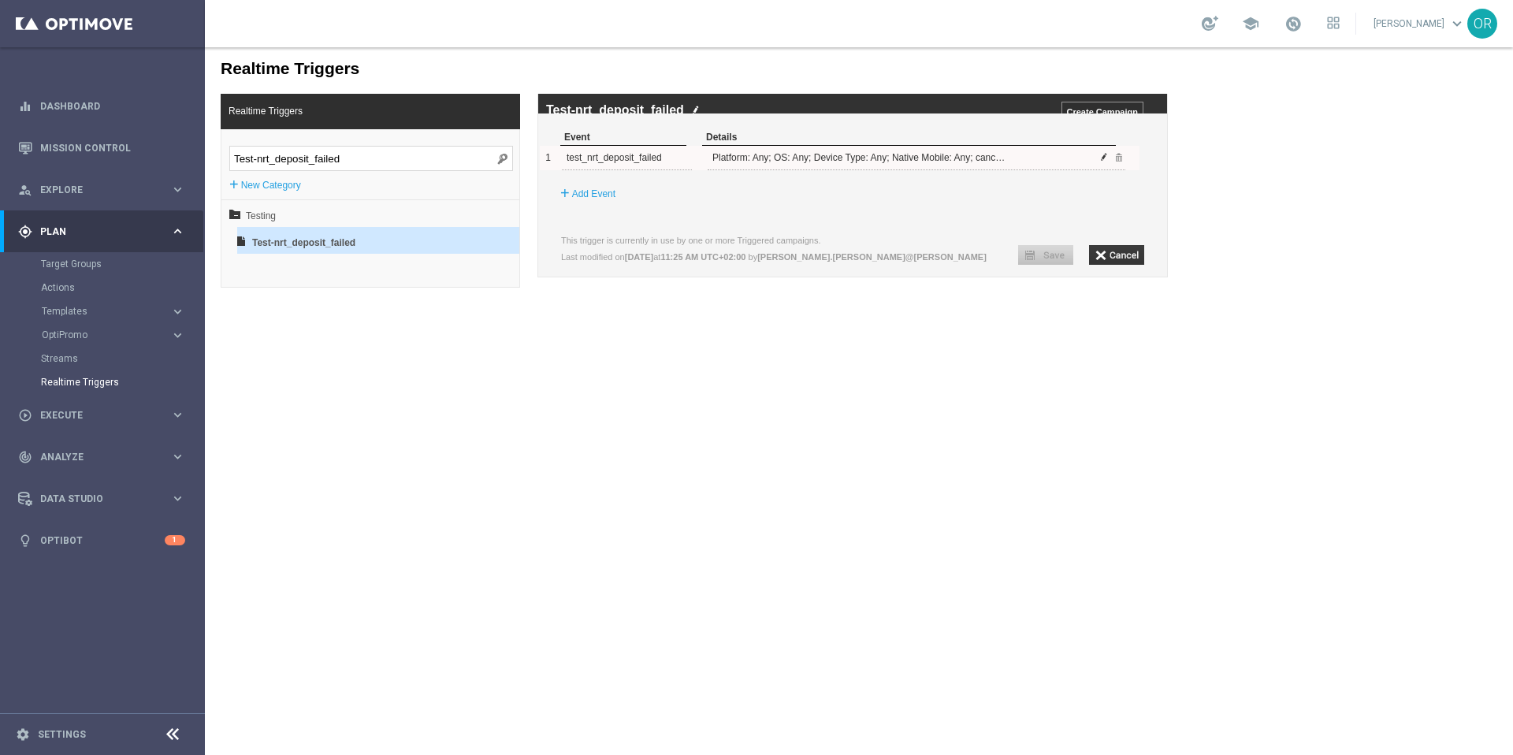
click at [1103, 162] on span at bounding box center [1104, 156] width 9 height 9
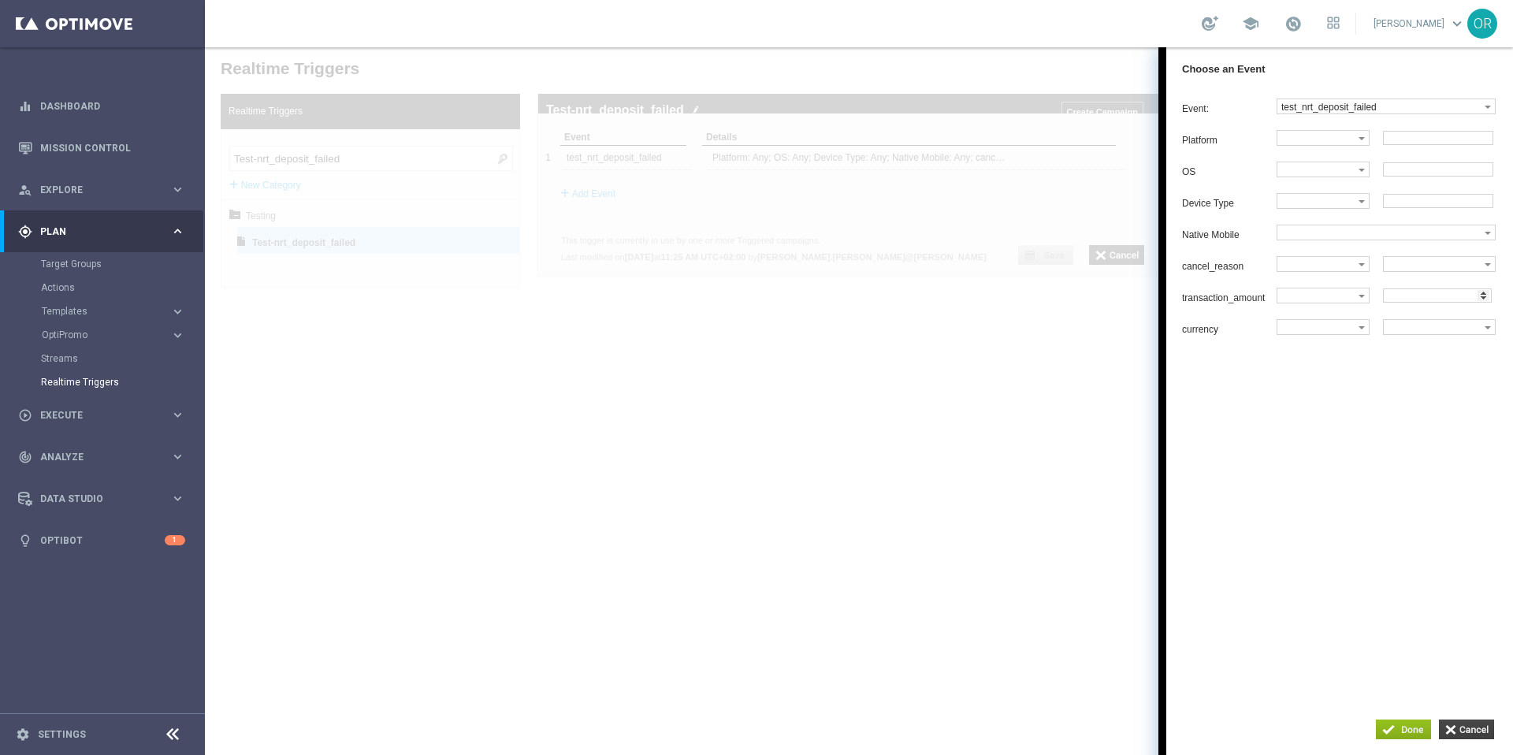
click at [1453, 724] on input "button" at bounding box center [1466, 730] width 55 height 20
